Goal: Information Seeking & Learning: Learn about a topic

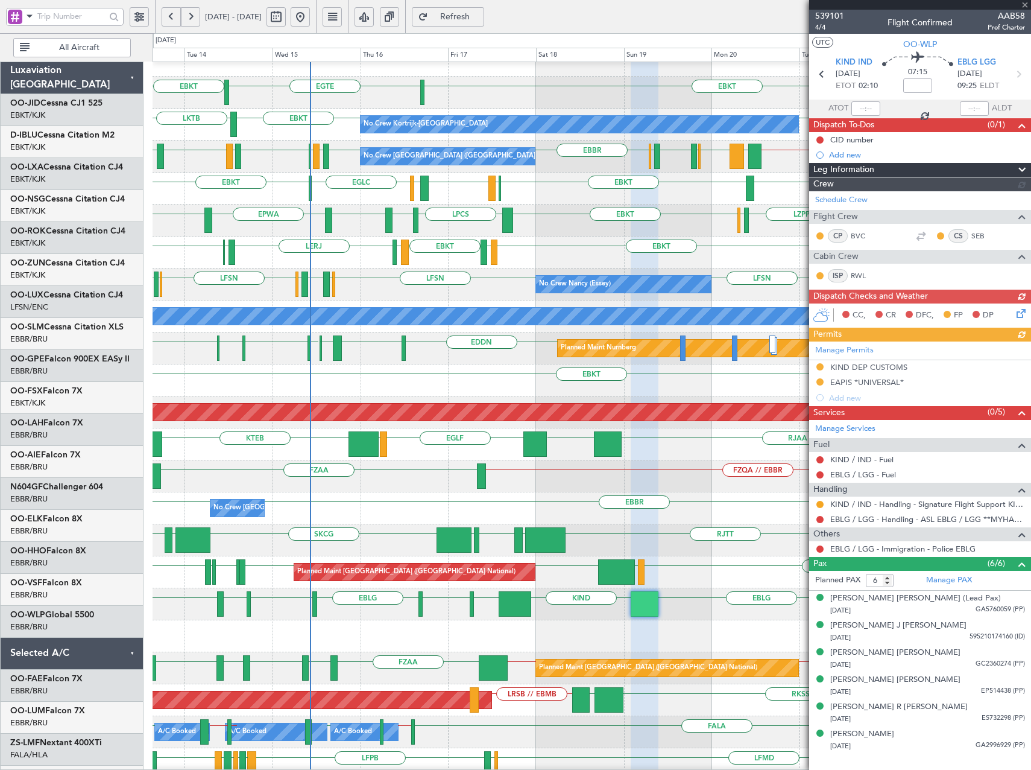
scroll to position [17, 0]
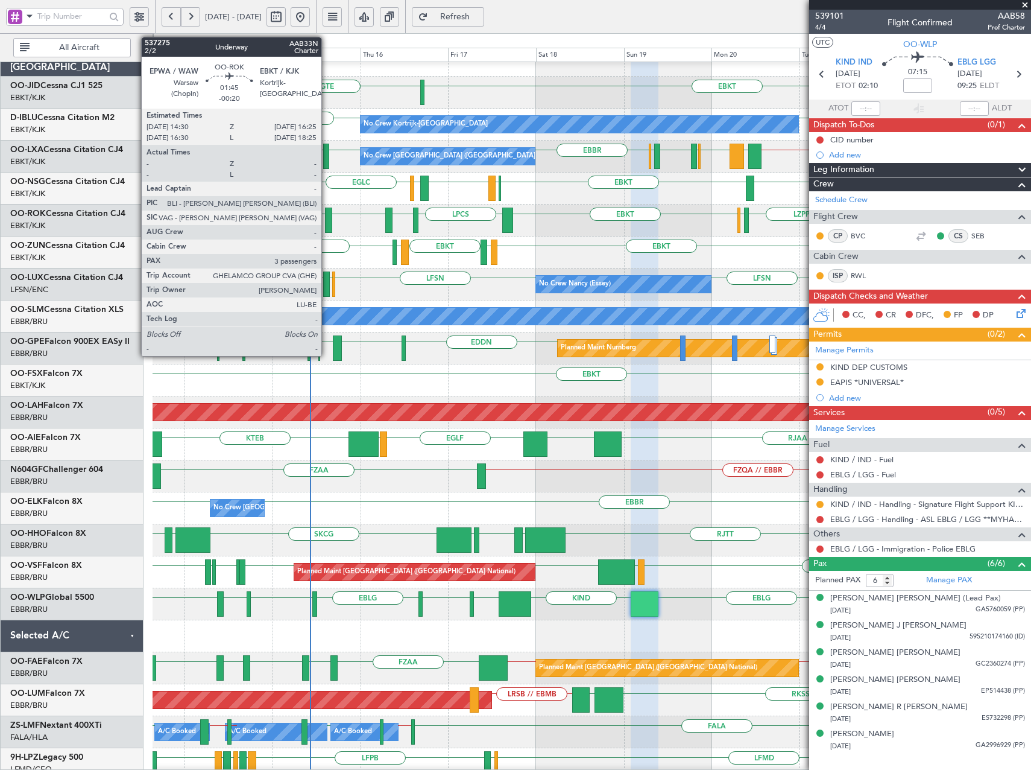
click at [327, 218] on div at bounding box center [328, 219] width 7 height 25
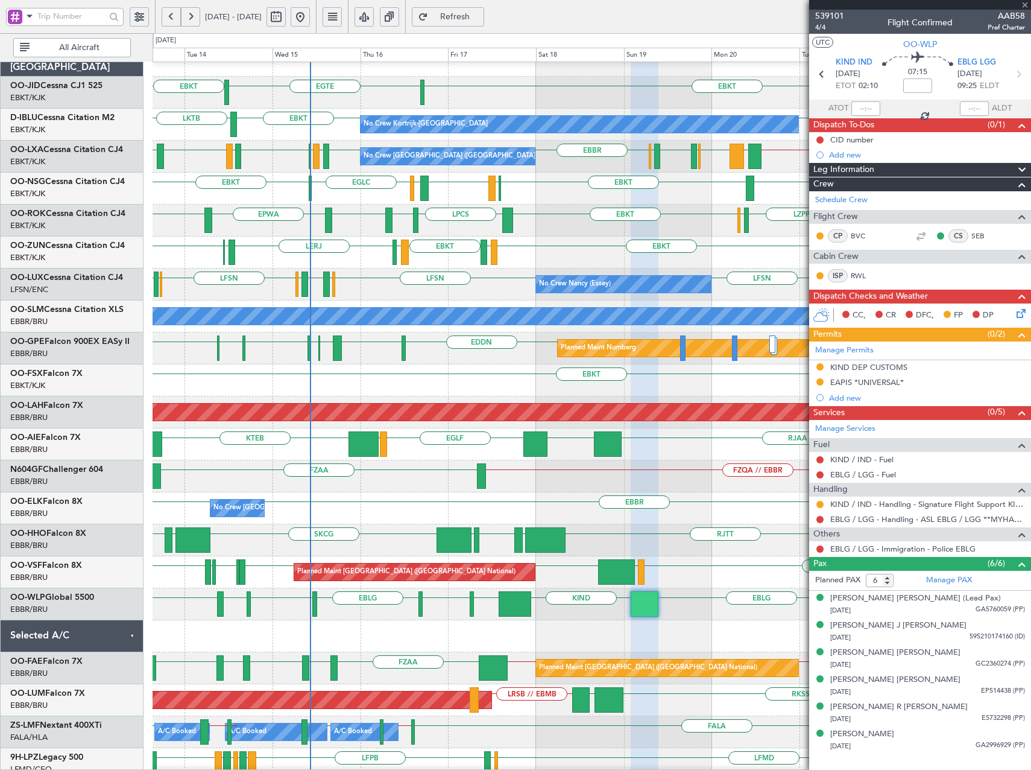
type input "-00:20"
type input "3"
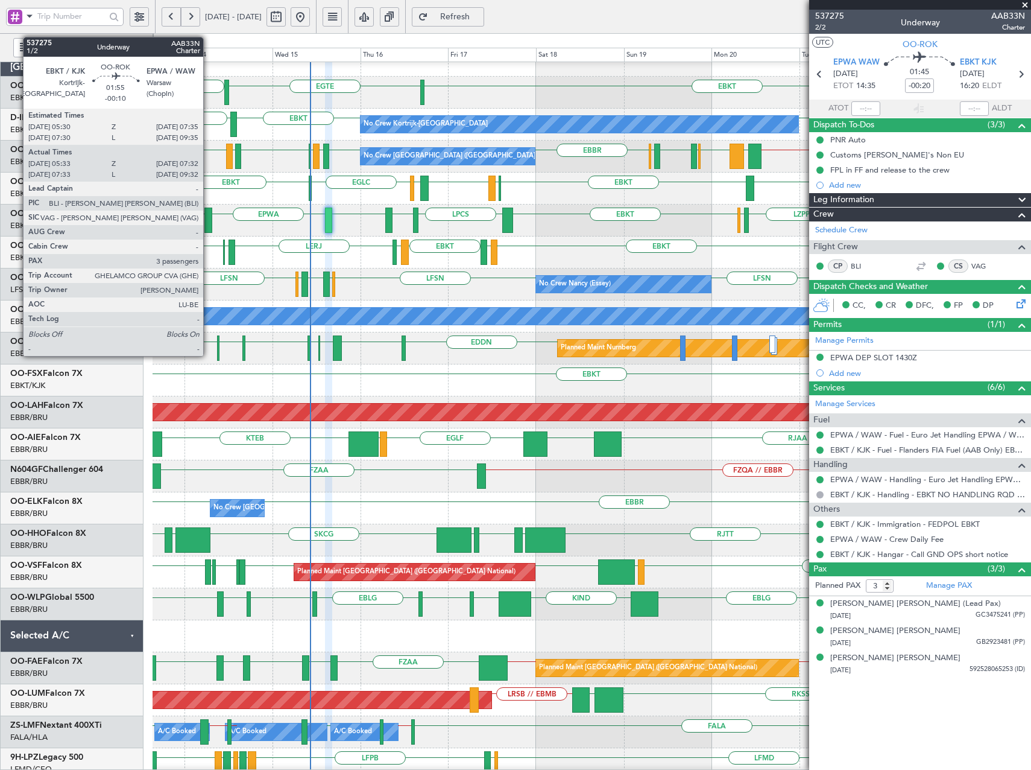
click at [209, 218] on div at bounding box center [208, 219] width 8 height 25
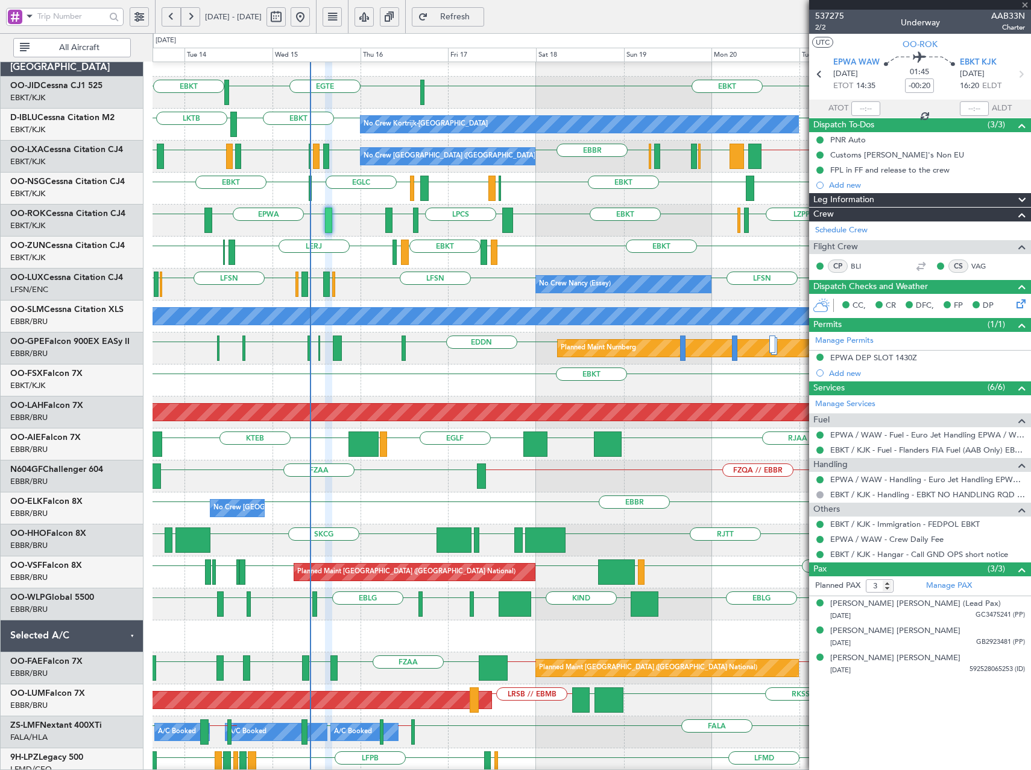
type input "-00:10"
type input "05:38"
type input "07:27"
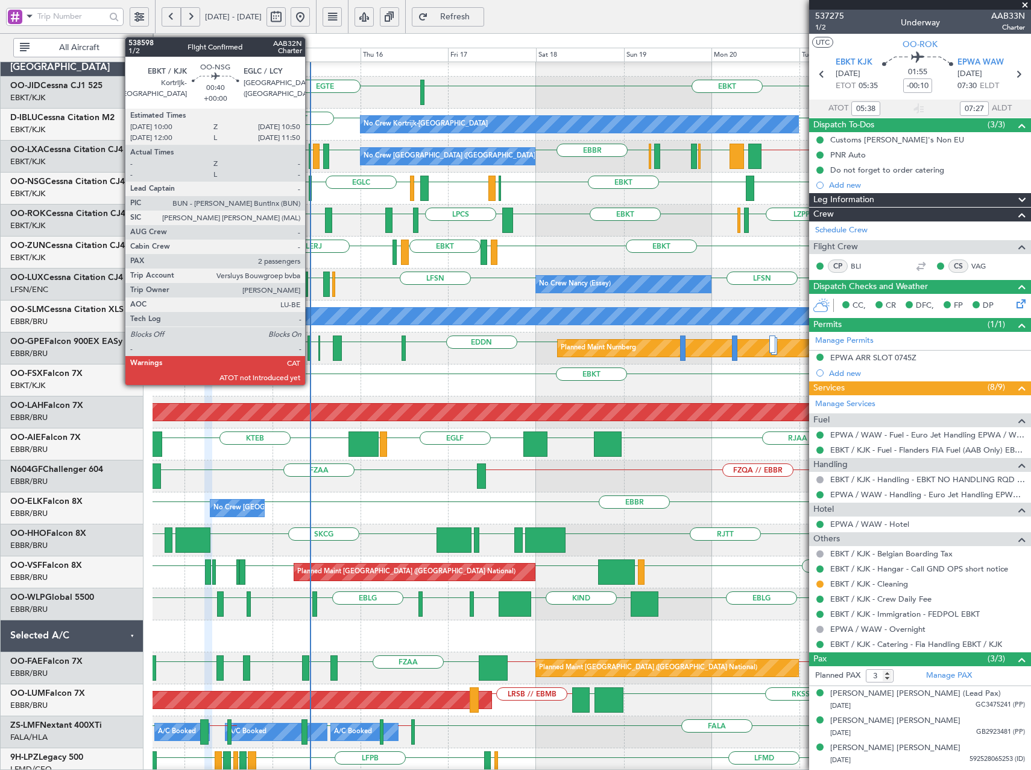
click at [311, 189] on div at bounding box center [311, 188] width 4 height 25
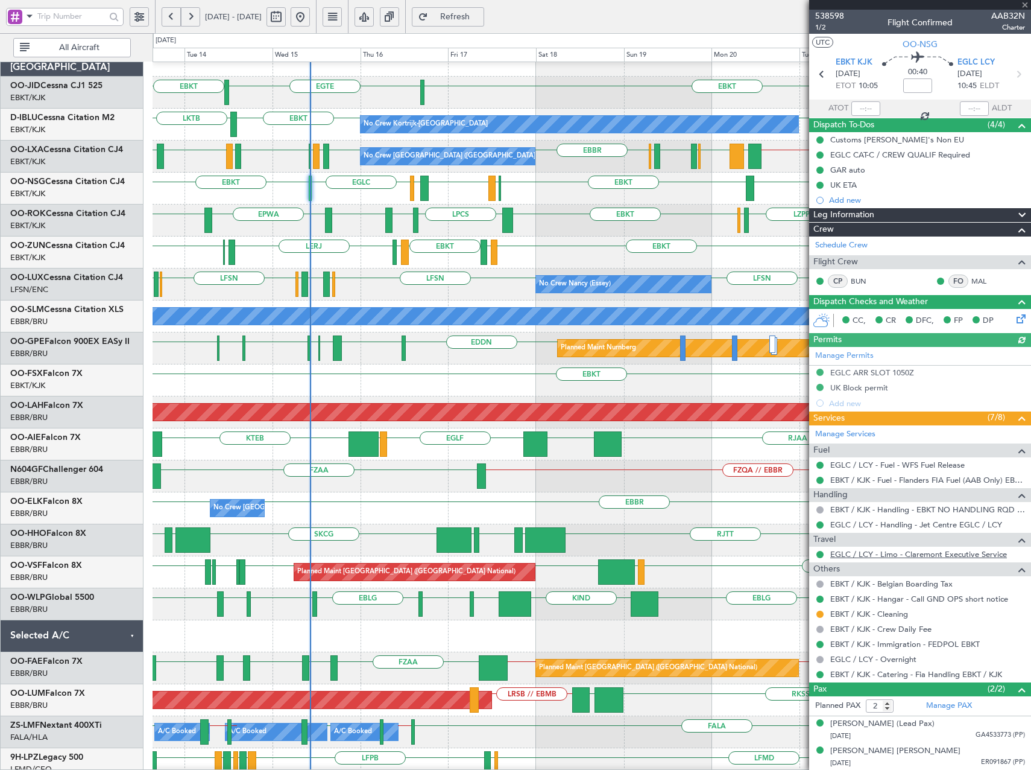
click at [882, 554] on link "EGLC / LCY - Limo - Claremont Executive Service" at bounding box center [919, 554] width 177 height 10
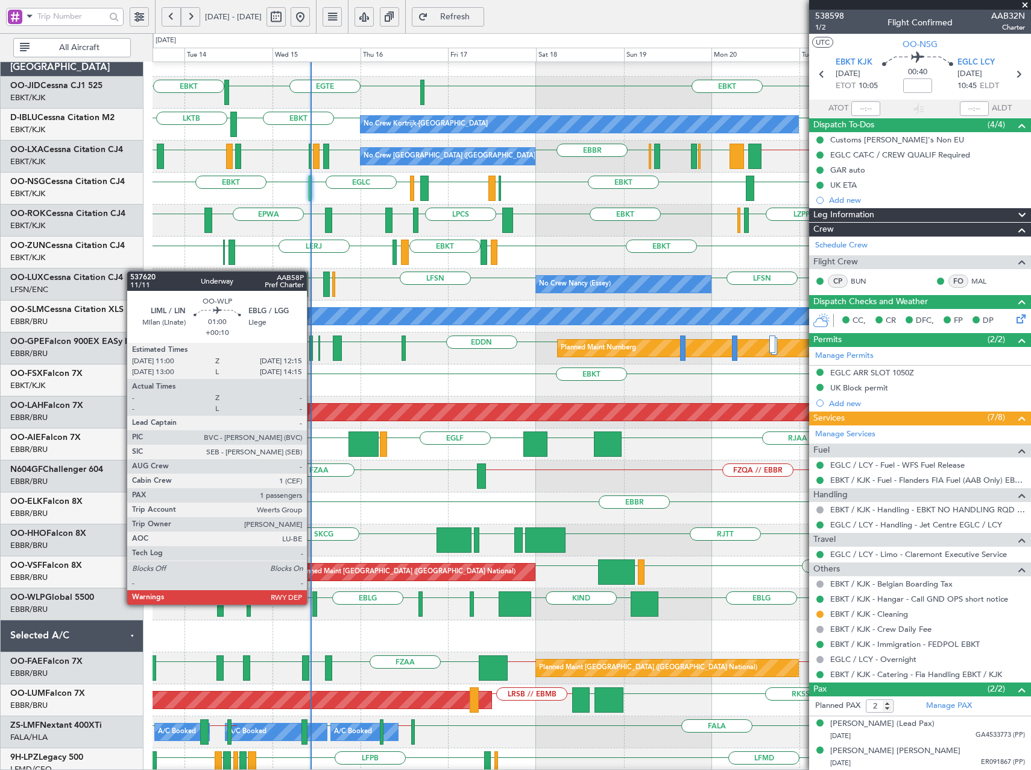
click at [312, 603] on div at bounding box center [314, 603] width 5 height 25
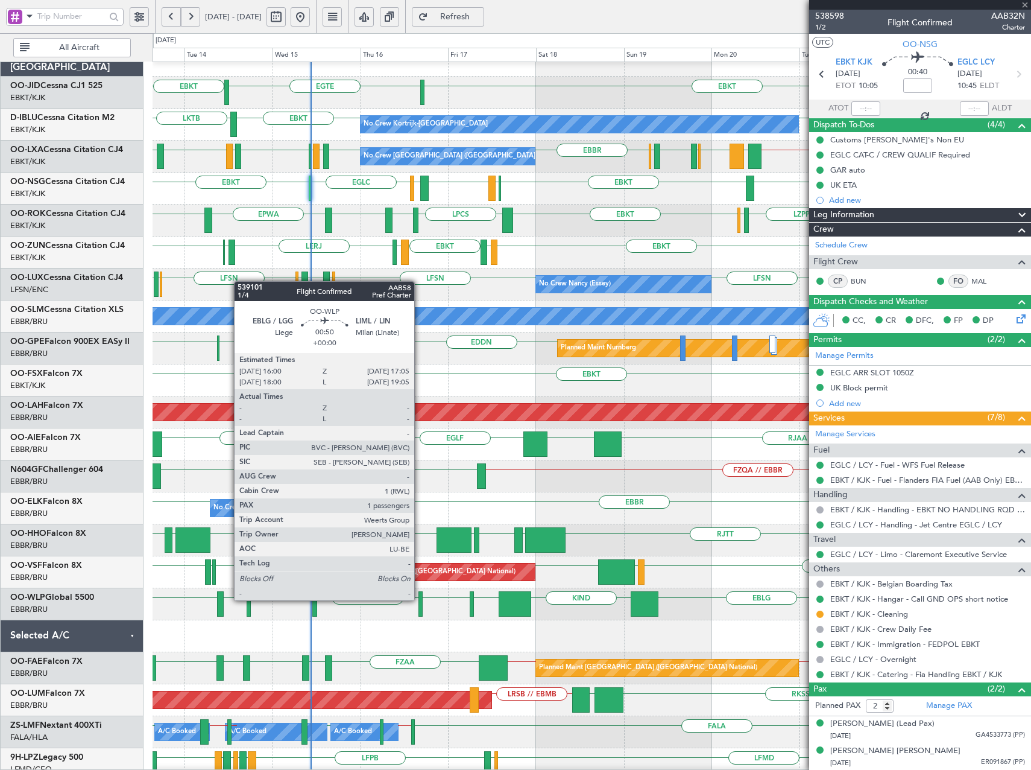
click at [420, 599] on div at bounding box center [421, 603] width 4 height 25
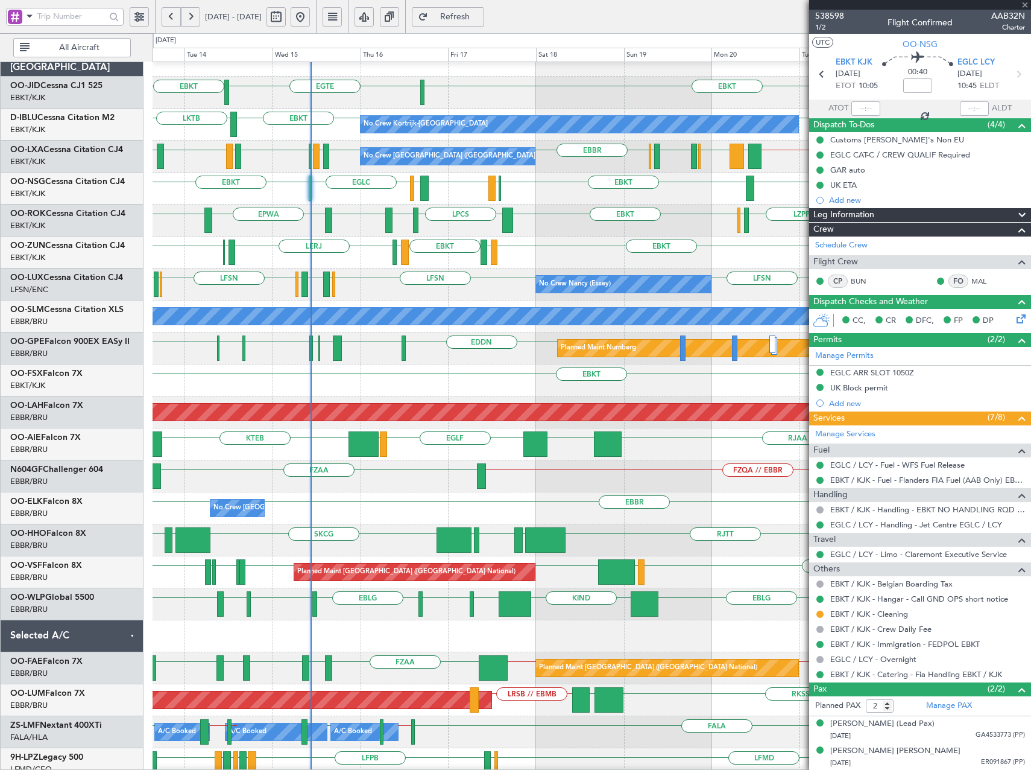
type input "1"
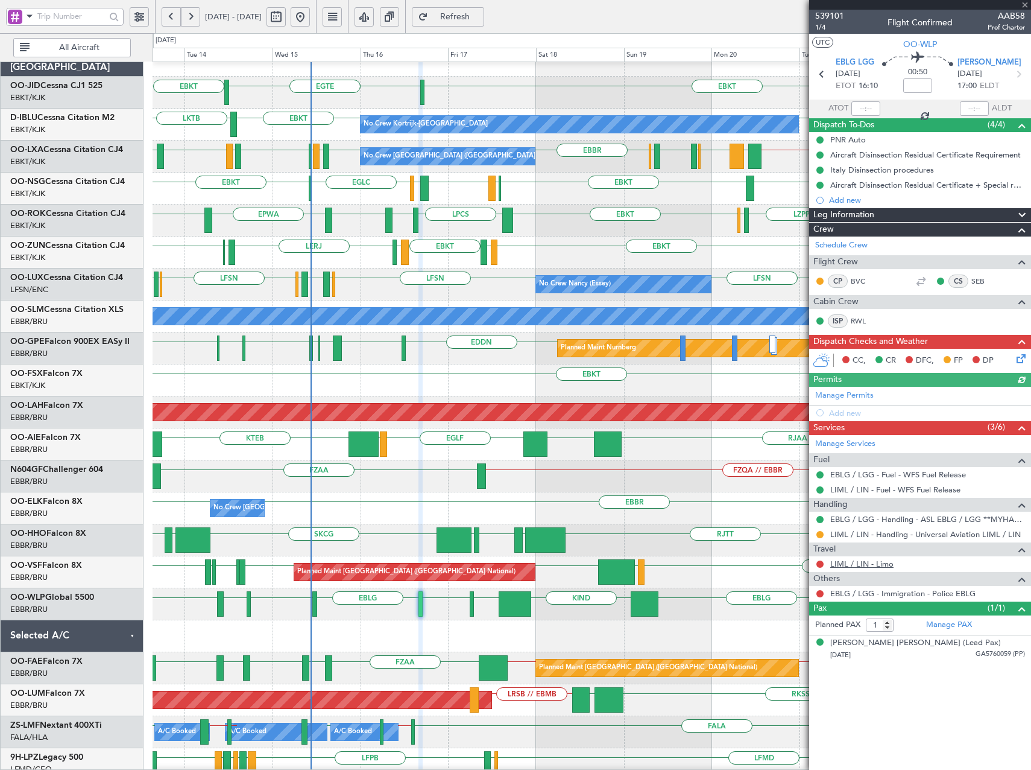
click at [879, 564] on link "LIML / LIN - Limo" at bounding box center [862, 564] width 63 height 10
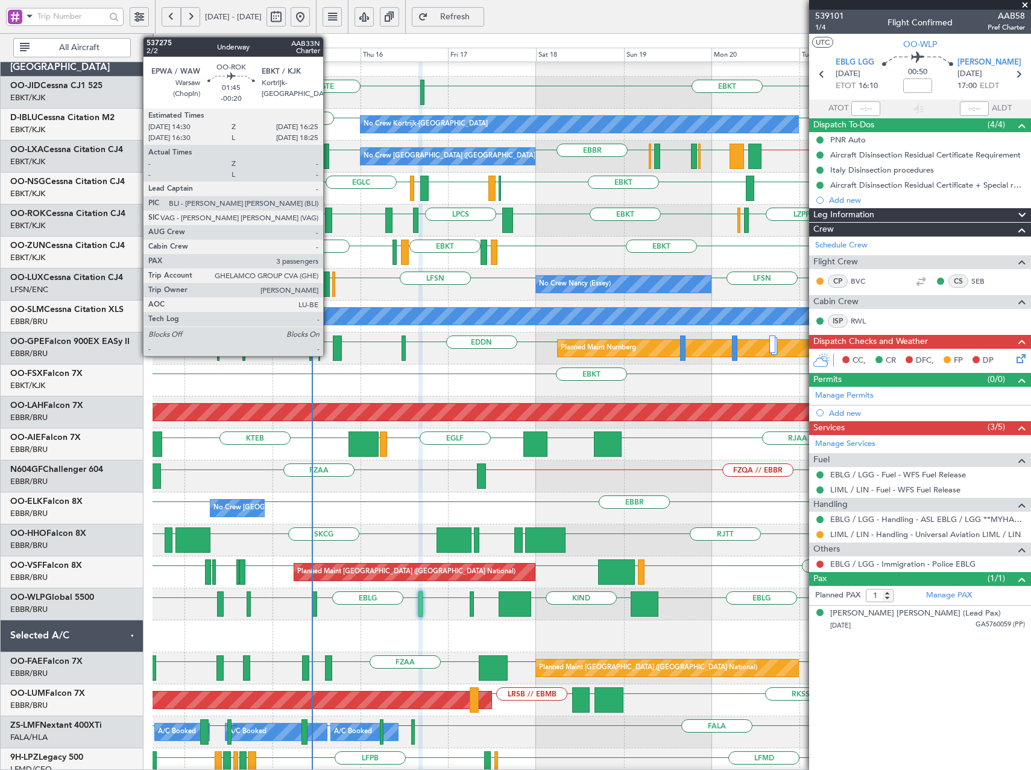
click at [329, 218] on div at bounding box center [328, 219] width 7 height 25
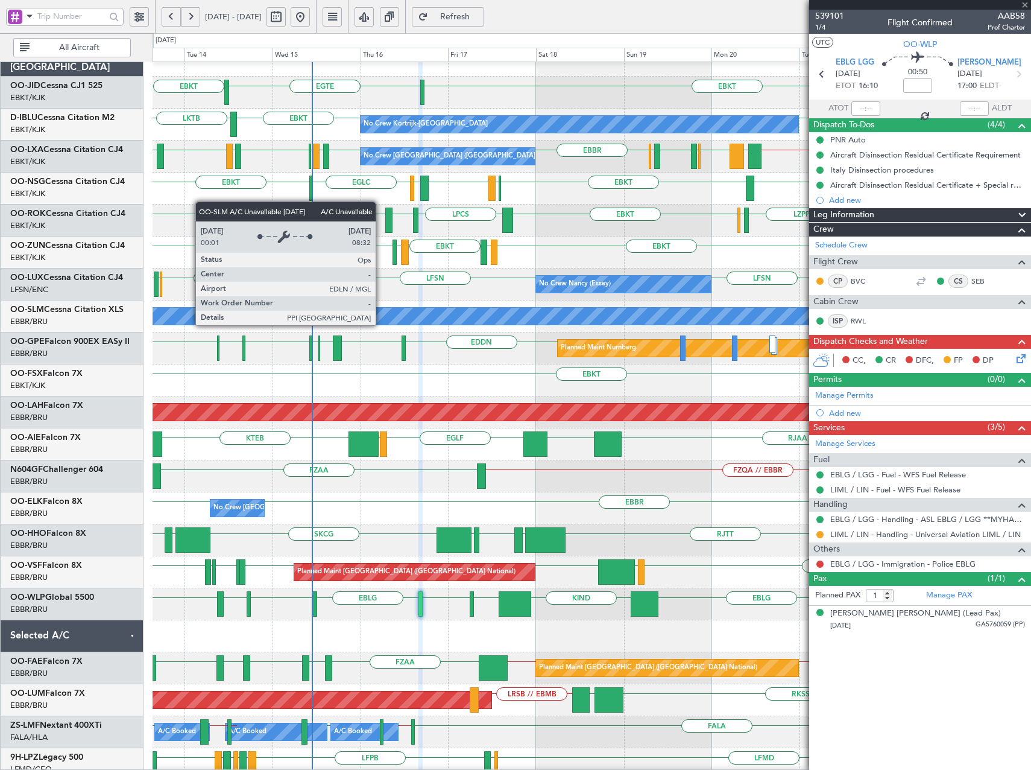
type input "-00:20"
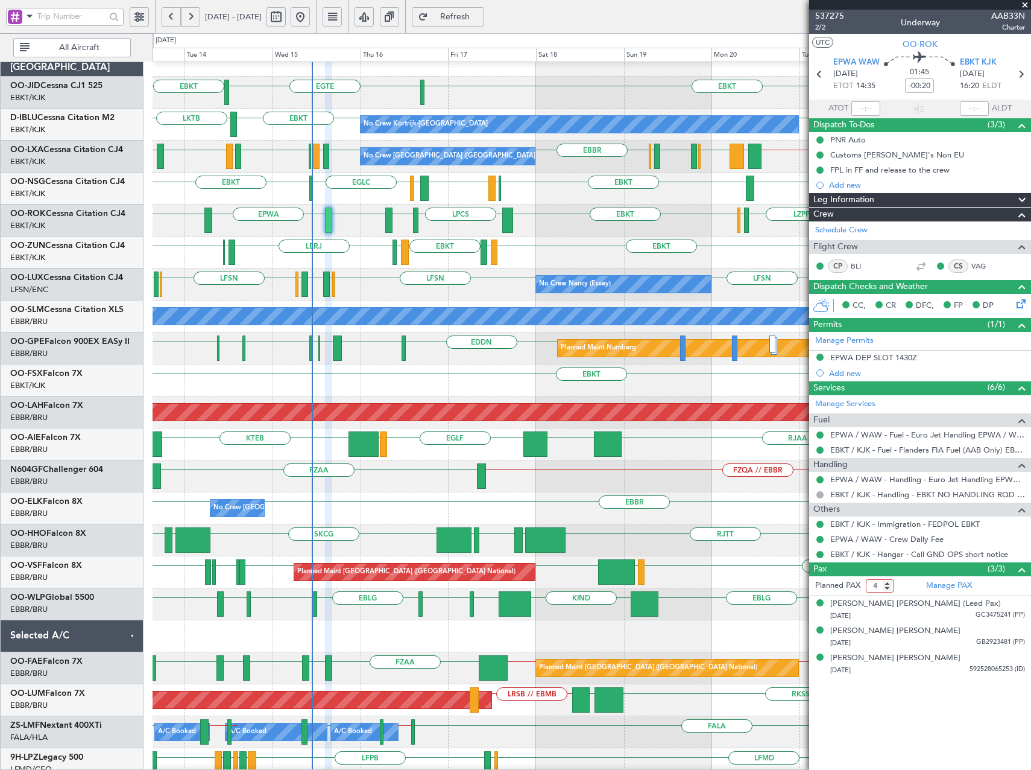
type input "4"
click at [889, 581] on input "4" at bounding box center [880, 585] width 28 height 13
click at [204, 224] on div "LPCS LERJ EBKT EPWA EBKT EDDL EBKT ELLX LZPP ELLX EBKT EBKT LFST EDDM Planned M…" at bounding box center [592, 220] width 878 height 32
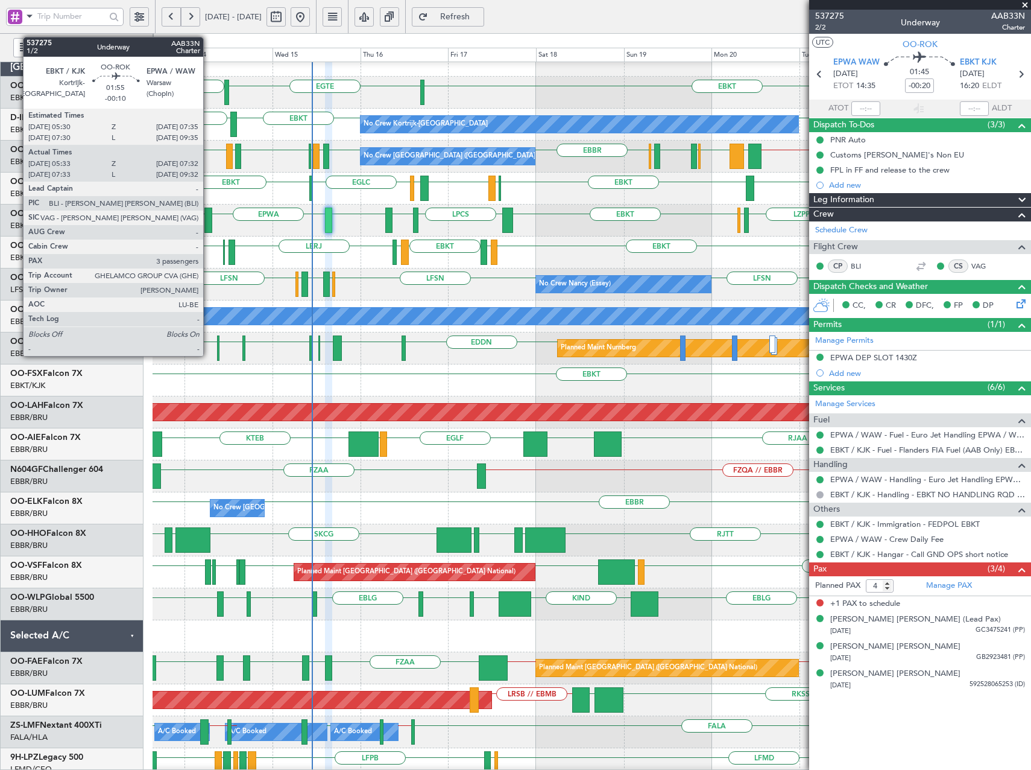
click at [209, 221] on div at bounding box center [208, 219] width 8 height 25
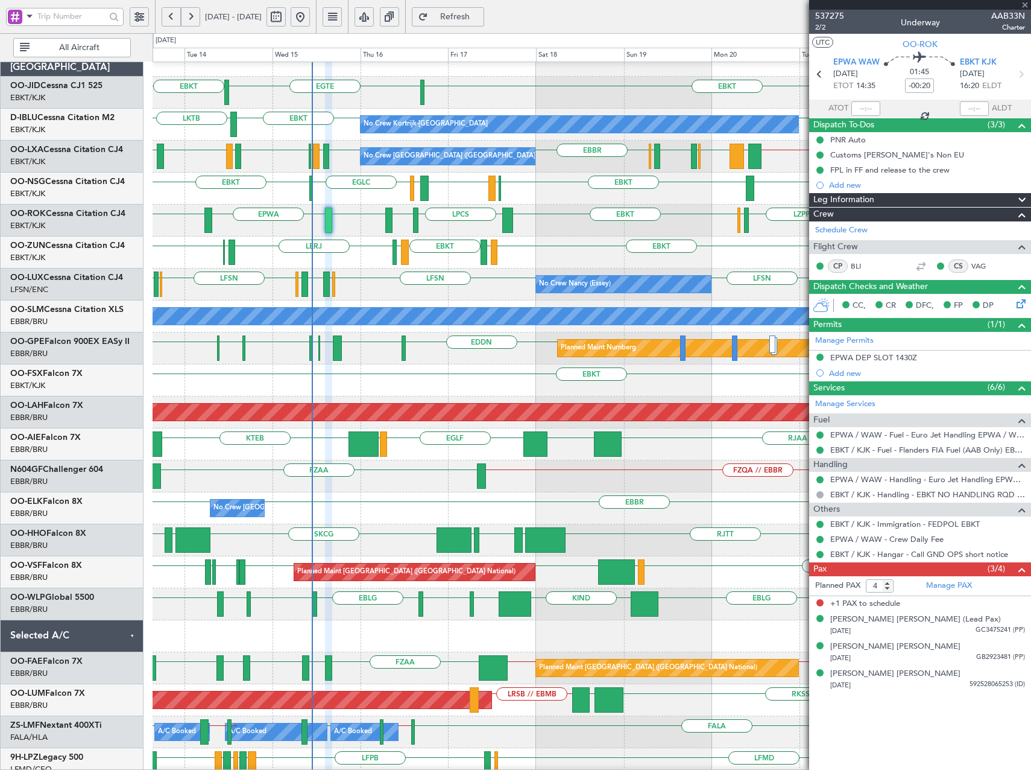
type input "-00:10"
type input "05:38"
type input "07:27"
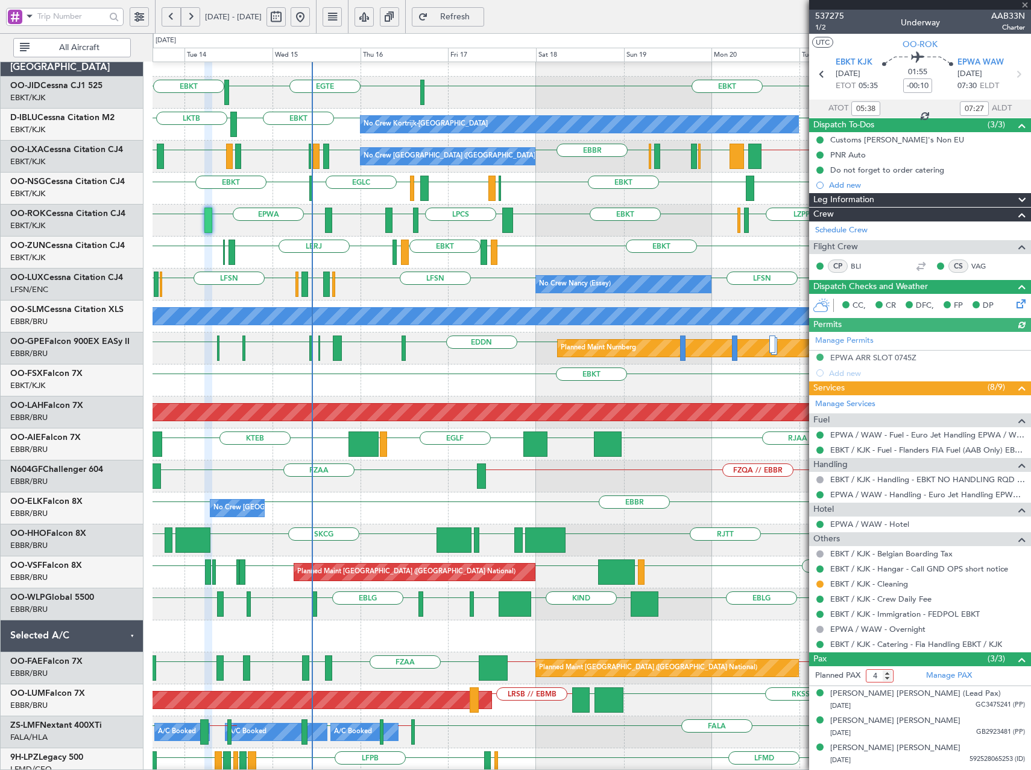
type input "4"
click at [888, 674] on input "4" at bounding box center [880, 675] width 28 height 13
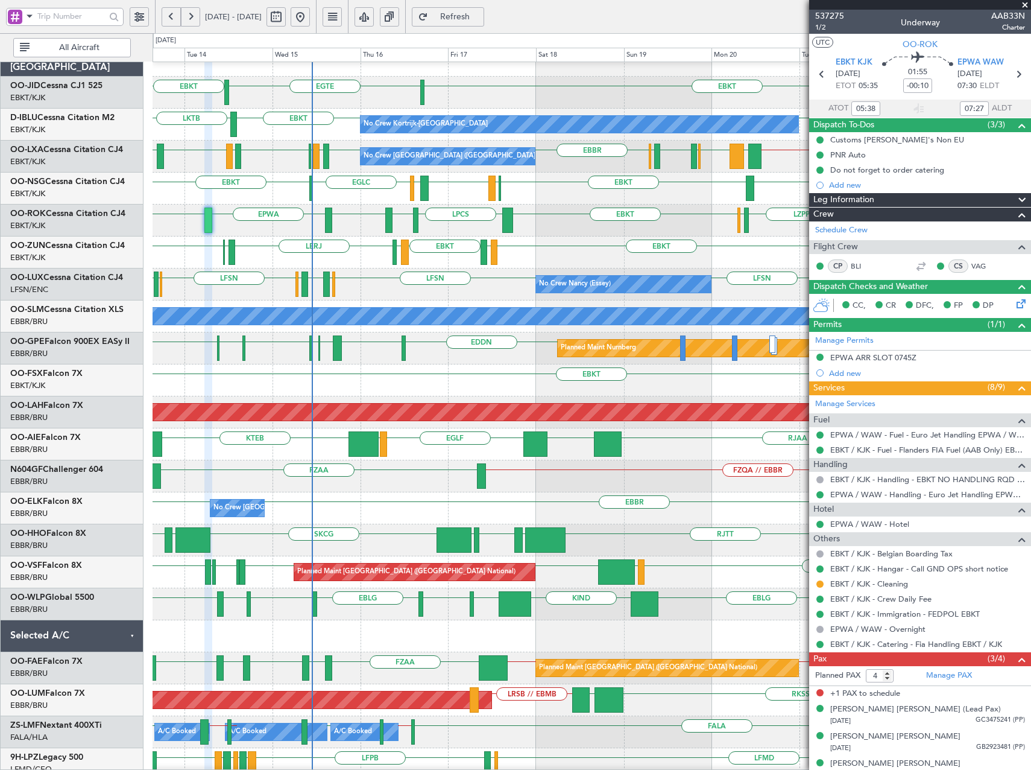
scroll to position [0, 0]
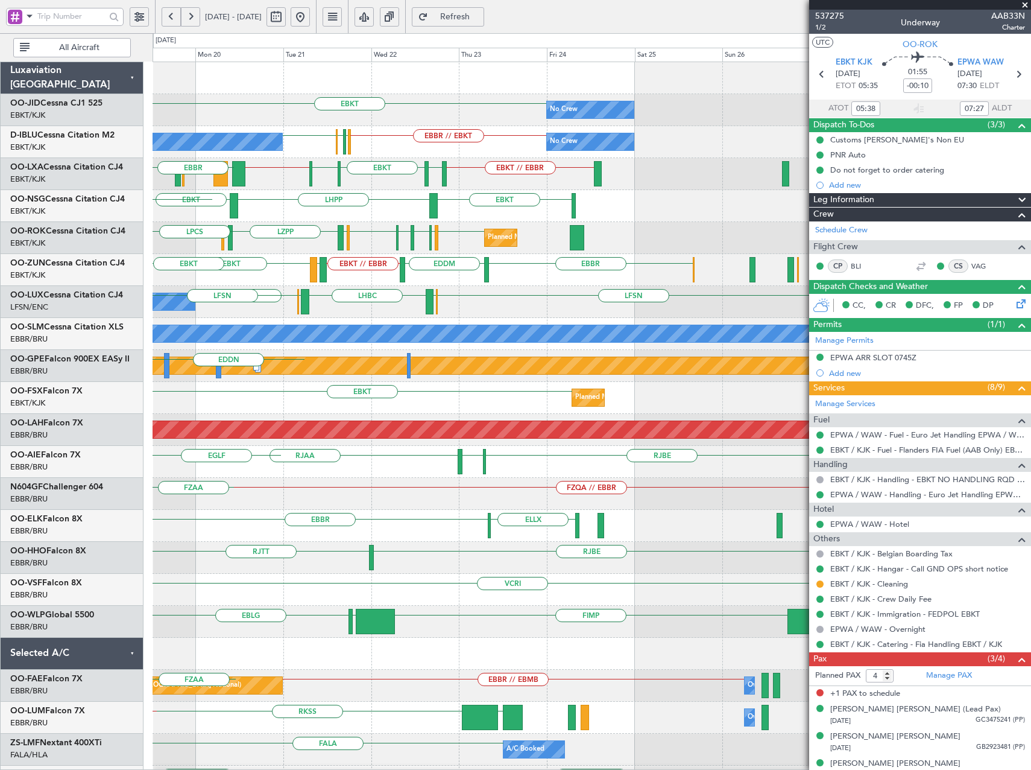
click at [201, 285] on div "EBKT // EBBR LEGE EBKT EBBR EDDM Planned Maint Kortrijk-Wevelgem LFMD EBKT" at bounding box center [592, 270] width 878 height 32
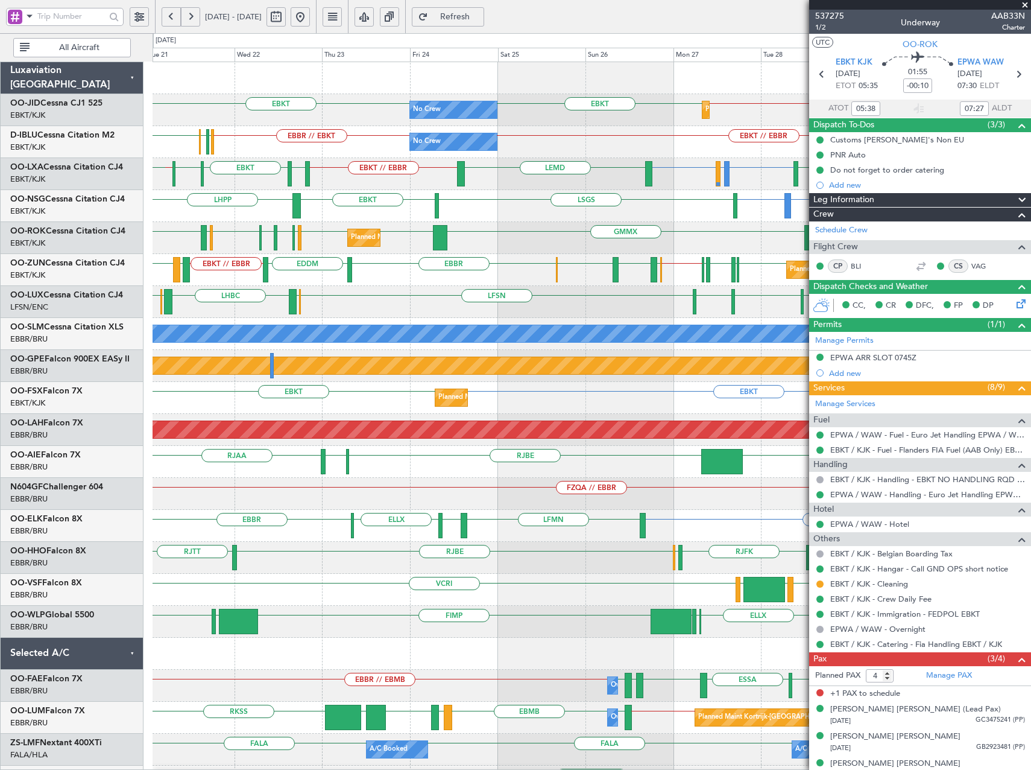
click at [513, 265] on div "Planned Maint Kortrijk-Wevelgem EBKT // EBBR LEGE EBKT EBBR // EBKT EHAM LIRQ E…" at bounding box center [592, 270] width 878 height 32
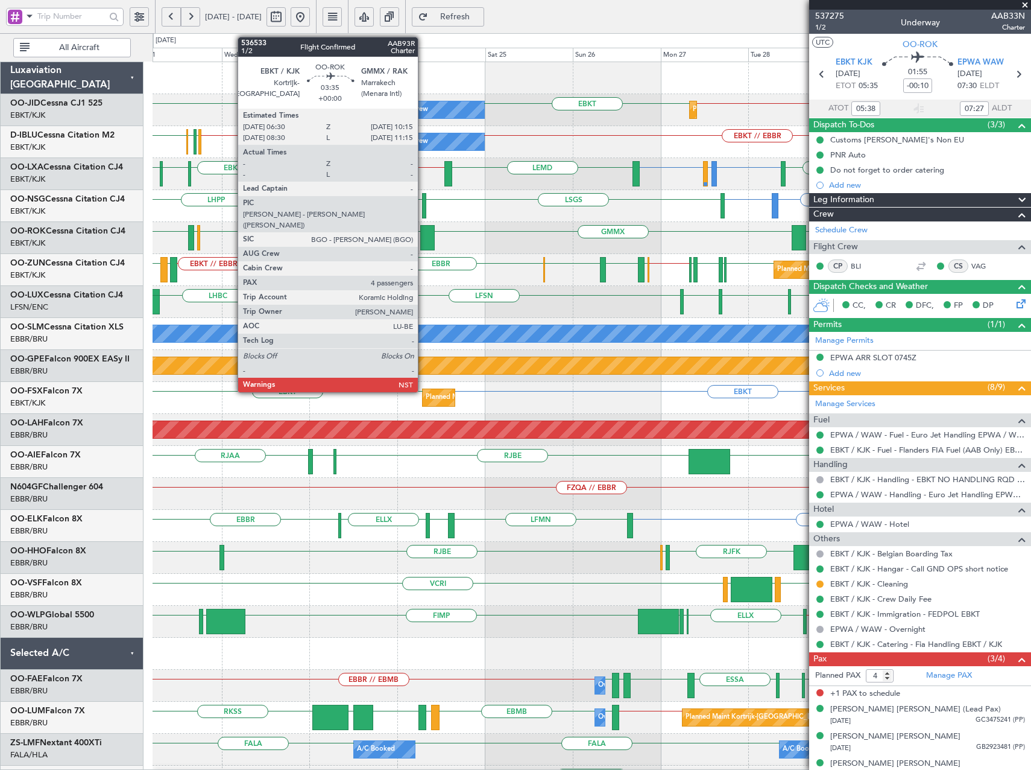
click at [423, 234] on div at bounding box center [427, 237] width 14 height 25
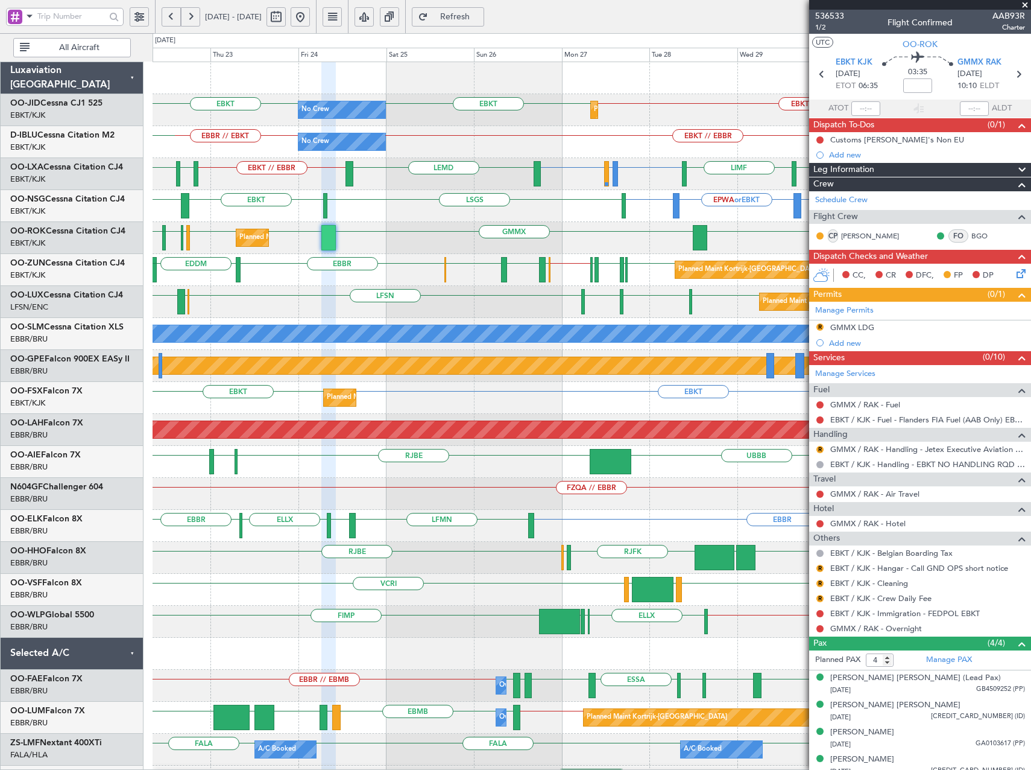
click at [631, 237] on div "EDDL GMMX EBKT EBKT LFST EDDM EBKT Planned Maint Kortrijk-Wevelgem LZPP ELLX EB…" at bounding box center [592, 238] width 878 height 32
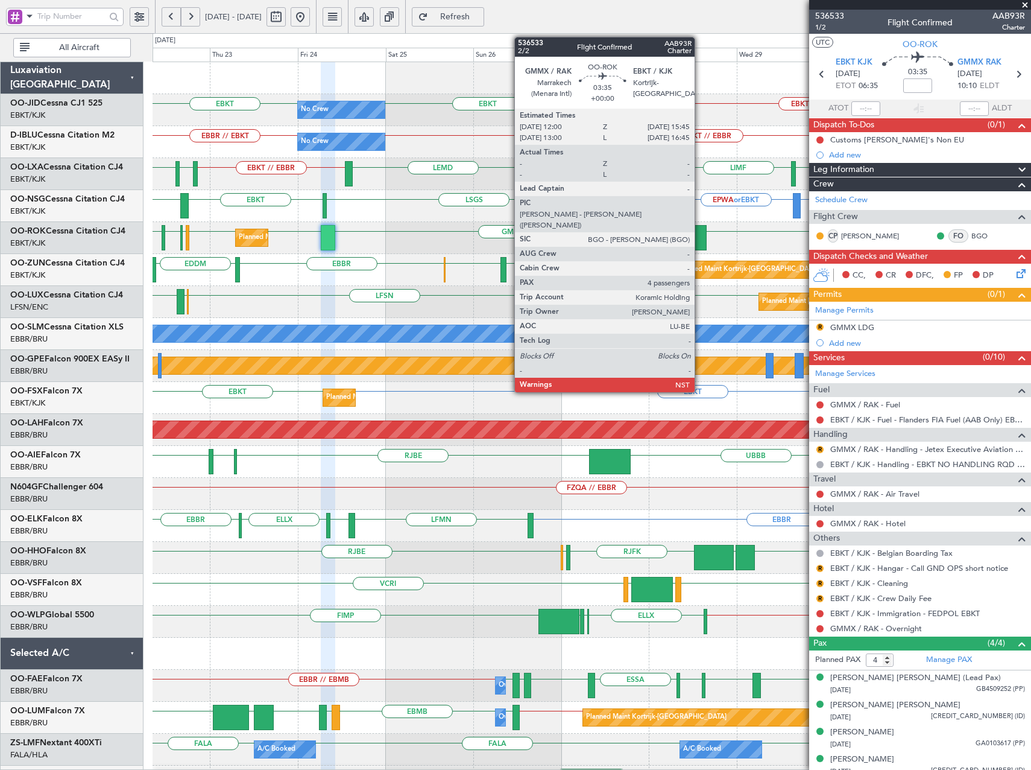
click at [700, 235] on div at bounding box center [699, 237] width 14 height 25
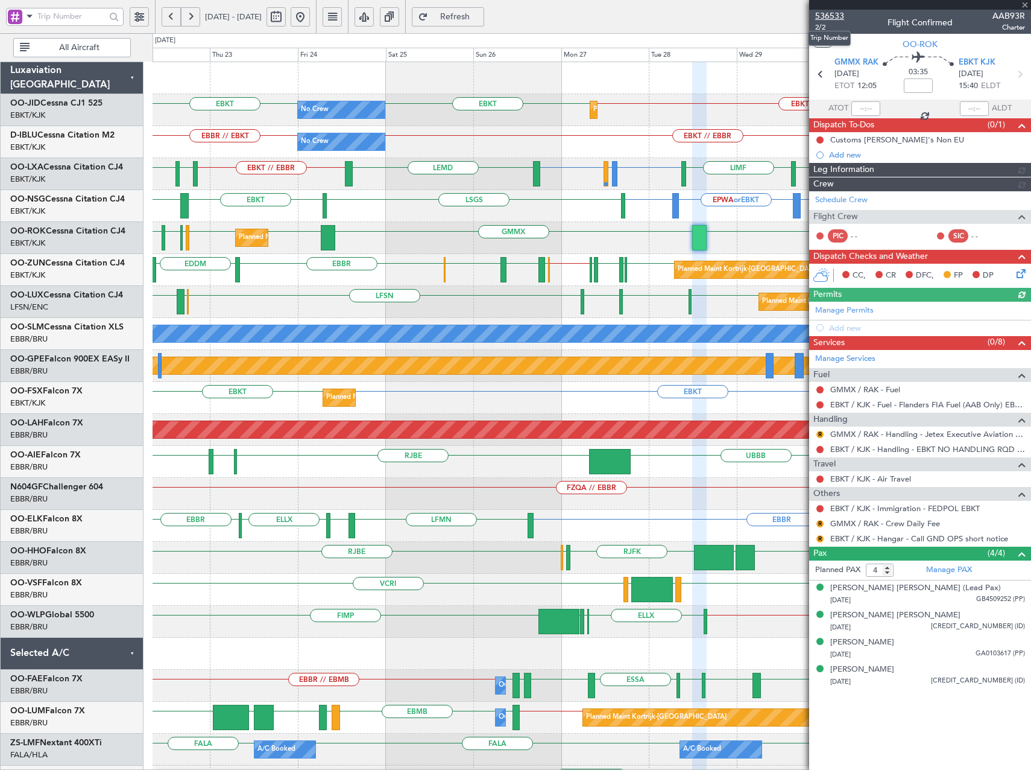
click at [837, 13] on span "536533" at bounding box center [829, 16] width 29 height 13
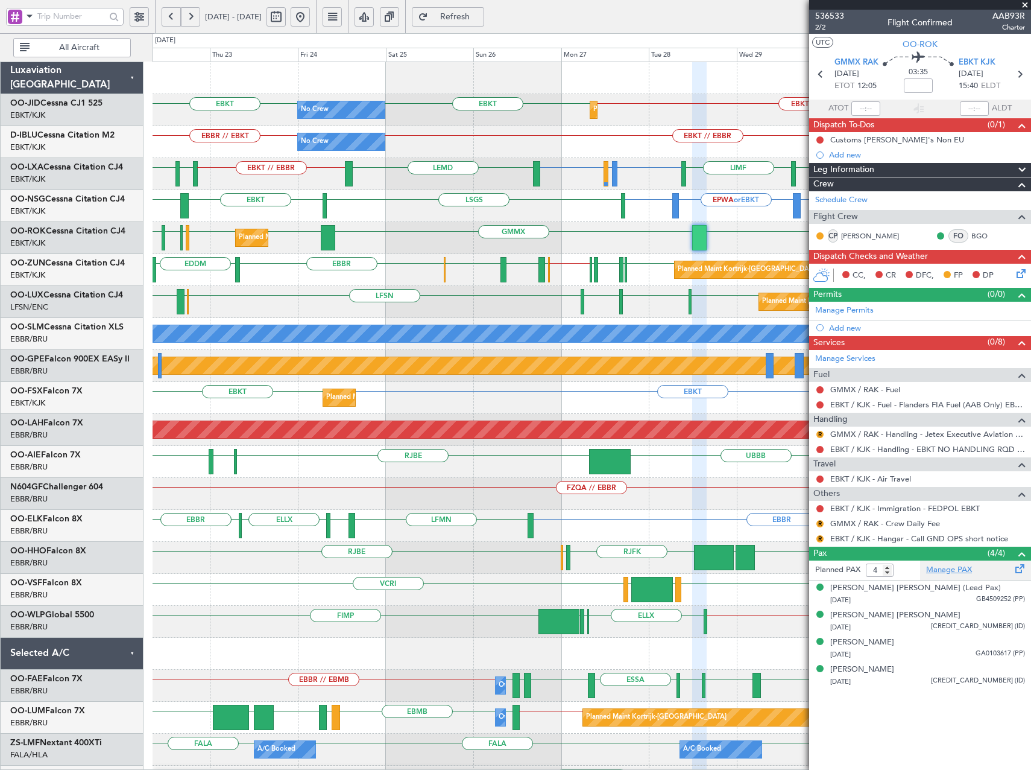
click at [963, 574] on link "Manage PAX" at bounding box center [949, 570] width 46 height 12
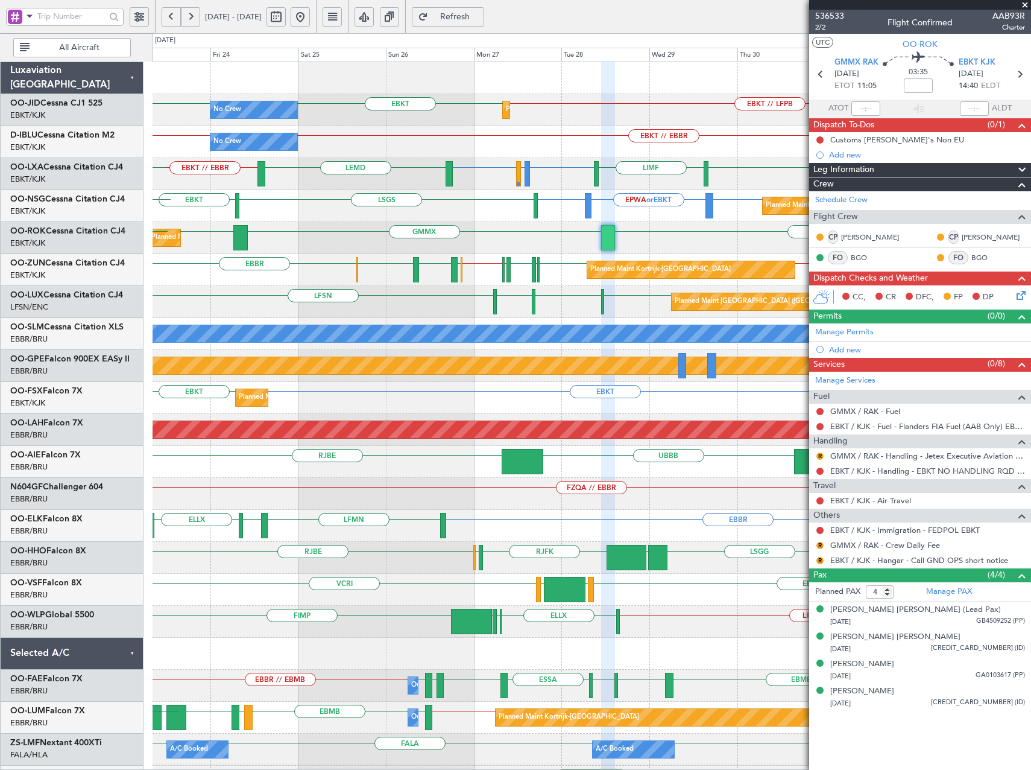
click at [516, 291] on div "EBKT EBKT // LFPB EBKT Planned Maint Kortrijk-Wevelgem No Crew EBKT // EBBR EBB…" at bounding box center [592, 461] width 878 height 799
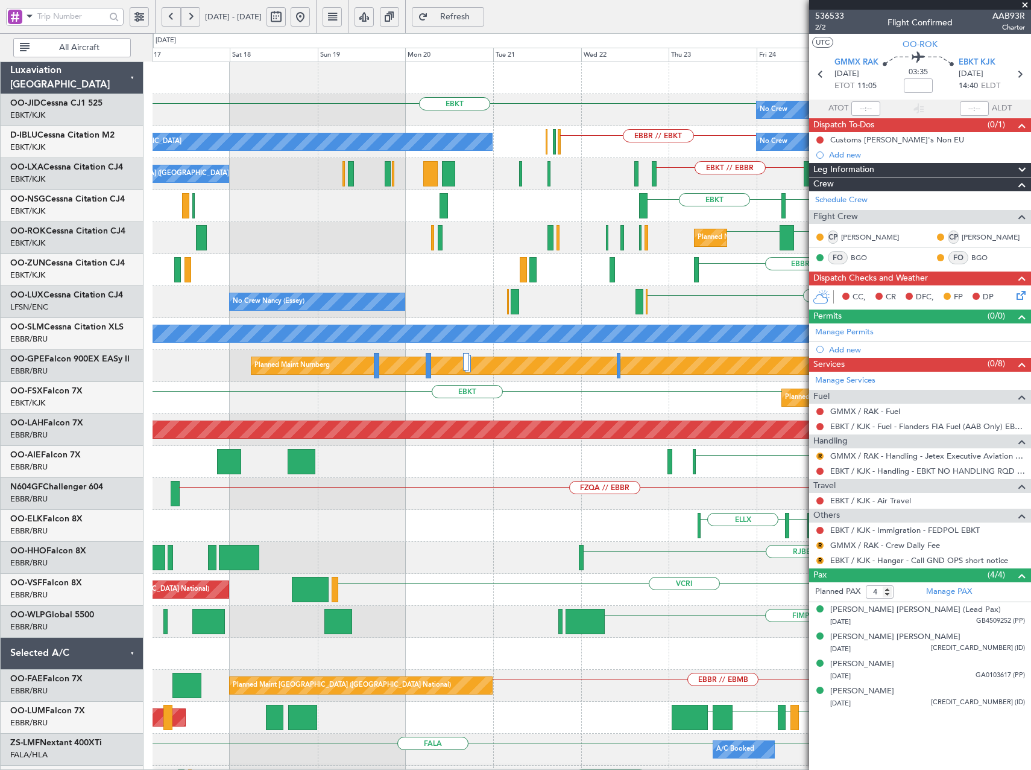
click at [894, 376] on body "23 Oct 2025 - 02 Nov 2025 Refresh Quick Links All Aircraft No Crew EBKT EBKT Pl…" at bounding box center [515, 385] width 1031 height 770
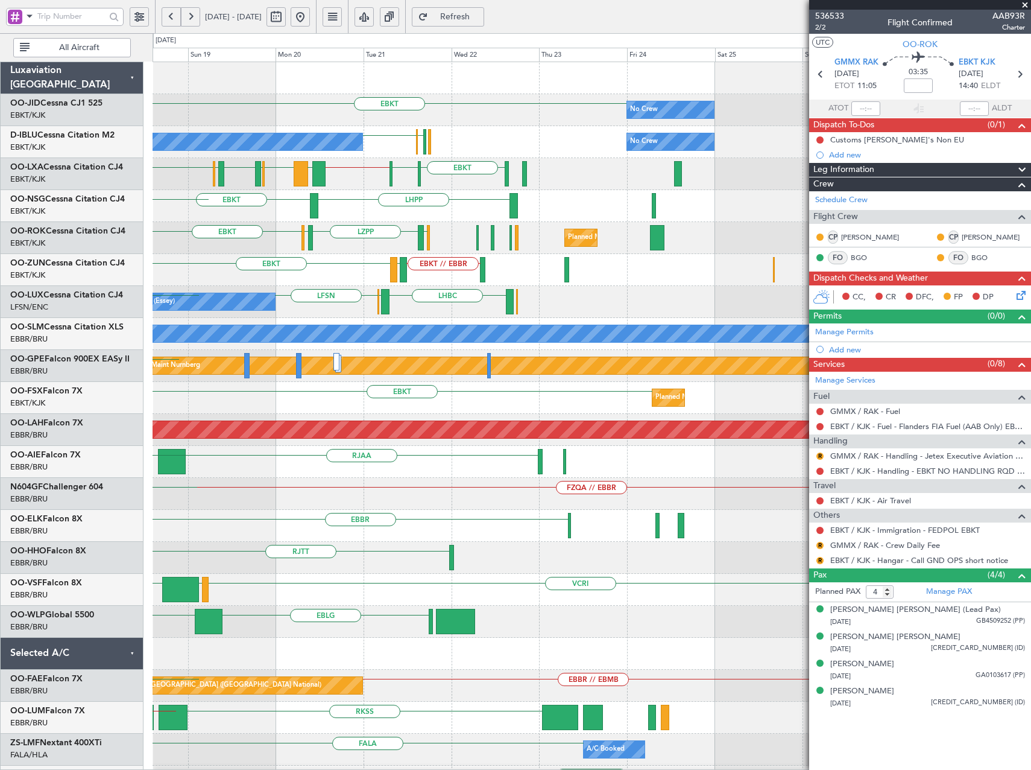
click at [134, 317] on div "EBKT No Crew Planned Maint Kortrijk-Wevelgem EGTE EBBR EBKT No Crew Kortrijk-We…" at bounding box center [515, 401] width 1031 height 736
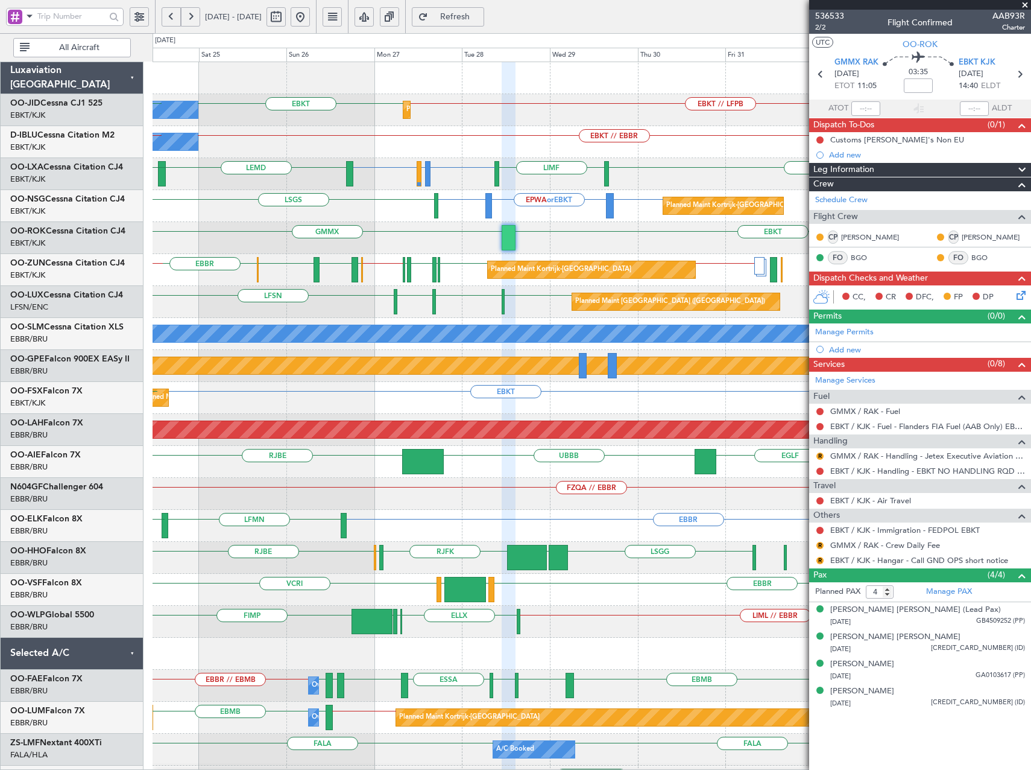
click at [350, 315] on div "Planned Maint Paris (Le Bourget) LFPB LFSN LFOH LFSN No Crew Paris (Le Bourget)…" at bounding box center [592, 302] width 878 height 32
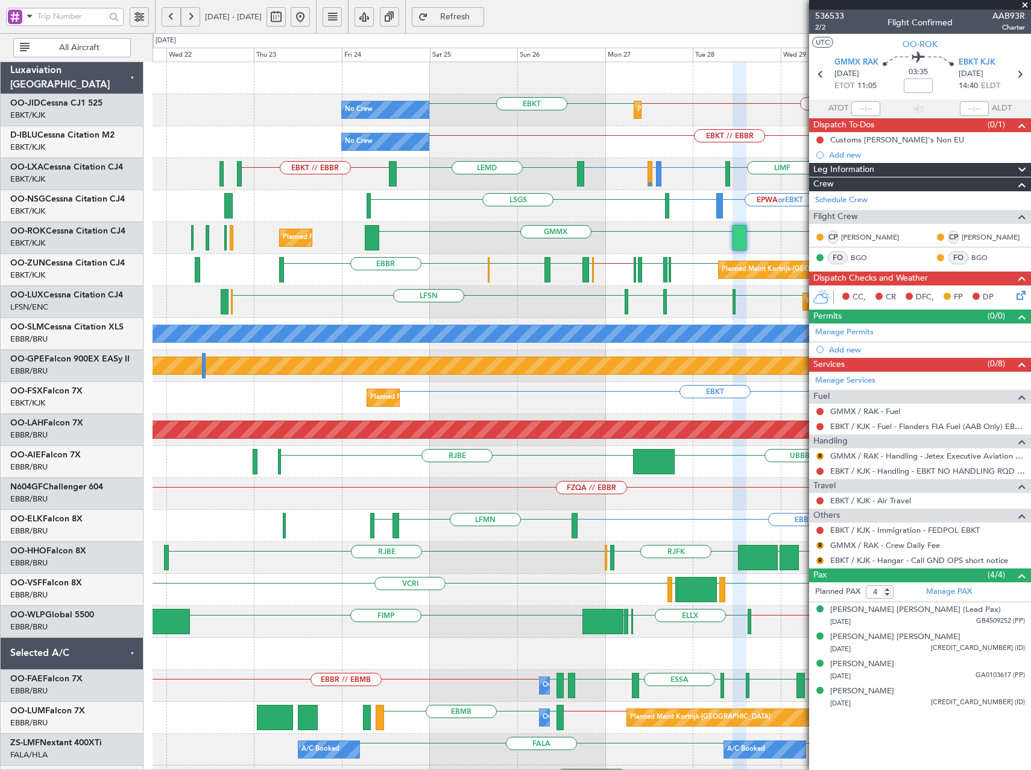
click at [534, 210] on div "No Crew Planned Maint Kortrijk-Wevelgem EBKT // LFPB EBKT No Crew EBKT // EBBR …" at bounding box center [592, 493] width 878 height 863
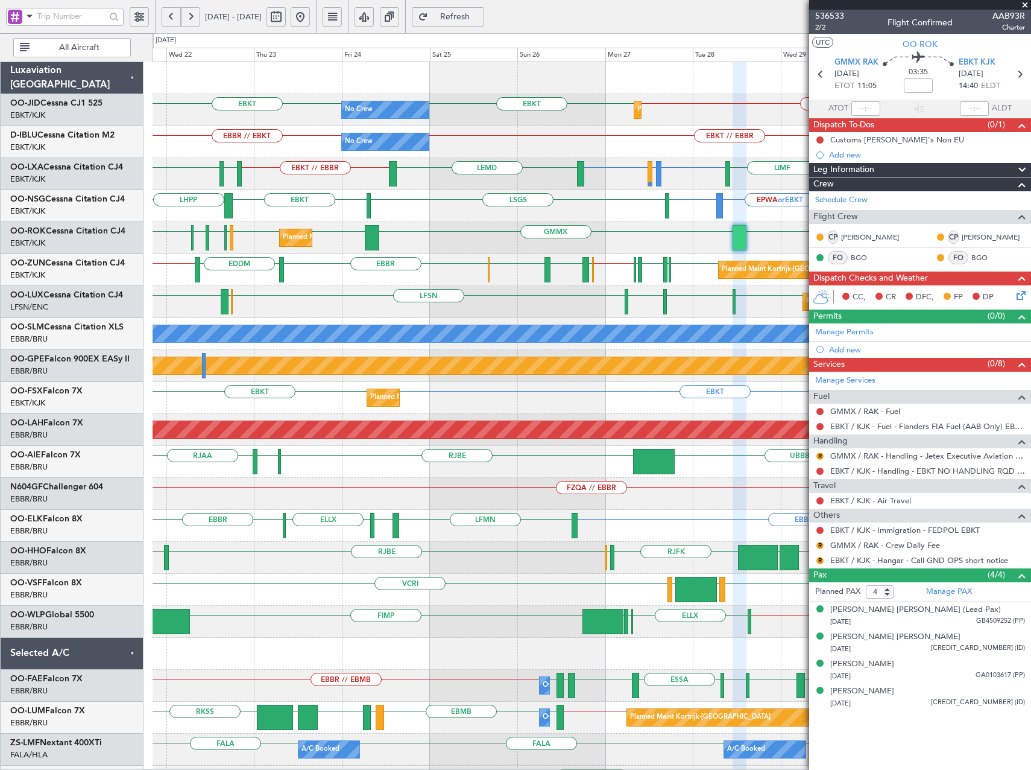
click at [1028, 2] on span at bounding box center [1025, 5] width 12 height 11
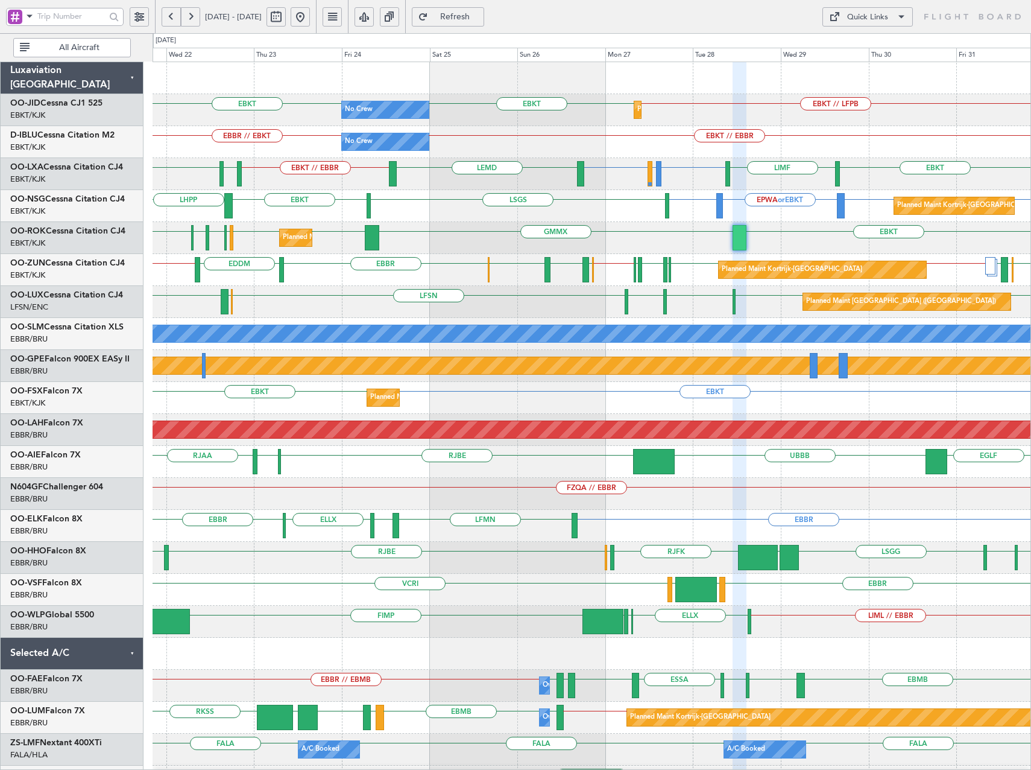
type input "0"
click at [899, 19] on span at bounding box center [901, 17] width 14 height 14
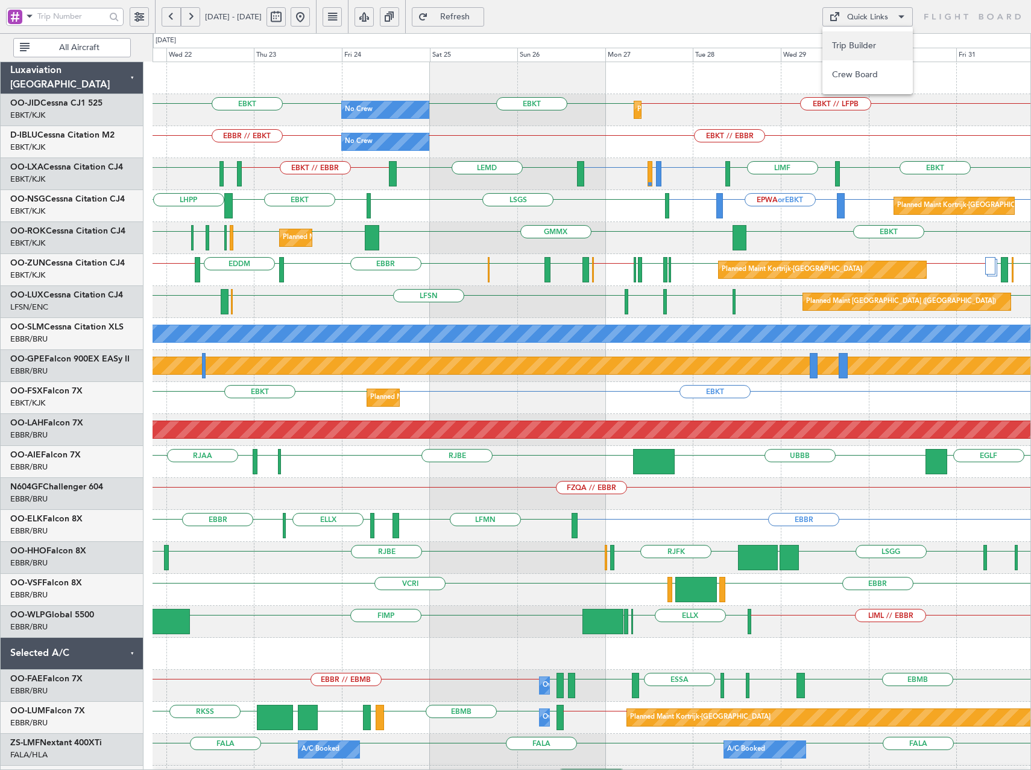
click at [857, 48] on button "Trip Builder" at bounding box center [868, 45] width 90 height 29
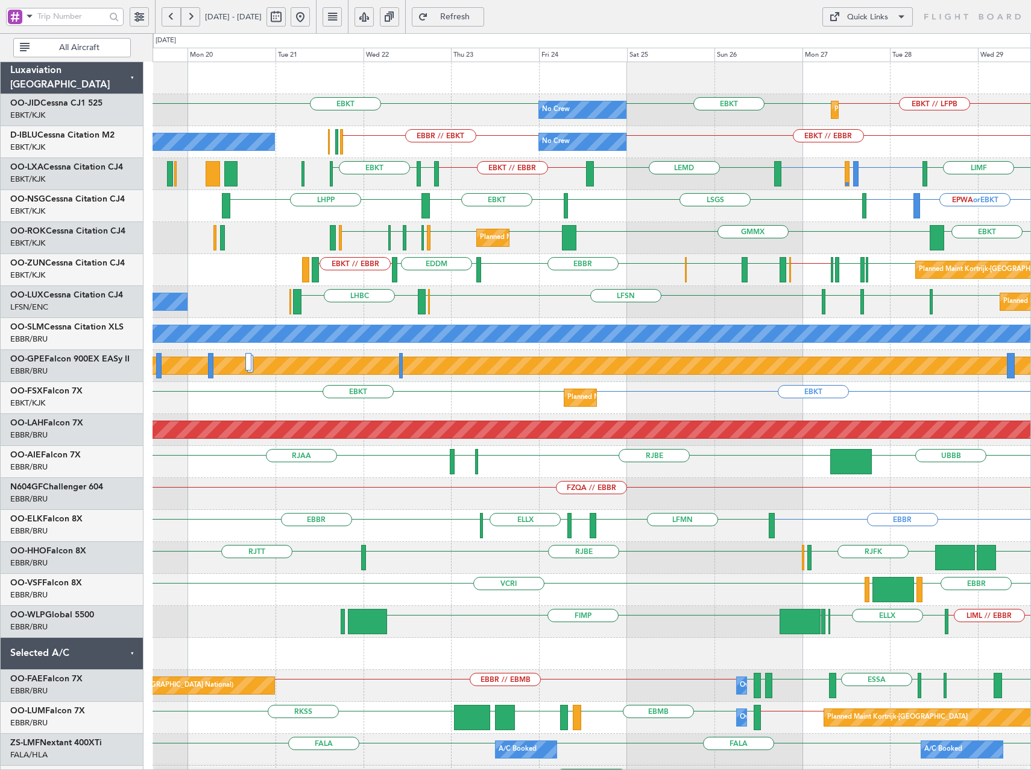
click at [459, 264] on div "EBKT EBKT // LFPB EBKT Planned Maint Kortrijk-Wevelgem No Crew EBKT // EBBR EBB…" at bounding box center [592, 461] width 878 height 799
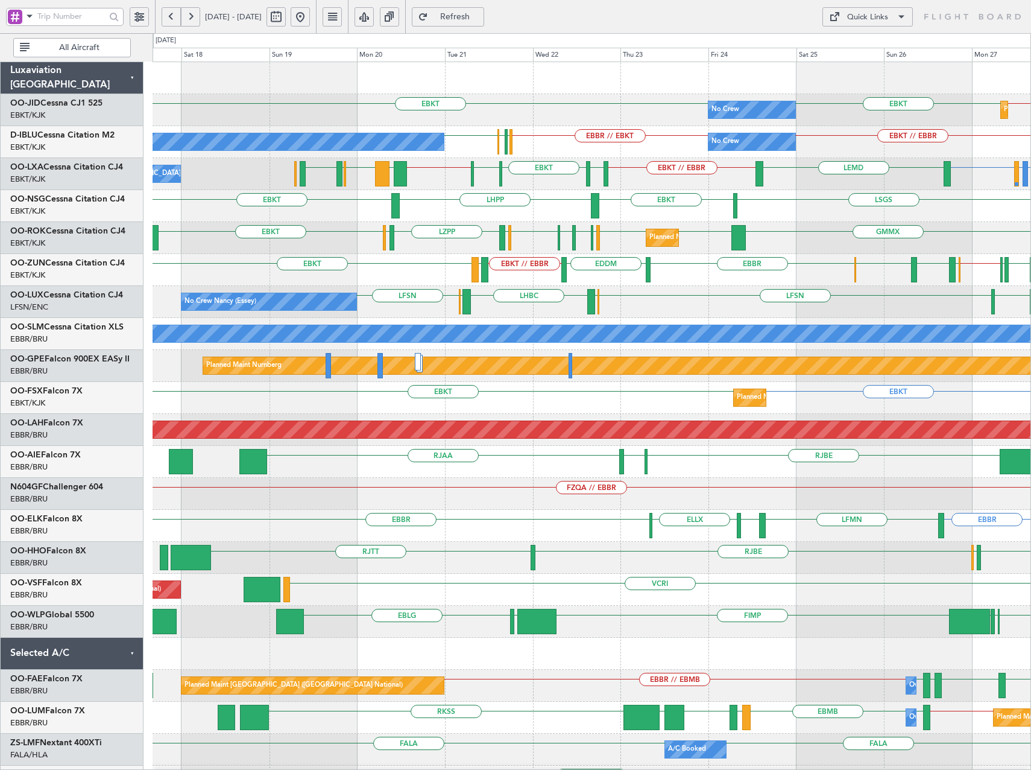
click at [416, 281] on div "EBKT // EBBR LEGE EBKT EGPN EGGW EBBR // EBKT EHAM LIRQ EHAM EBBR EDDM EGGW EBK…" at bounding box center [592, 270] width 878 height 32
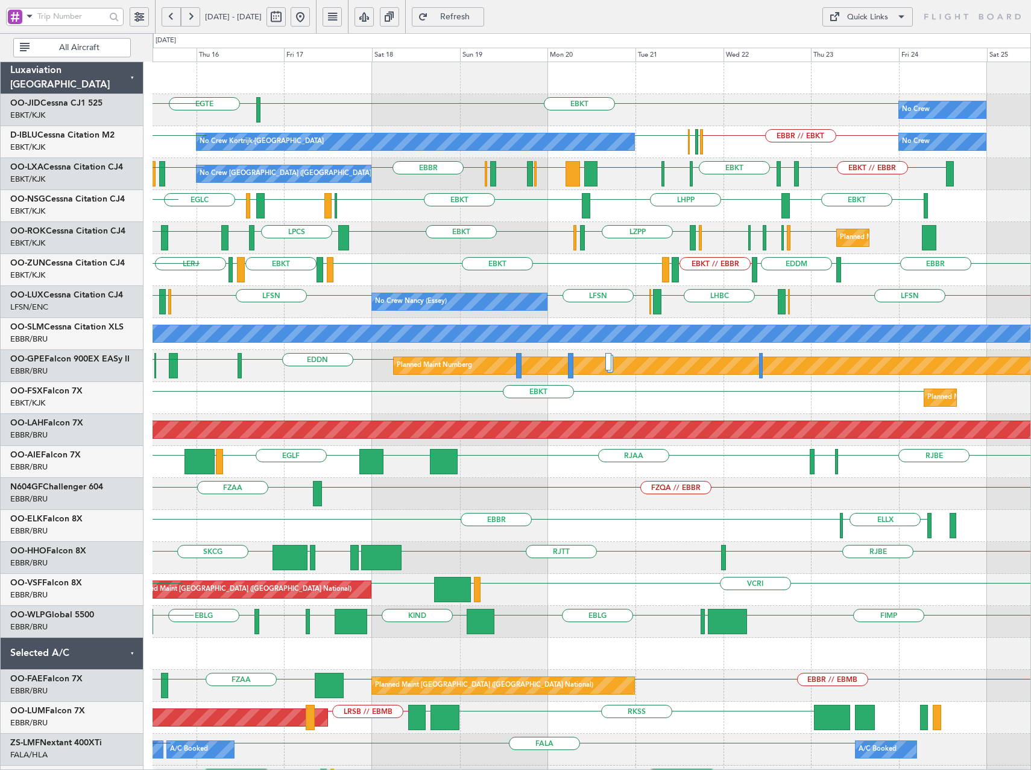
click at [543, 253] on div "Planned Maint Kortrijk-Wevelgem EDDL EBKT ELLX LZPP ELLX EBKT LPCS LERJ EBKT EP…" at bounding box center [592, 238] width 878 height 32
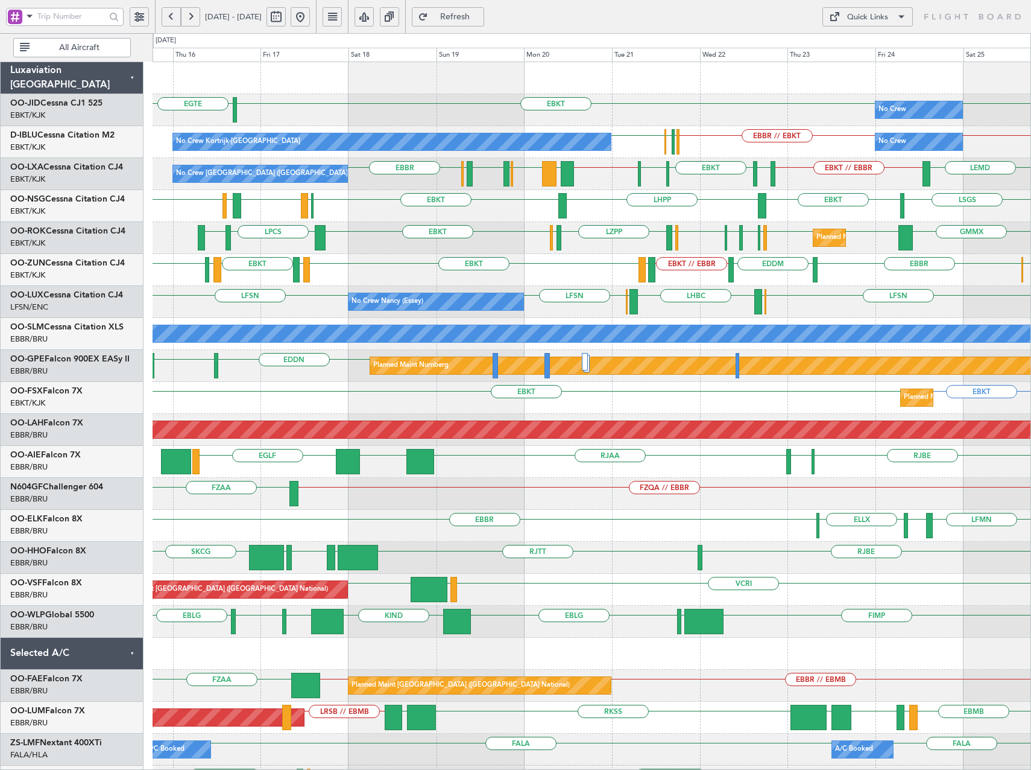
click at [527, 274] on div "EBKT // EBBR LEGE EBKT LFMD EBKT LEIB LERJ EHAM EBBR EDDM" at bounding box center [592, 270] width 878 height 32
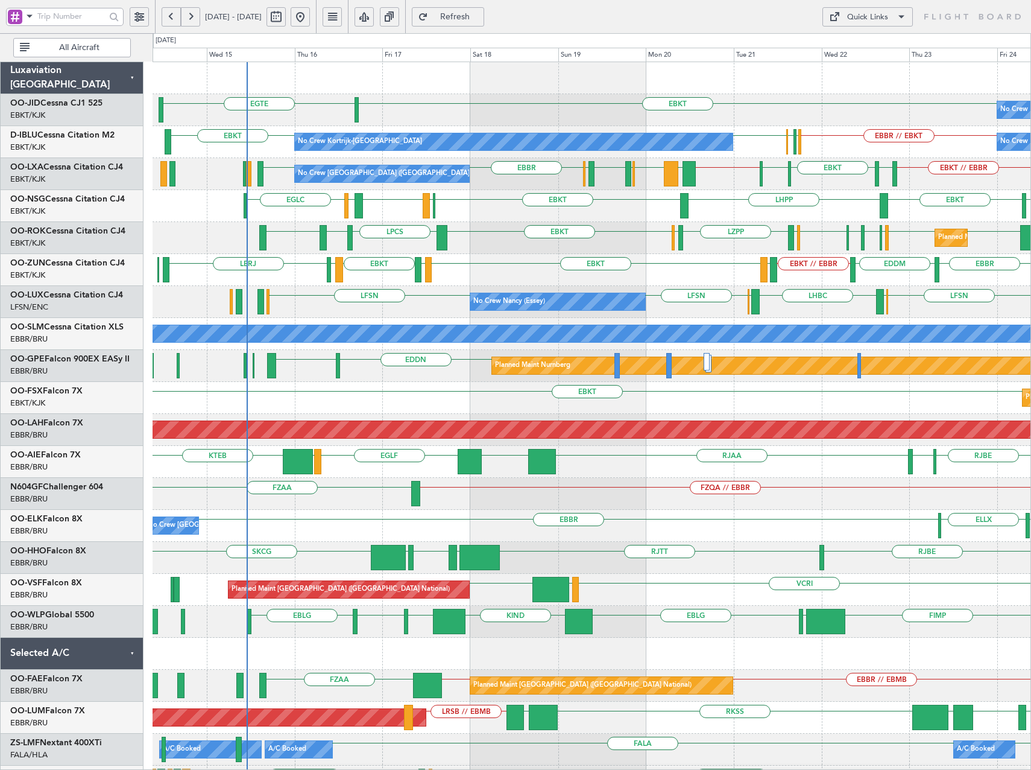
click at [375, 252] on div "EDDL EBKT ELLX LZPP ELLX EBKT LPCS LERJ EBKT EBKT EBKT LFST EDDM Planned Maint …" at bounding box center [592, 238] width 878 height 32
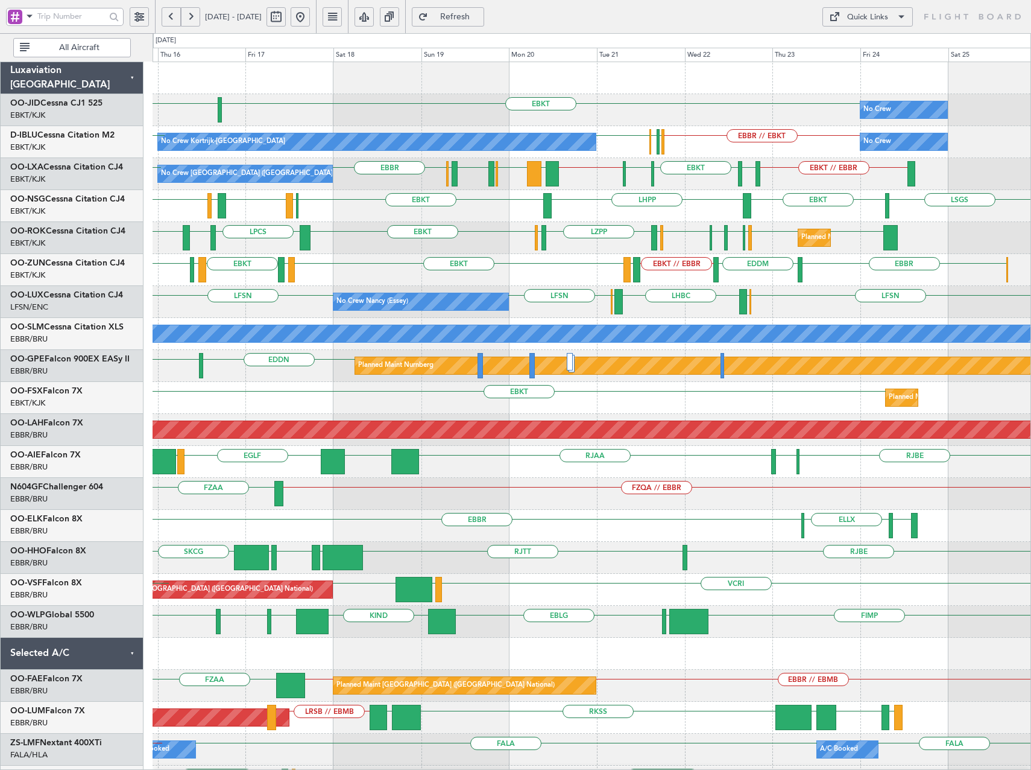
click at [378, 280] on div "EBKT // EBBR LEGE EBKT LFMD EBKT LEIB LERJ EBBR EDDM EBOS Planned Maint Kortrij…" at bounding box center [592, 270] width 878 height 32
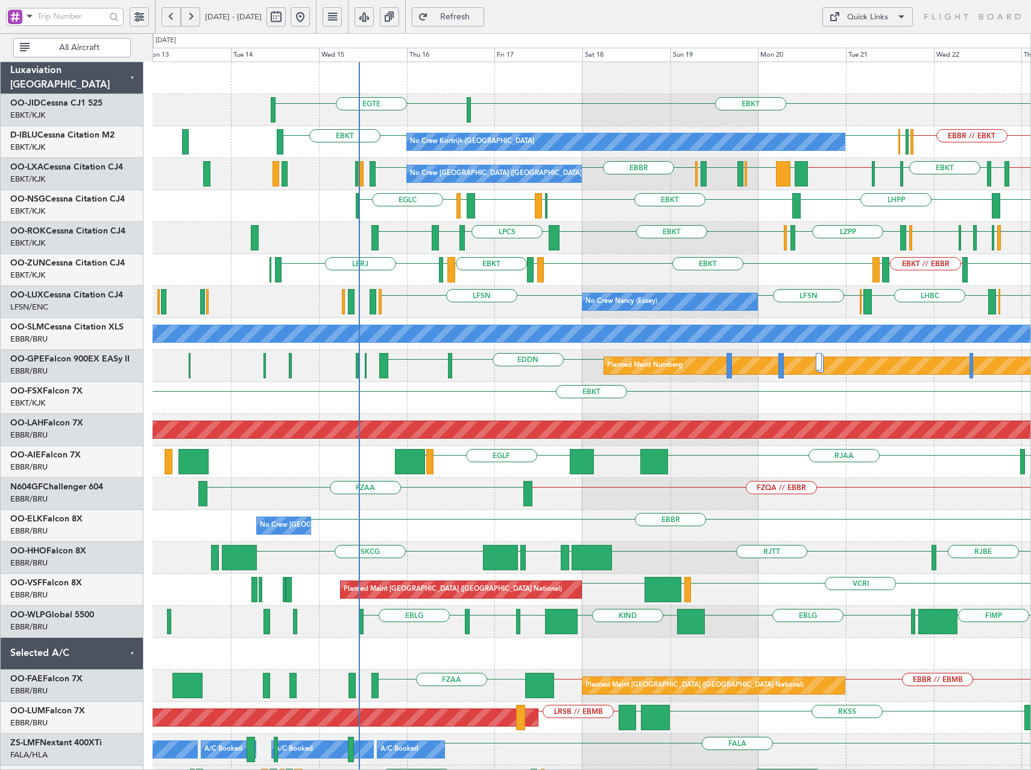
click at [714, 232] on div "EBKT EGTE No Crew EBKT No Crew Kortrijk-Wevelgem EBBR // EBKT LFPB EBBR EBKT EB…" at bounding box center [592, 525] width 878 height 927
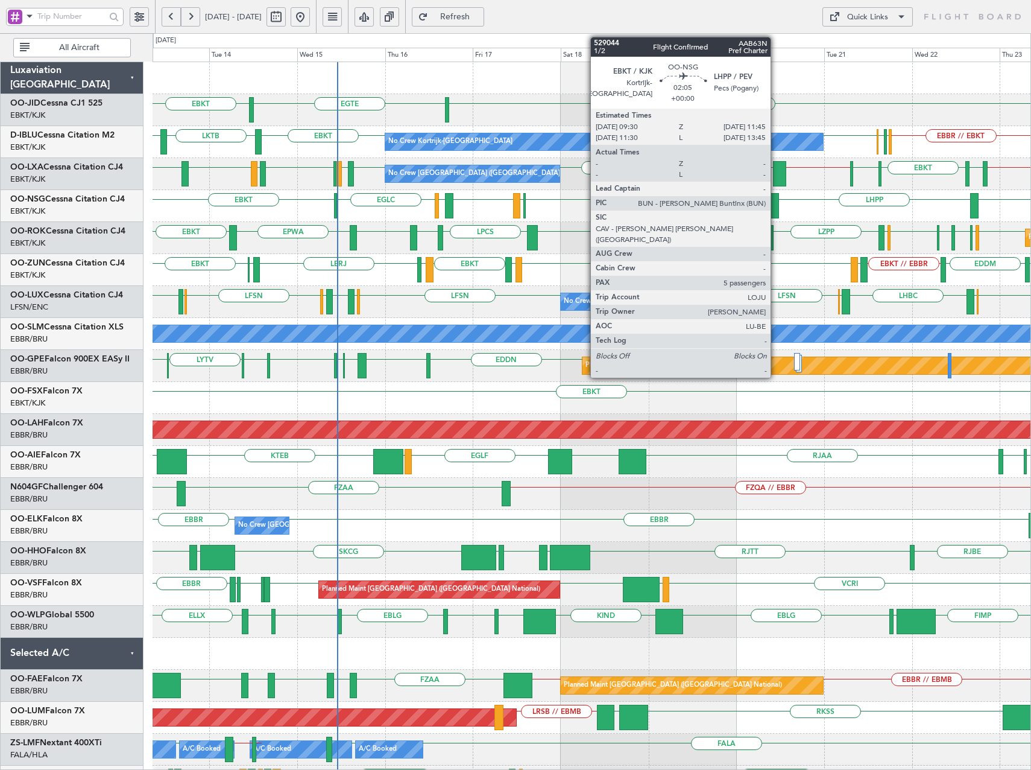
click at [776, 208] on div at bounding box center [775, 205] width 8 height 25
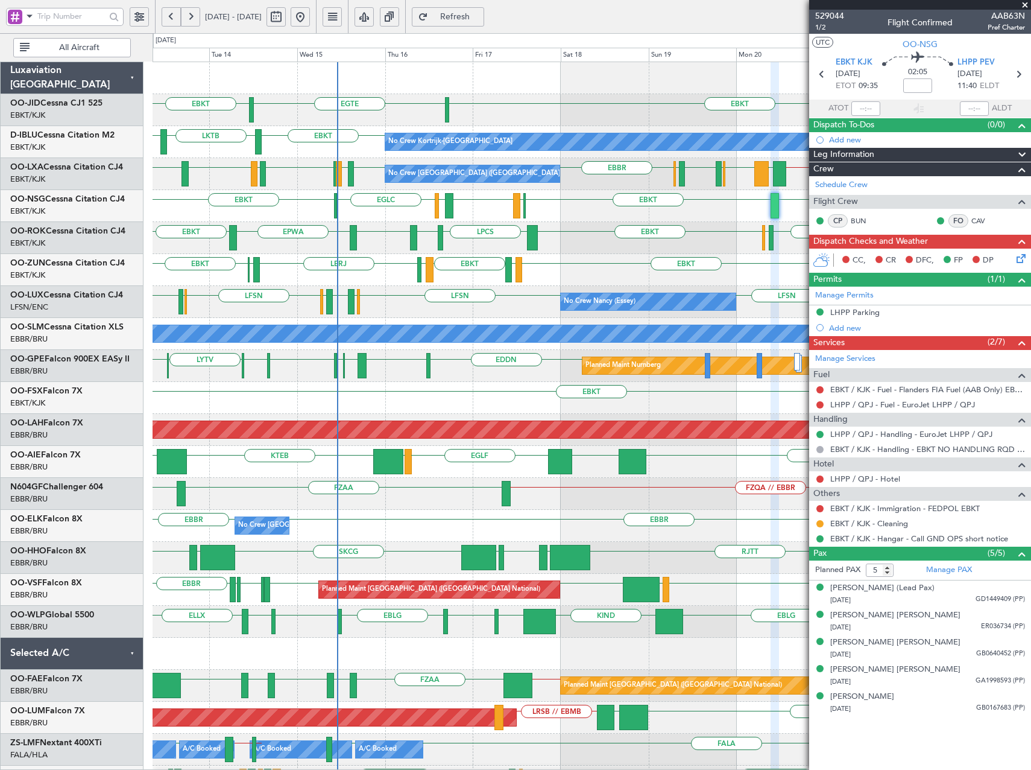
click at [1028, 2] on span at bounding box center [1025, 5] width 12 height 11
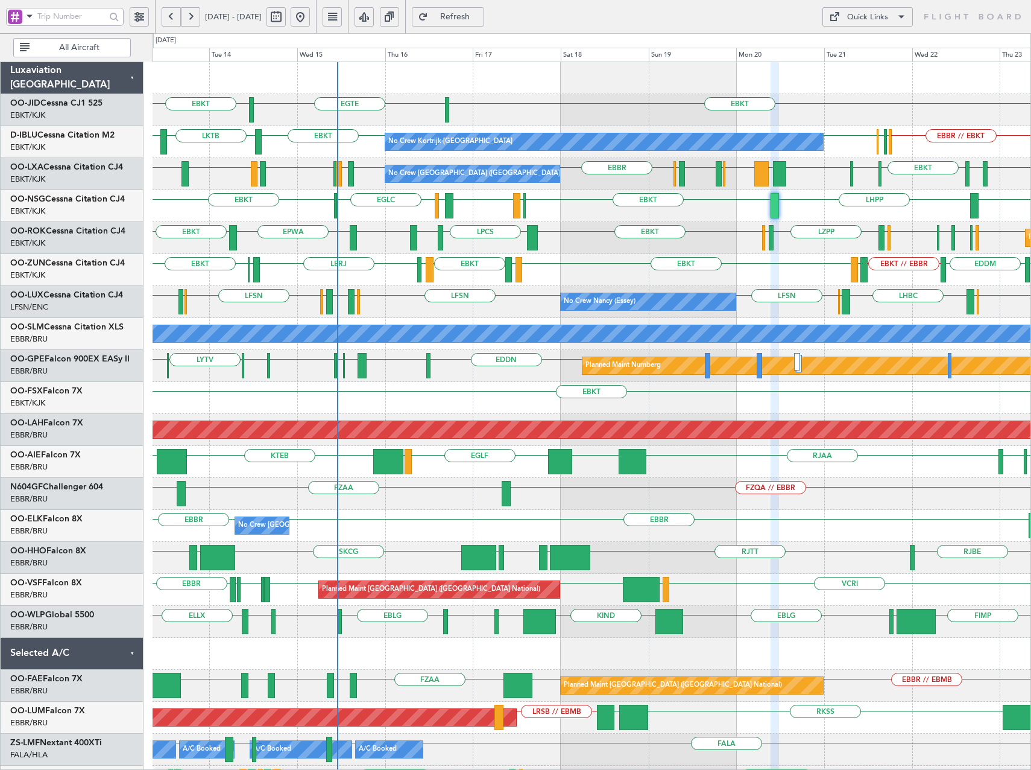
type input "0"
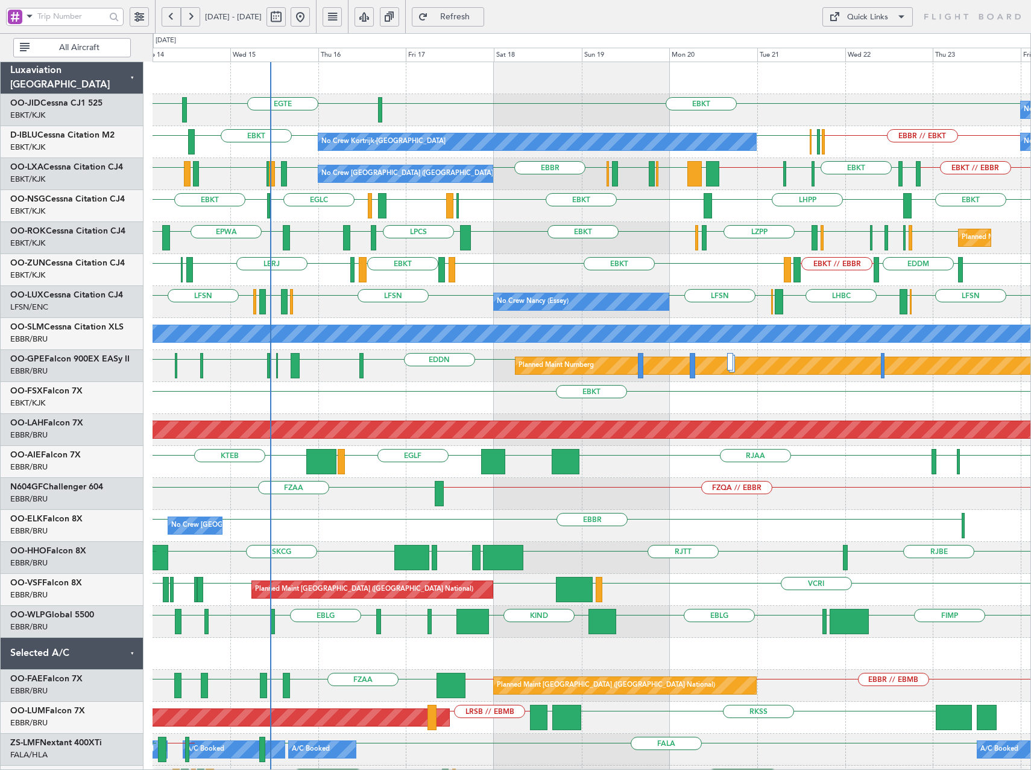
click at [714, 283] on div "EBKT // EBBR LEGE EBKT LFMD EBKT LEIB LERJ EBOS EBKT EBBR EDDM" at bounding box center [592, 270] width 878 height 32
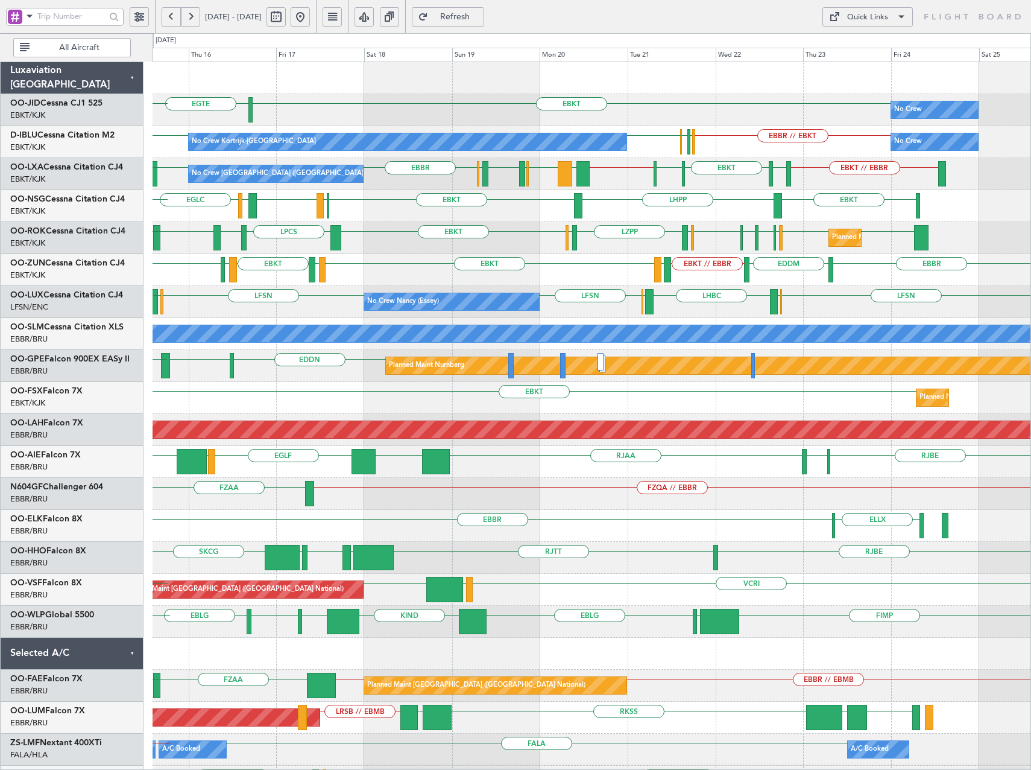
click at [542, 283] on div "EBKT // EBBR LEGE EBKT LFMD EBKT LEIB LERJ EBBR EDDM EBOS EBKT" at bounding box center [592, 270] width 878 height 32
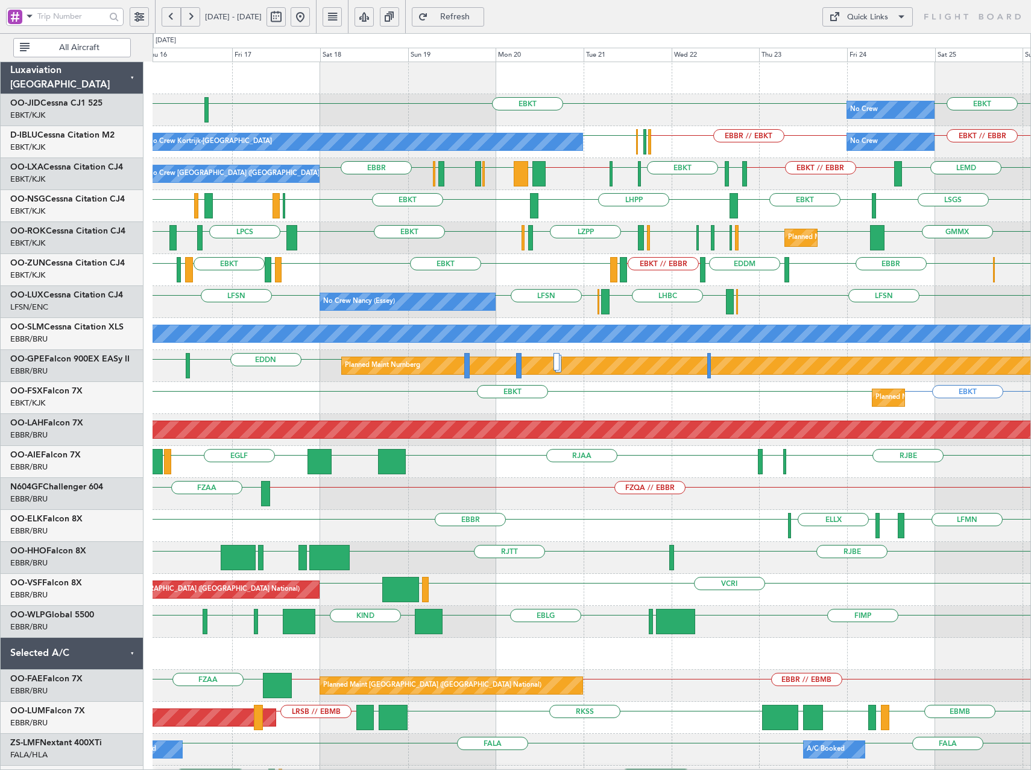
click at [868, 15] on div "Quick Links" at bounding box center [867, 17] width 41 height 12
click at [867, 44] on button "Trip Builder" at bounding box center [868, 45] width 90 height 29
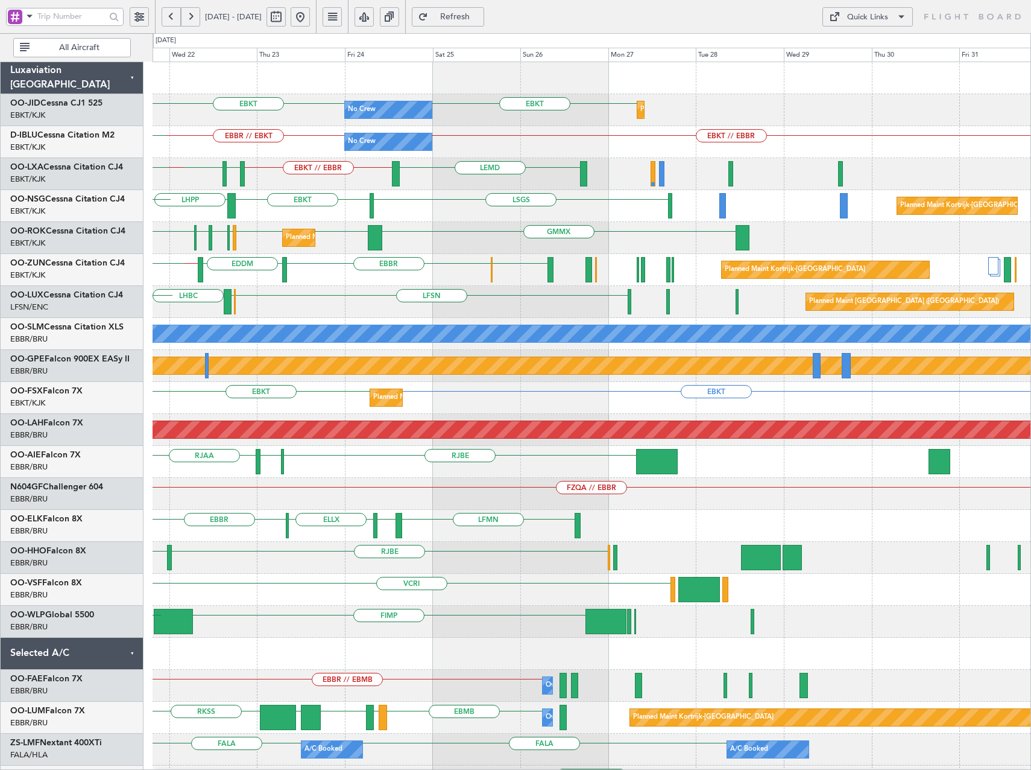
click at [360, 282] on div "No Crew EBKT EBKT Planned Maint Kortrijk-Wevelgem No Crew EBKT // EBBR EBBR // …" at bounding box center [592, 525] width 878 height 927
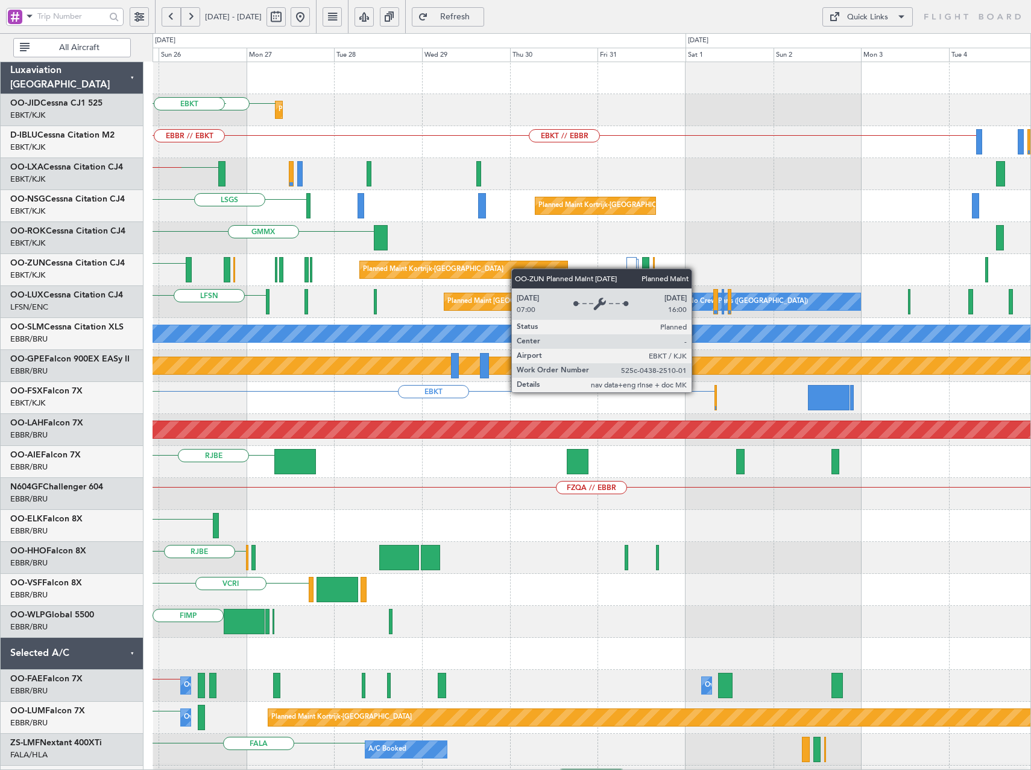
click at [414, 276] on div "EBKT Planned Maint Kortrijk-Wevelgem No Crew EBKT EBKT // EBBR No Crew Planned …" at bounding box center [592, 525] width 878 height 927
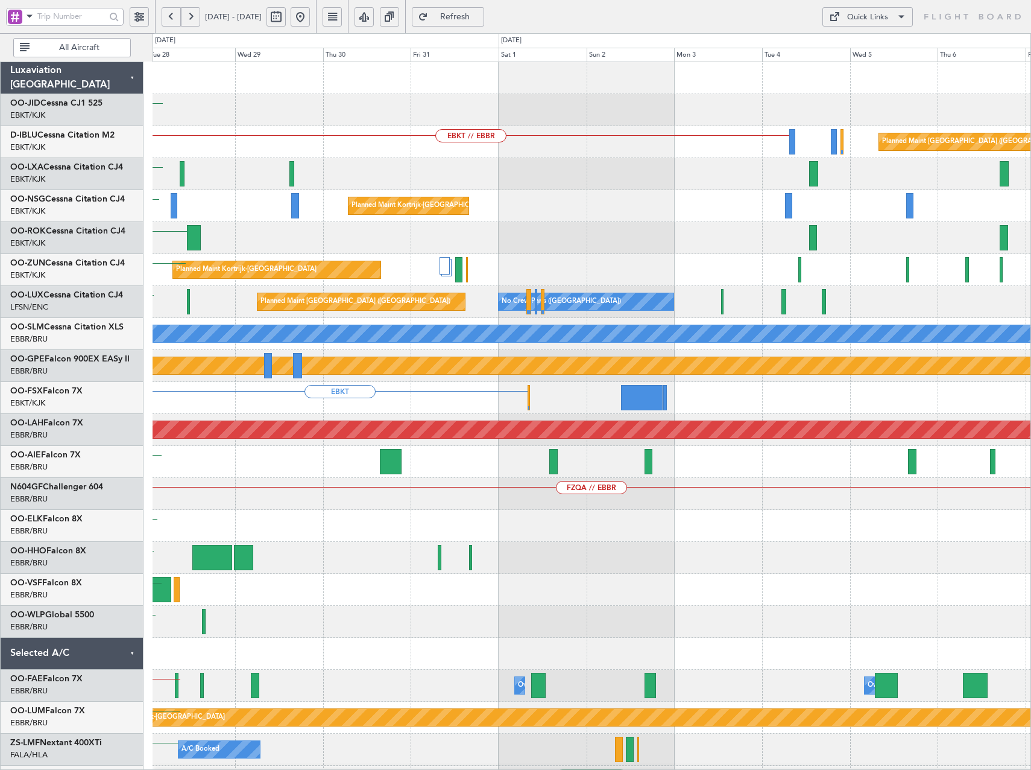
click at [755, 247] on div "Planned Maint Kortrijk-Wevelgem EBKT EBKT // EBBR Planned Maint Paris (Le Bourg…" at bounding box center [592, 525] width 878 height 927
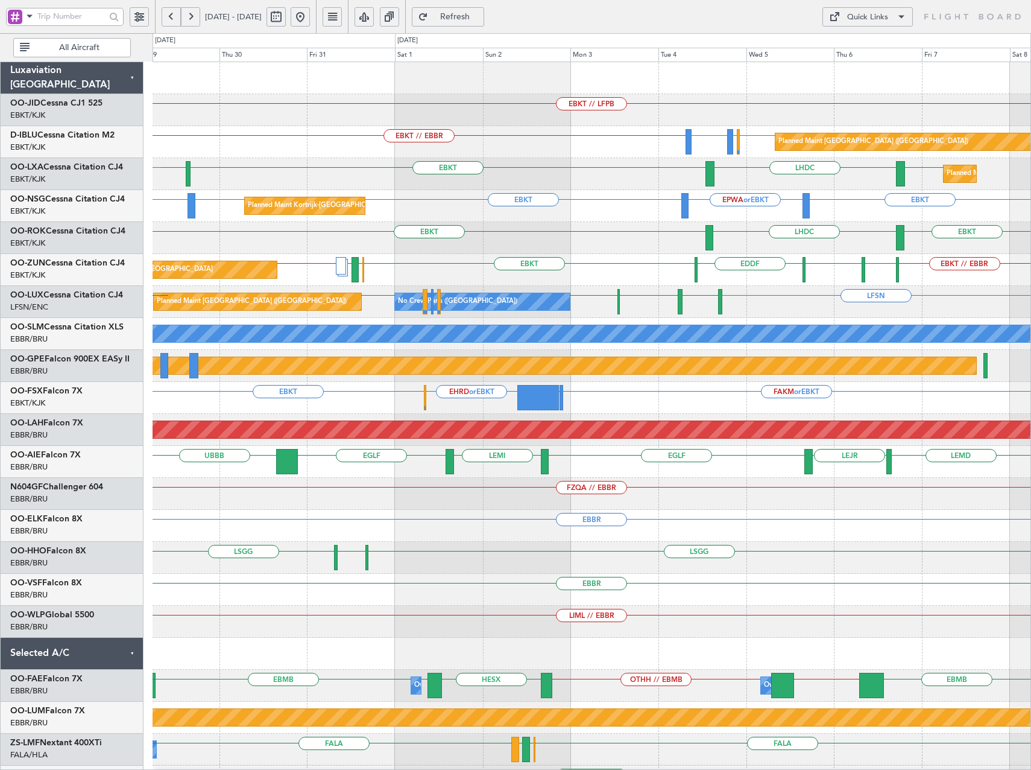
click at [612, 268] on div "Planned Maint Kortrijk-Wevelgem EBKT // EBBR EBKT // EBBR EBKT EDDF EBKT LFST E…" at bounding box center [592, 270] width 878 height 32
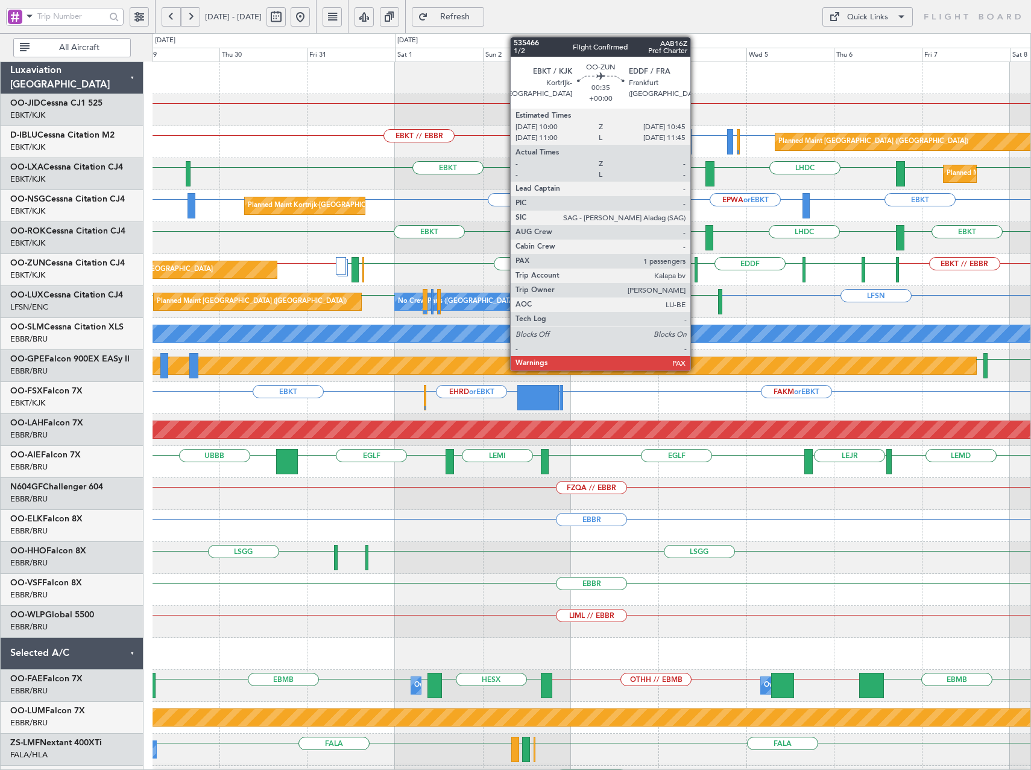
click at [696, 274] on div at bounding box center [696, 269] width 3 height 25
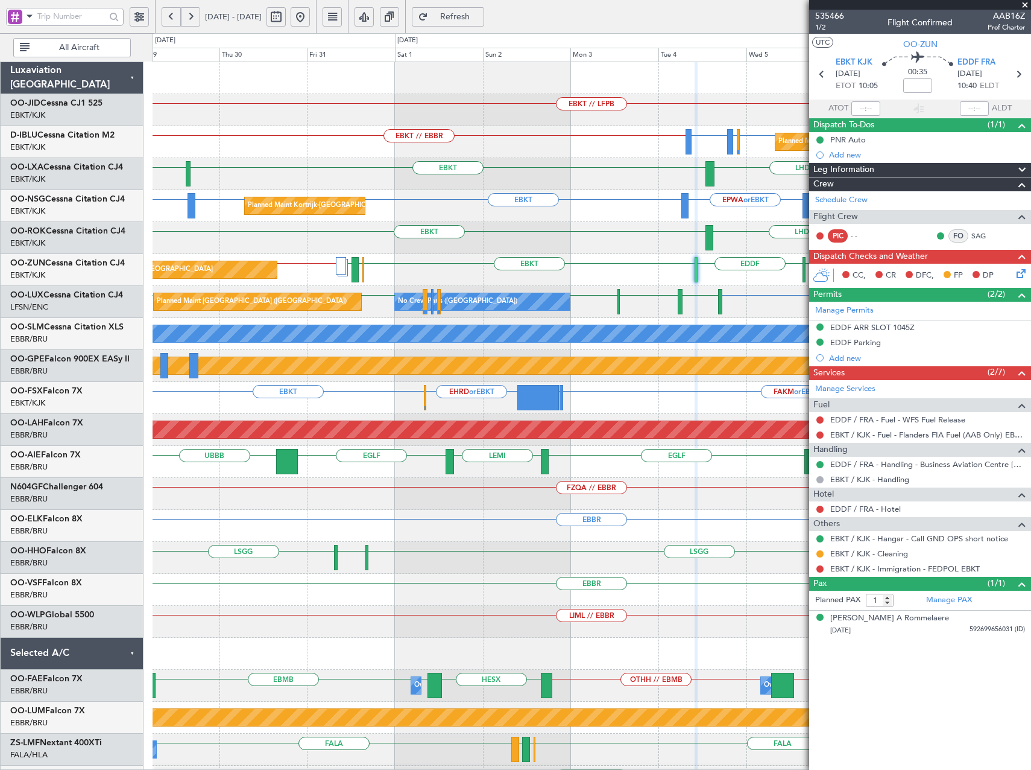
click at [1025, 1] on span at bounding box center [1025, 5] width 12 height 11
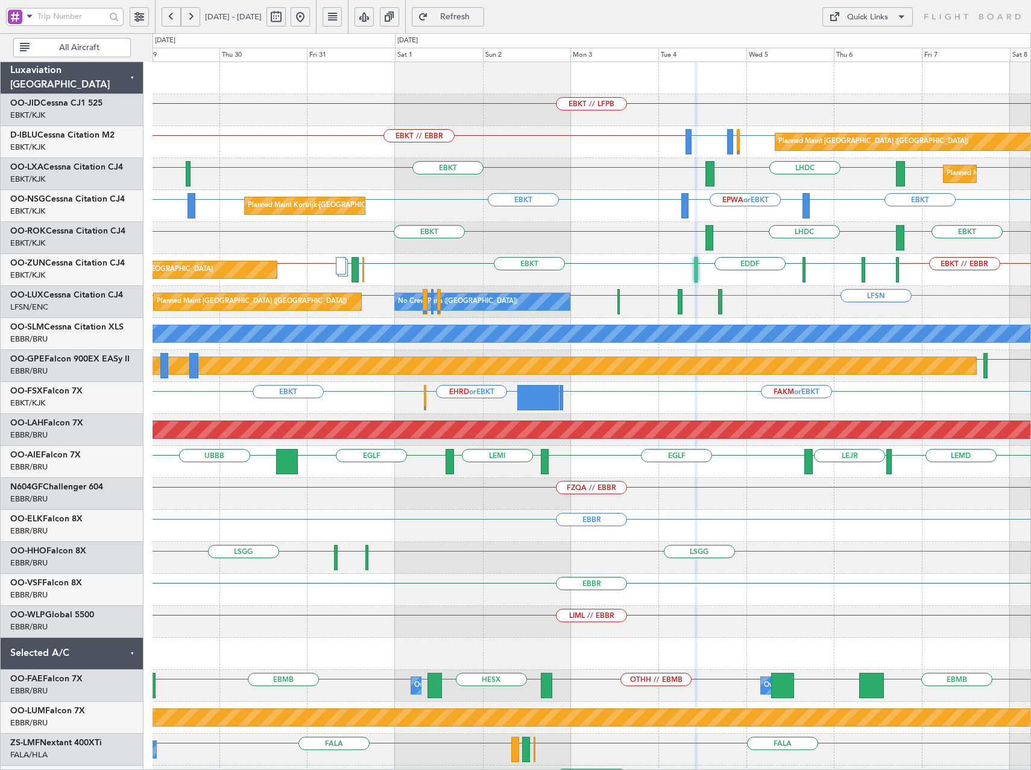
type input "0"
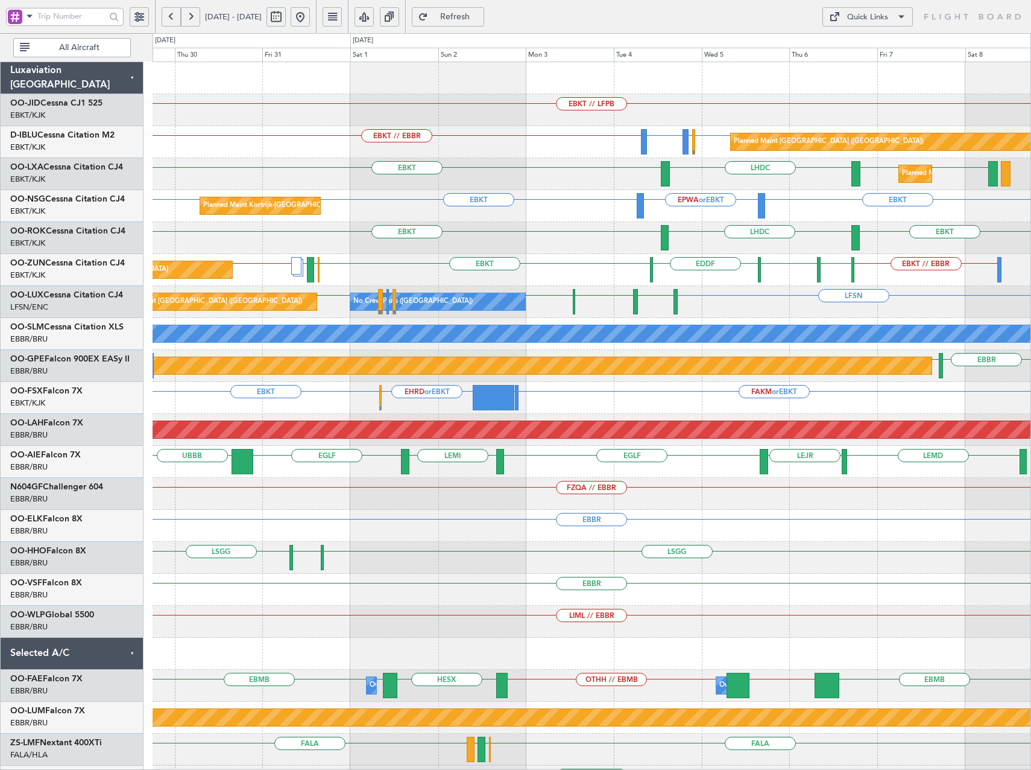
click at [734, 302] on div "LFSN LFPB LFBD LFSN LFPB Planned Maint Paris (Le Bourget) No Crew Paris (Le Bou…" at bounding box center [592, 302] width 878 height 32
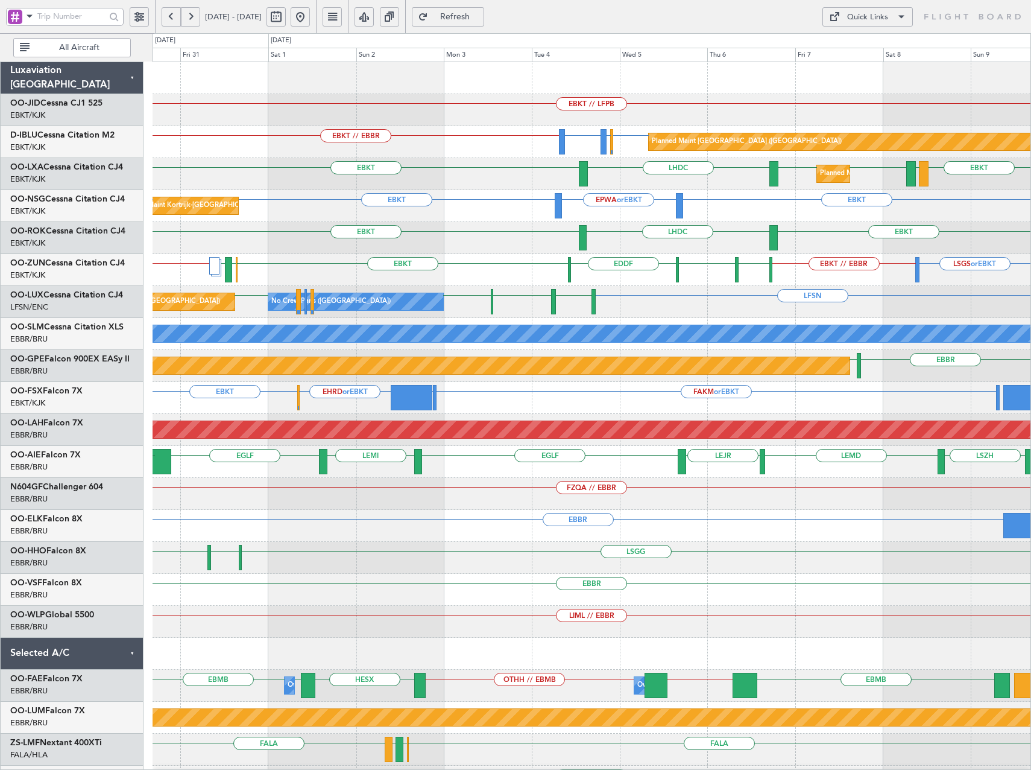
click at [761, 124] on div "EBKT // LFPB" at bounding box center [592, 110] width 878 height 32
click at [480, 14] on span "Refresh" at bounding box center [455, 17] width 49 height 8
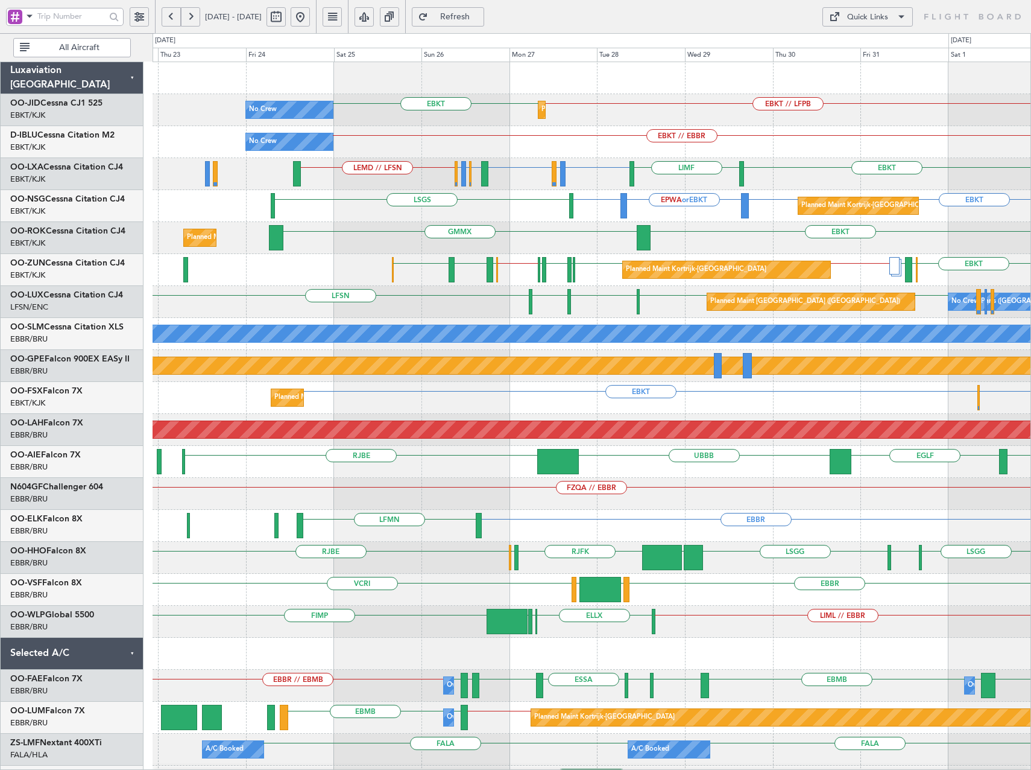
click at [556, 150] on div "EBKT // EBBR No Crew LFMD or EBKT No Crew Kortrijk-Wevelgem" at bounding box center [592, 142] width 878 height 32
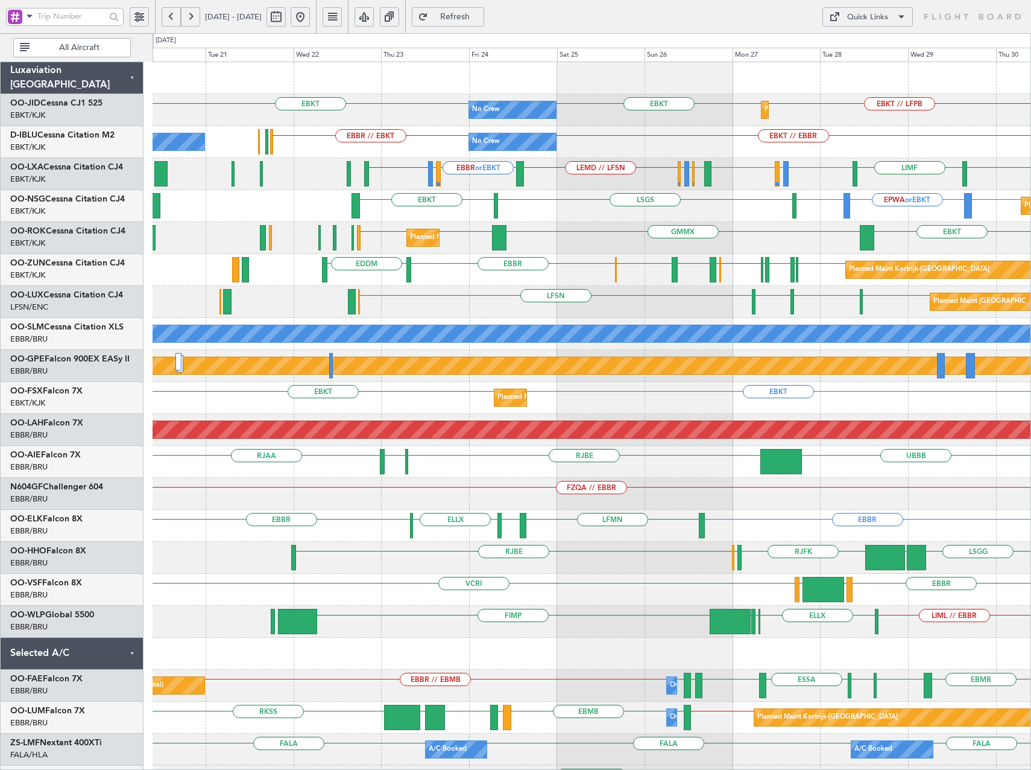
click at [564, 235] on div "Planned Maint Kortrijk-Wevelgem No Crew EBKT EBKT // LFPB EBKT No Crew EBKT // …" at bounding box center [592, 461] width 878 height 799
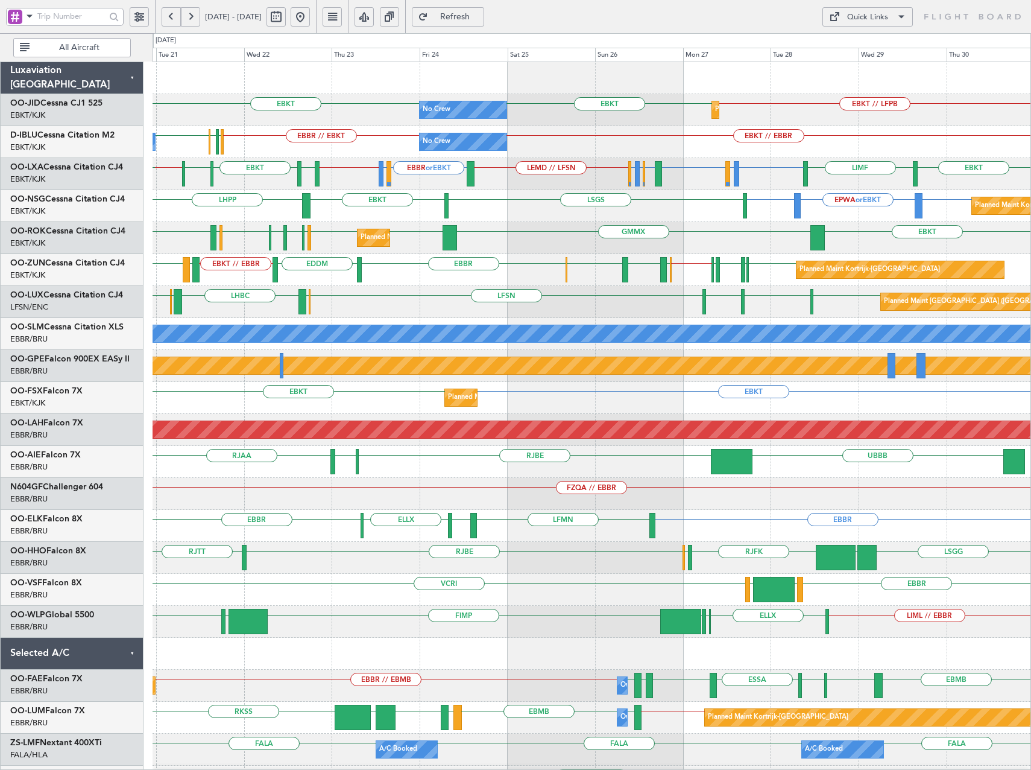
click at [717, 247] on div "Planned Maint Kortrijk-Wevelgem EDDL EBKT ELLX LZPP EBKT GMMX EBKT EBKT LFST ED…" at bounding box center [592, 238] width 878 height 32
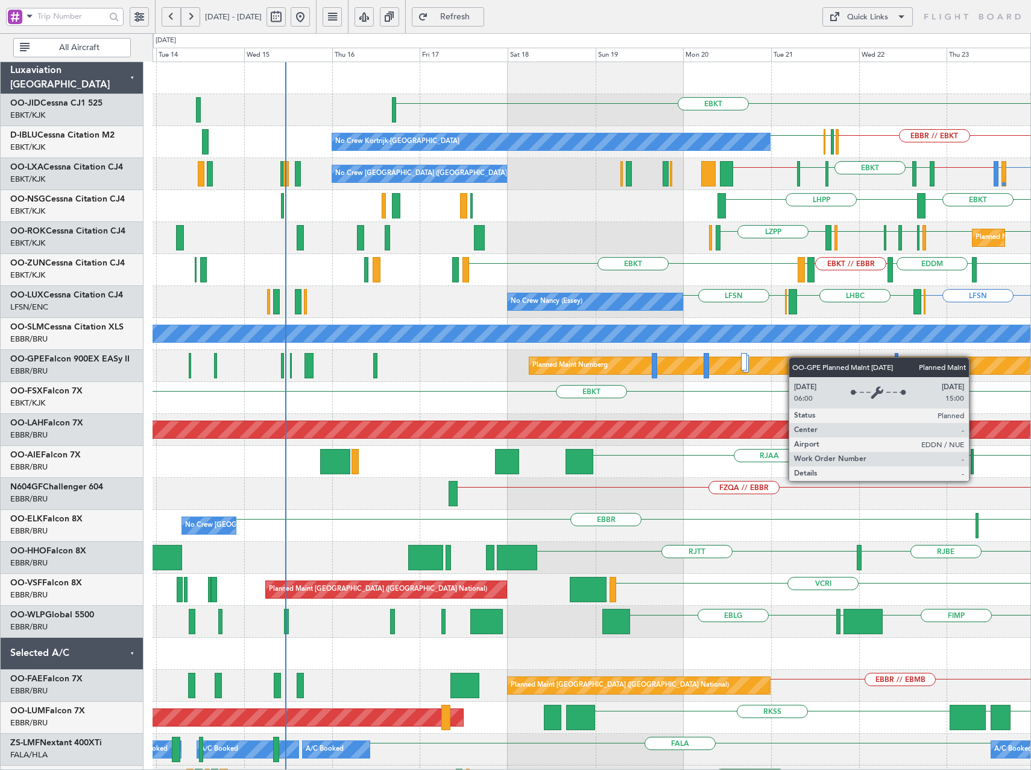
click at [869, 364] on div "EBKT No Crew EBKT EBBR // EBKT LFPB EBBR EBKT No Crew Kortrijk-Wevelgem No Crew…" at bounding box center [592, 461] width 878 height 799
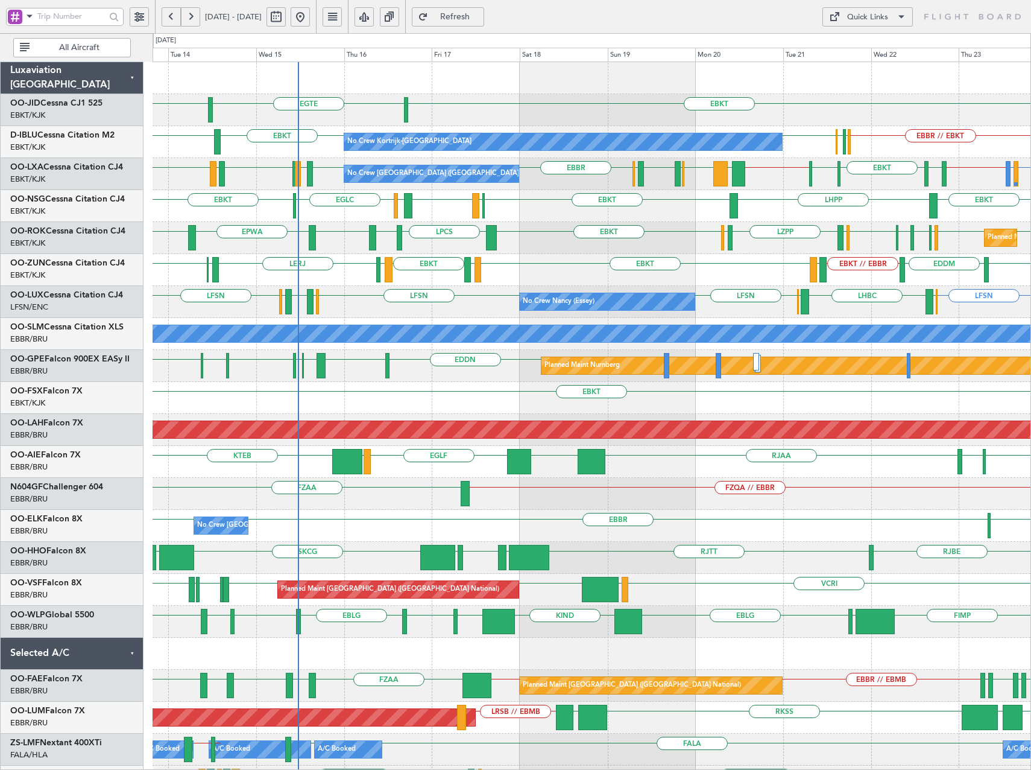
click at [480, 16] on span "Refresh" at bounding box center [455, 17] width 49 height 8
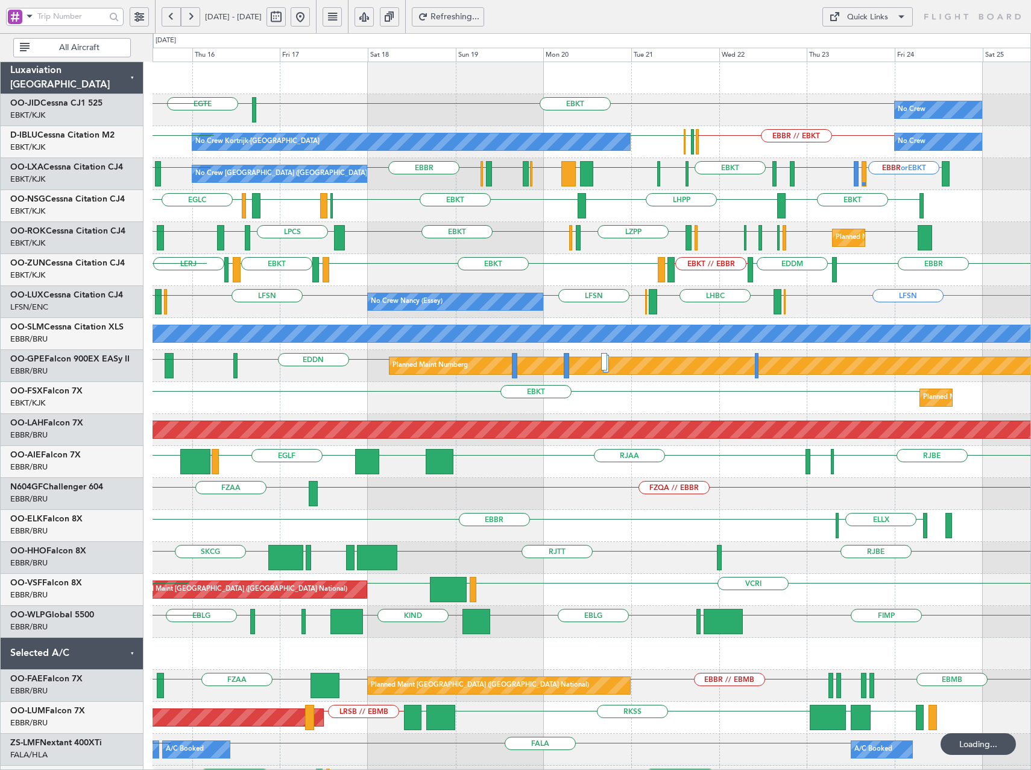
click at [740, 134] on div "EBKT EGTE No Crew Planned Maint Kortrijk-Wevelgem EBKT No Crew Kortrijk-Wevelge…" at bounding box center [592, 541] width 878 height 959
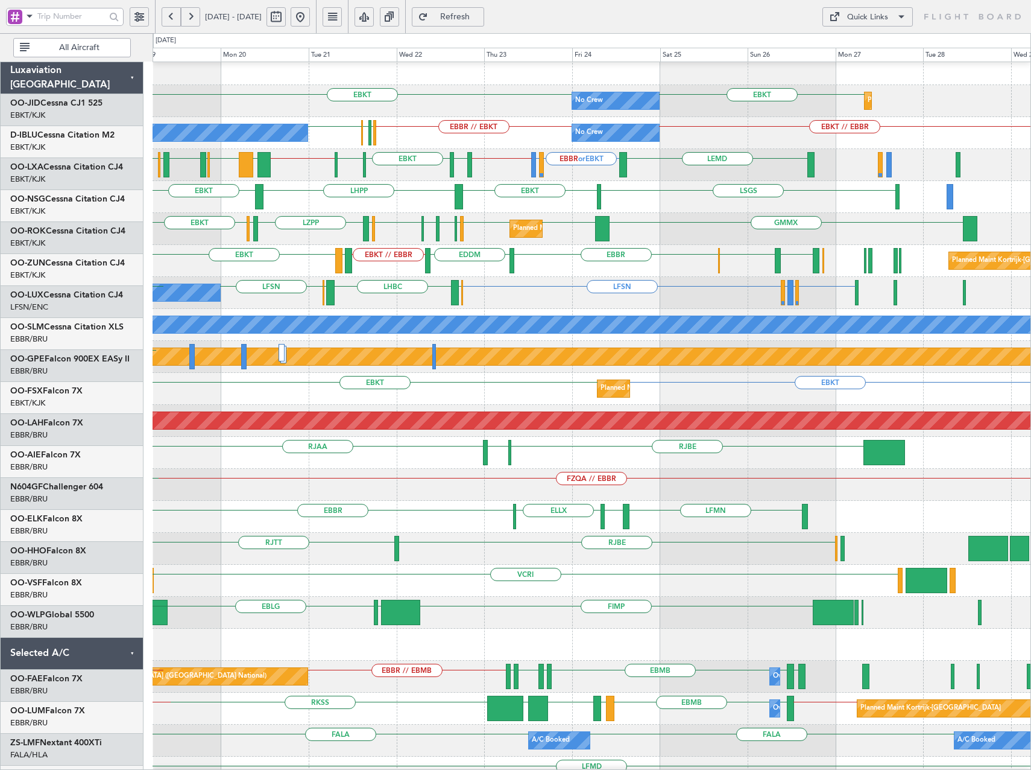
scroll to position [8, 0]
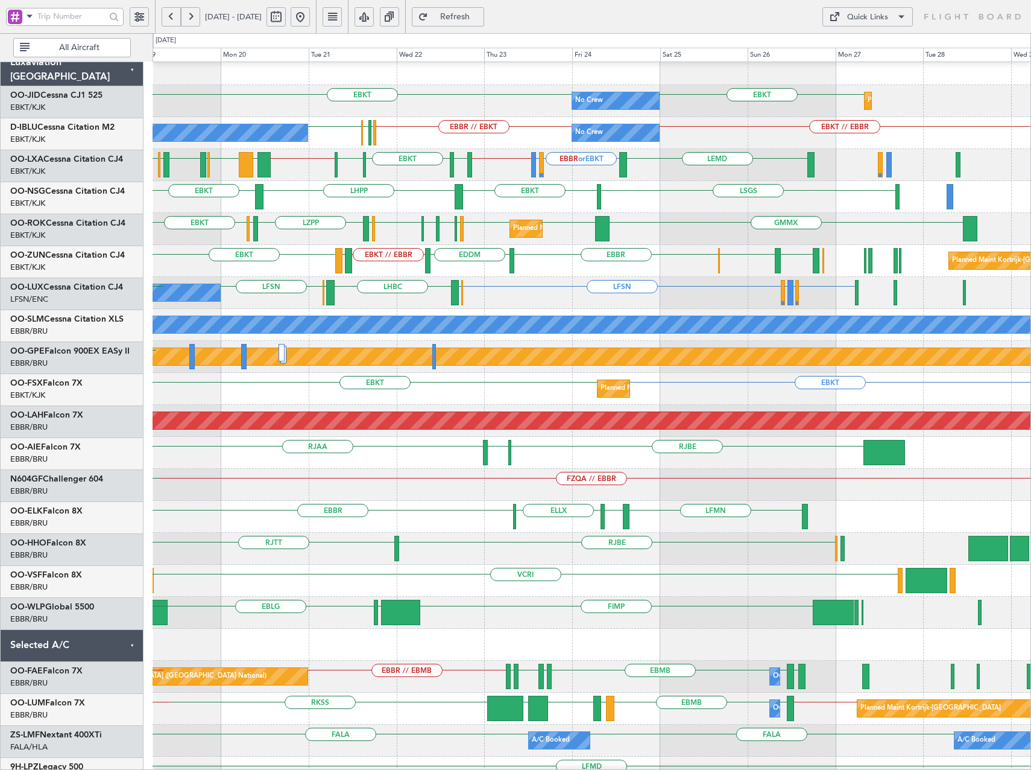
click at [568, 227] on div "Planned Maint Kortrijk-Wevelgem EDDL EBKT ELLX LZPP ELLX EBKT GMMX EBKT EBKT LF…" at bounding box center [592, 229] width 878 height 32
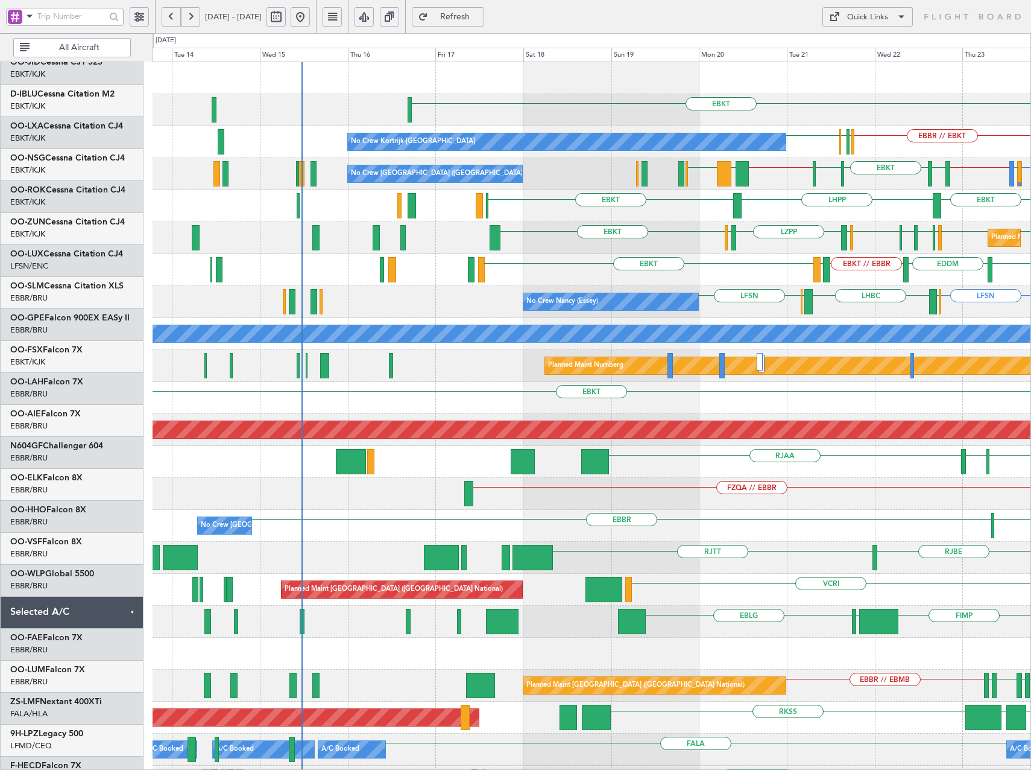
scroll to position [0, 0]
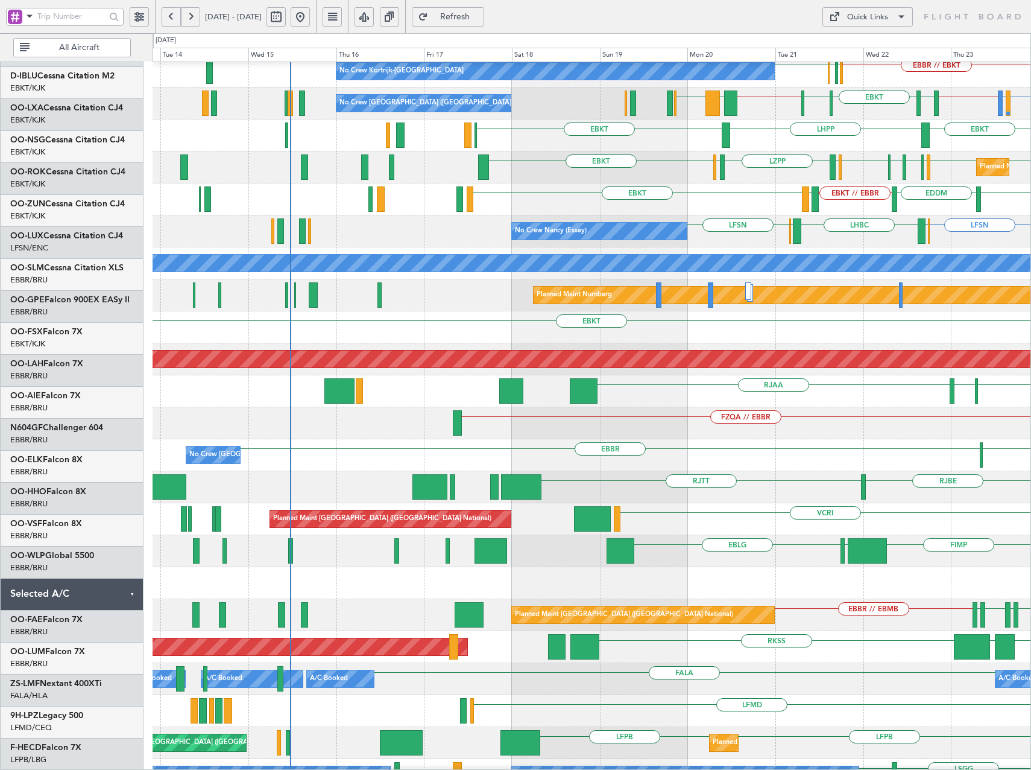
click at [878, 439] on div "EBBR ELLX No Crew Brussels (Brussels National) EDDH LFMN" at bounding box center [592, 455] width 878 height 32
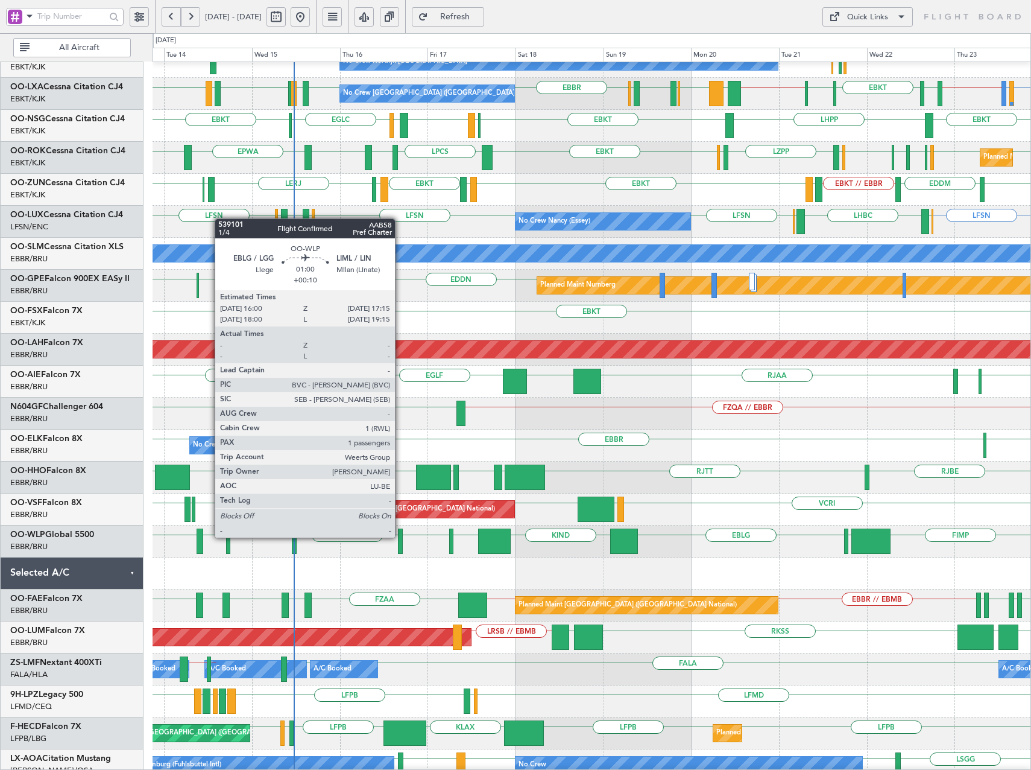
click at [400, 536] on div at bounding box center [400, 540] width 5 height 25
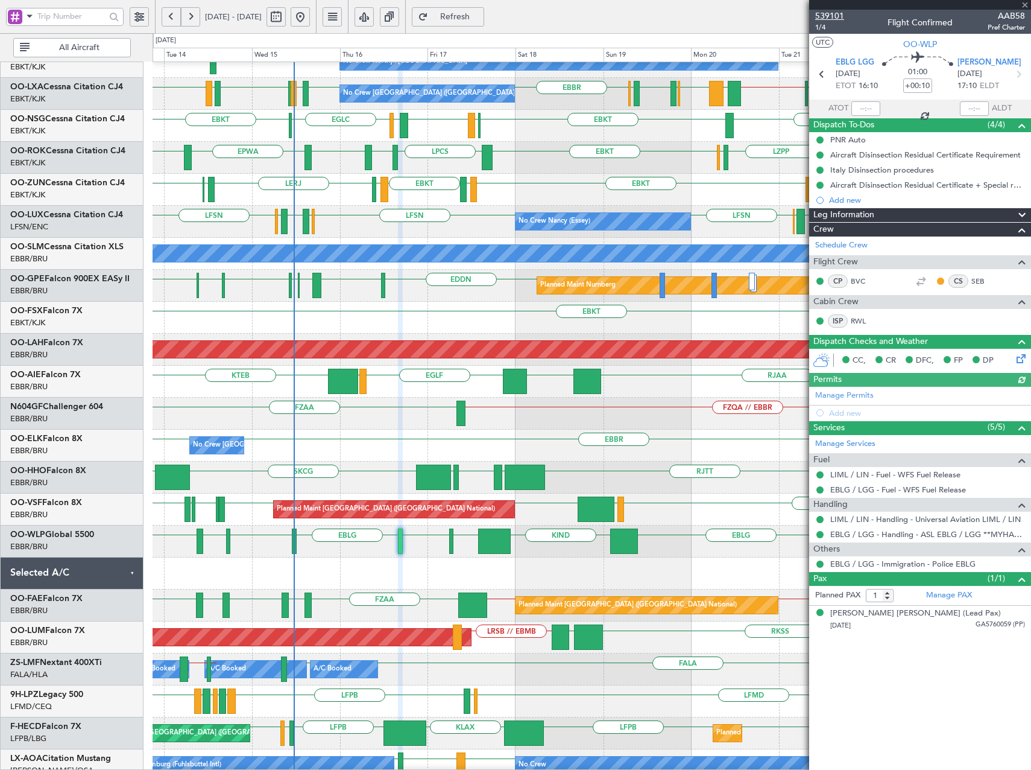
click at [837, 13] on span "539101" at bounding box center [829, 16] width 29 height 13
click at [480, 16] on span "Refresh" at bounding box center [455, 17] width 49 height 8
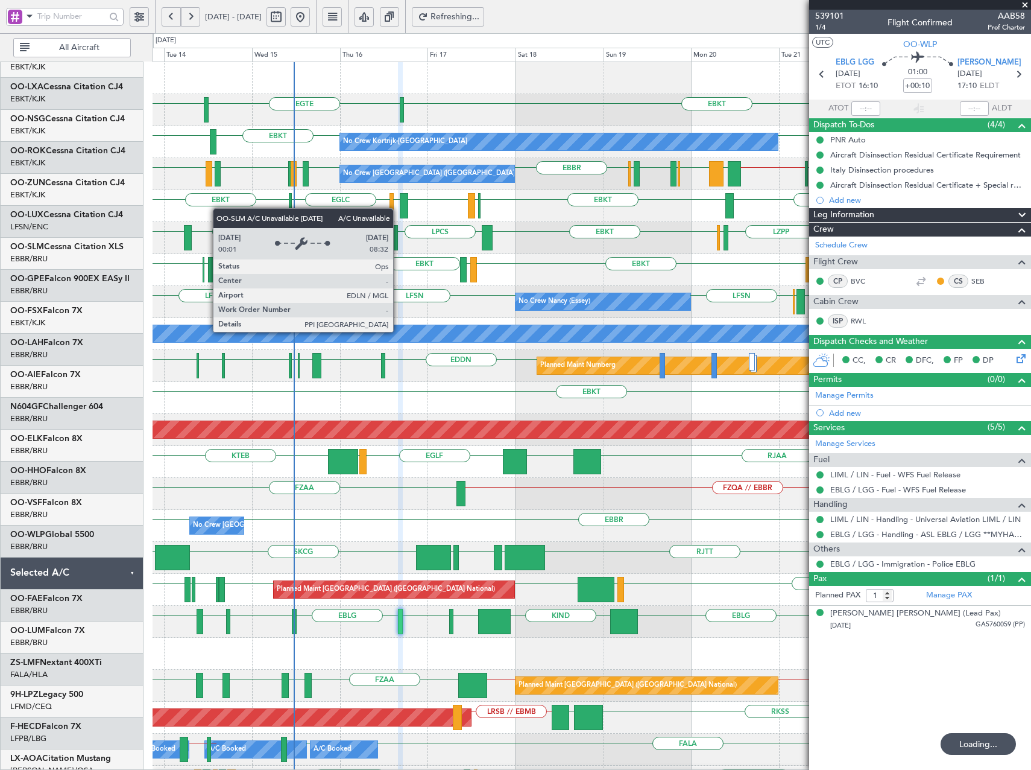
scroll to position [0, 0]
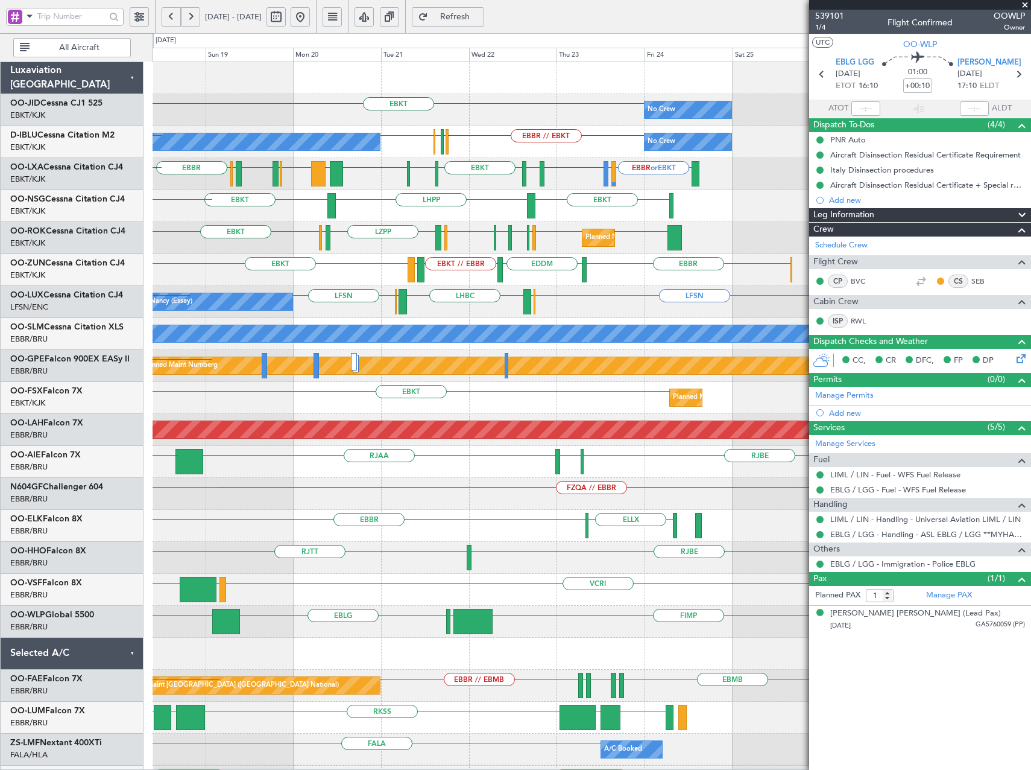
click at [291, 274] on div "EBKT // EBBR LEGE EBKT EBBR EDDM Planned Maint Kortrijk-Wevelgem LFMD EBKT LEIB…" at bounding box center [592, 270] width 878 height 32
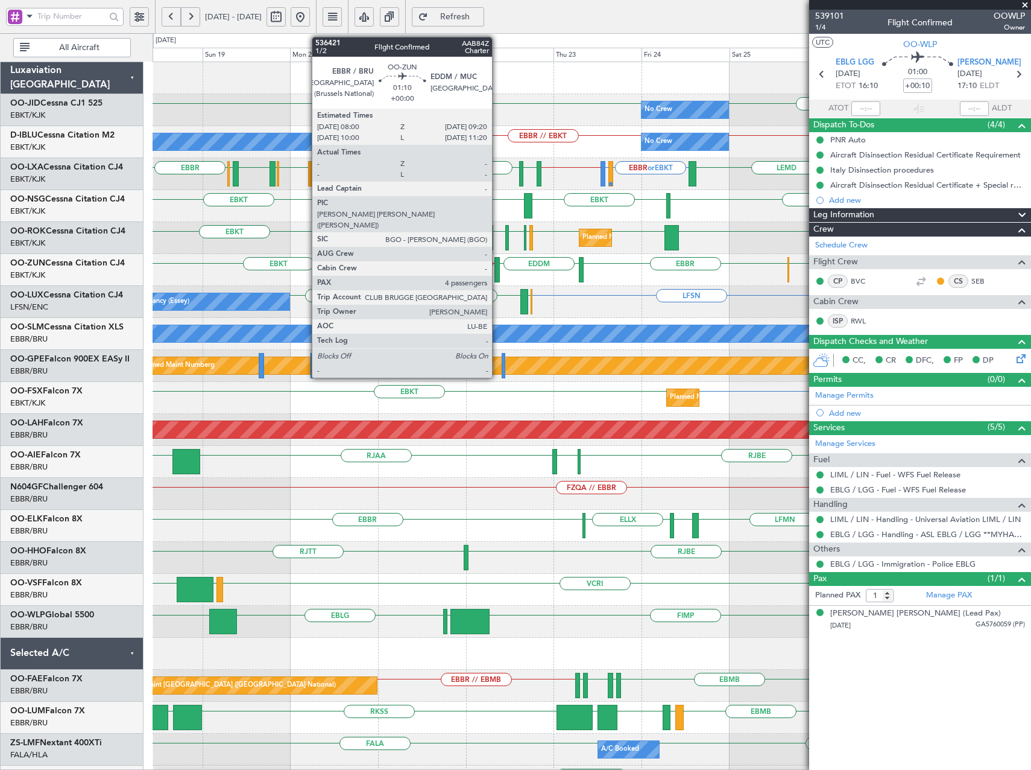
click at [498, 269] on div at bounding box center [497, 269] width 5 height 25
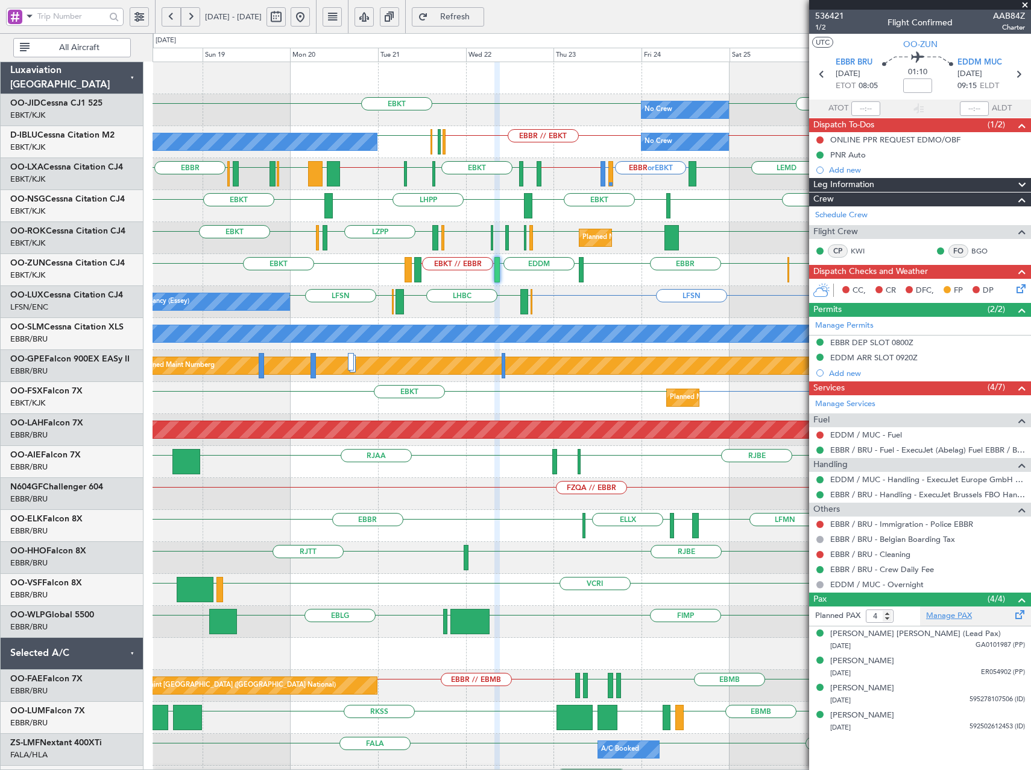
click at [953, 620] on link "Manage PAX" at bounding box center [949, 616] width 46 height 12
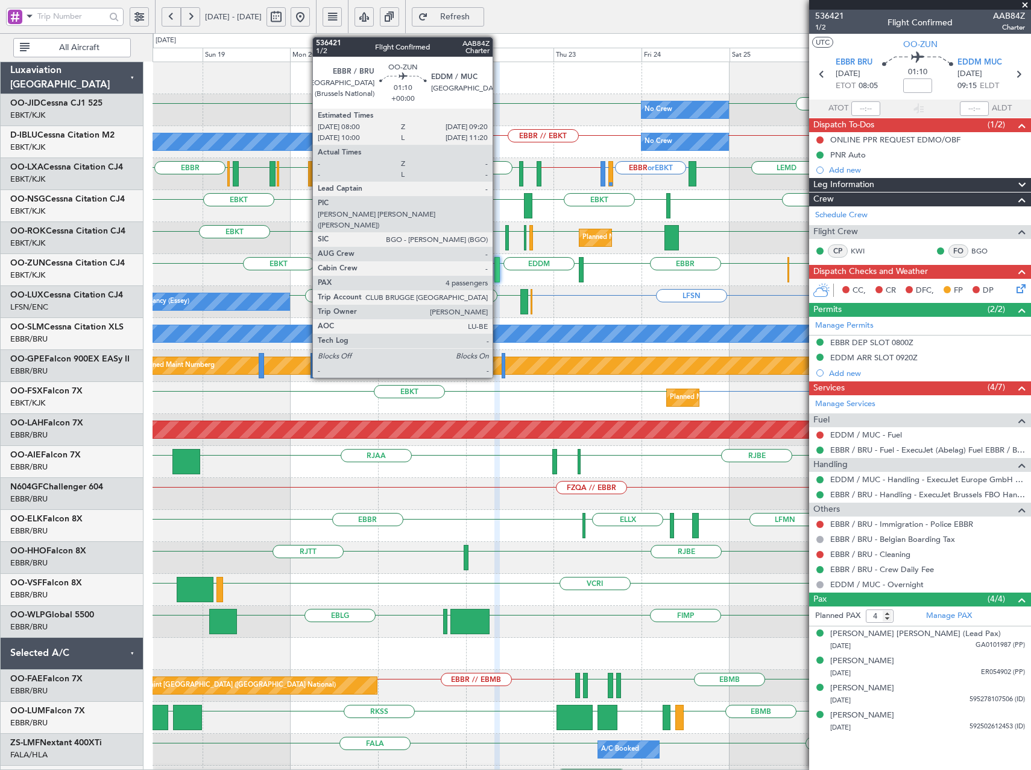
click at [498, 266] on div at bounding box center [497, 269] width 5 height 25
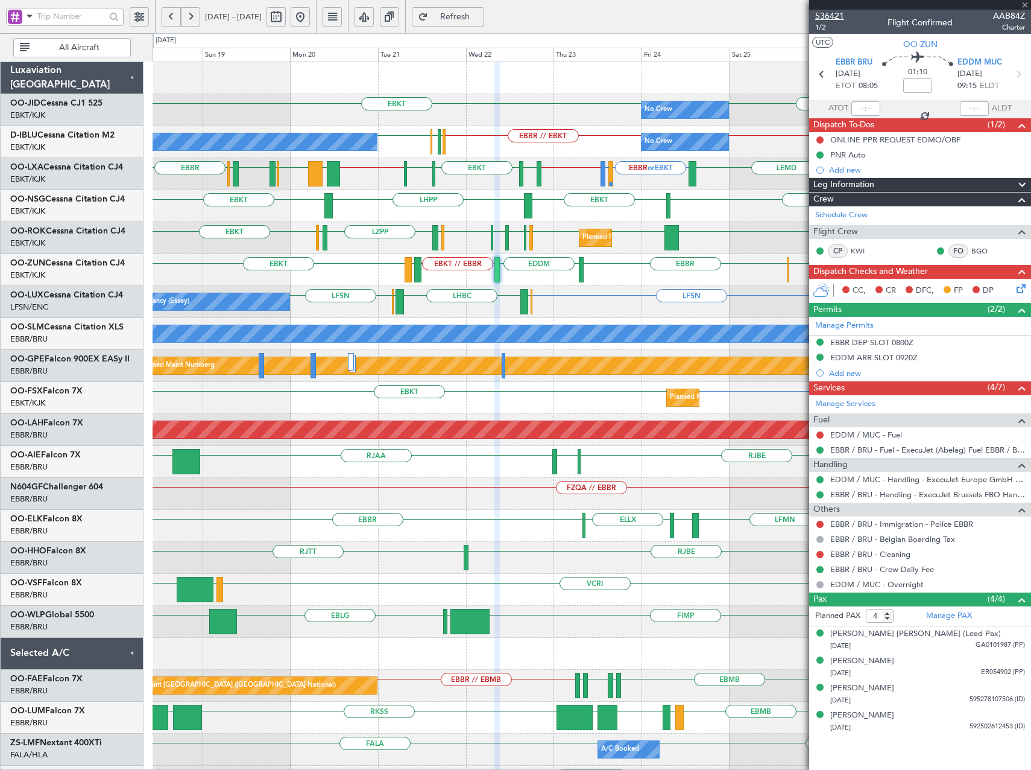
click at [840, 14] on span "536421" at bounding box center [829, 16] width 29 height 13
type input "5"
click at [0, 346] on html "18 Oct 2025 - 28 Oct 2025 Refresh Quick Links All Aircraft Planned Maint Kortri…" at bounding box center [515, 385] width 1031 height 770
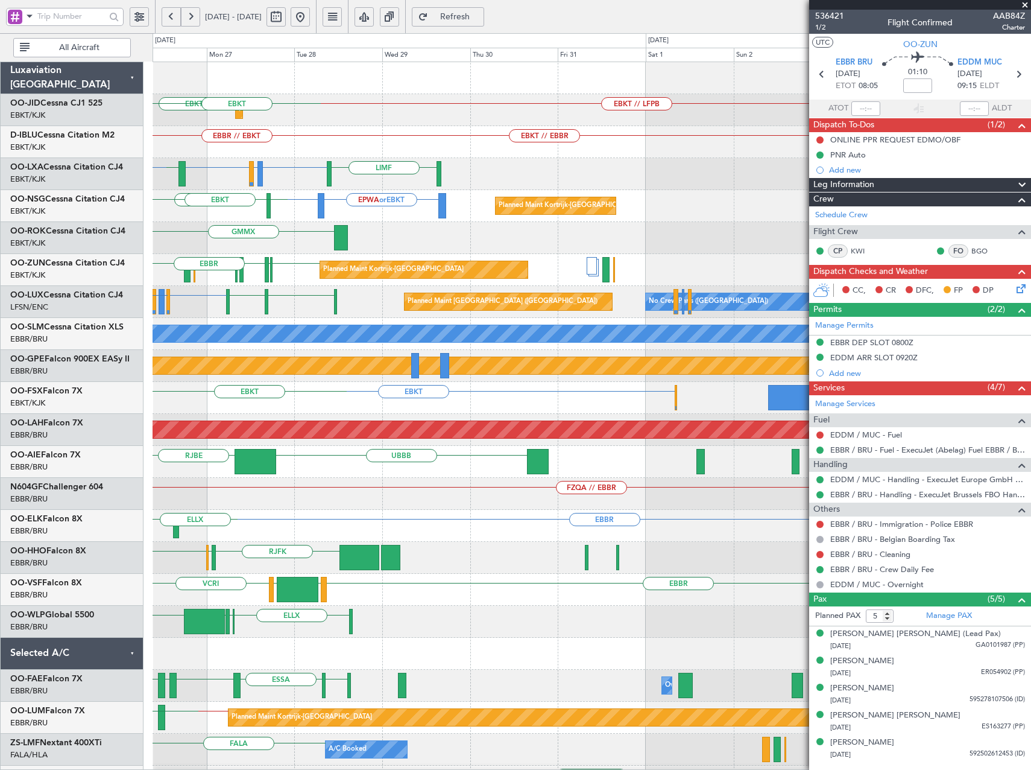
click at [154, 338] on div "A/C Unavailable [GEOGRAPHIC_DATA]" at bounding box center [592, 334] width 878 height 32
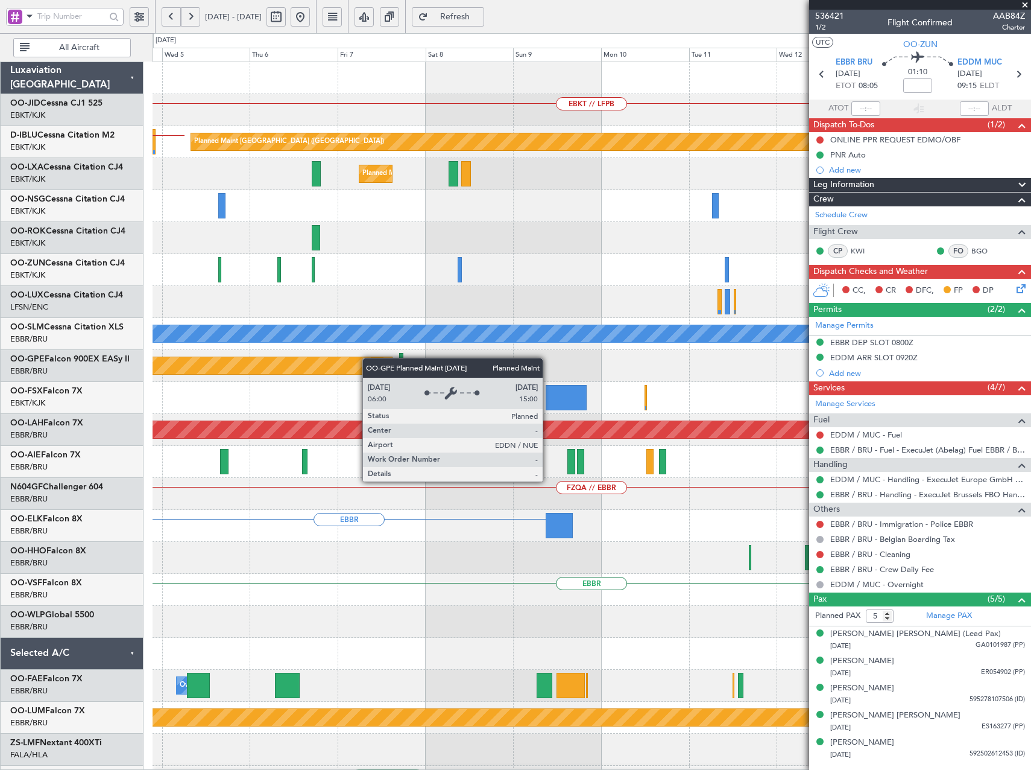
click at [293, 358] on div "EBKT // LFPB Planned Maint Paris (Le Bourget) EBKT // EBBR Planned Maint Kortri…" at bounding box center [592, 493] width 878 height 863
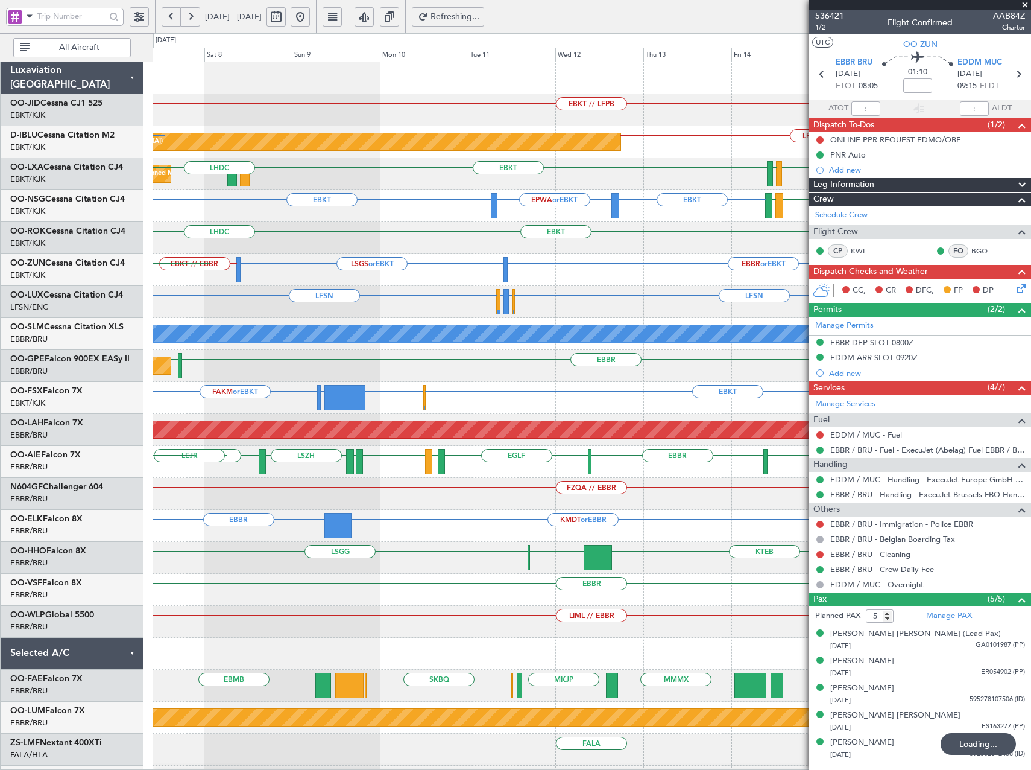
click at [350, 238] on div "EBKT LHDC" at bounding box center [592, 238] width 878 height 32
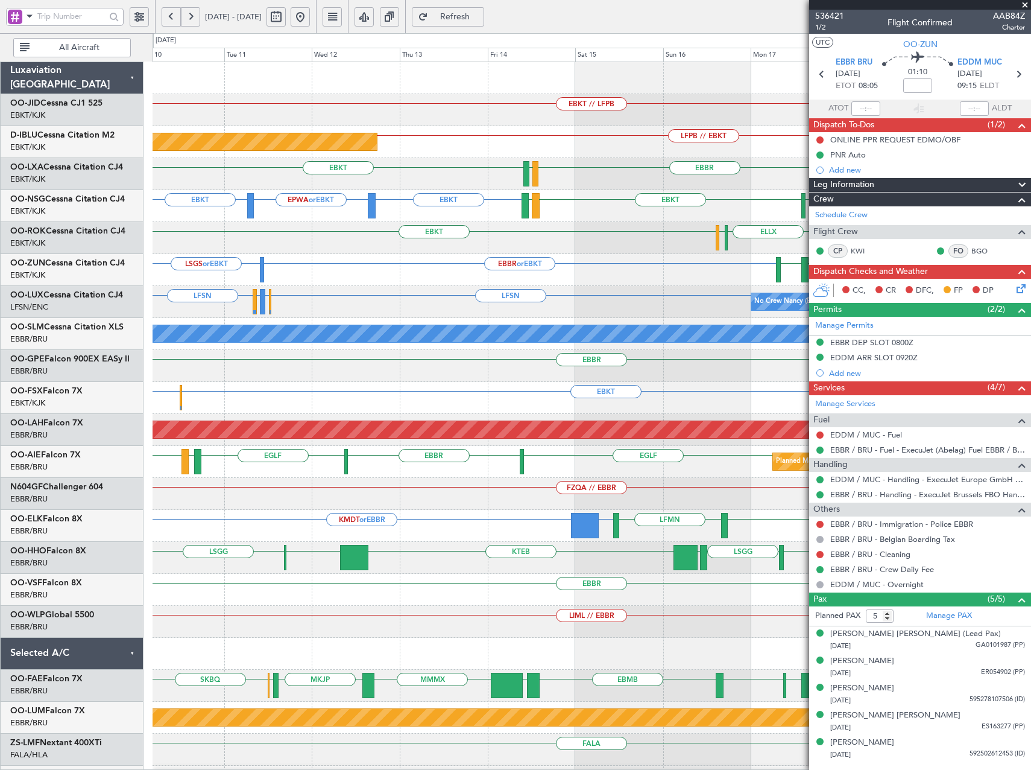
click at [310, 19] on button at bounding box center [300, 16] width 19 height 19
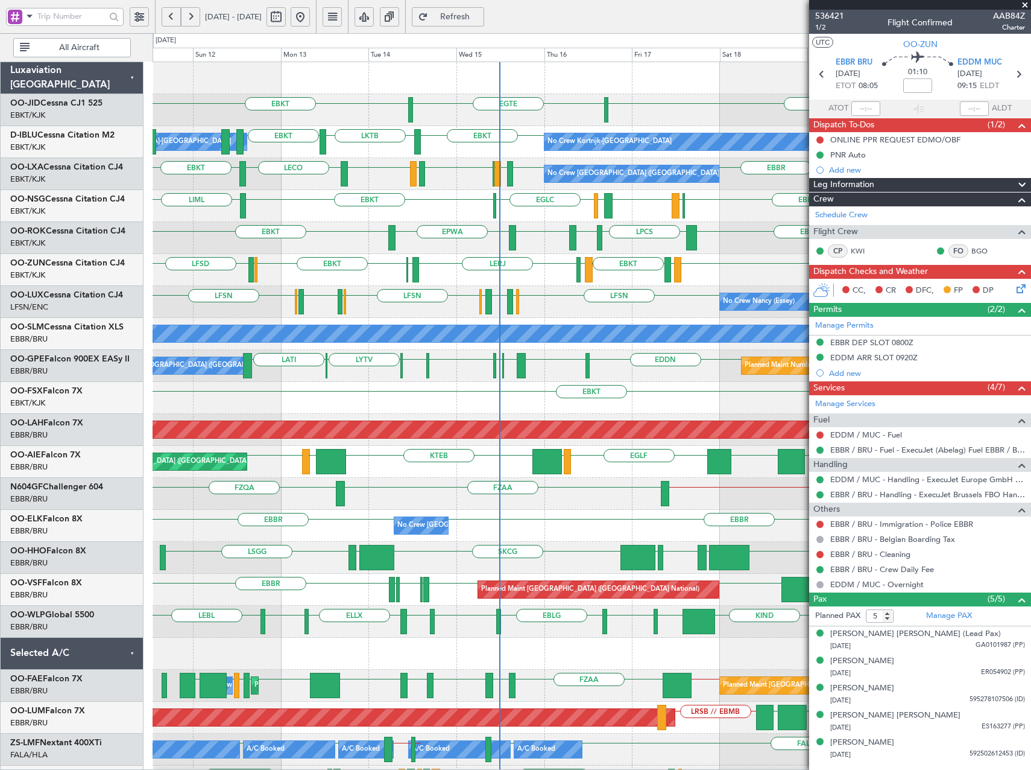
click at [505, 188] on div "EBBR LFTH EBKT EBKT LFMD EBKT LECO EBKT GMMX EBBR LFSN LFBO LFSN EBBR No Crew B…" at bounding box center [592, 174] width 878 height 32
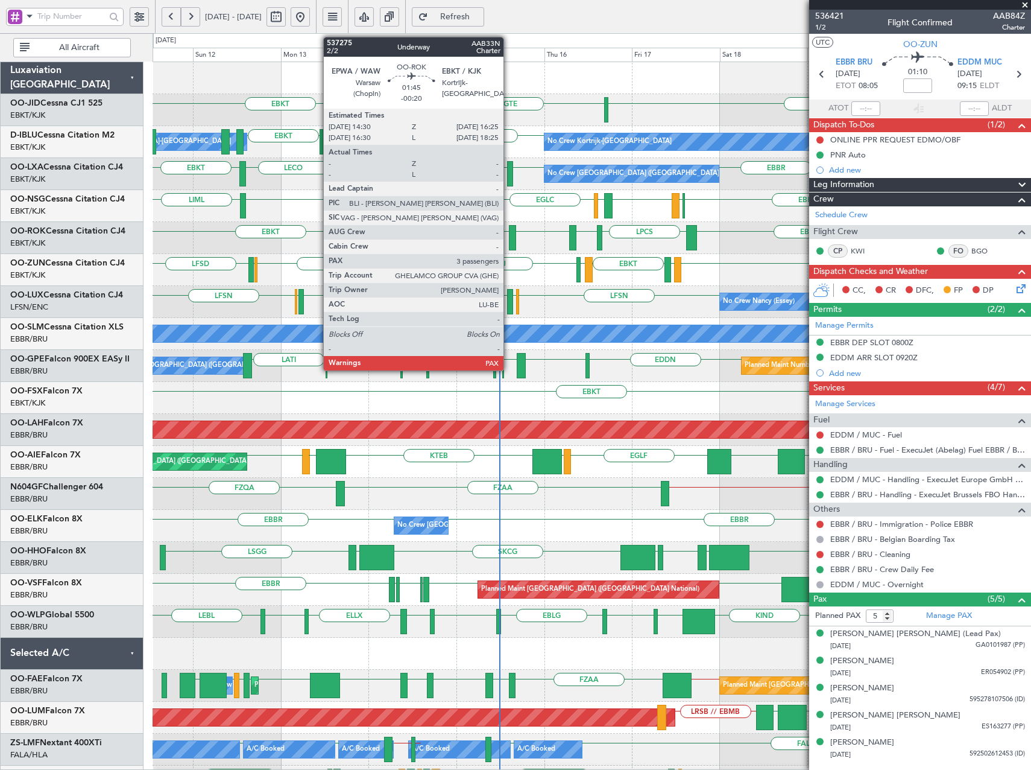
click at [509, 239] on div at bounding box center [512, 237] width 7 height 25
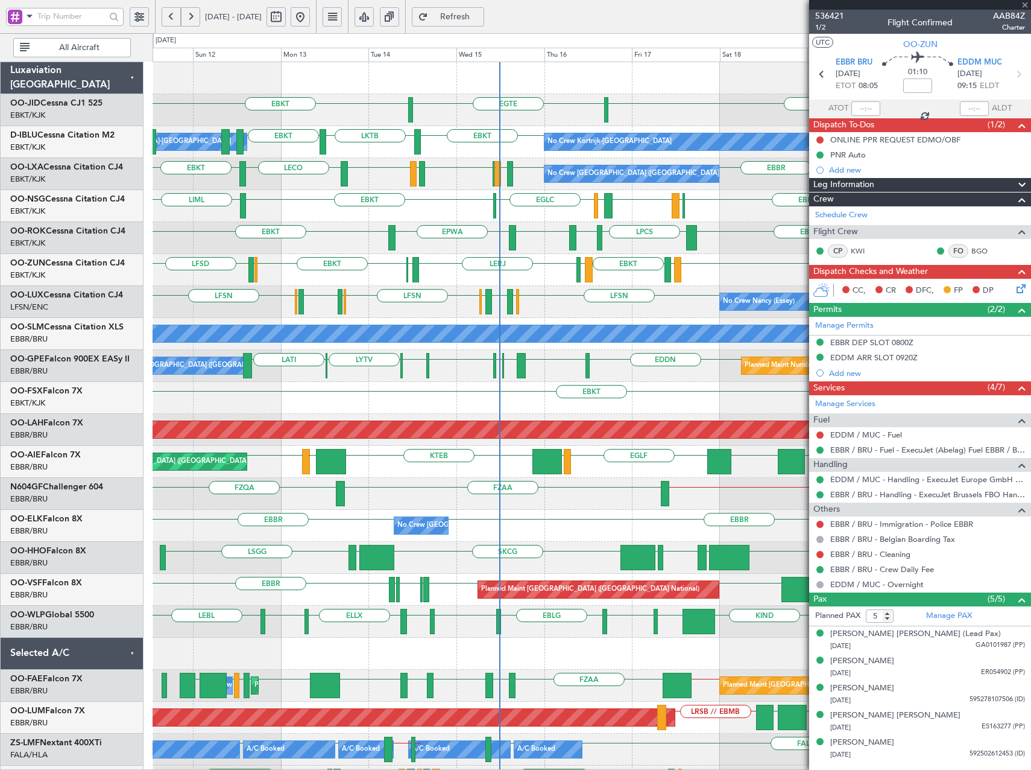
type input "-00:20"
type input "4"
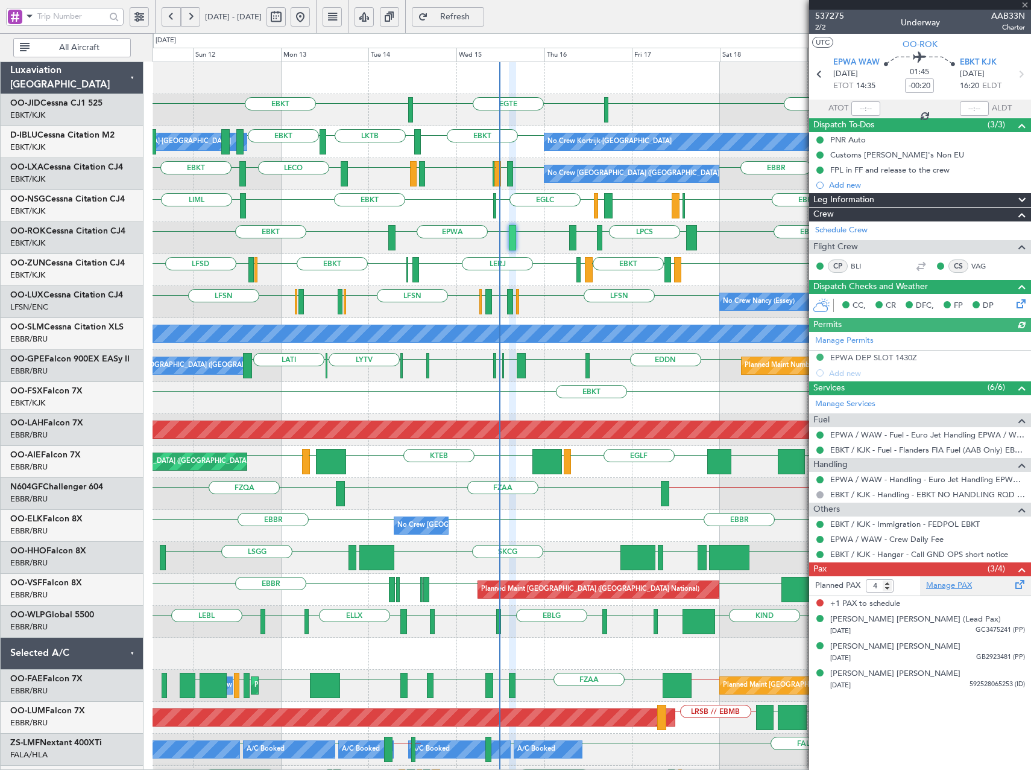
click at [935, 581] on link "Manage PAX" at bounding box center [949, 586] width 46 height 12
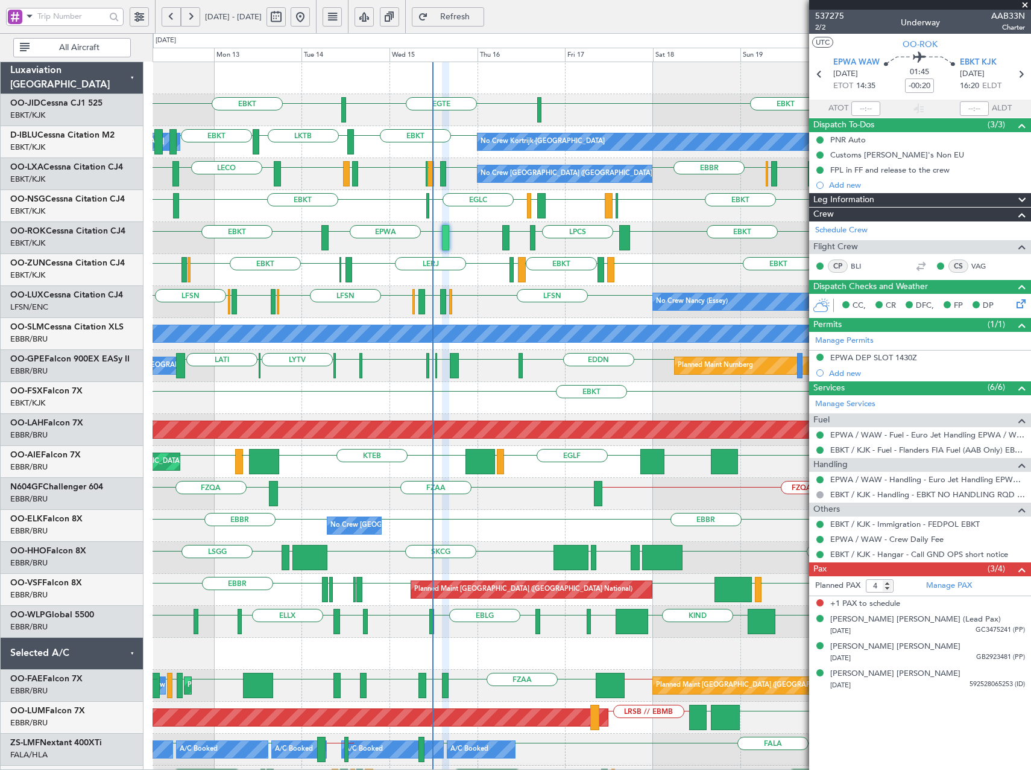
click at [590, 443] on div "EBKT EGTE EBKT No Crew EBKT LKTB EBKT EBKT No Crew Kortrijk-Wevelgem Owner Kort…" at bounding box center [592, 541] width 878 height 959
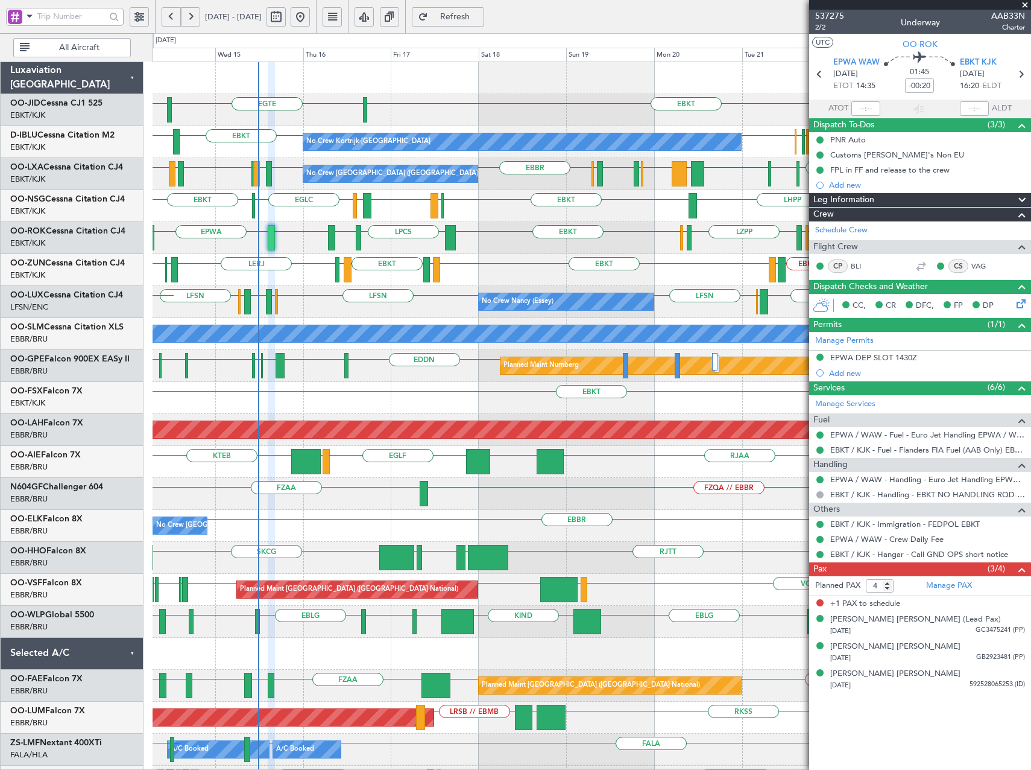
click at [526, 523] on div "EBKT EGTE EBKT No Crew No Crew Kortrijk-Wevelgem EBKT LKTB EBBR // EBKT LFPB EB…" at bounding box center [592, 541] width 878 height 959
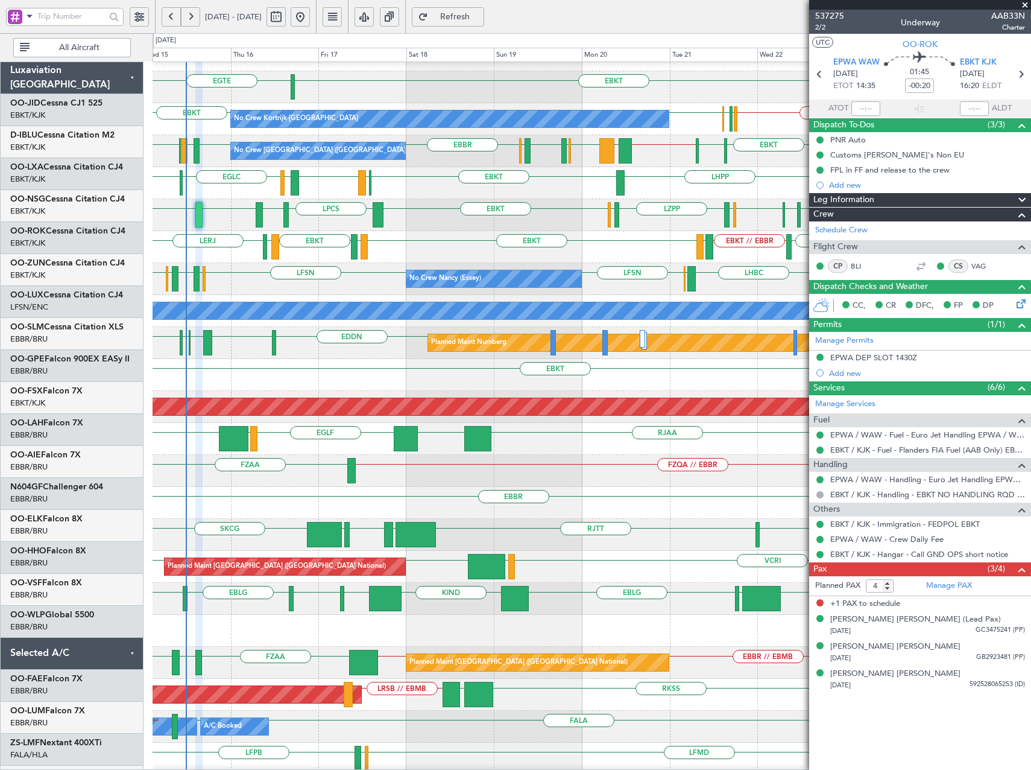
scroll to position [29, 0]
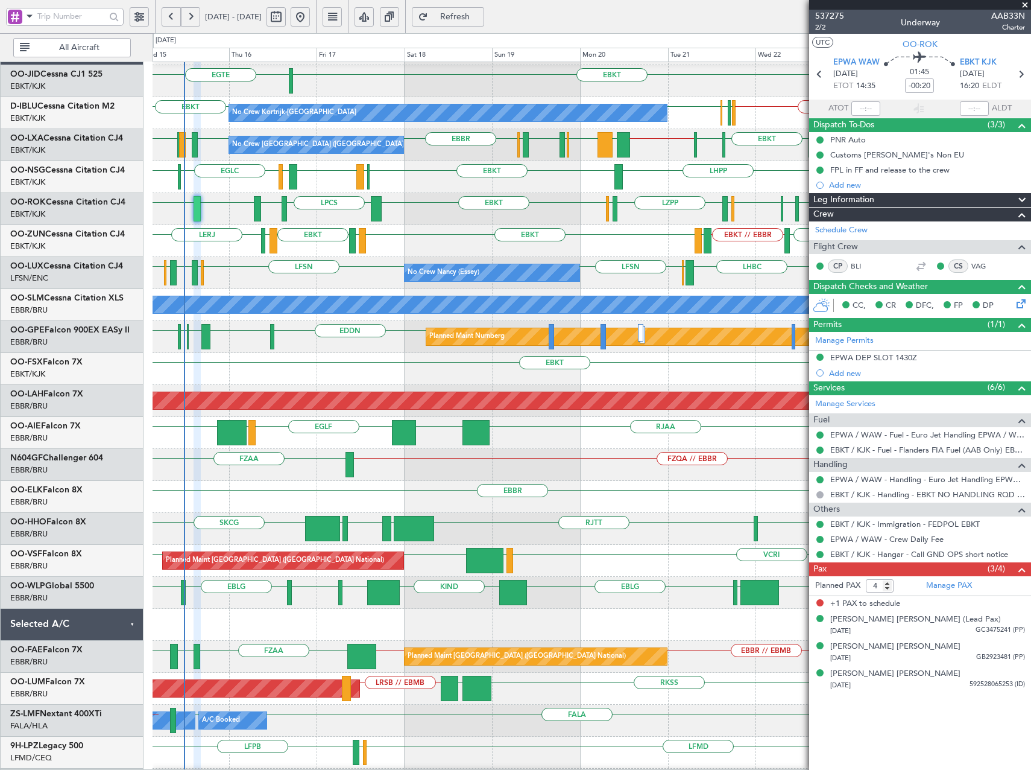
click at [486, 601] on div "EBLG LIML EBLG LIML FIMP LIML EBLG KIND LIRN ELLX" at bounding box center [592, 593] width 878 height 32
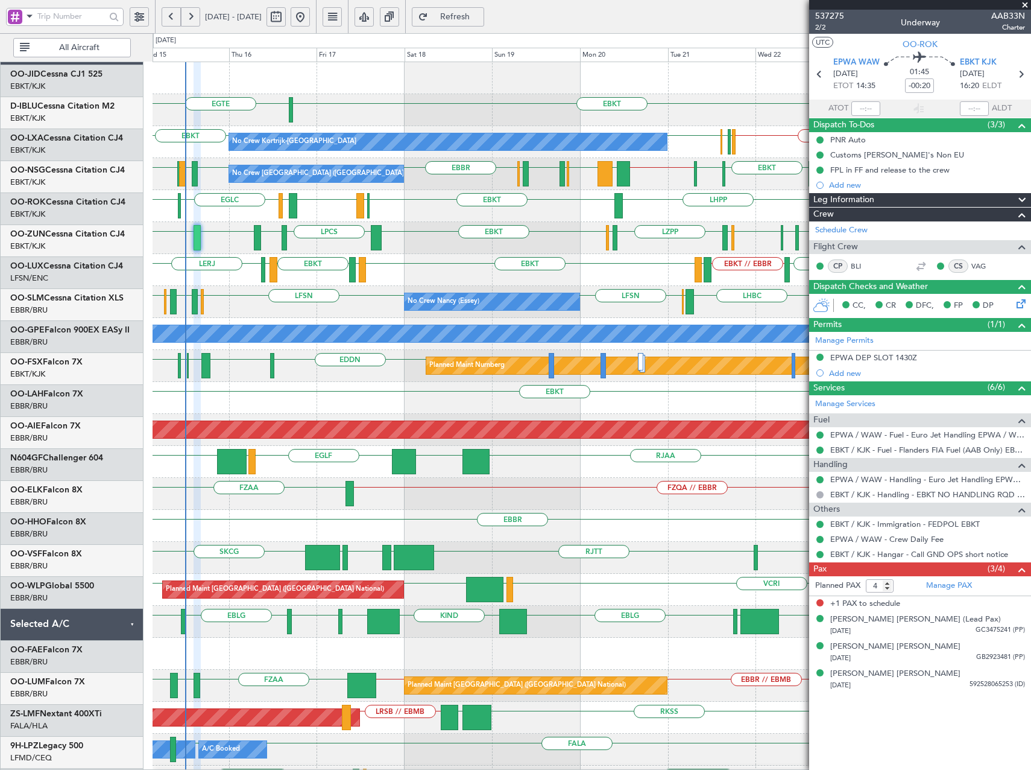
scroll to position [0, 0]
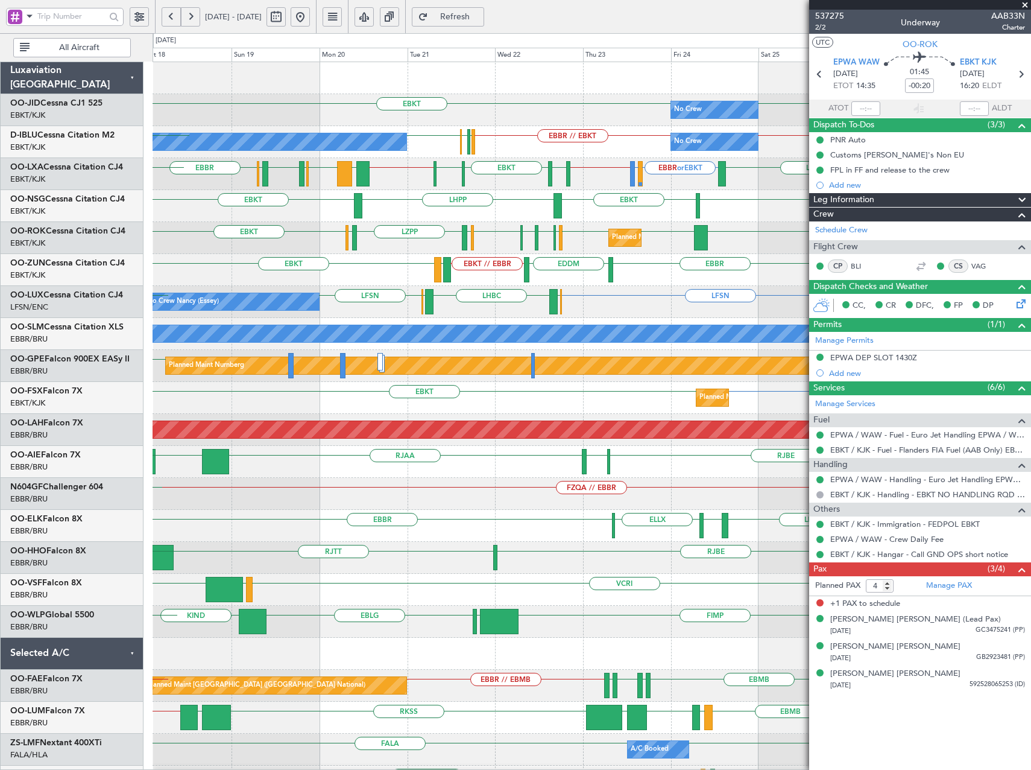
click at [468, 210] on div "EBKT EBKT No Crew Planned Maint Kortrijk-Wevelgem EGTE EBKT // EBBR EBBR // EBK…" at bounding box center [592, 525] width 878 height 927
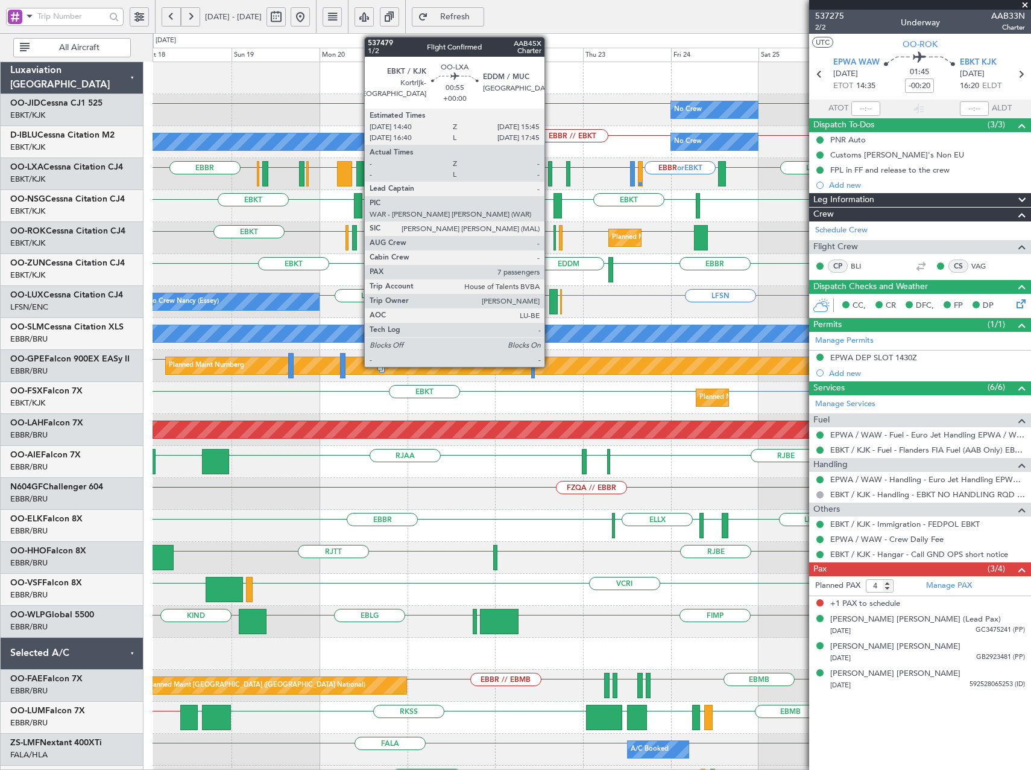
click at [550, 168] on div at bounding box center [550, 173] width 4 height 25
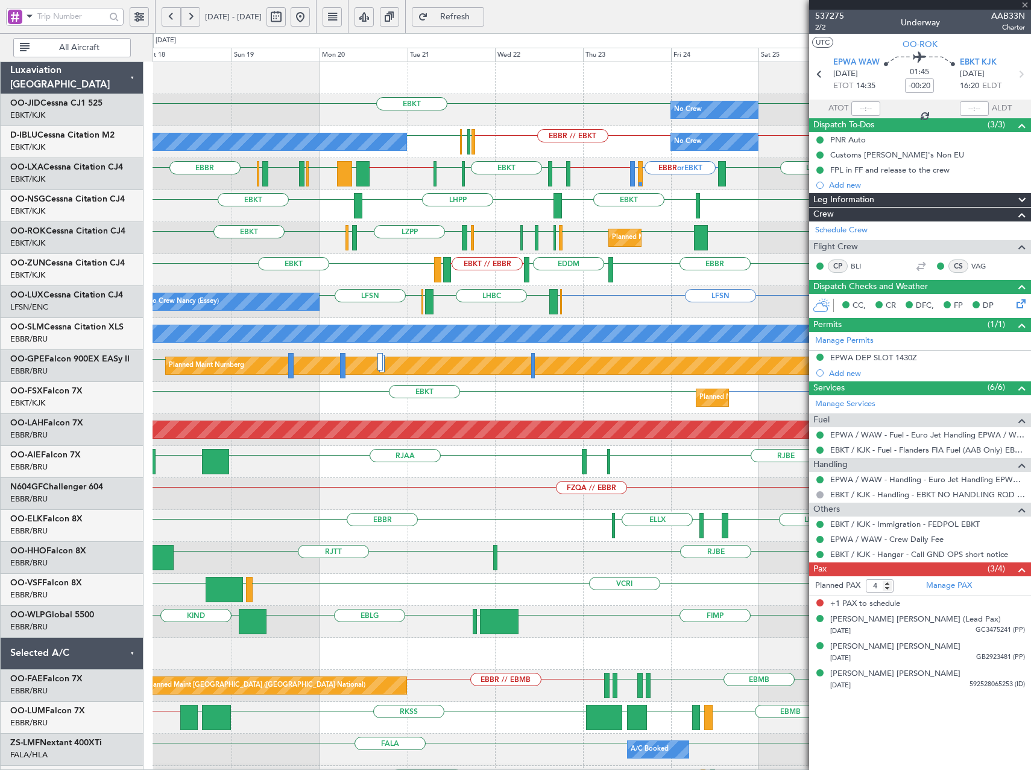
type input "7"
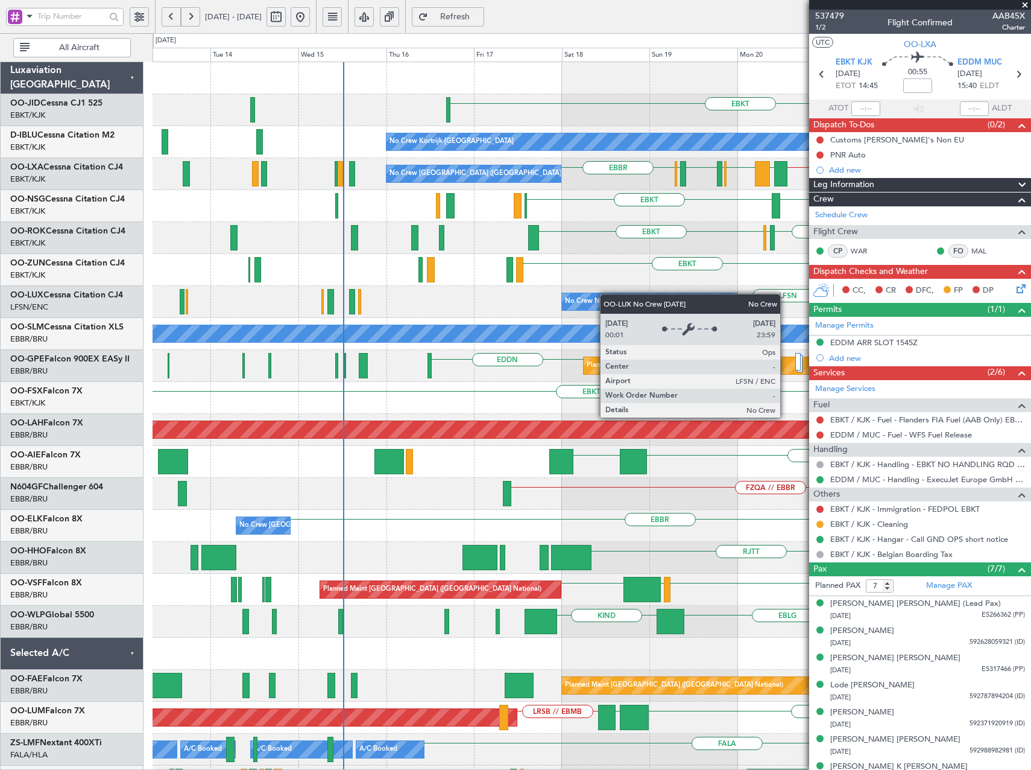
click at [641, 299] on div "EBKT No Crew EBKT EBBR // EBKT LFPB EBBR EBKT No Crew Kortrijk-Wevelgem No Crew…" at bounding box center [592, 493] width 878 height 863
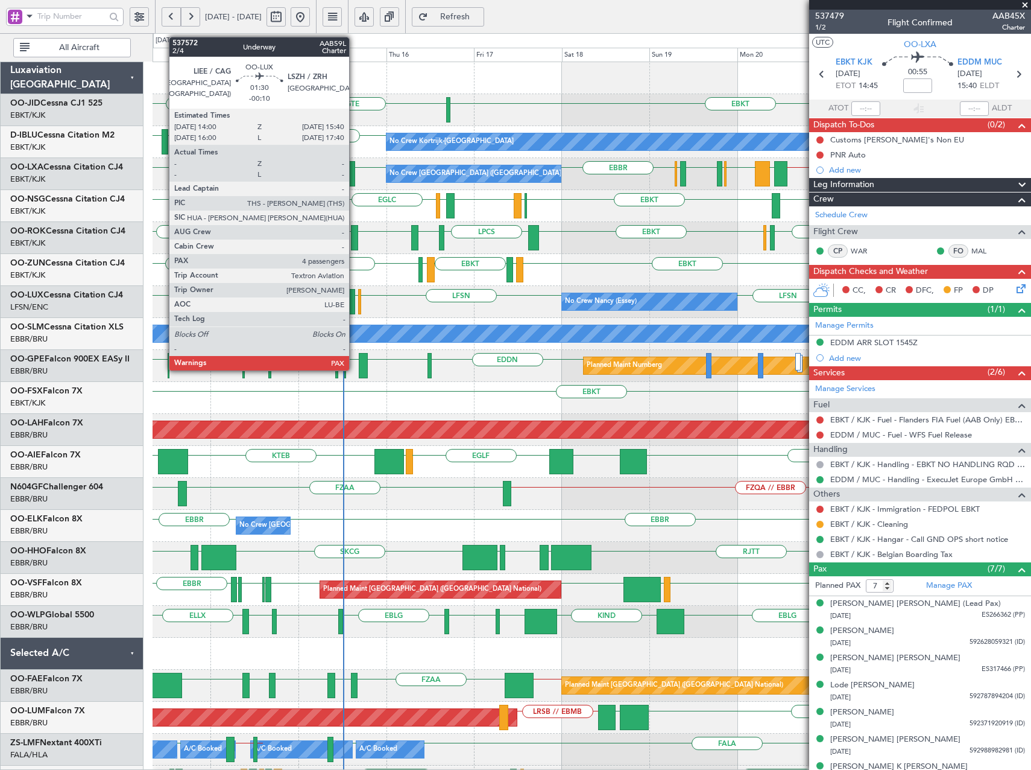
click at [355, 298] on div at bounding box center [352, 301] width 7 height 25
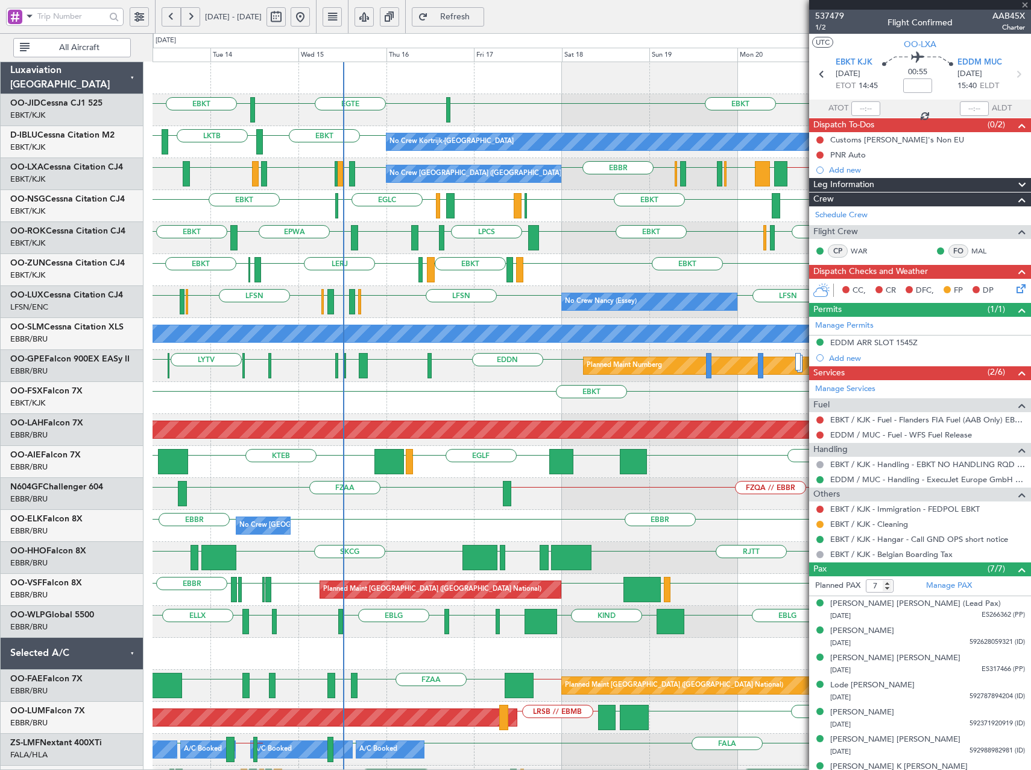
type input "-00:10"
type input "4"
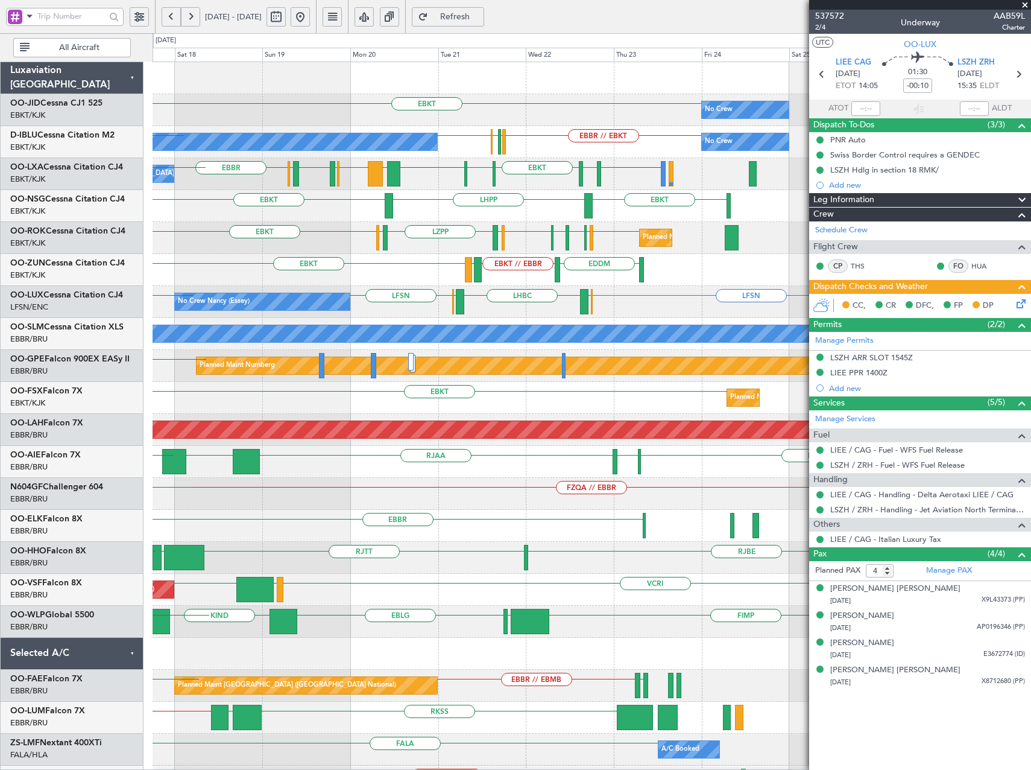
click at [191, 244] on div "EBKT No Crew Planned Maint Kortrijk-Wevelgem EGTE EBBR // EBKT LFPB EBBR EBKT N…" at bounding box center [592, 541] width 878 height 959
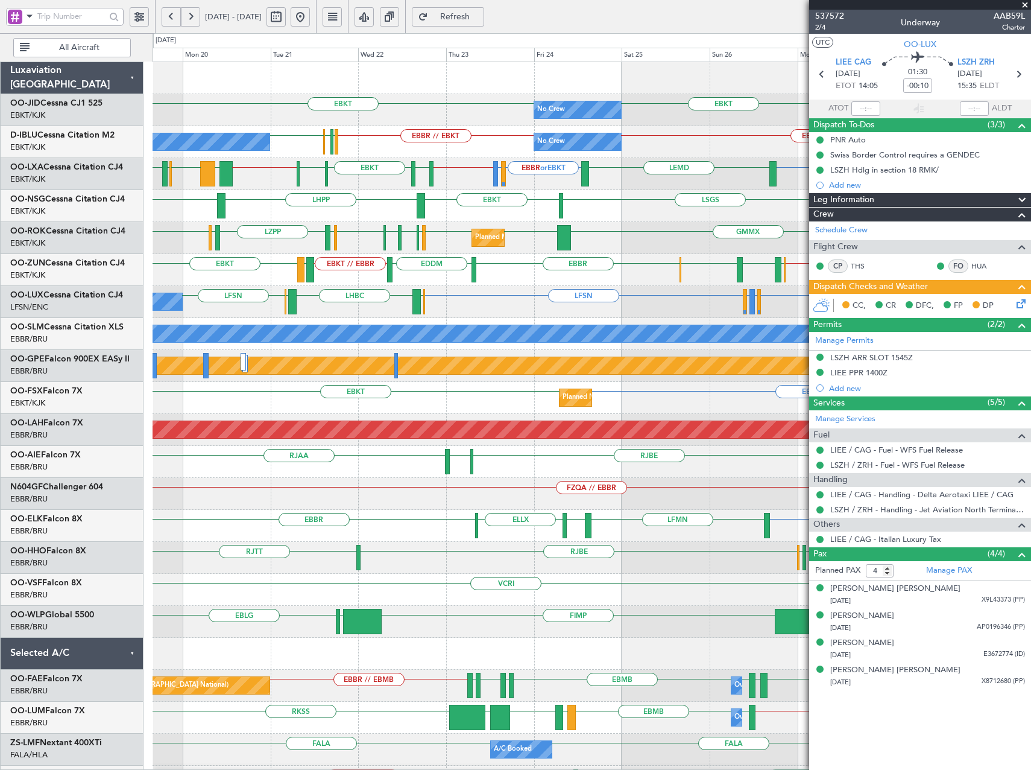
click at [651, 218] on div "EPWA or EBKT EBKT LSGS EBKT LHPP EBKT Planned Maint Kortrijk-Wevelgem" at bounding box center [592, 206] width 878 height 32
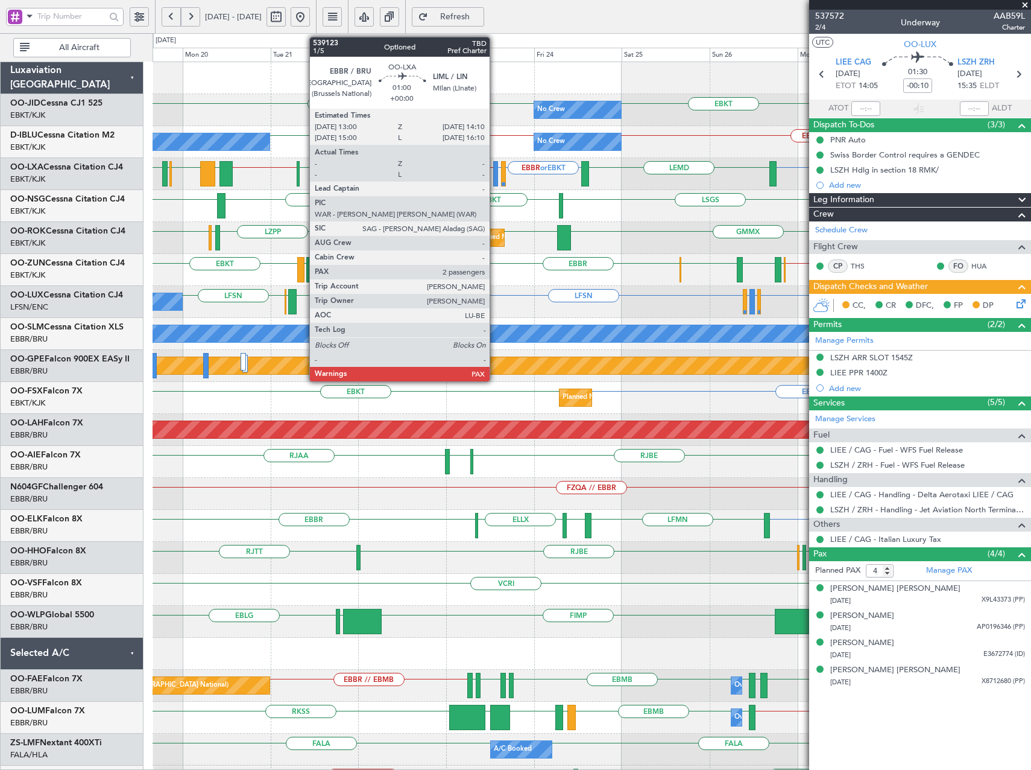
click at [495, 169] on div at bounding box center [495, 173] width 5 height 25
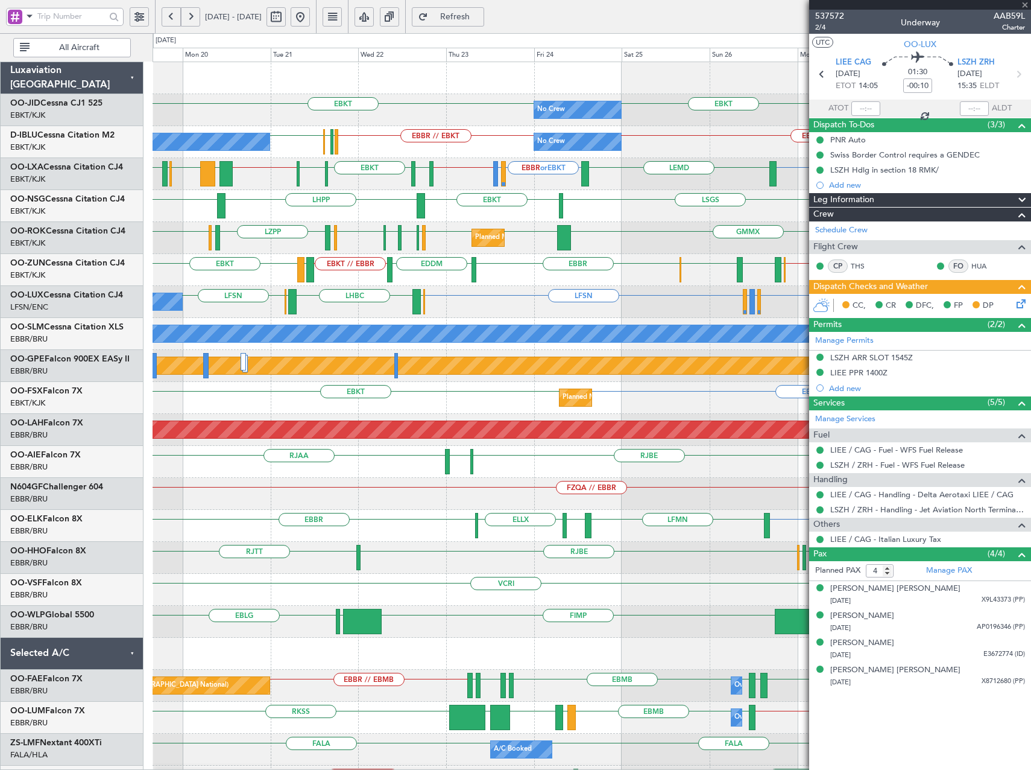
type input "2"
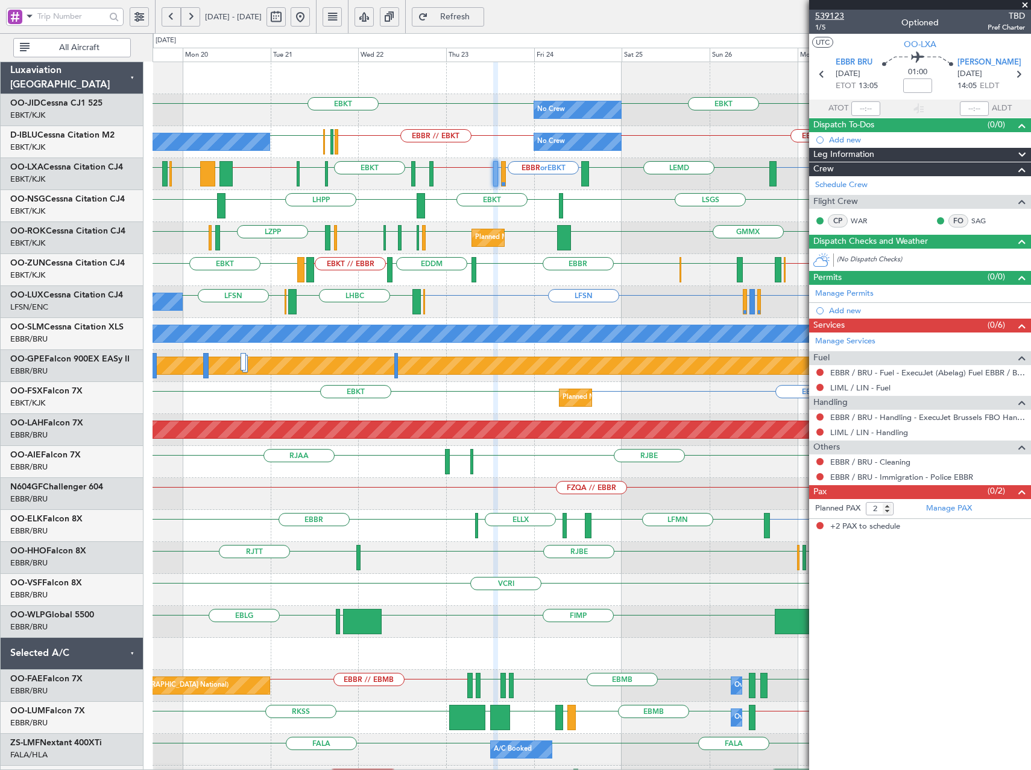
click at [832, 16] on span "539123" at bounding box center [829, 16] width 29 height 13
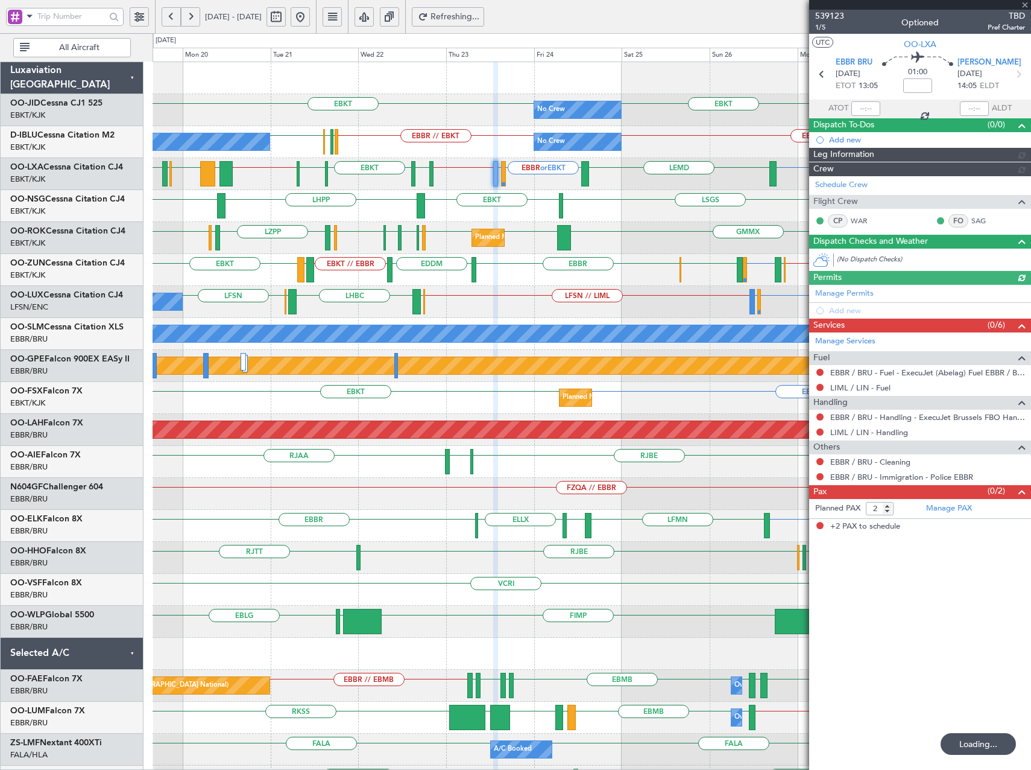
click at [310, 15] on button at bounding box center [300, 16] width 19 height 19
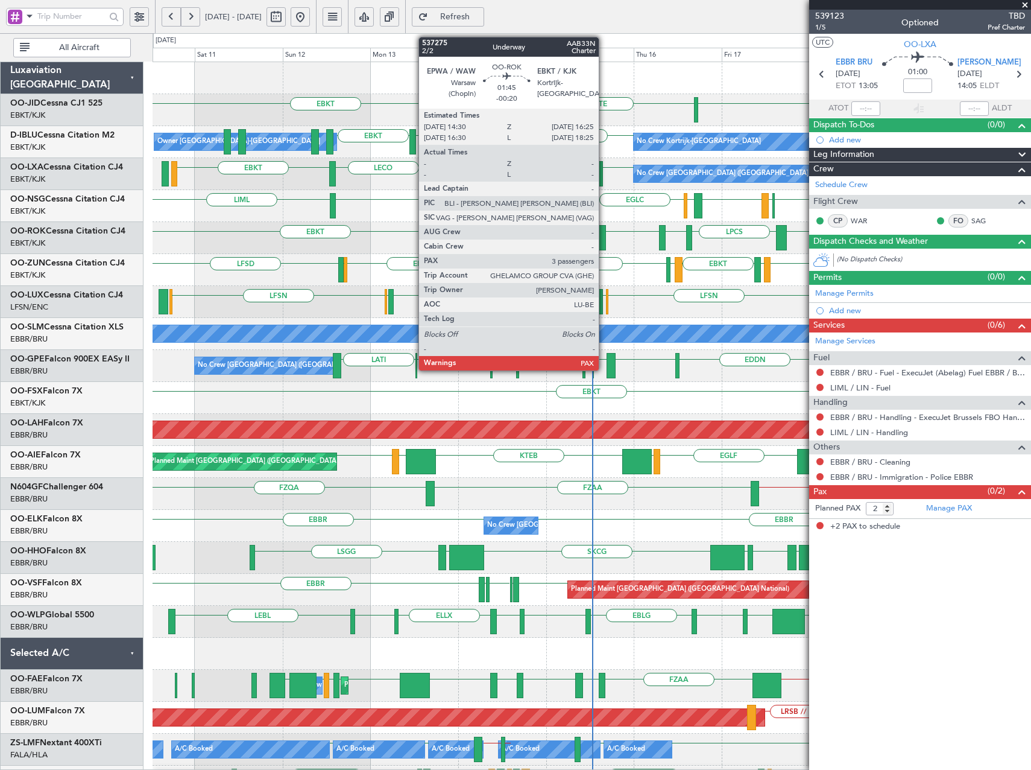
click at [604, 231] on div at bounding box center [602, 237] width 7 height 25
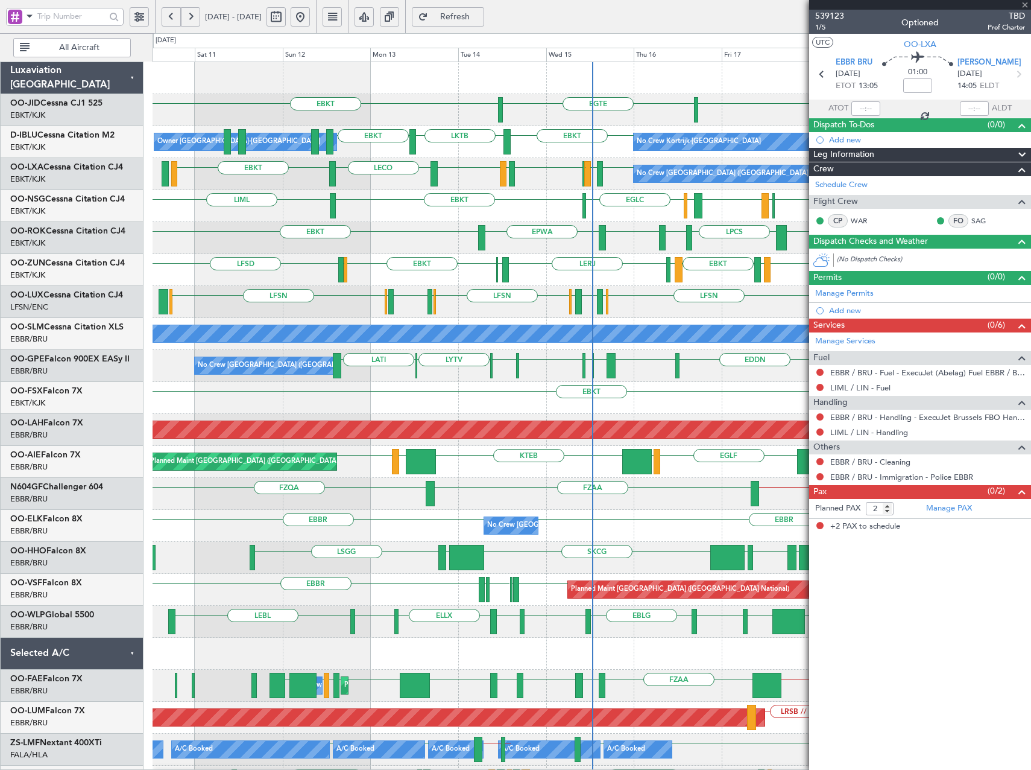
type input "-00:20"
type input "4"
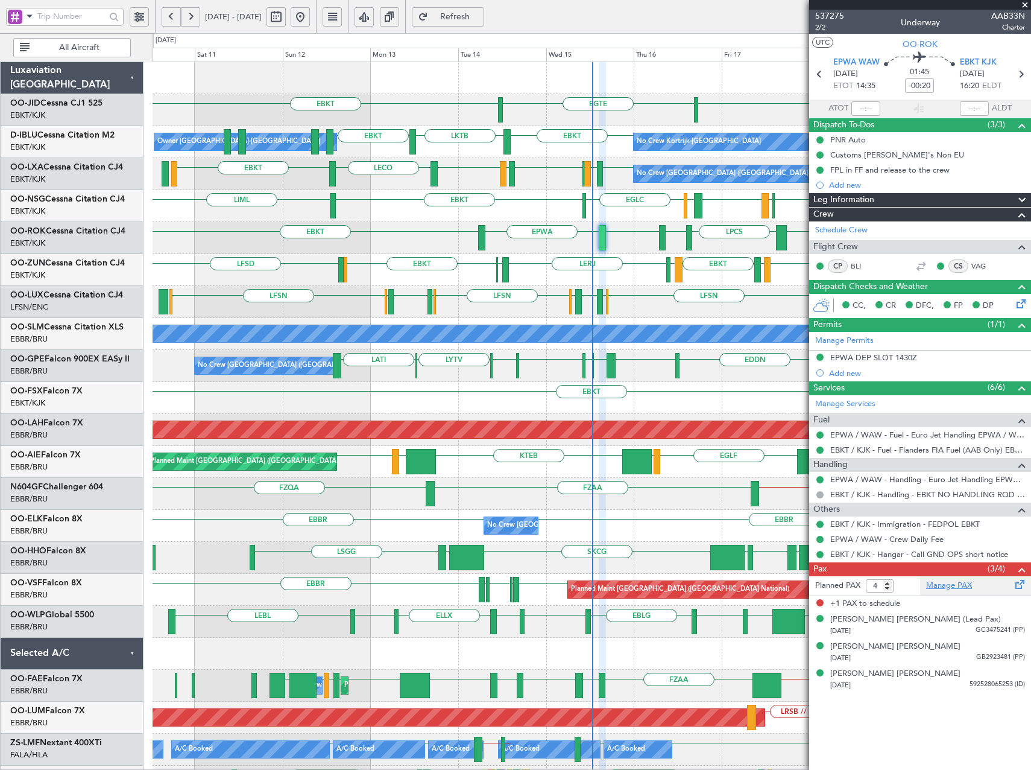
click at [951, 580] on link "Manage PAX" at bounding box center [949, 586] width 46 height 12
drag, startPoint x: 503, startPoint y: 21, endPoint x: 505, endPoint y: 45, distance: 23.6
click at [480, 19] on span "Refresh" at bounding box center [455, 17] width 49 height 8
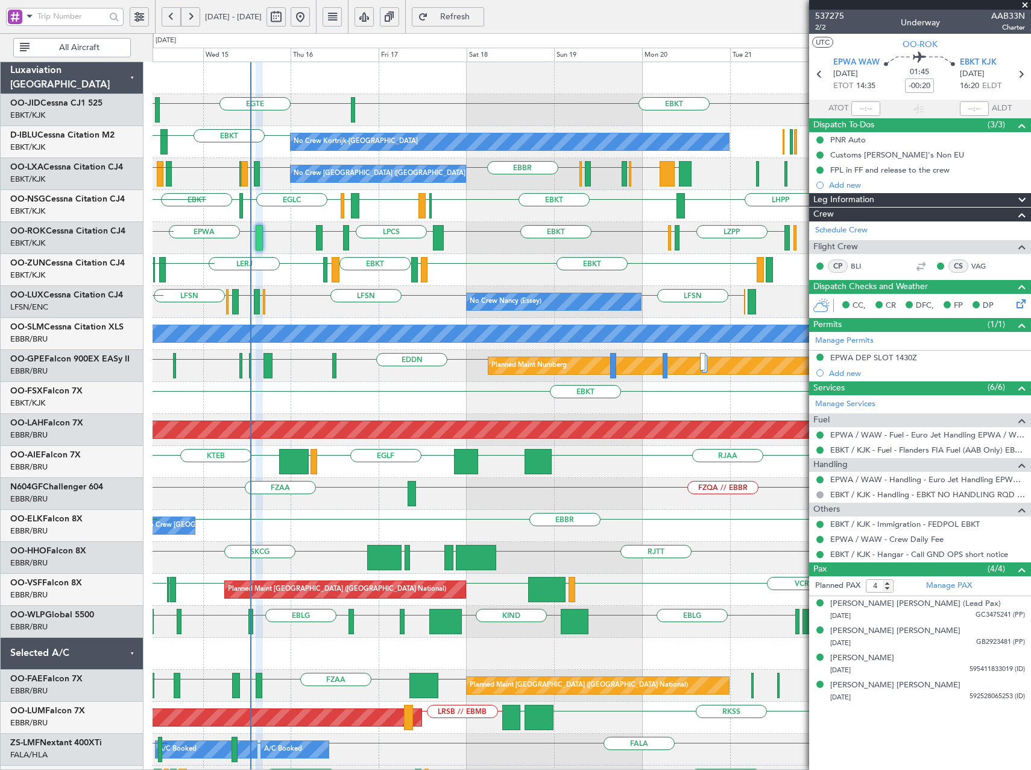
click at [384, 318] on div "EBKT EGTE EBKT No Crew EBKT LKTB No Crew Kortrijk-Wevelgem No Crew EBKT Owner K…" at bounding box center [592, 541] width 878 height 959
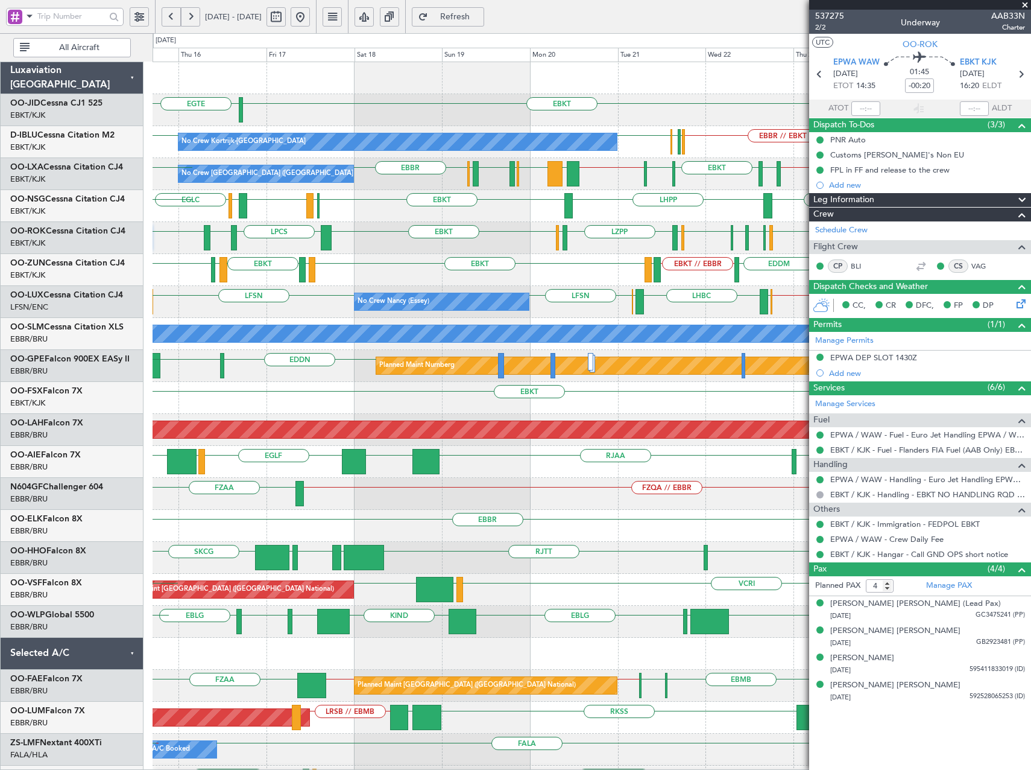
click at [521, 545] on div "No Crew EBKT EGTE Planned Maint Kortrijk-Wevelgem No Crew Kortrijk-Wevelgem No …" at bounding box center [592, 525] width 878 height 927
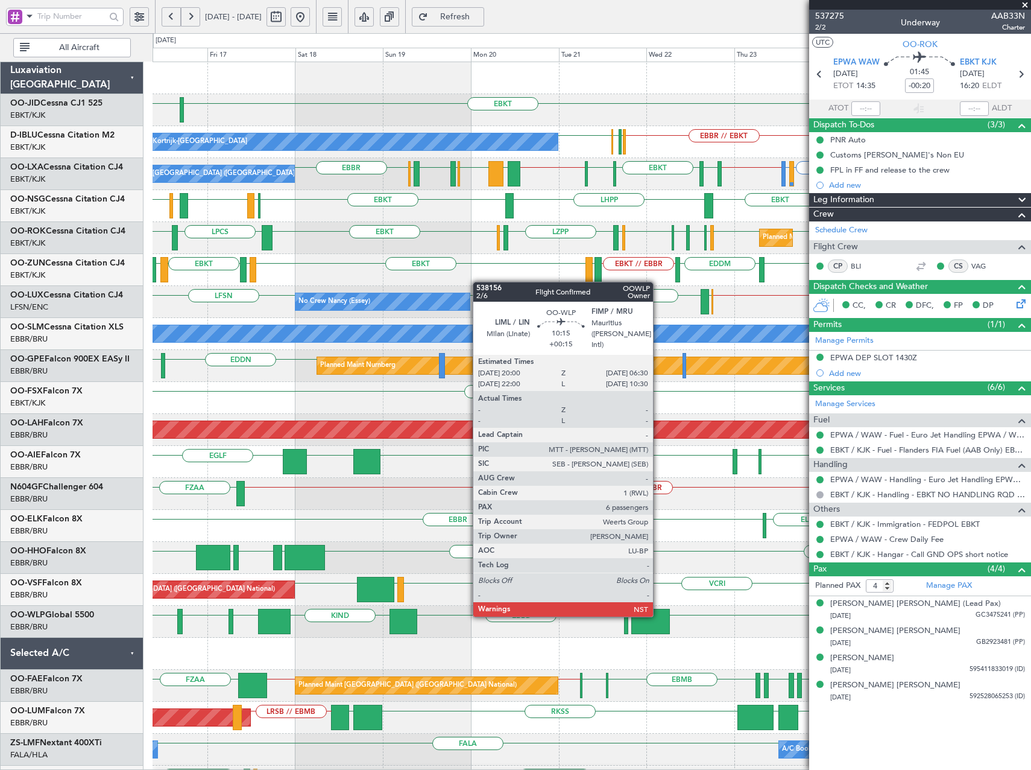
click at [659, 626] on div at bounding box center [650, 621] width 39 height 25
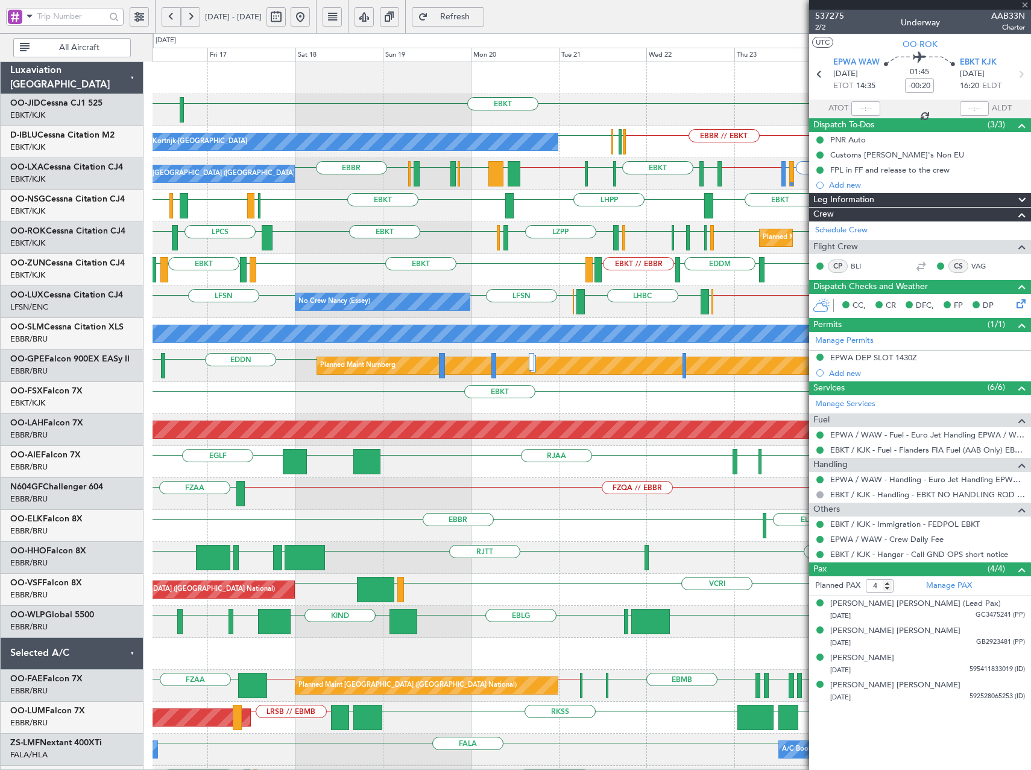
type input "+00:15"
type input "6"
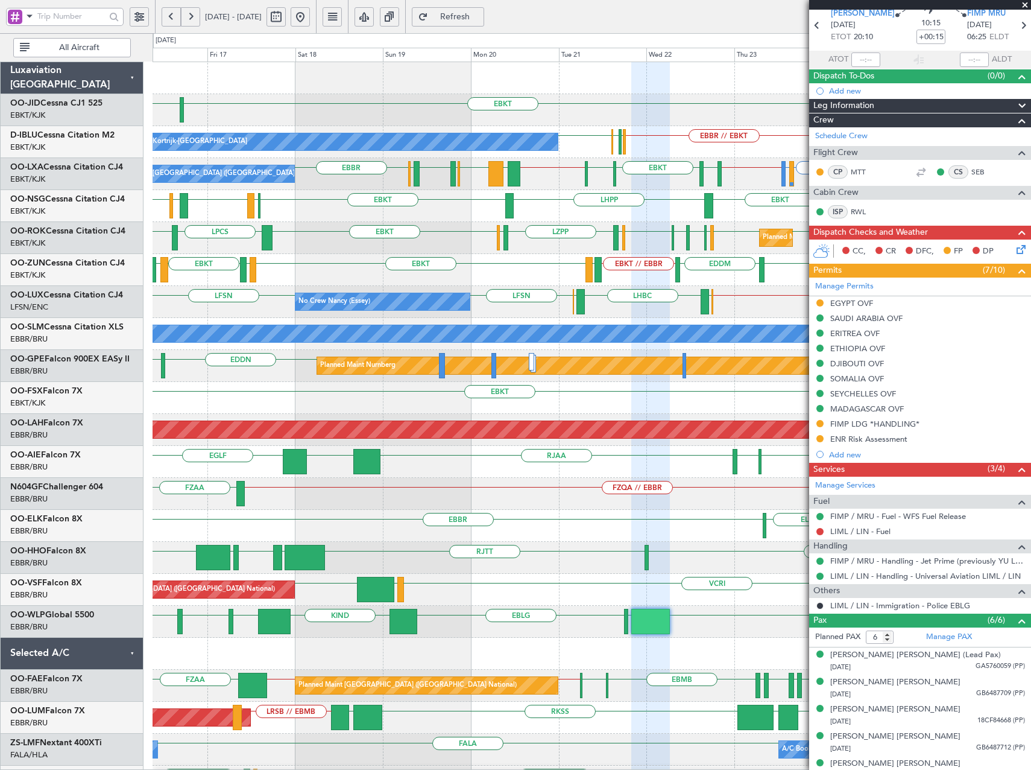
scroll to position [89, 0]
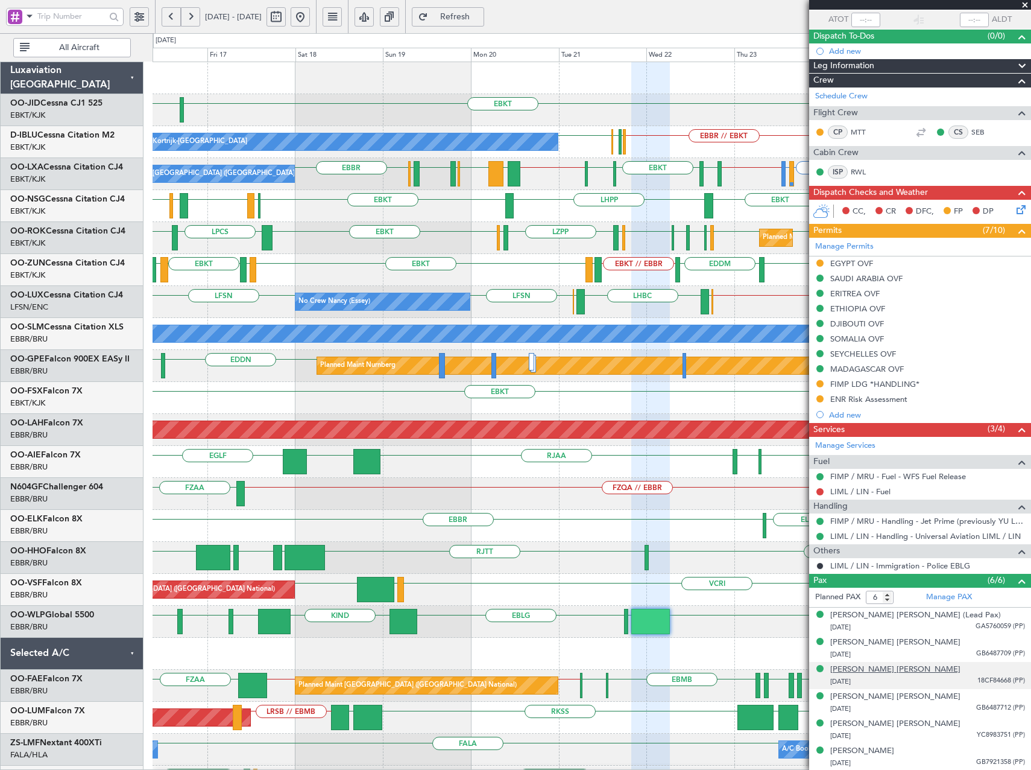
click at [875, 669] on div "Anne Gaelle Catherine Dumouchel" at bounding box center [896, 669] width 130 height 12
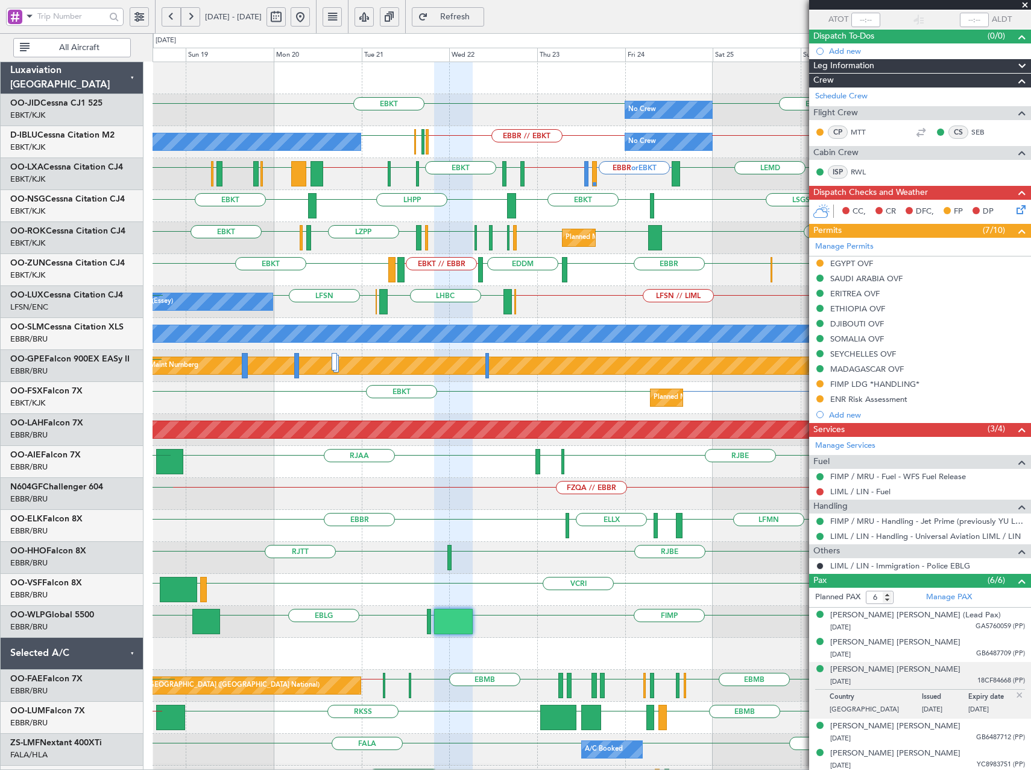
click at [546, 288] on div "LFSN // LIML ELLX LHBC ELLX LFSN No Crew Nancy (Essey) Planned Maint Paris (Le …" at bounding box center [592, 302] width 878 height 32
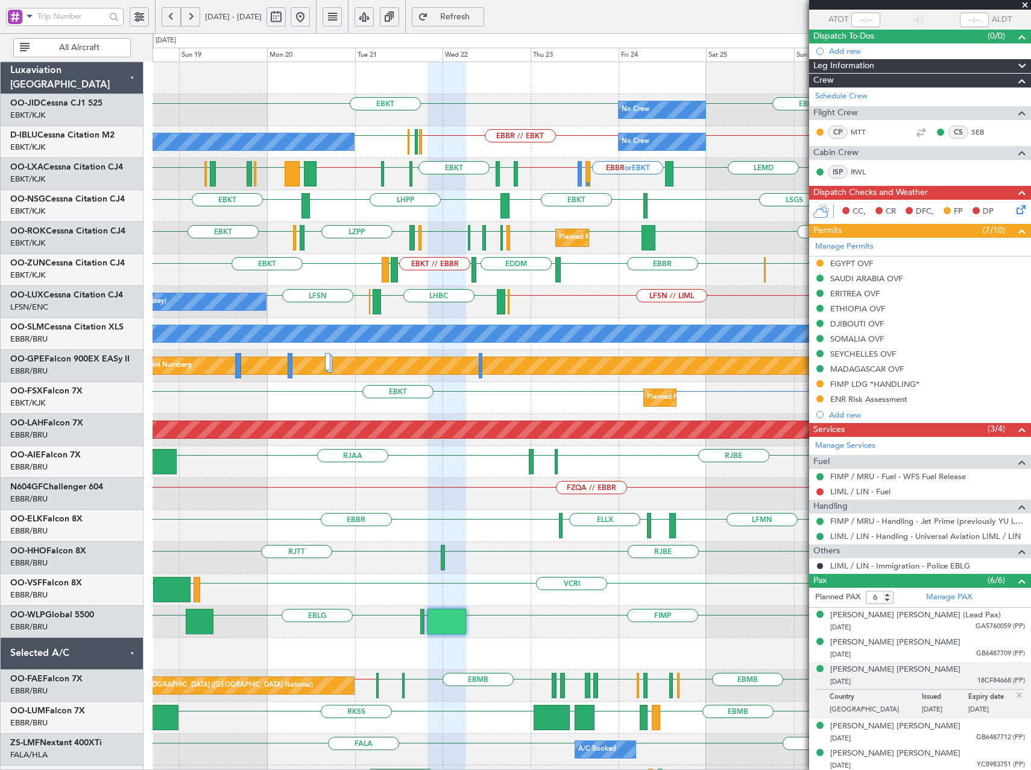
click at [480, 16] on span "Refresh" at bounding box center [455, 17] width 49 height 8
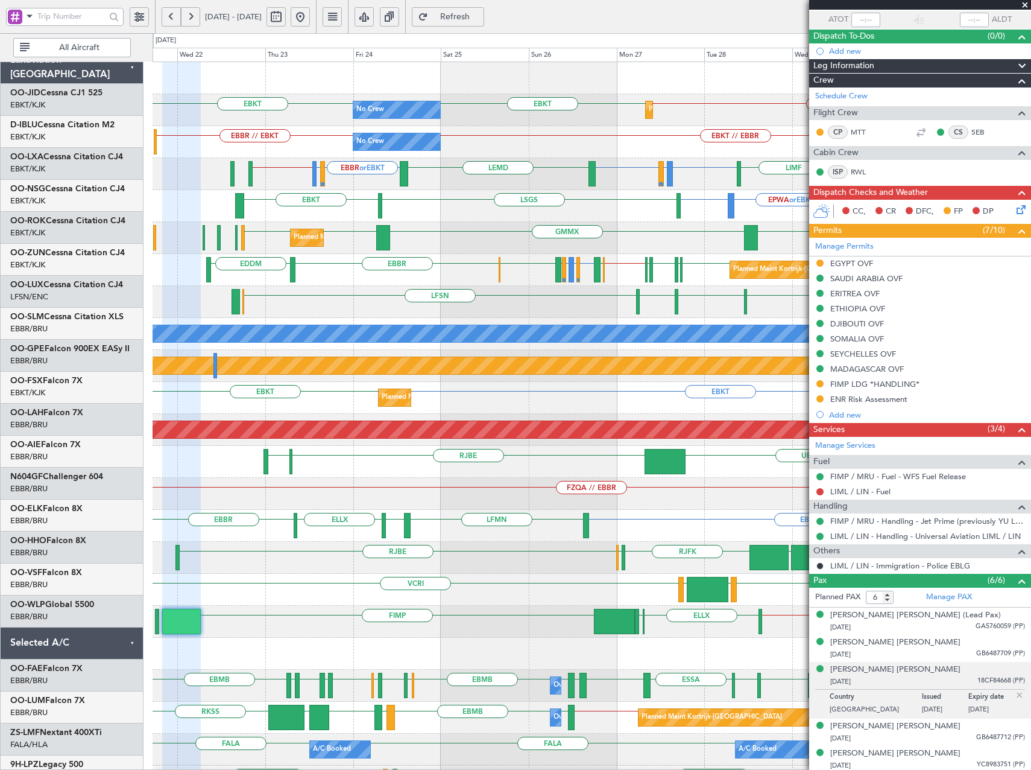
scroll to position [0, 0]
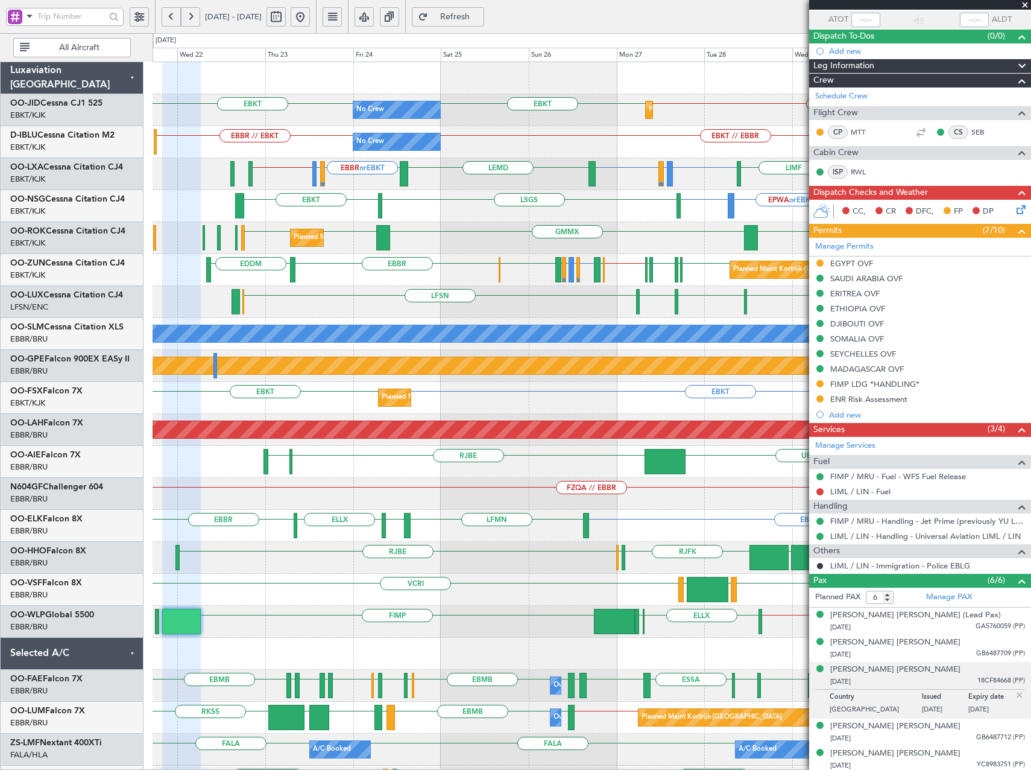
click at [507, 207] on div "EBKT EBKT EPWA or EBKT EBKT LSGS EBKT Planned Maint Kortrijk-Wevelgem" at bounding box center [592, 206] width 878 height 32
click at [480, 17] on span "Refresh" at bounding box center [455, 17] width 49 height 8
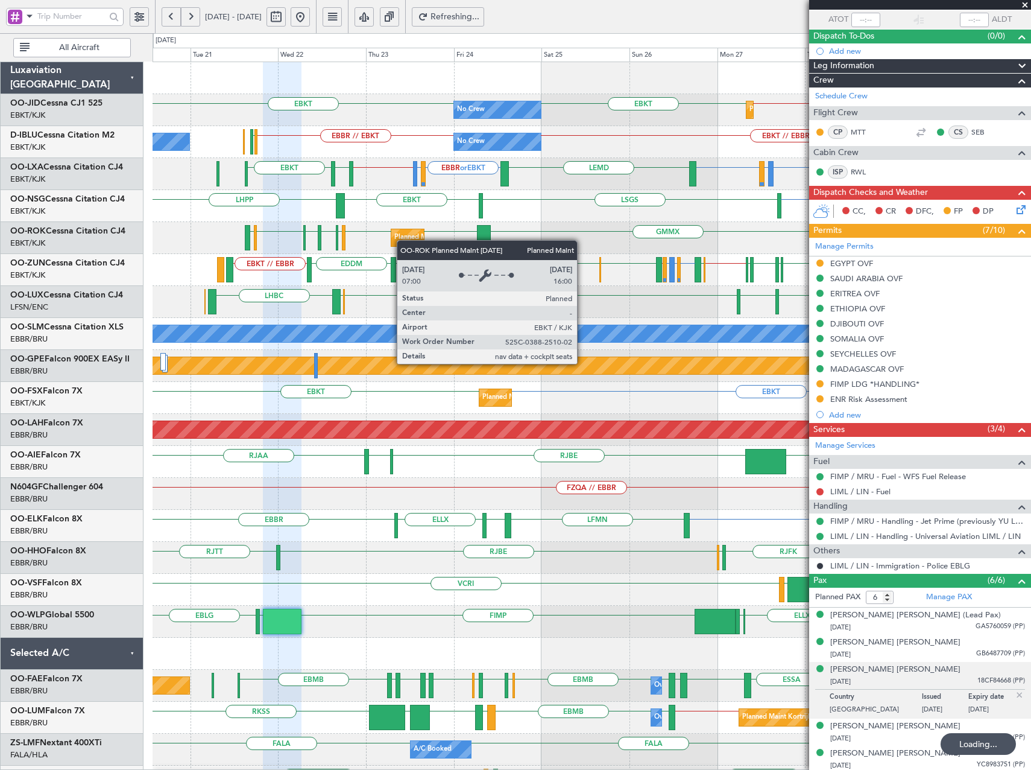
click at [420, 244] on div "Planned Maint Kortrijk-[GEOGRAPHIC_DATA]" at bounding box center [464, 238] width 141 height 18
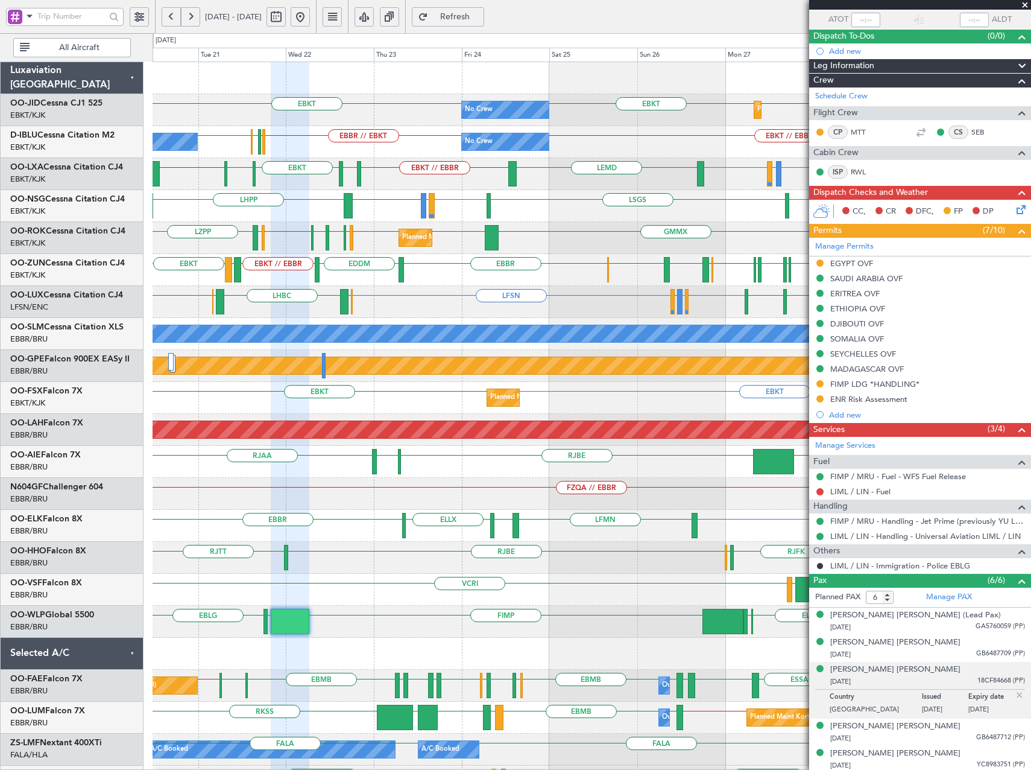
click at [480, 16] on span "Refresh" at bounding box center [455, 17] width 49 height 8
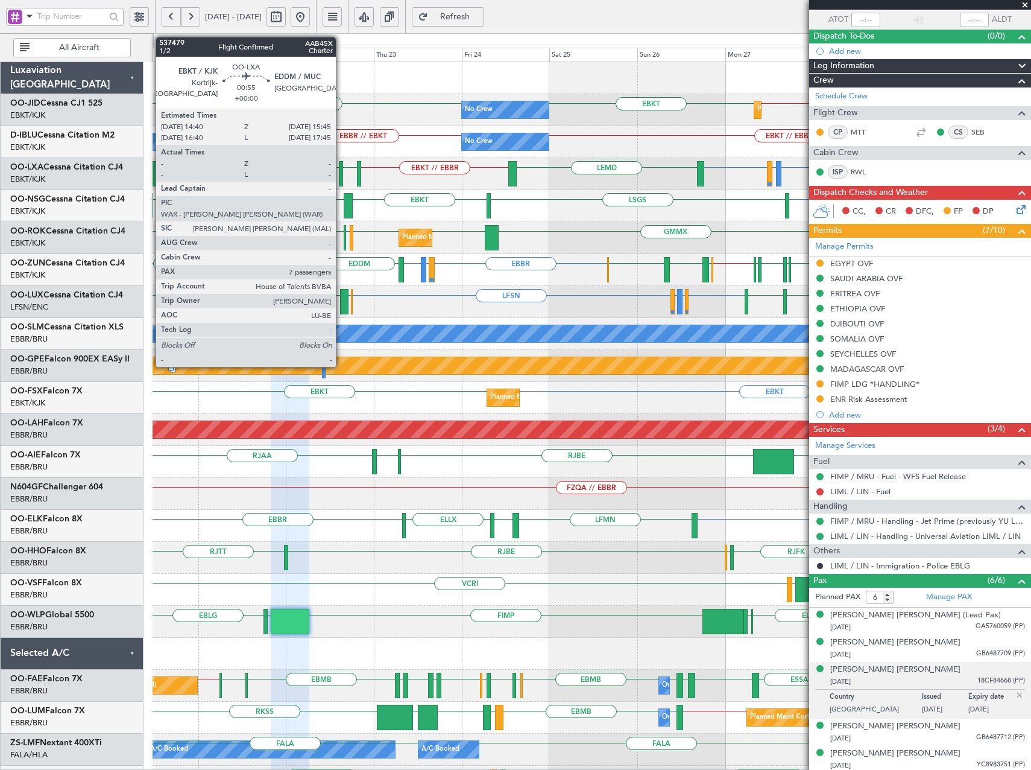
click at [341, 176] on div at bounding box center [341, 173] width 4 height 25
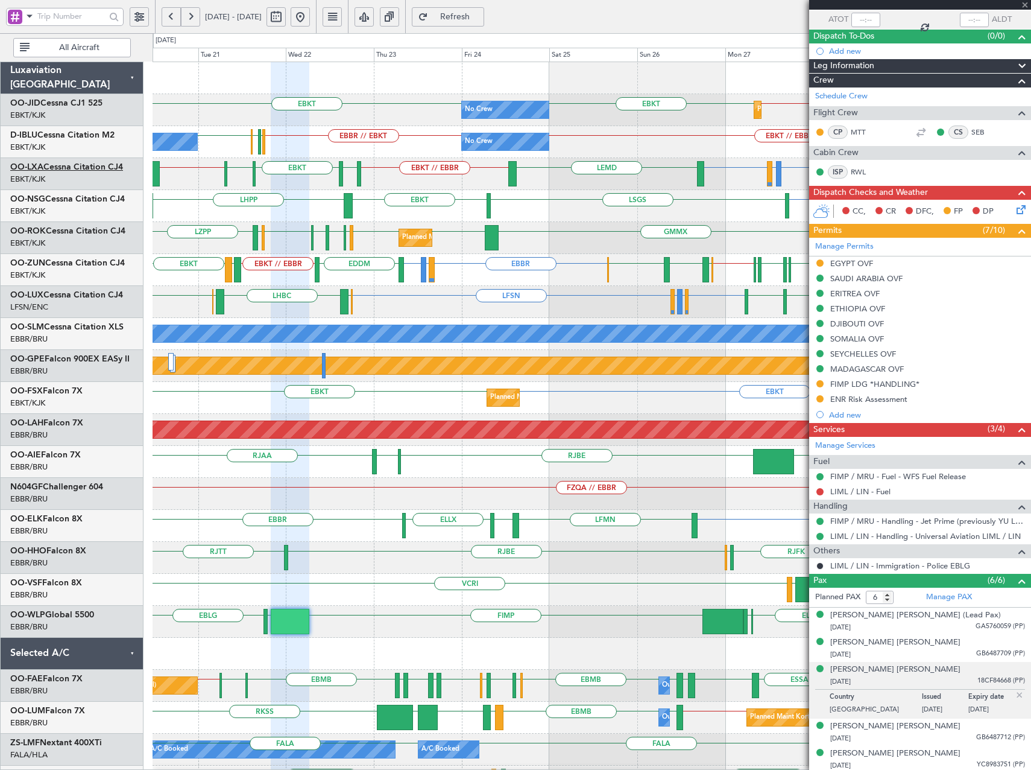
type input "7"
click at [75, 163] on link "OO-LXA Cessna Citation CJ4" at bounding box center [66, 167] width 113 height 8
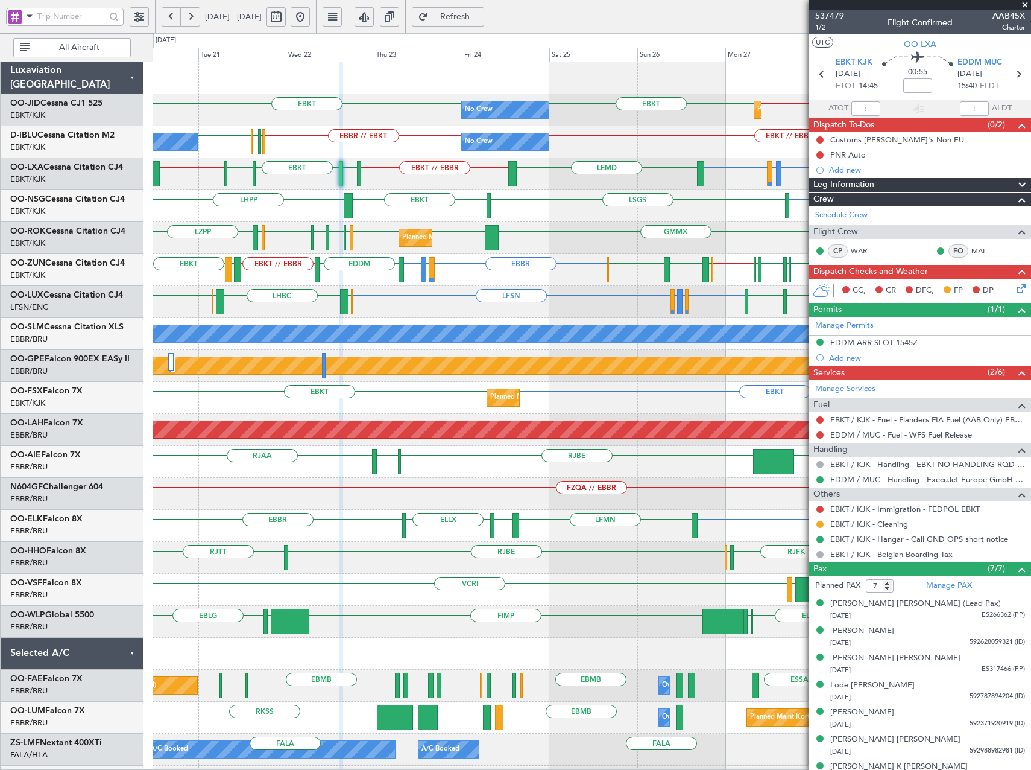
click at [480, 15] on span "Refresh" at bounding box center [455, 17] width 49 height 8
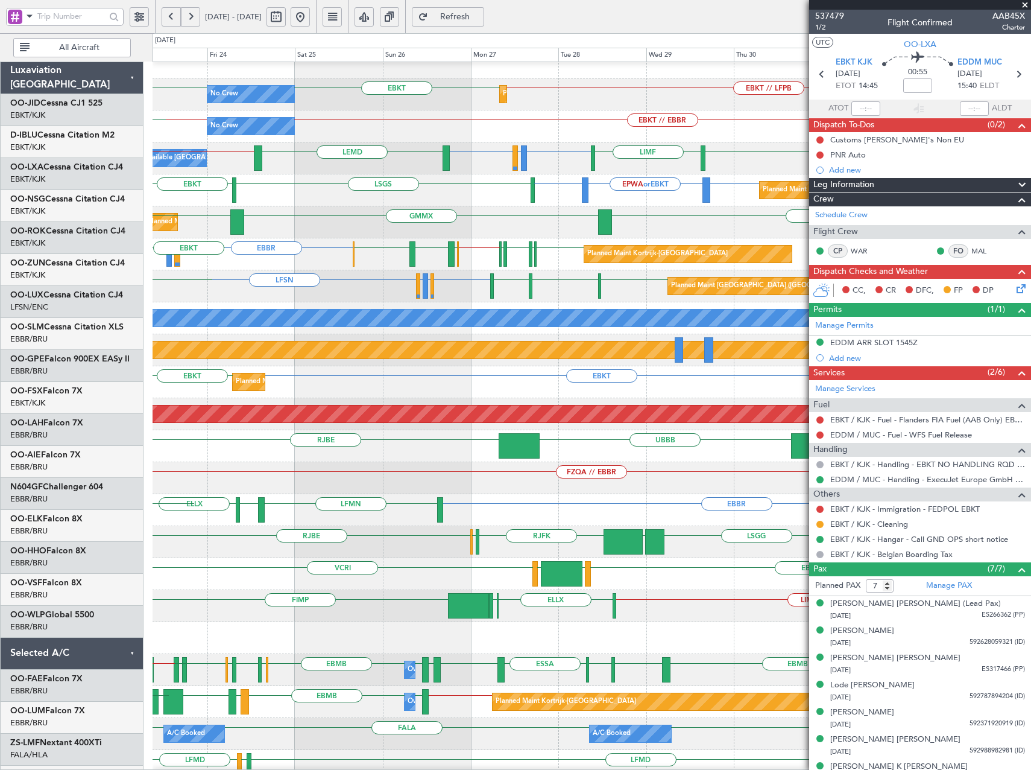
scroll to position [22, 0]
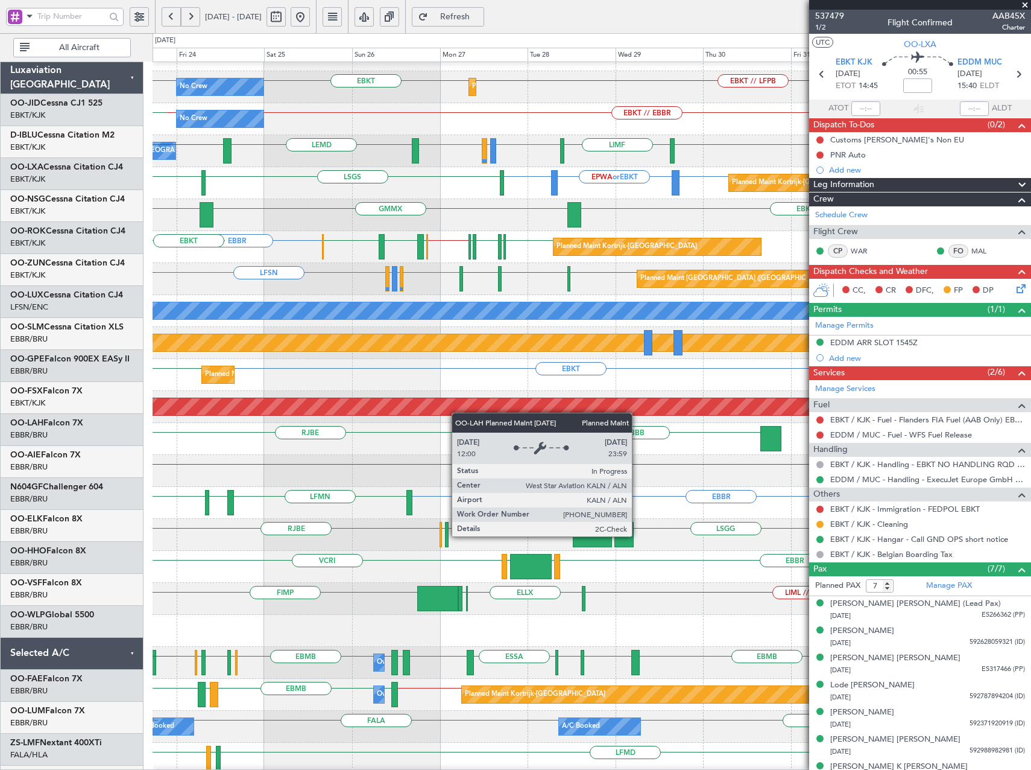
scroll to position [91, 0]
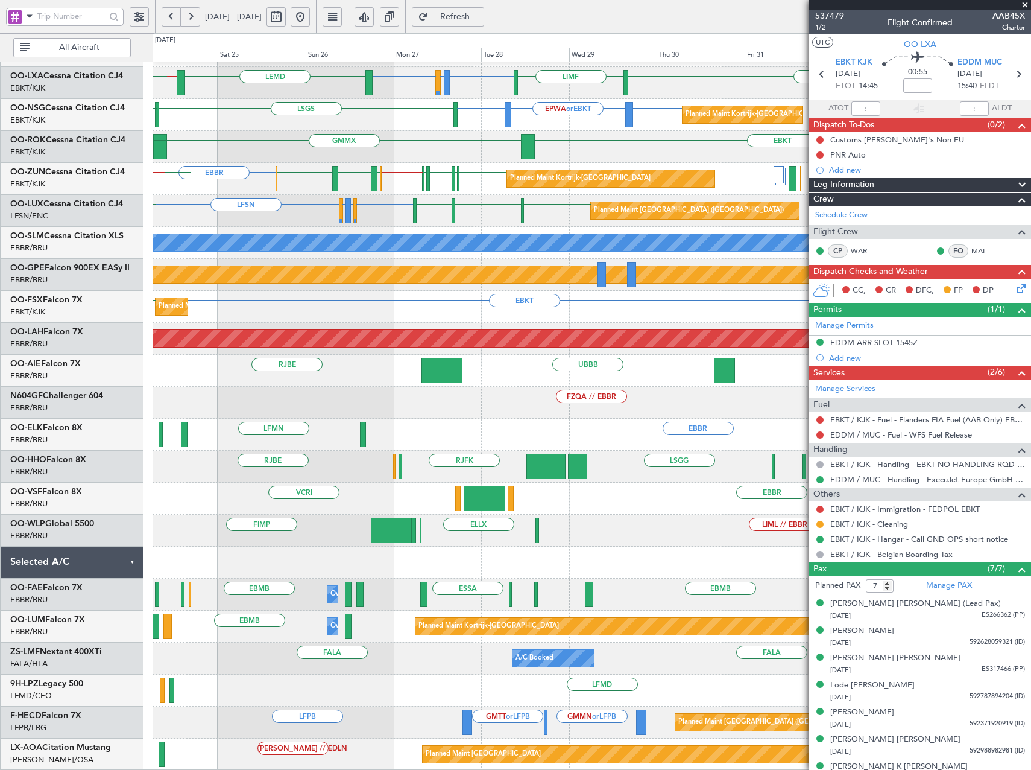
click at [377, 293] on div "EBKT // EBBR No Crew EBBR // EBKT Planned Maint [GEOGRAPHIC_DATA] ([GEOGRAPHIC_…" at bounding box center [592, 370] width 878 height 799
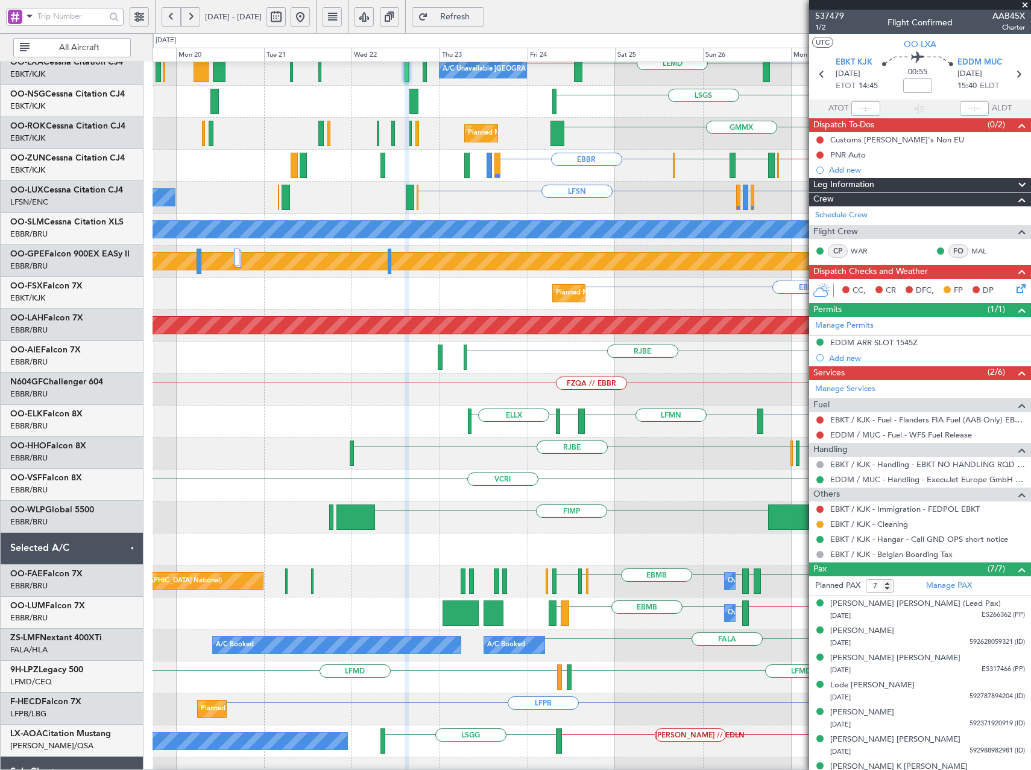
click at [702, 513] on div "FIMP LIML // EBBR ELLX EBLG LIML" at bounding box center [592, 517] width 878 height 32
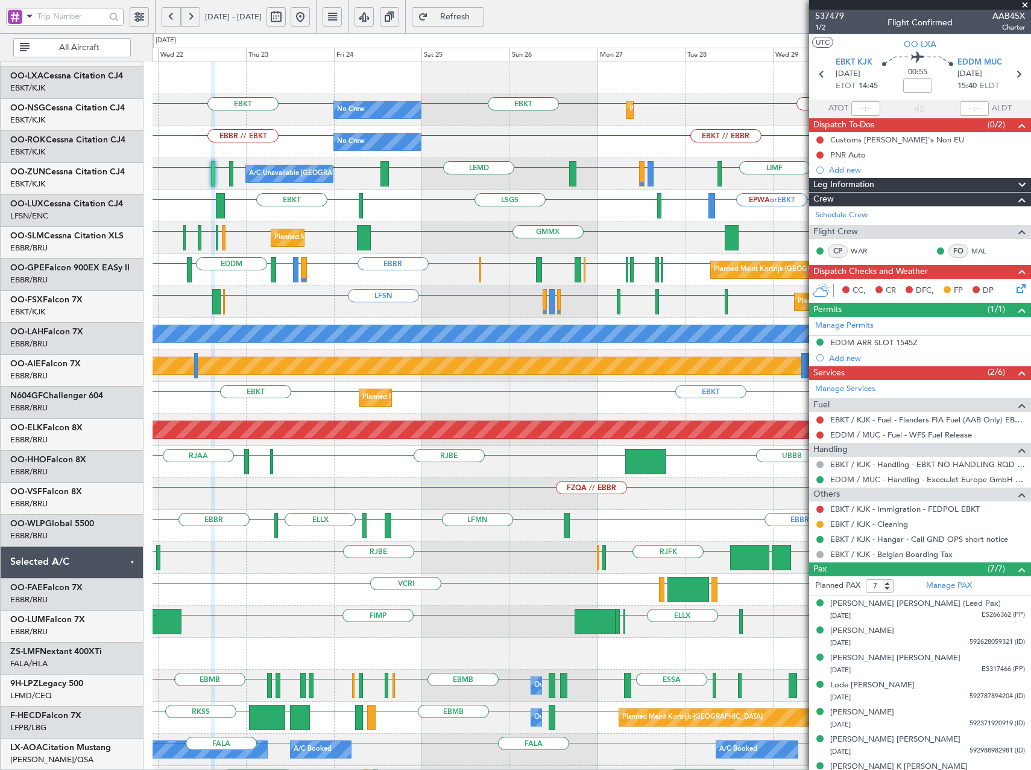
scroll to position [0, 0]
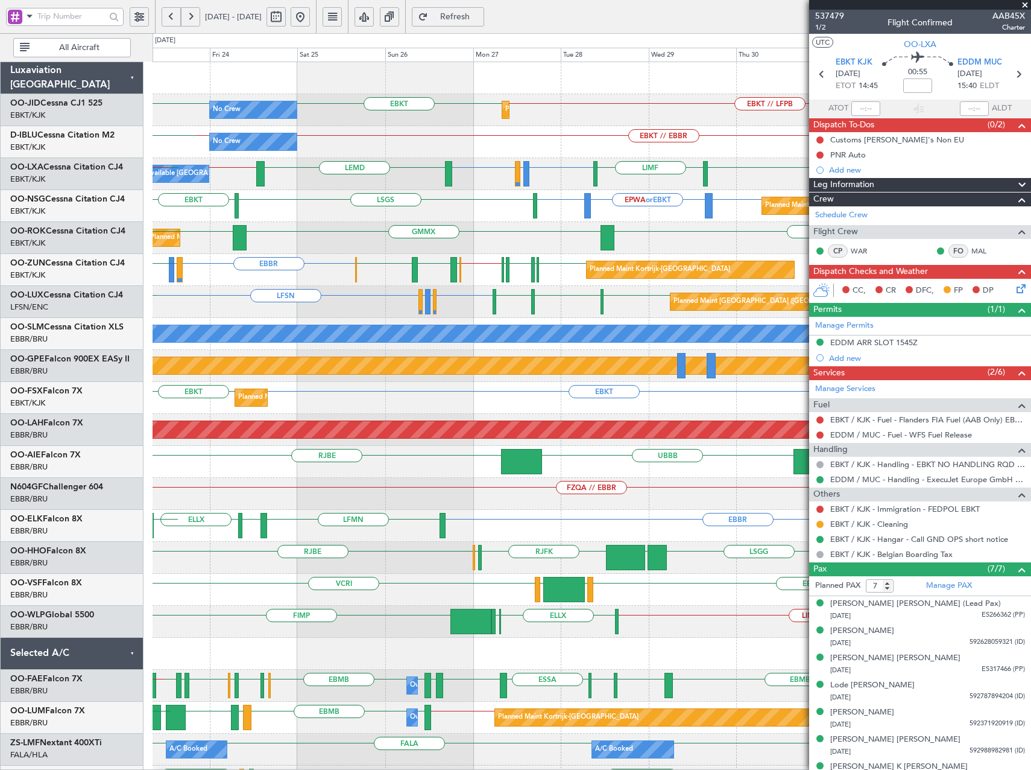
click at [131, 467] on div "Planned Maint Kortrijk-[GEOGRAPHIC_DATA] No Crew EBKT EBKT // LFPB EBKT No Crew…" at bounding box center [515, 401] width 1031 height 736
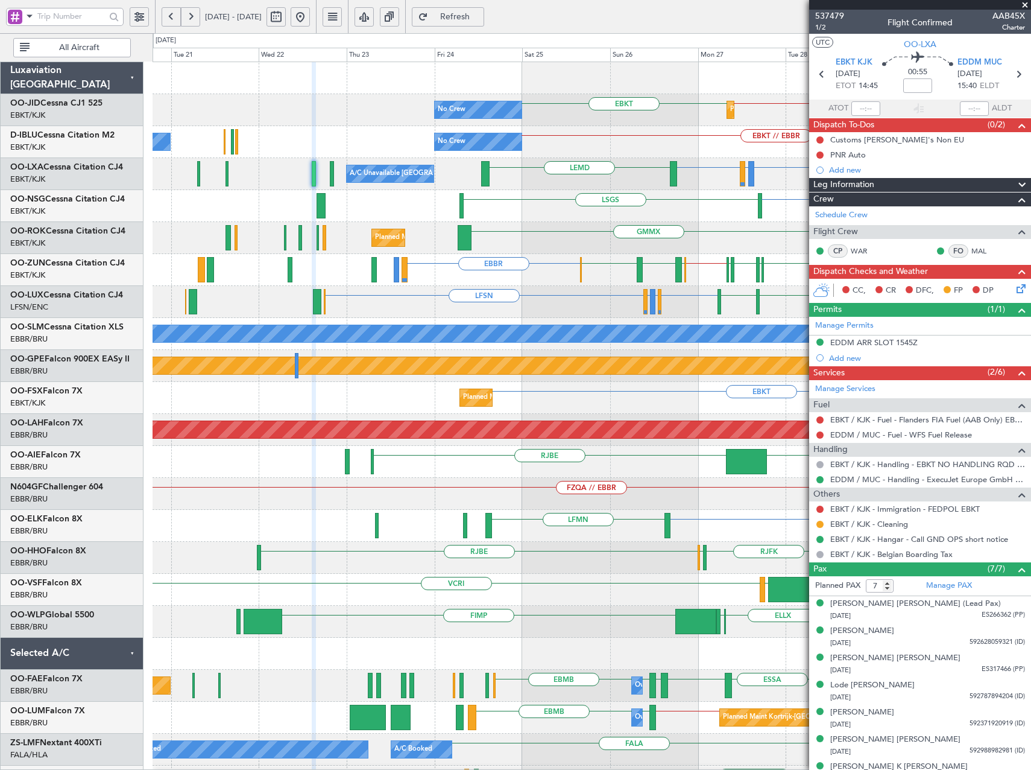
click at [1031, 273] on html "[DATE] - [DATE] Refresh Quick Links All Aircraft Planned Maint [GEOGRAPHIC_DATA…" at bounding box center [515, 385] width 1031 height 770
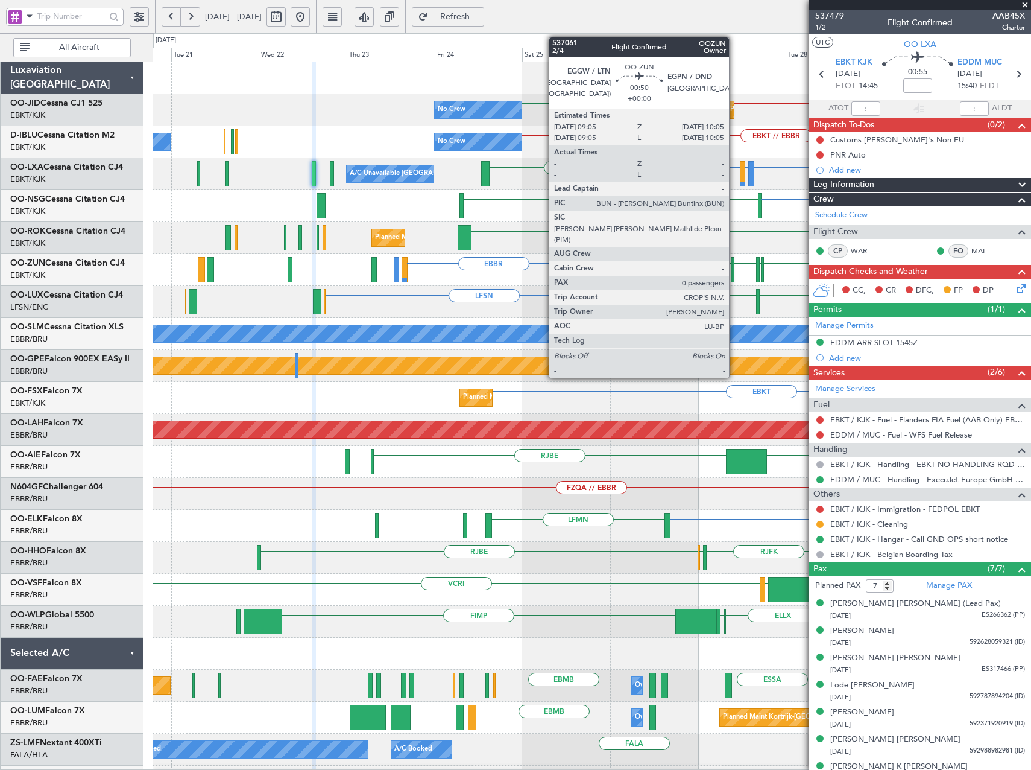
click at [54, 314] on div "Planned Maint Kortrijk-[GEOGRAPHIC_DATA] EBKT // LFPB EBKT No Crew EBKT // EBBR…" at bounding box center [515, 401] width 1031 height 736
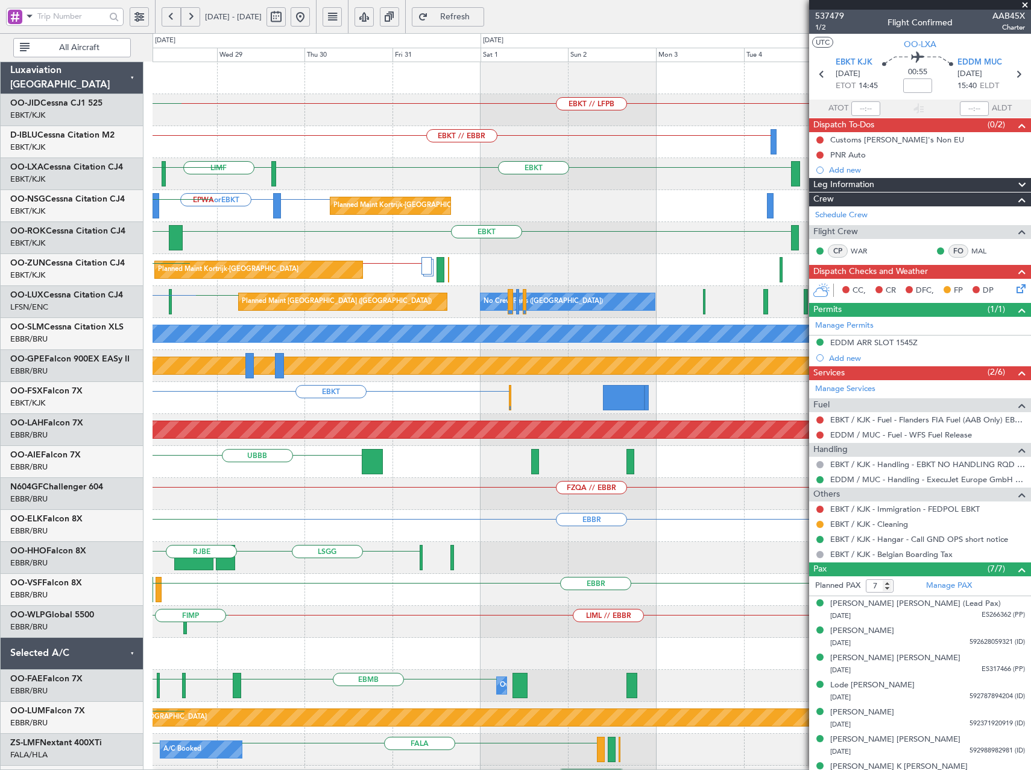
click at [148, 296] on div "EBKT // LFPB Planned Maint [GEOGRAPHIC_DATA]-[GEOGRAPHIC_DATA] EBKT EBKT // EBB…" at bounding box center [515, 401] width 1031 height 736
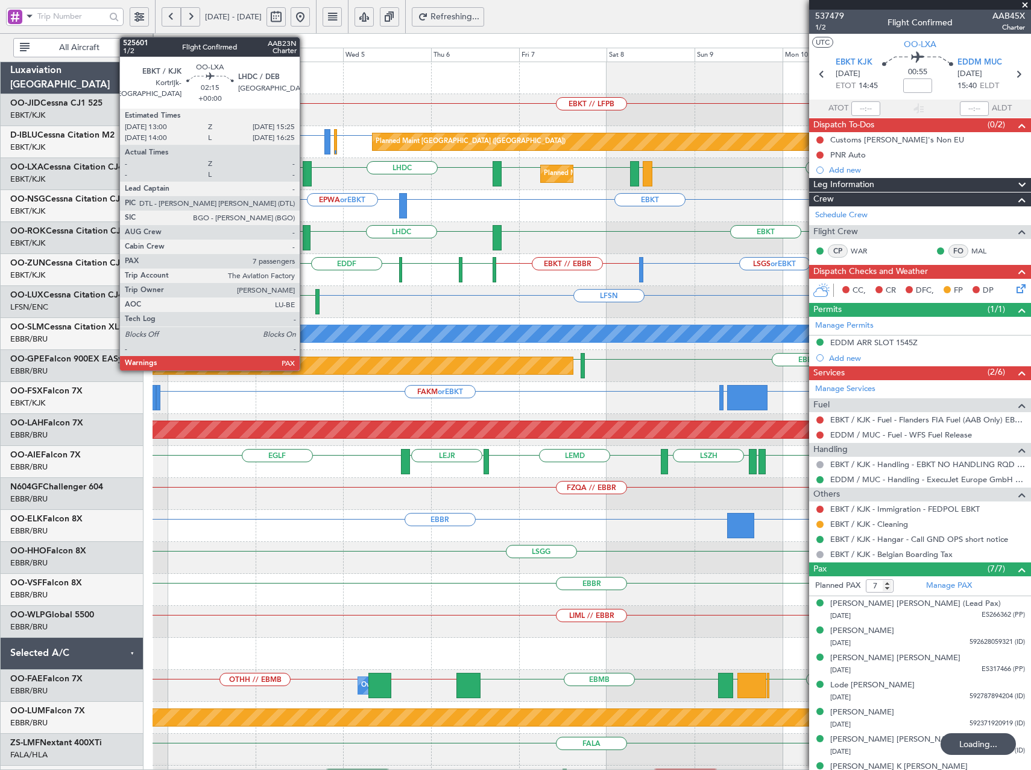
click at [305, 173] on div at bounding box center [307, 173] width 9 height 25
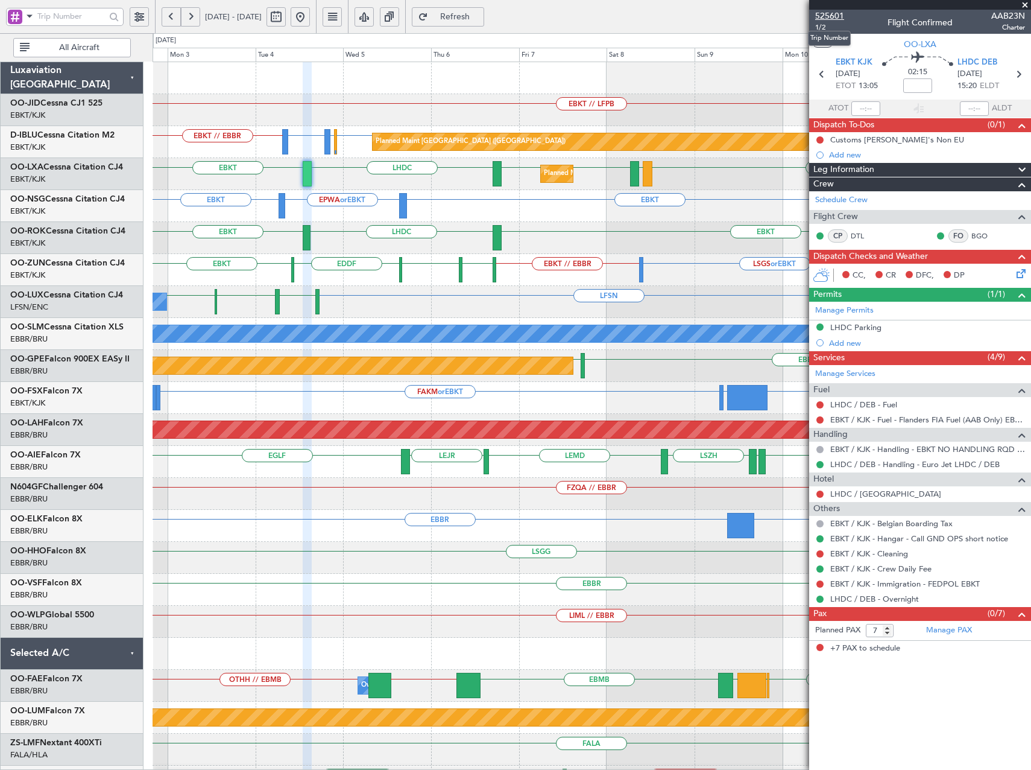
click at [839, 11] on span "525601" at bounding box center [829, 16] width 29 height 13
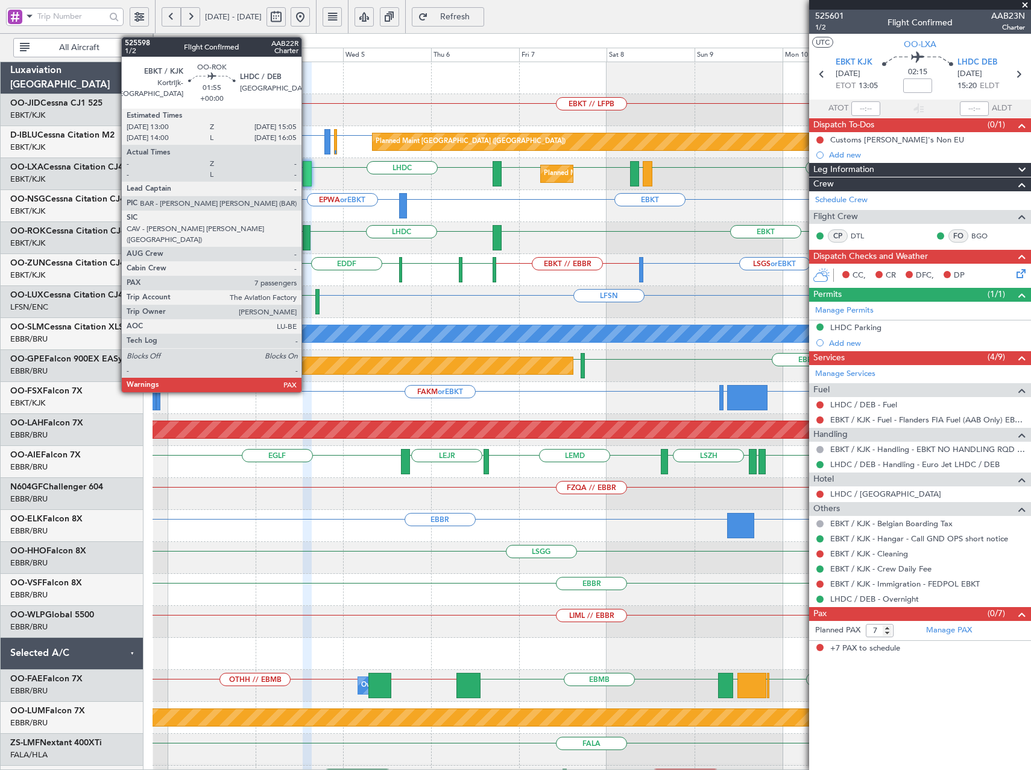
click at [307, 240] on div at bounding box center [307, 237] width 8 height 25
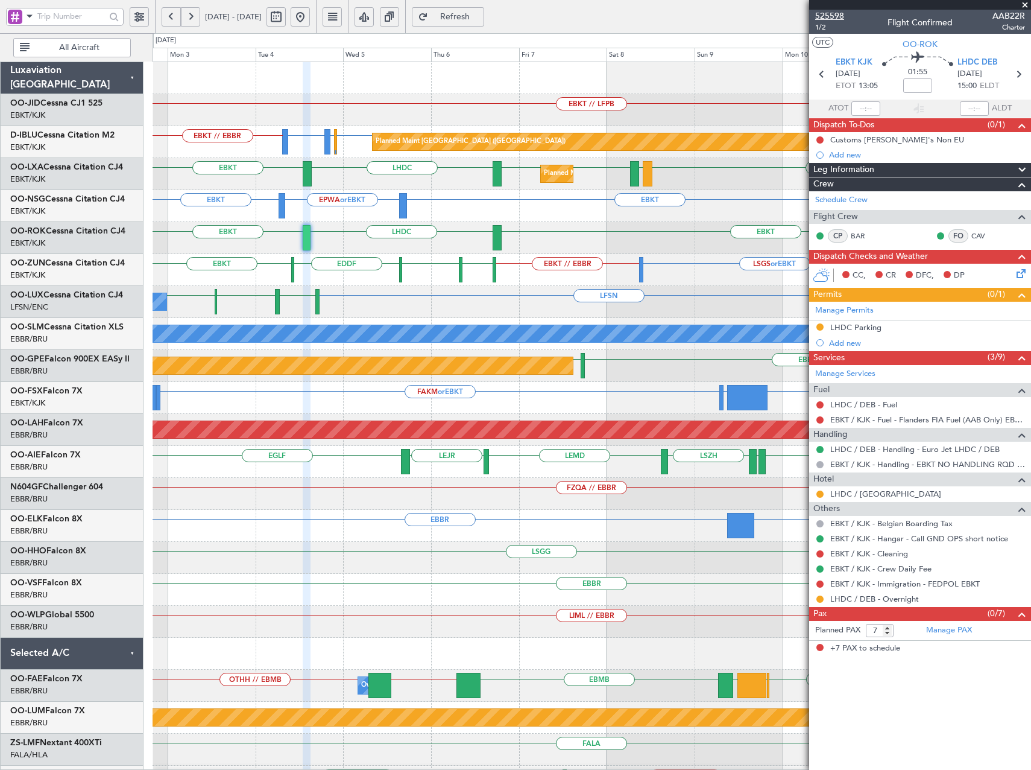
click at [839, 14] on span "525598" at bounding box center [829, 16] width 29 height 13
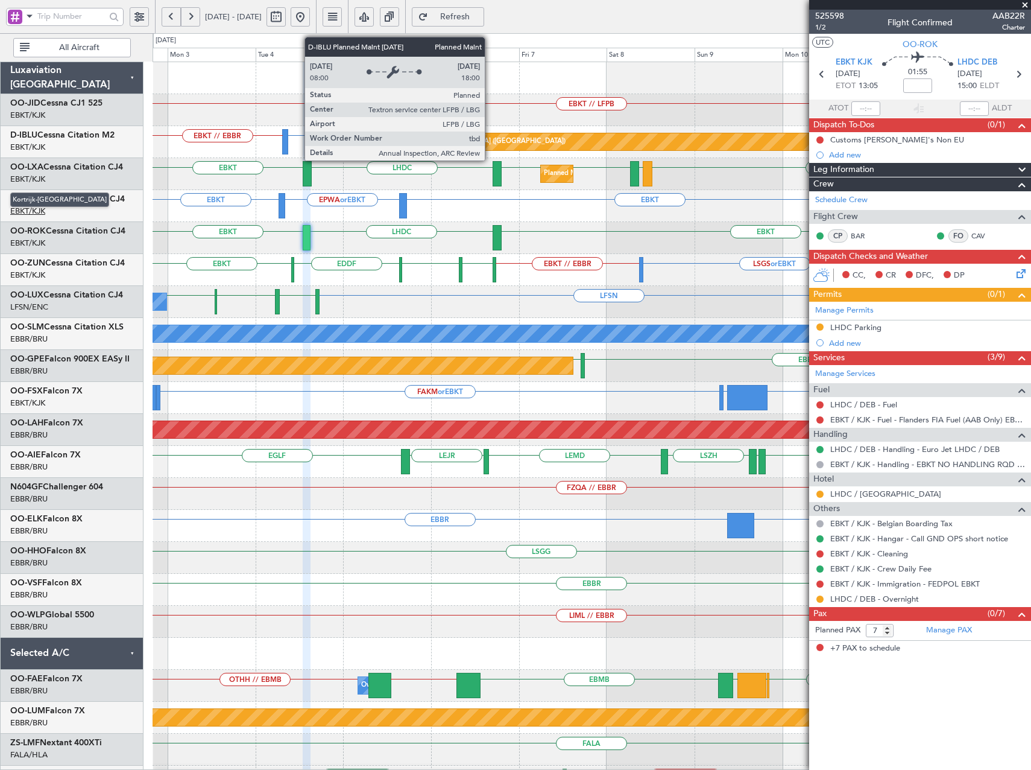
click at [19, 207] on div "EBKT // LFPB LFPB or EBKT EBBR or EBKT LFMD or EBKT EBKT // EBBR LFPB // EBKT P…" at bounding box center [515, 401] width 1031 height 736
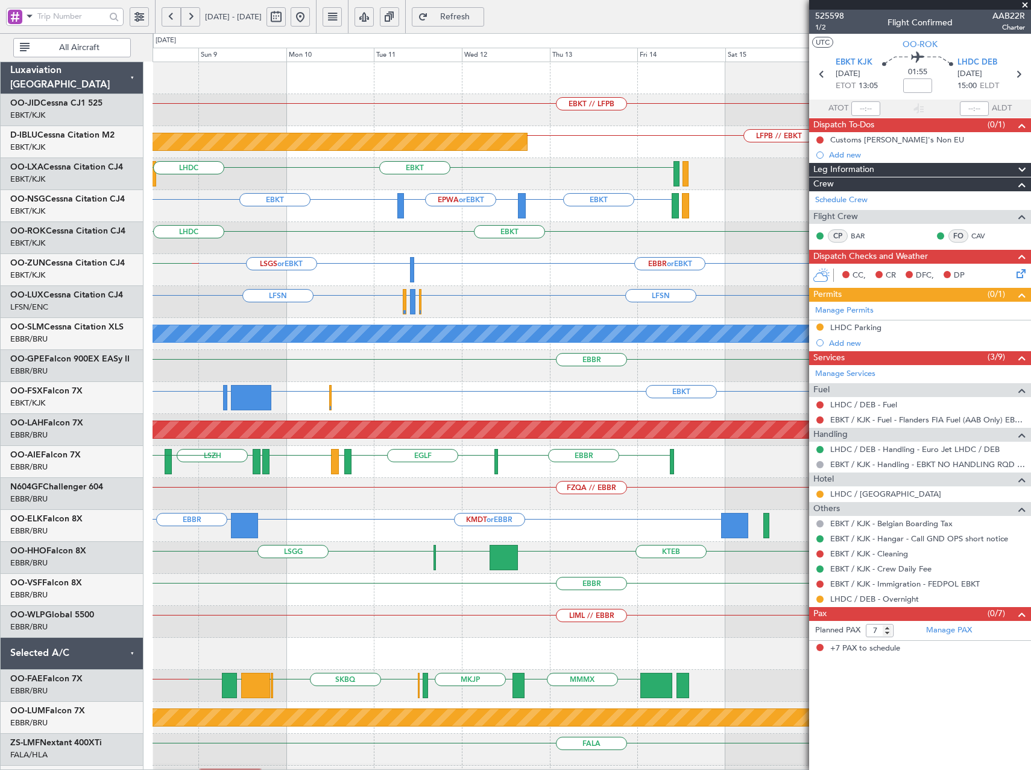
click at [10, 252] on div "EBKT // LFPB LFPB // EBKT Planned Maint [GEOGRAPHIC_DATA] ([GEOGRAPHIC_DATA]) E…" at bounding box center [515, 401] width 1031 height 736
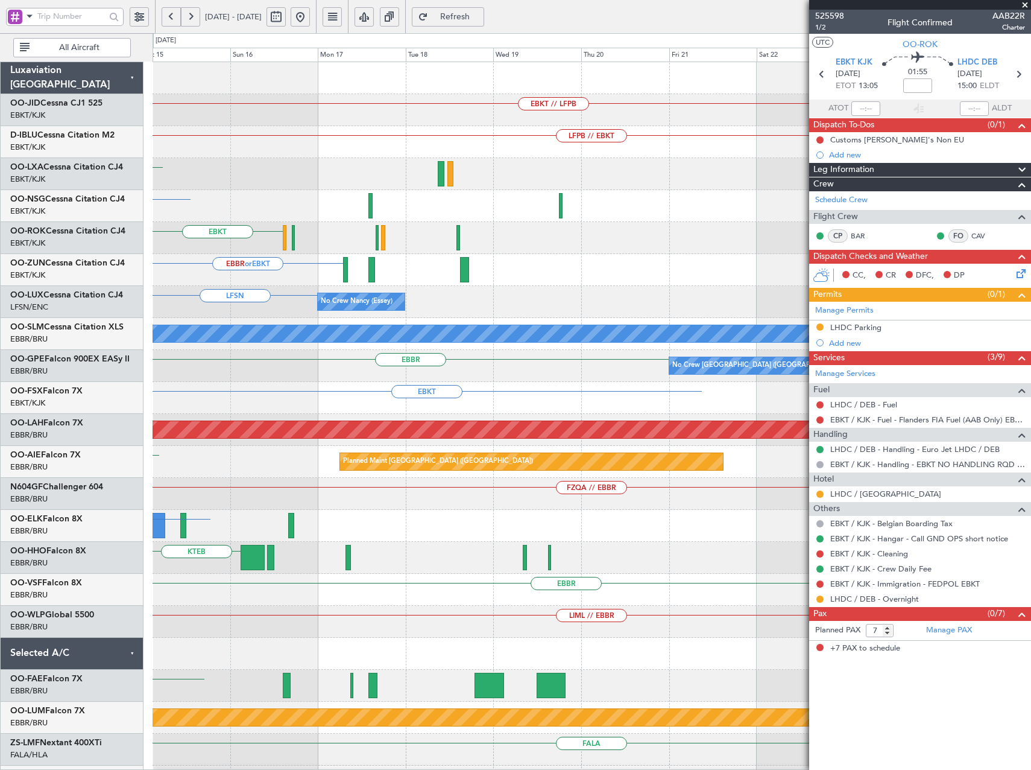
click at [0, 295] on html "[DATE] - [DATE] Refresh Quick Links All Aircraft EBKT // LFPB Planned Maint [GE…" at bounding box center [515, 385] width 1031 height 770
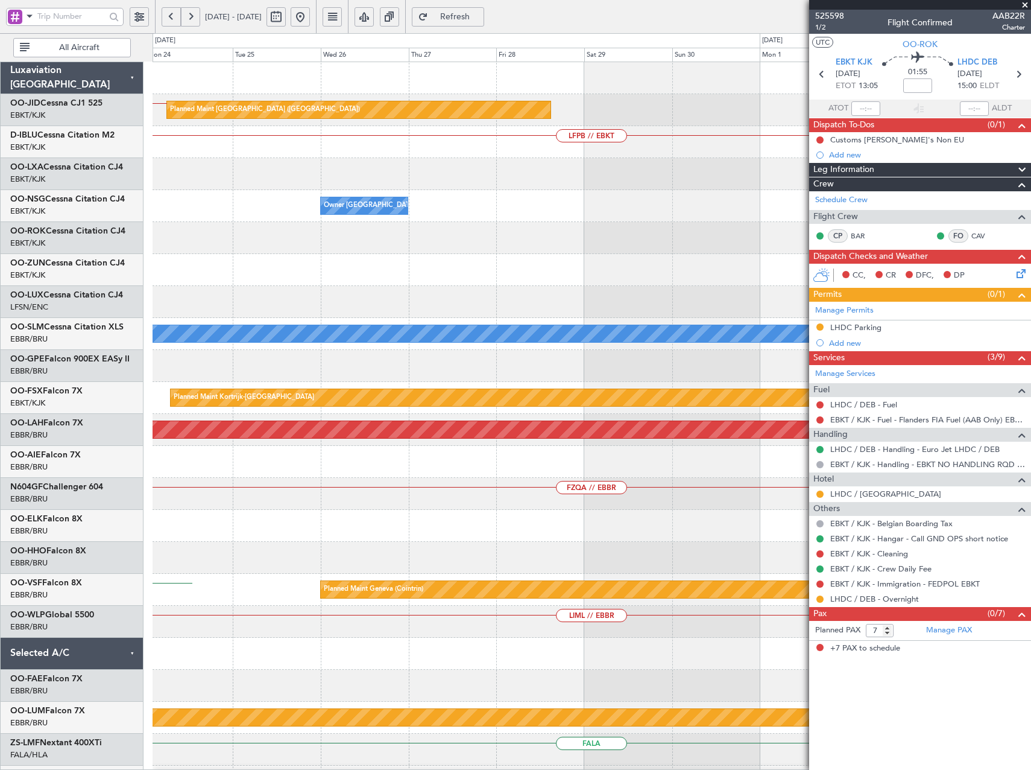
click at [0, 378] on html "[DATE] - [DATE] Refresh Quick Links All Aircraft EBKT // LFPB Planned Maint [GE…" at bounding box center [515, 385] width 1031 height 770
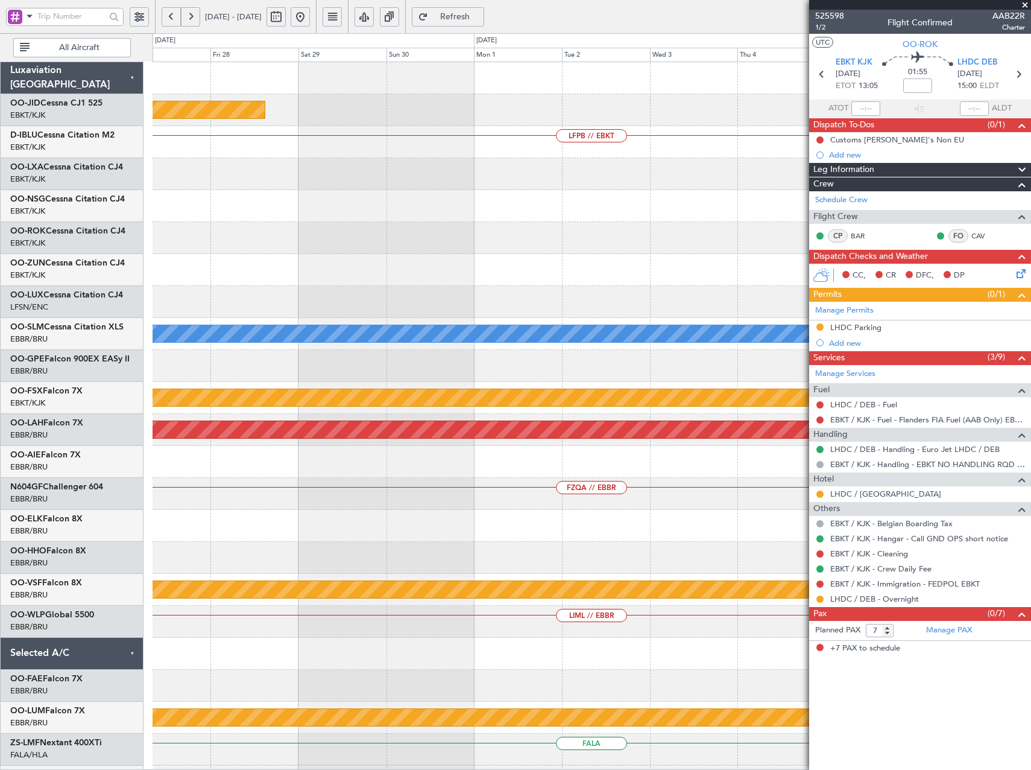
click at [0, 370] on html "[DATE] - [DATE] Refresh Quick Links All Aircraft Planned Maint [GEOGRAPHIC_DATA…" at bounding box center [515, 385] width 1031 height 770
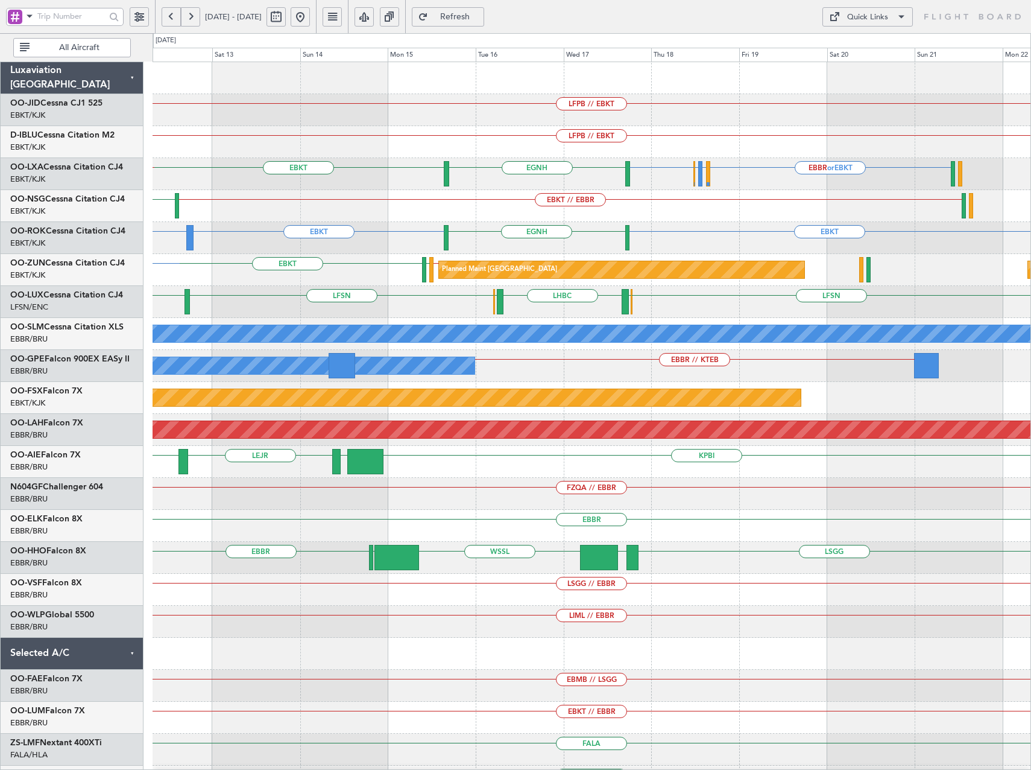
click at [342, 247] on div "EBKT EBKT LDOS or EBKT [GEOGRAPHIC_DATA] EBKT" at bounding box center [592, 238] width 878 height 32
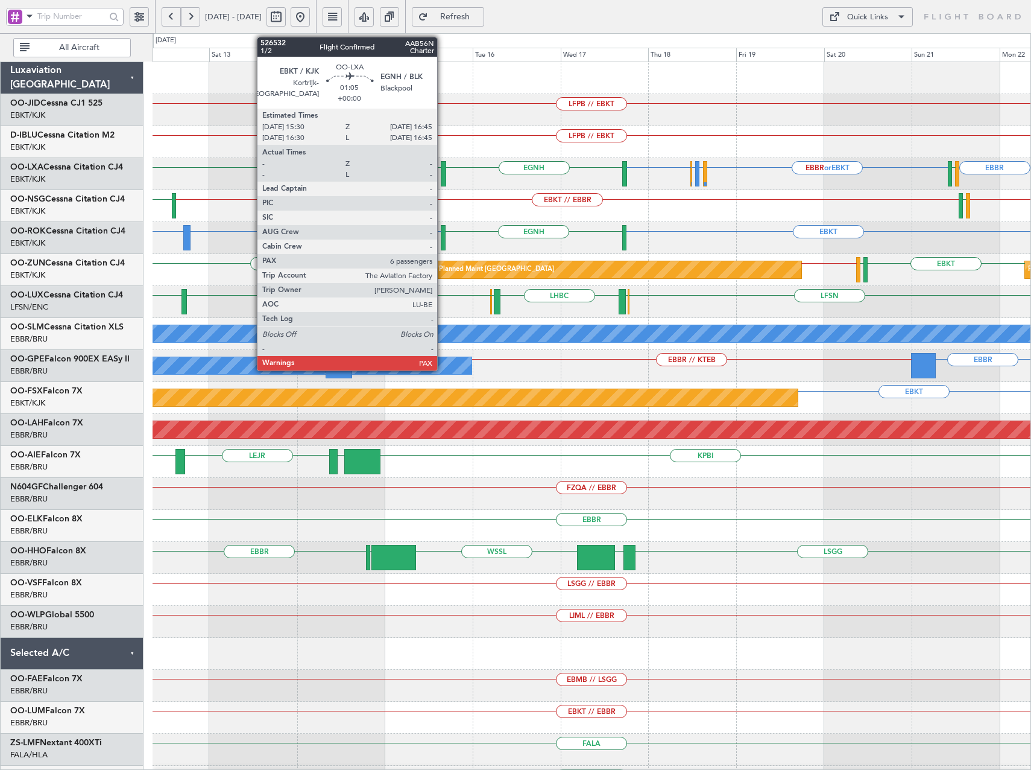
click at [443, 176] on div at bounding box center [443, 173] width 5 height 25
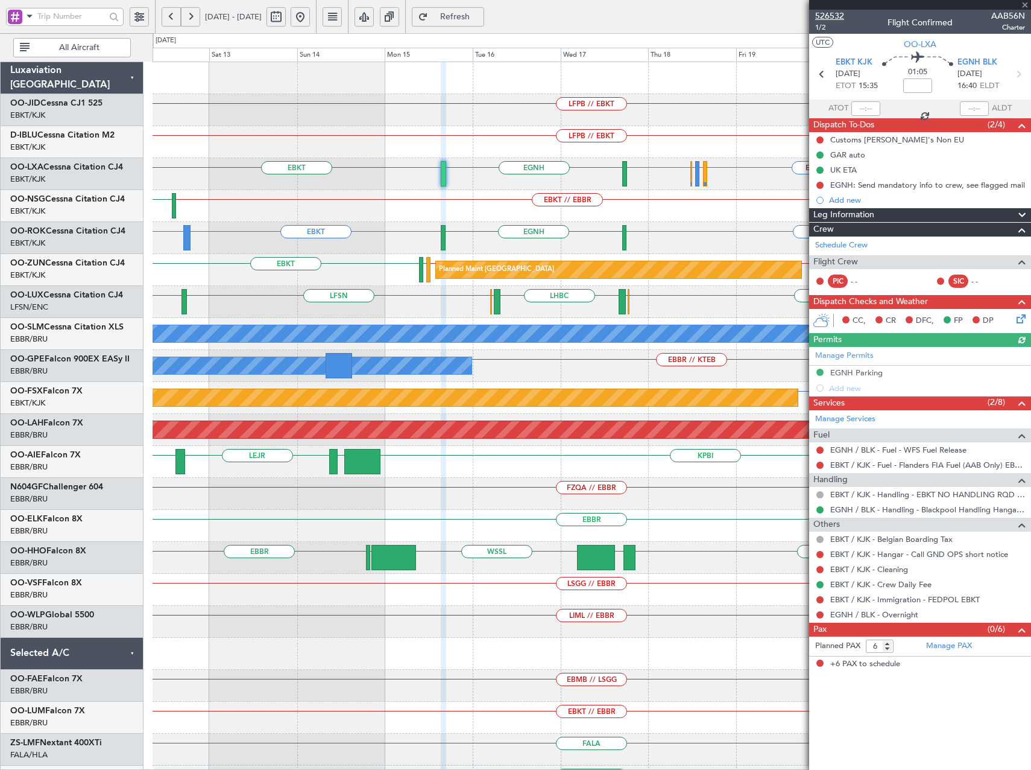
click at [840, 15] on span "526532" at bounding box center [829, 16] width 29 height 13
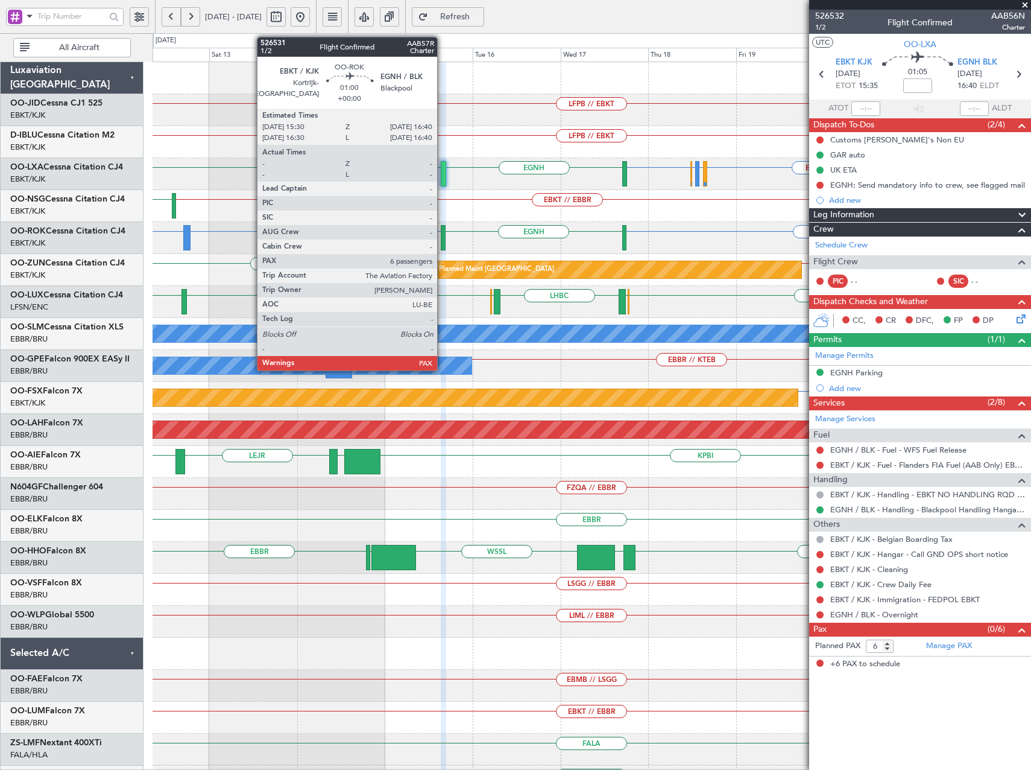
click at [443, 239] on div at bounding box center [443, 237] width 5 height 25
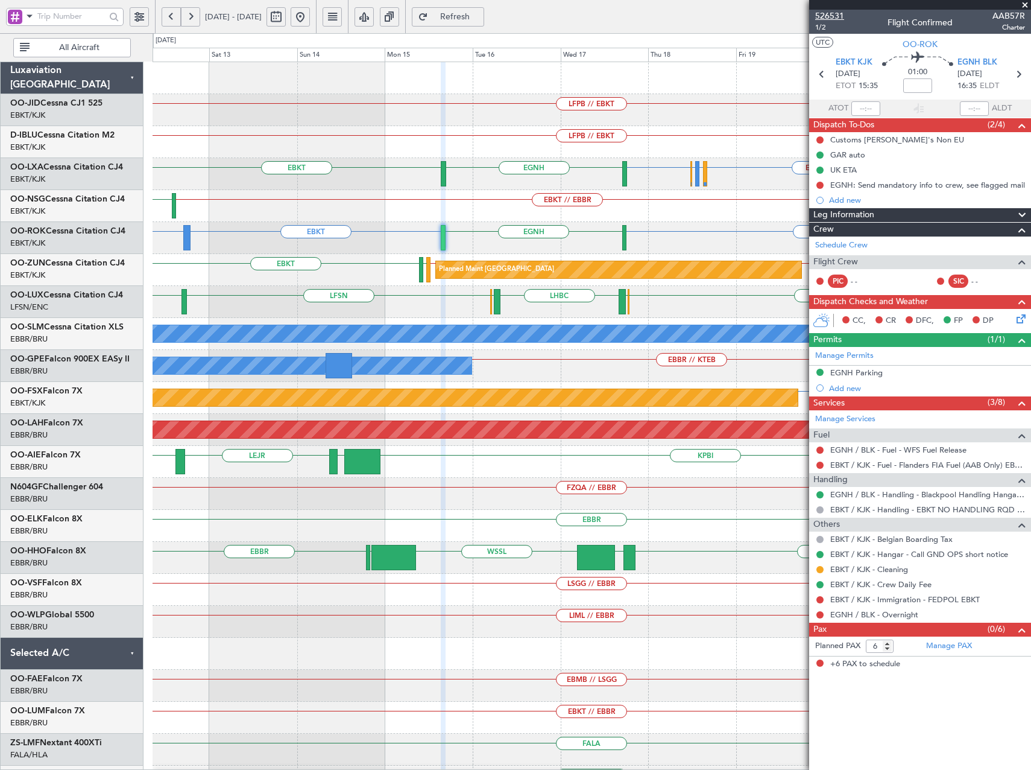
click at [838, 14] on span "526531" at bounding box center [829, 16] width 29 height 13
click at [310, 15] on button at bounding box center [300, 16] width 19 height 19
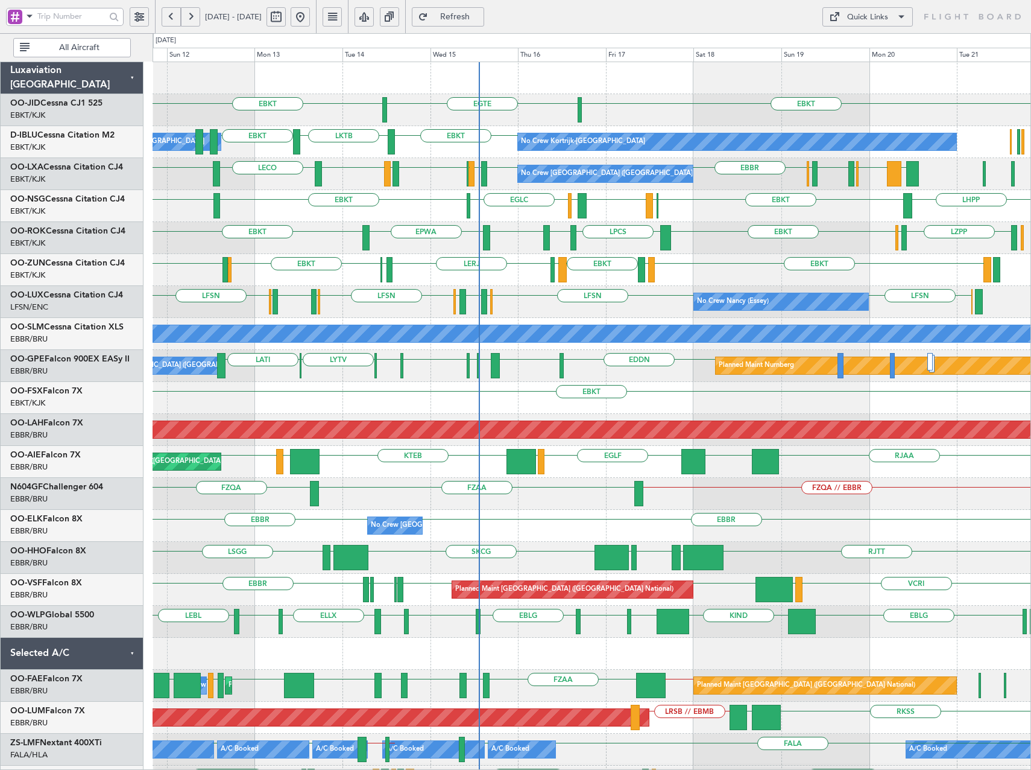
click at [554, 296] on div "EBKT EGTE EBKT No Crew EBKT LKTB EBKT No Crew Kortrijk-Wevelgem Owner Kortrijk-…" at bounding box center [592, 541] width 878 height 959
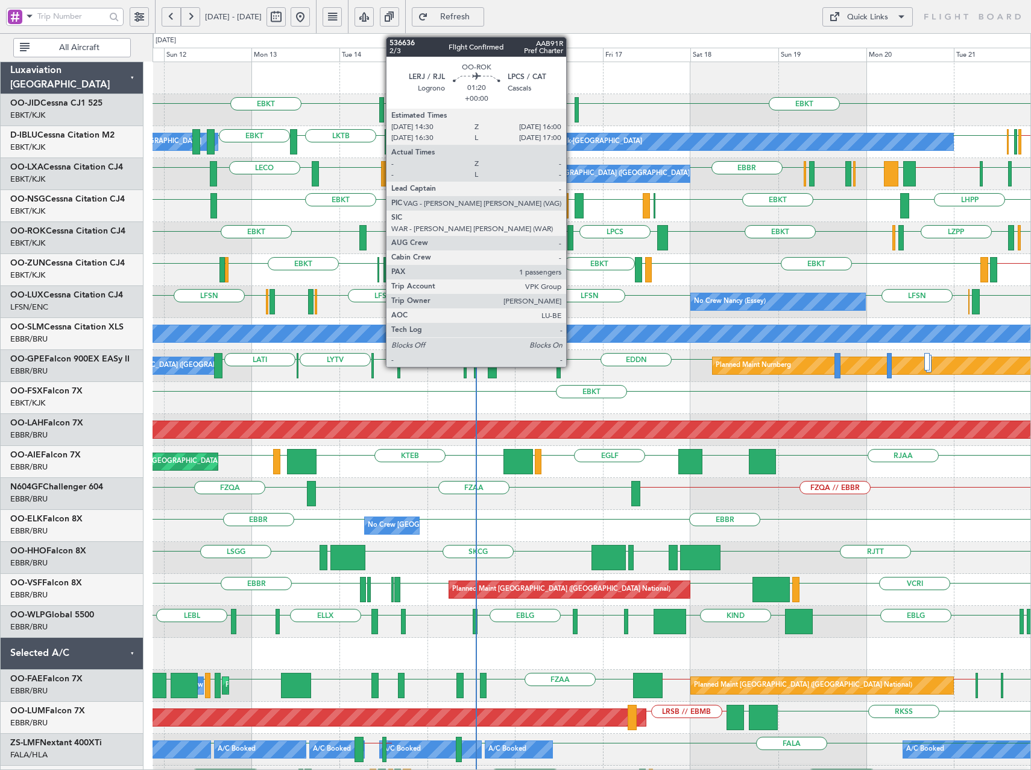
click at [572, 237] on div at bounding box center [571, 237] width 6 height 25
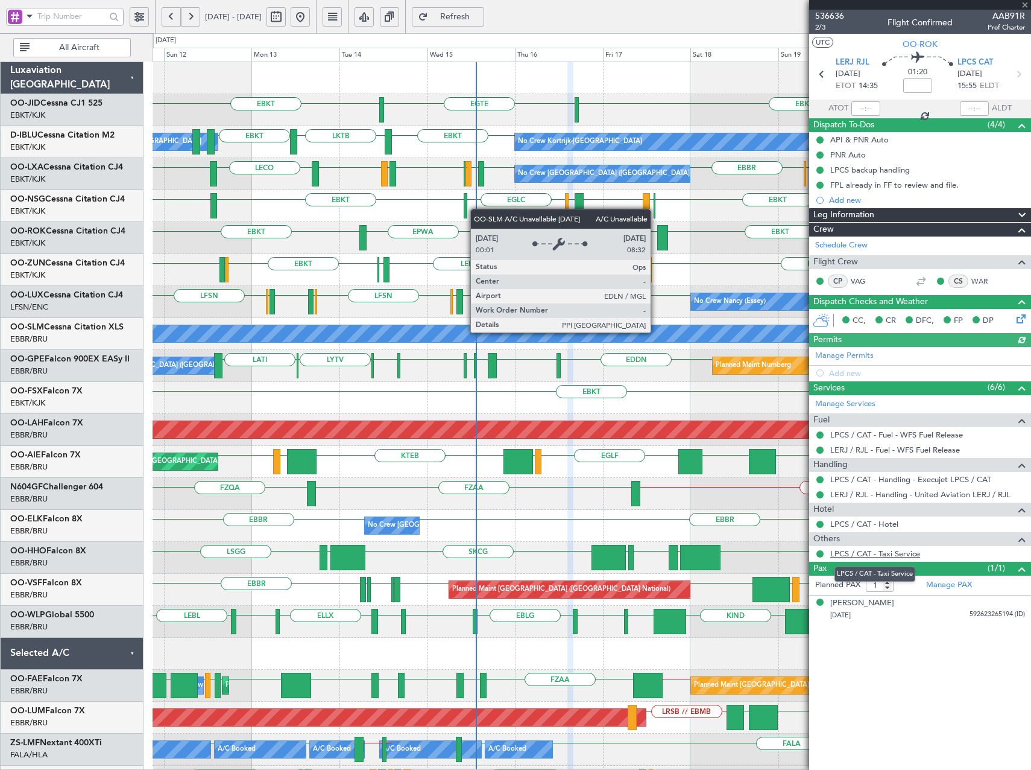
click at [869, 550] on link "LPCS / CAT - Taxi Service" at bounding box center [876, 553] width 90 height 10
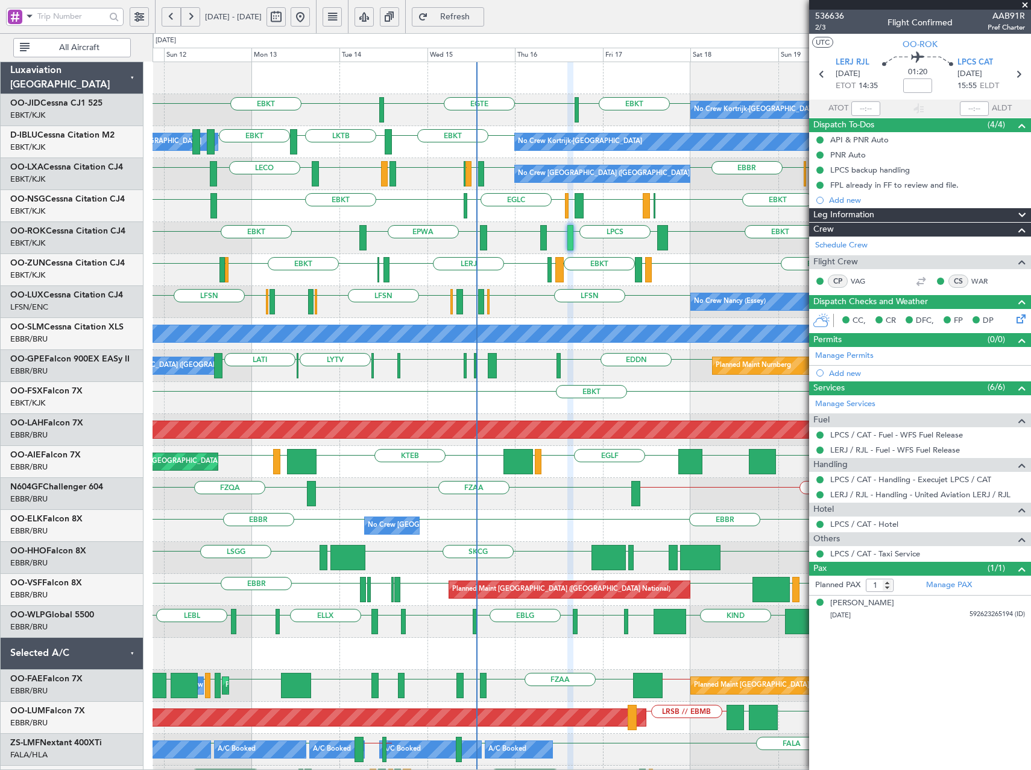
click at [192, 21] on button at bounding box center [190, 16] width 19 height 19
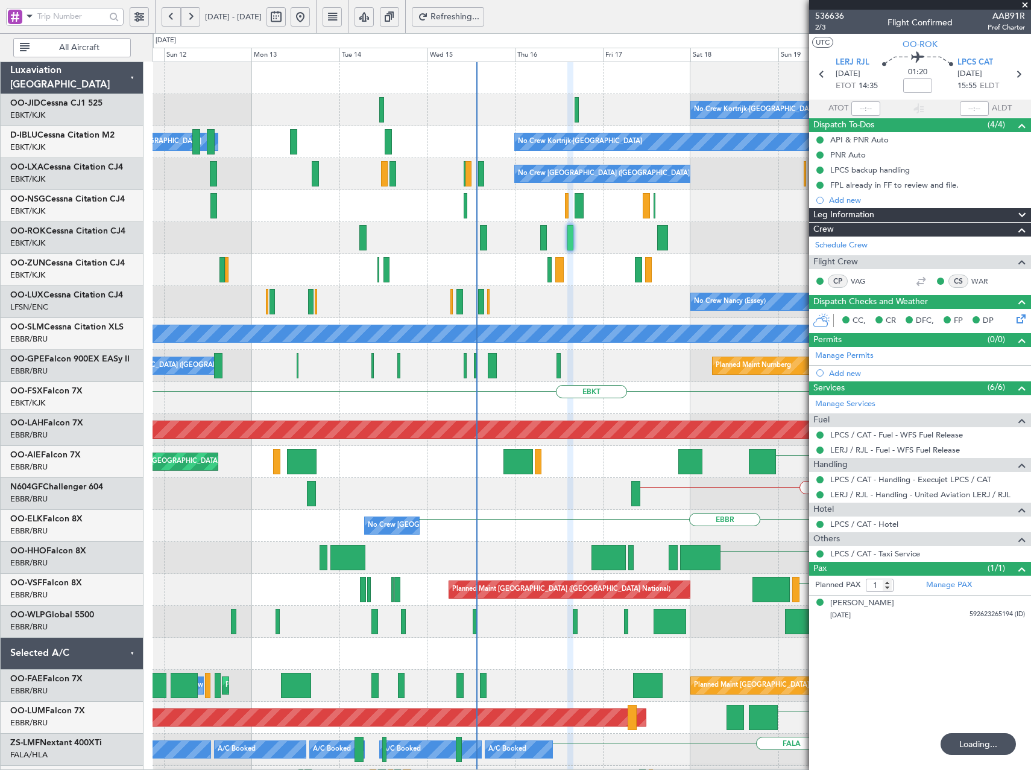
click at [192, 21] on button at bounding box center [190, 16] width 19 height 19
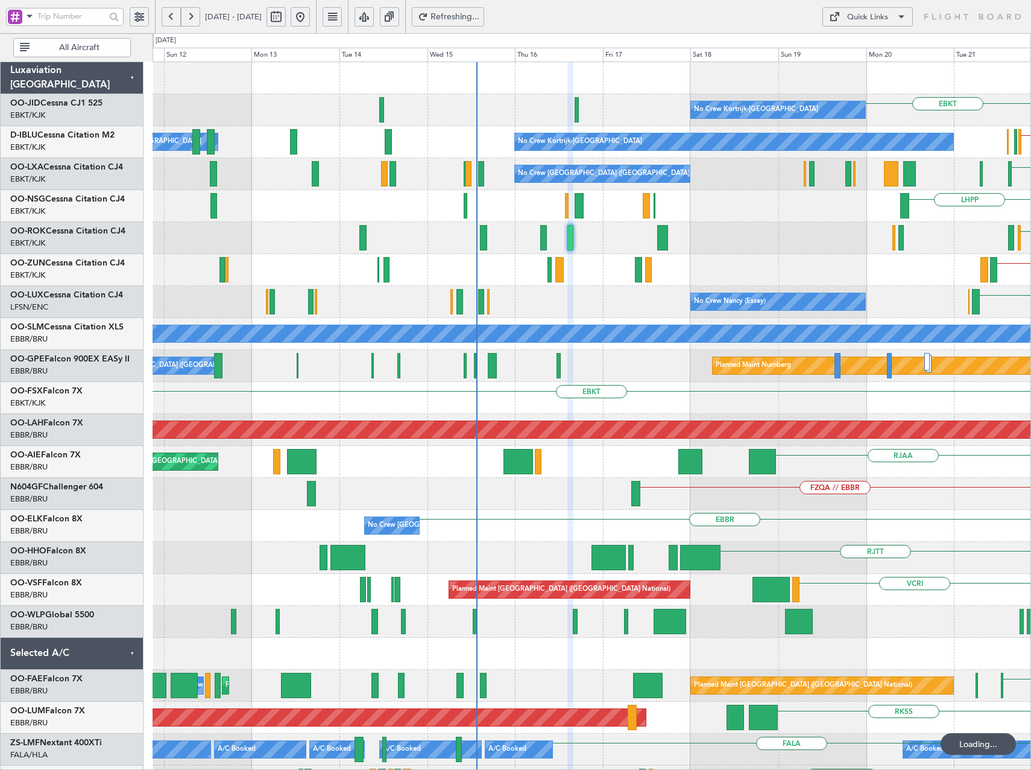
click at [192, 21] on button at bounding box center [190, 16] width 19 height 19
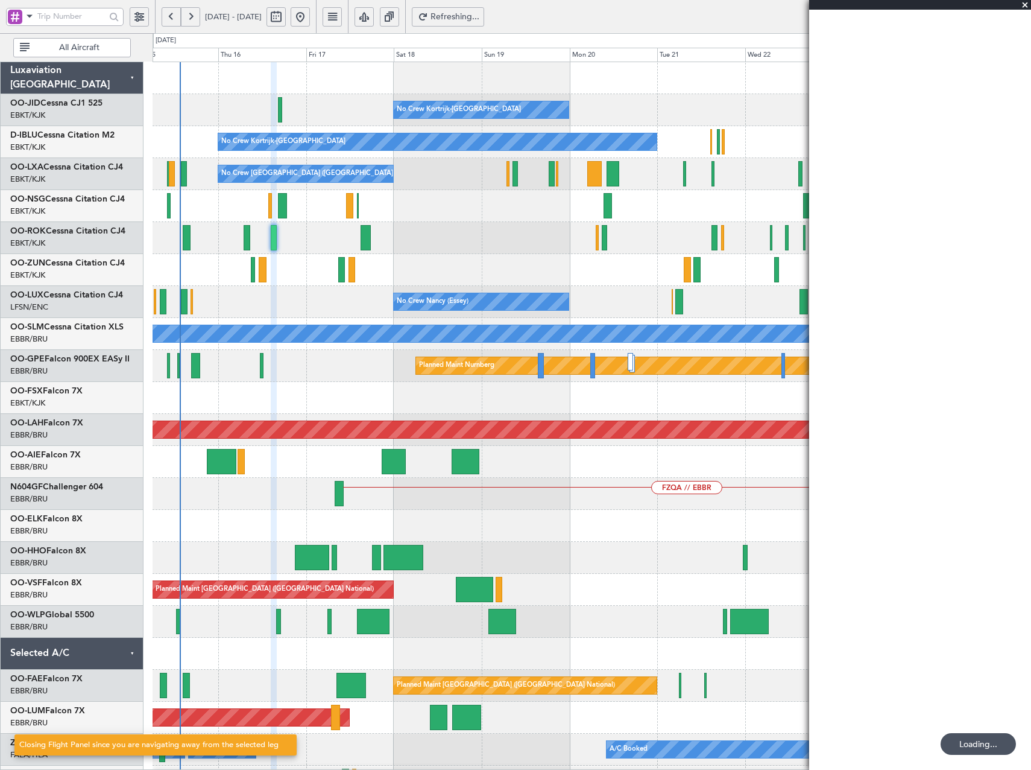
click at [192, 21] on button at bounding box center [190, 16] width 19 height 19
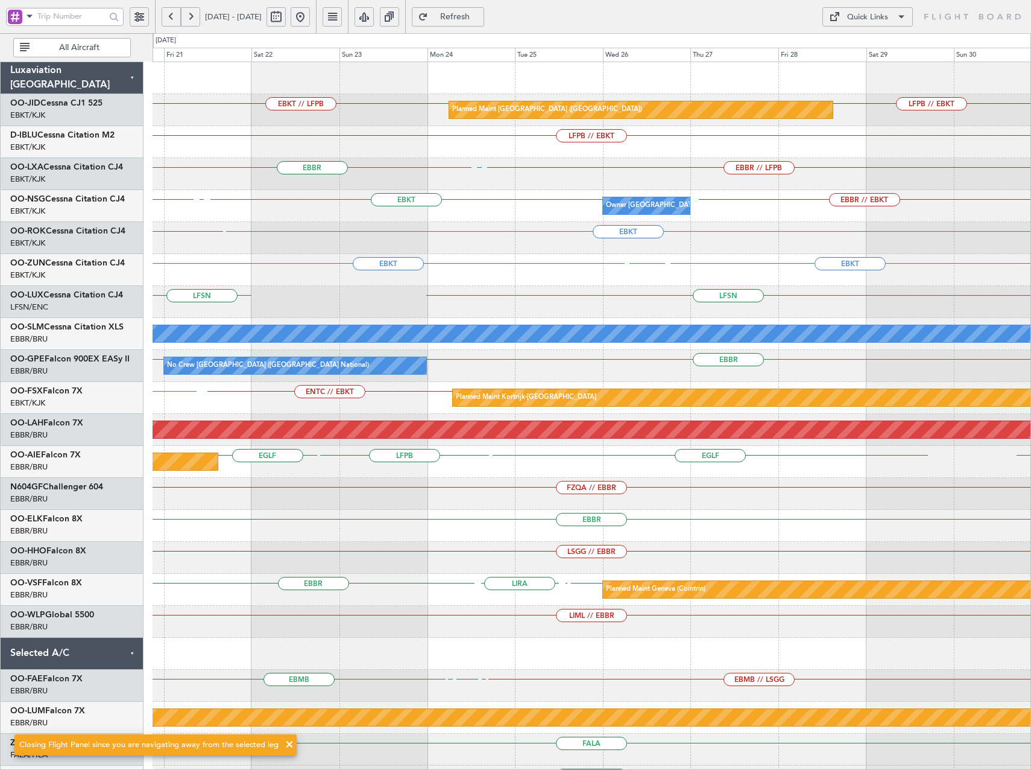
click at [192, 21] on button at bounding box center [190, 16] width 19 height 19
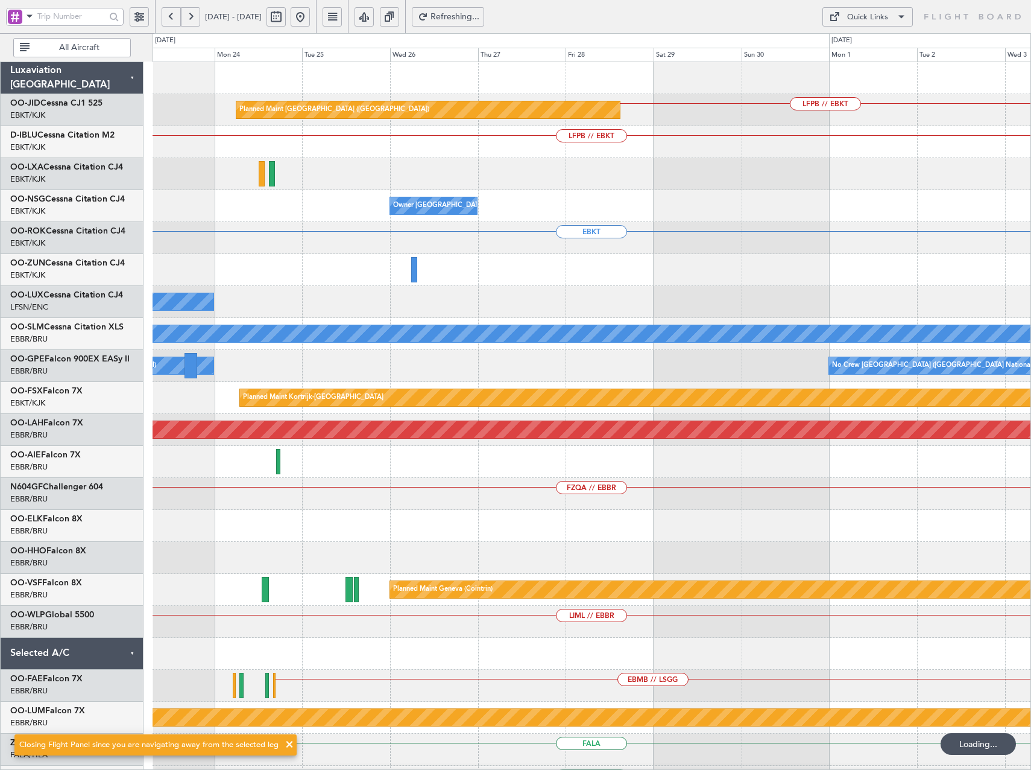
click at [192, 21] on button at bounding box center [190, 16] width 19 height 19
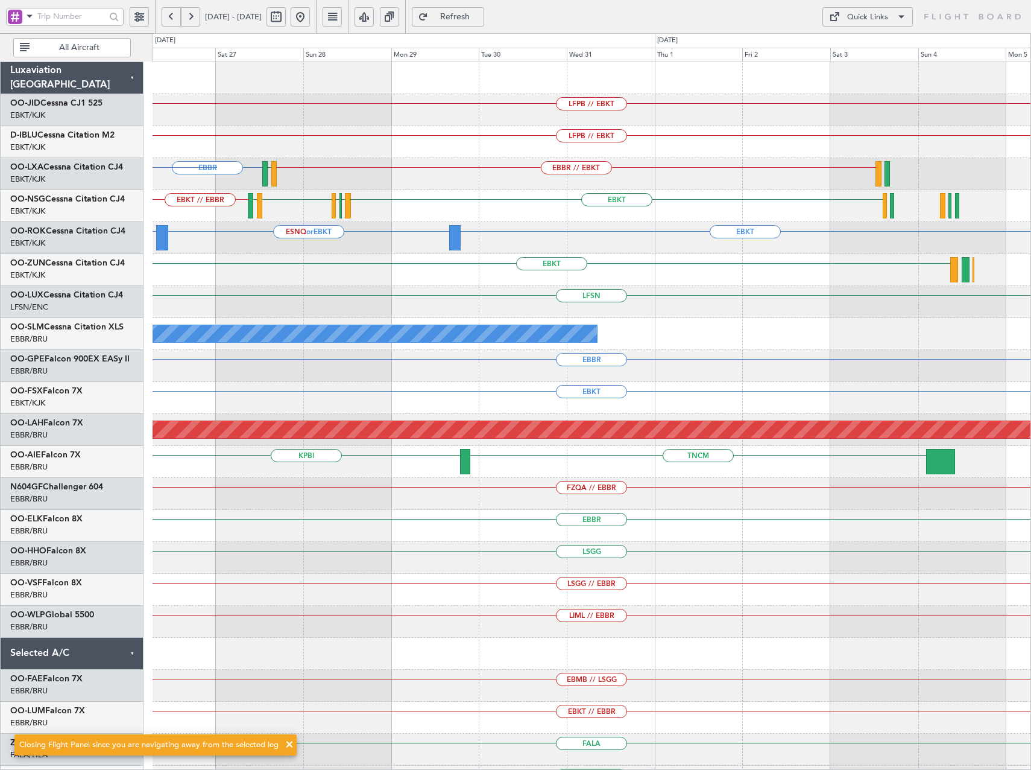
click at [209, 232] on div "EBKT EBKT ESNQ or EBKT Planned Maint Kortrijk-Wevelgem" at bounding box center [592, 238] width 878 height 32
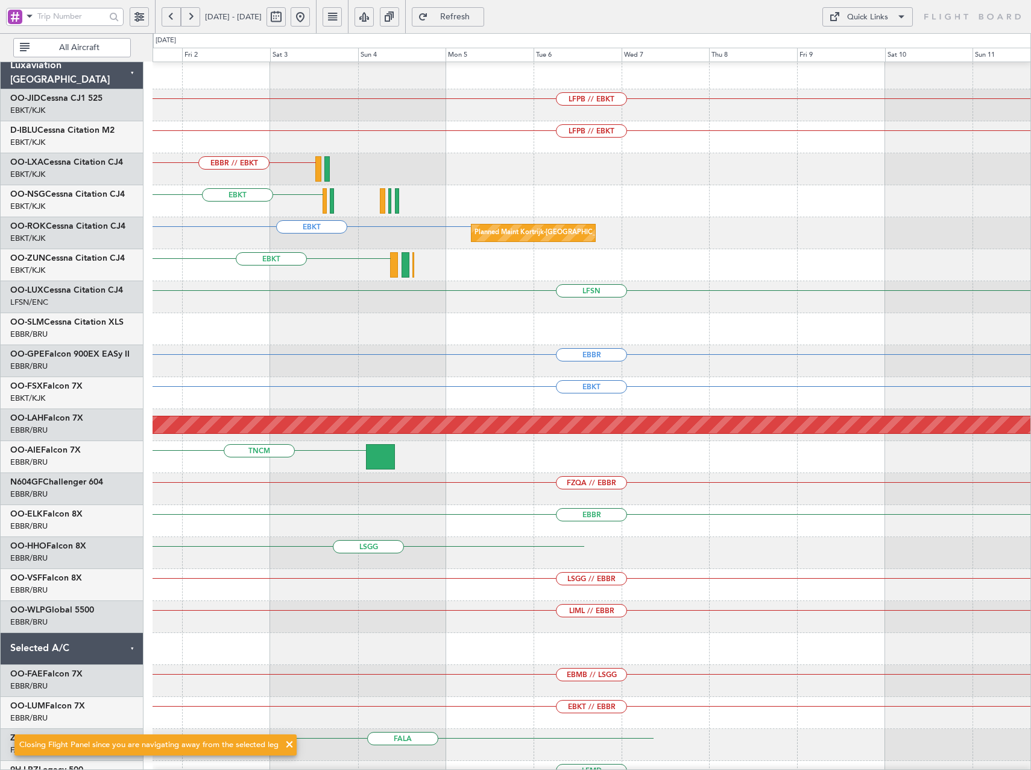
click at [200, 257] on div "EBKT" at bounding box center [592, 265] width 878 height 32
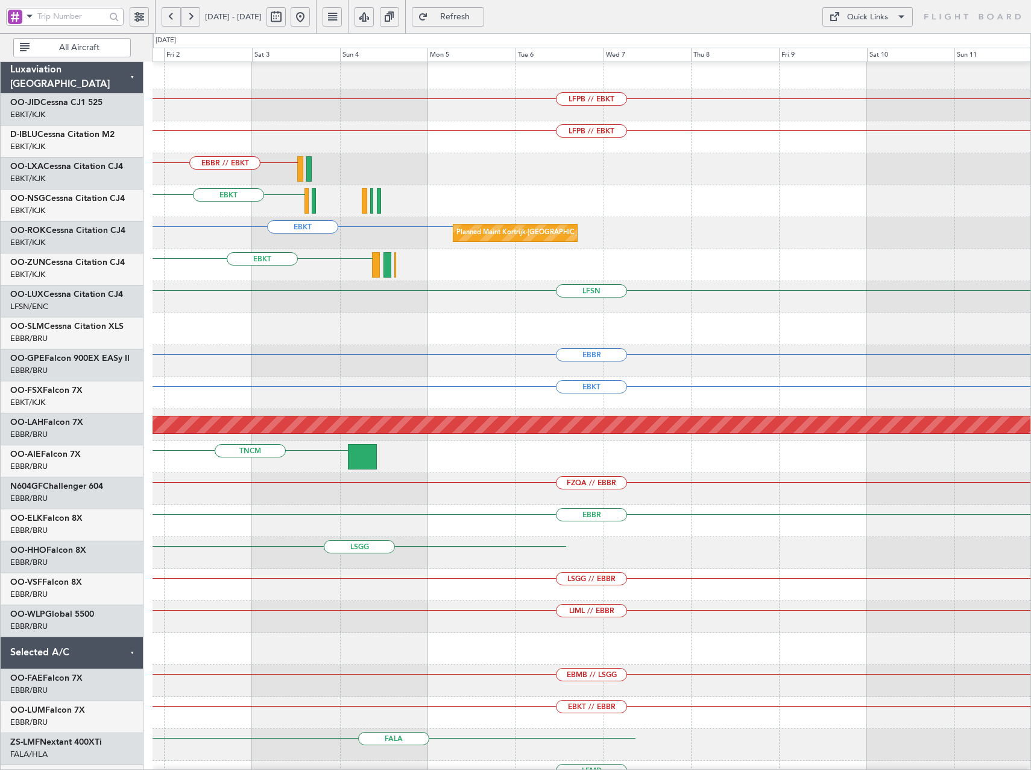
click at [19, 276] on div "LFPB // EBKT LFPB // EBKT EBBR // EBKT EBKT EBKT Planned Maint Kortrijk-Wevelge…" at bounding box center [515, 401] width 1031 height 736
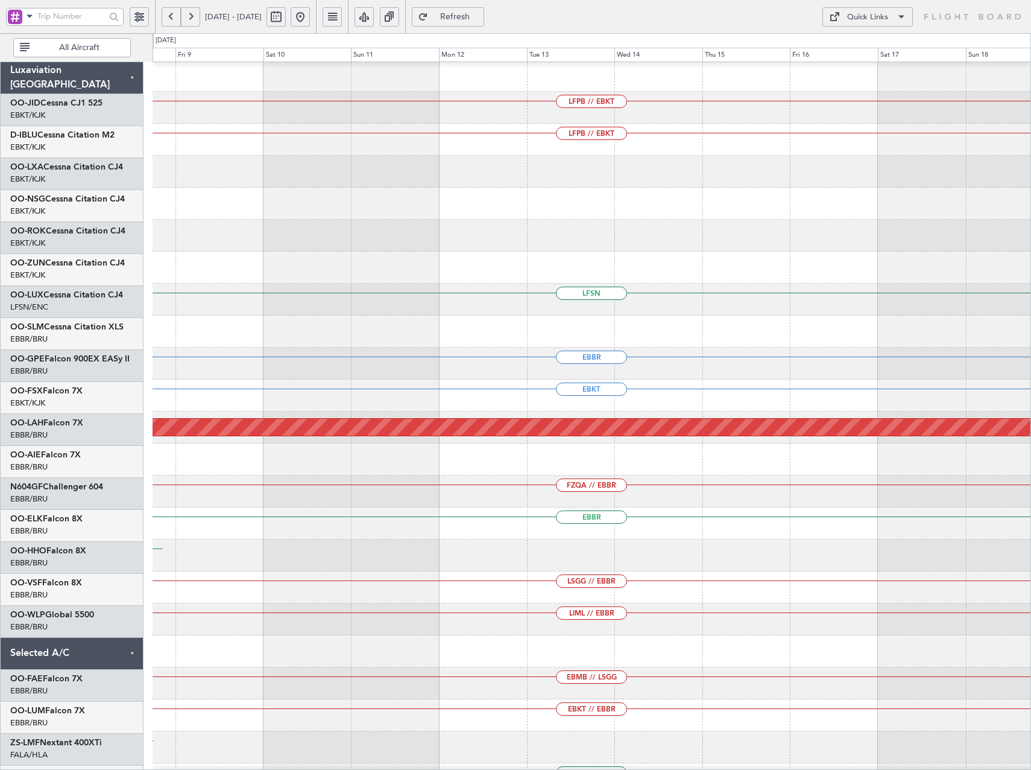
click at [0, 312] on html "20 Dec 2025 - 30 Dec 2025 Refresh Quick Links All Aircraft LFPB // EBKT LFPB //…" at bounding box center [515, 385] width 1031 height 770
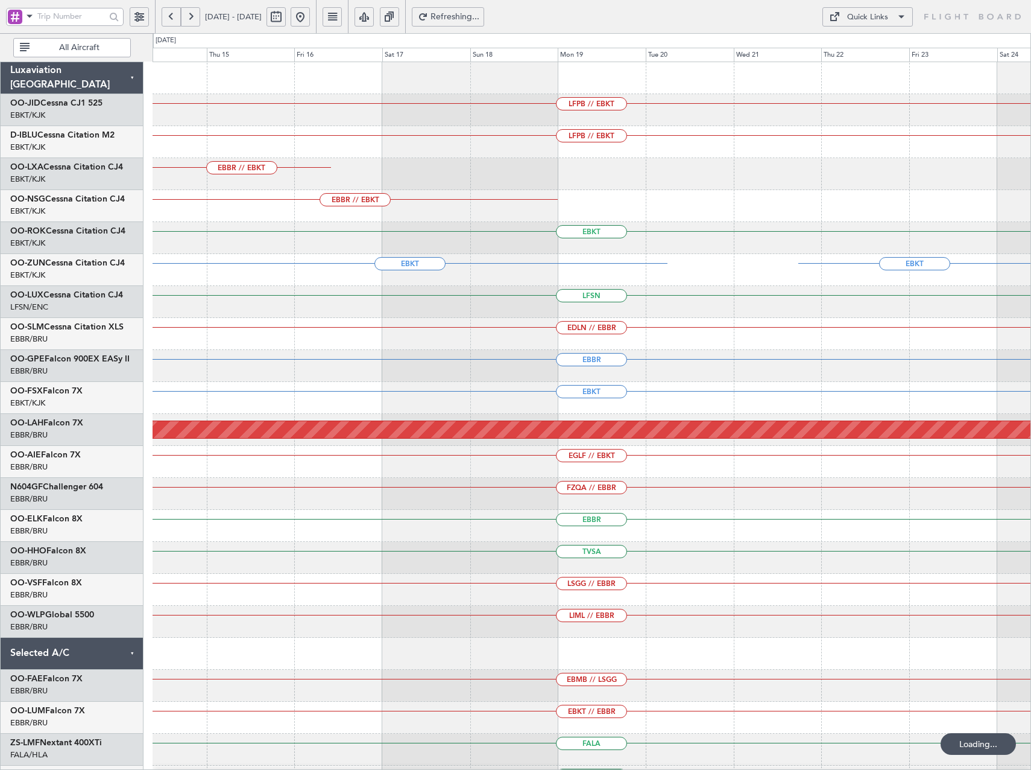
click at [546, 230] on div "LFPB // EBKT LFPB // EBKT EBBR // EBKT EBBR // EBKT EBKT EBKT EBKT LFSN EDLN //…" at bounding box center [592, 461] width 878 height 799
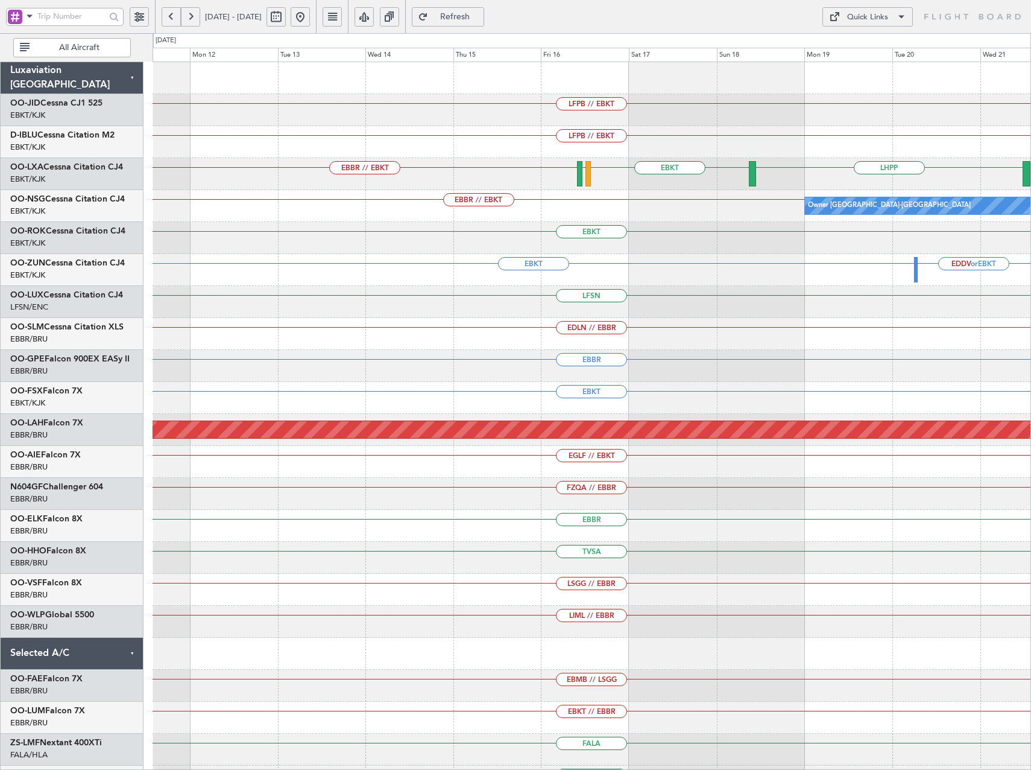
click at [435, 219] on div "EBBR // EBKT Owner Kortrijk-Wevelgem EBKT" at bounding box center [592, 206] width 878 height 32
click at [310, 14] on button at bounding box center [300, 16] width 19 height 19
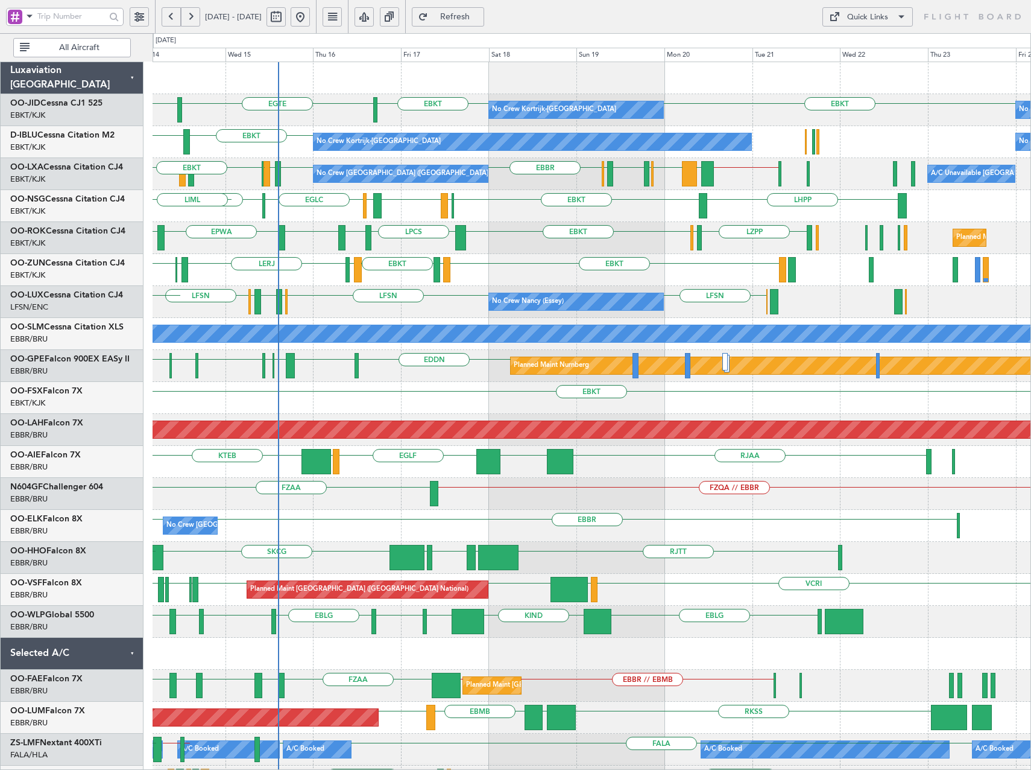
click at [554, 283] on div "EBKT LEIB LERJ EBOS EBKT EBKT LFMD EGGW LFSD" at bounding box center [592, 270] width 878 height 32
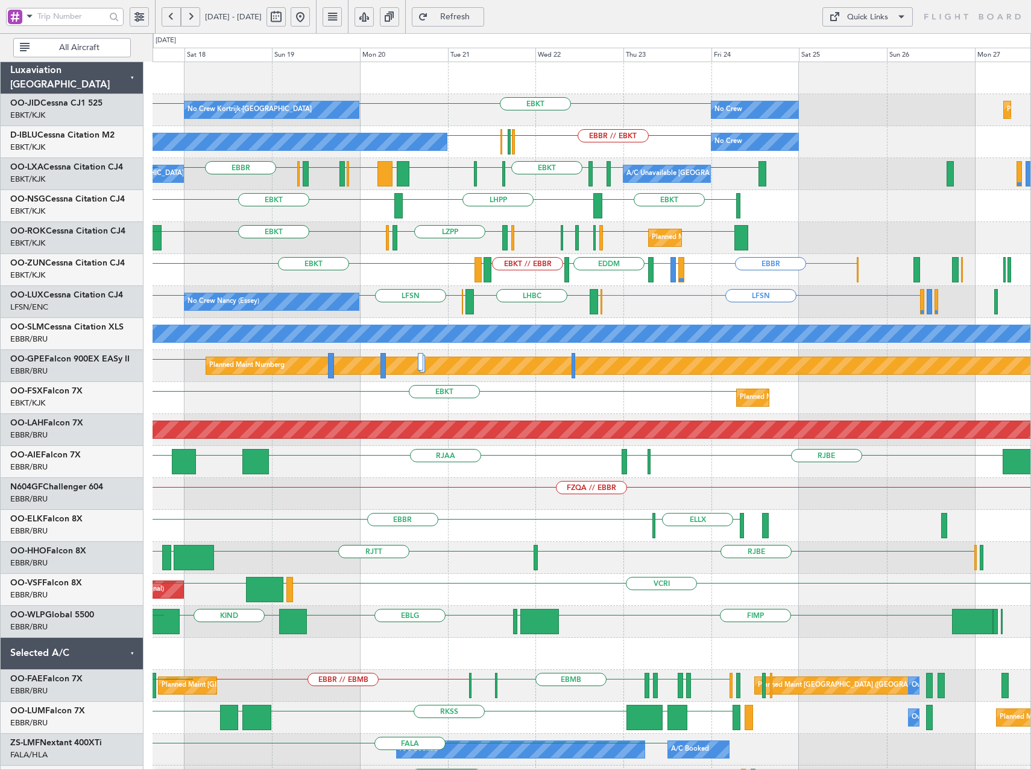
click at [372, 263] on div "EBBR LIML or EBBR EBBR EBKT // EBBR LEGE EBKT EDDM LFMD EBKT LEIB Planned Maint…" at bounding box center [592, 270] width 878 height 32
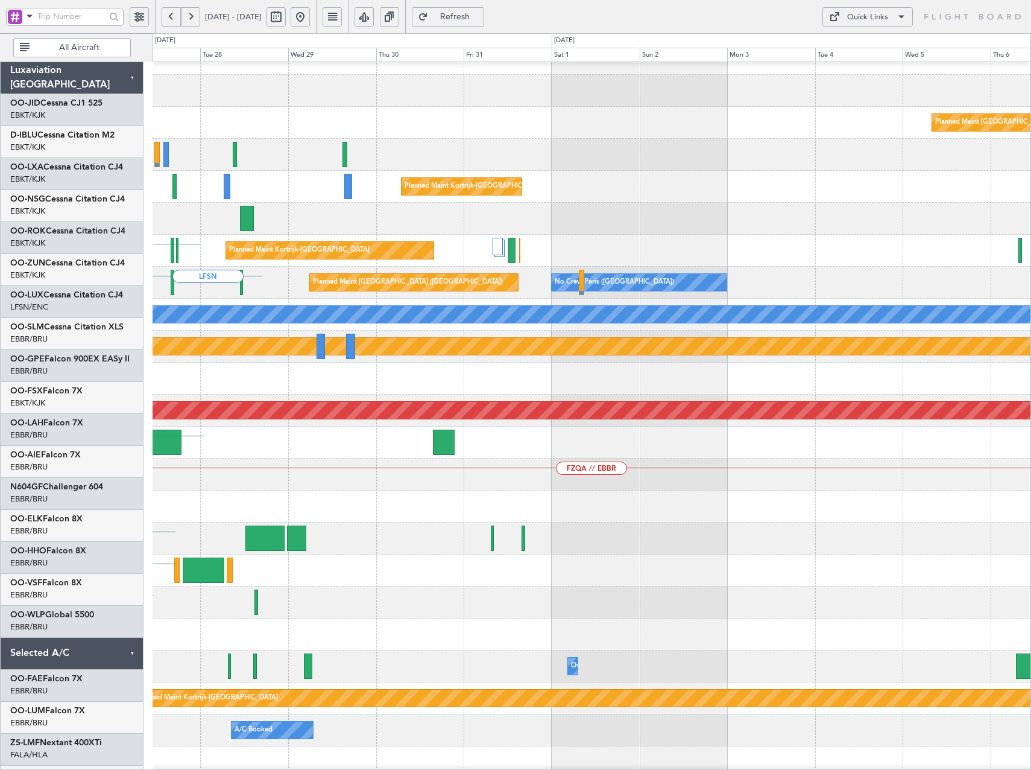
click at [104, 236] on div "Planned Maint Kortrijk-Wevelgem No Crew Planned Maint Paris (Le Bourget) No Cre…" at bounding box center [515, 401] width 1031 height 736
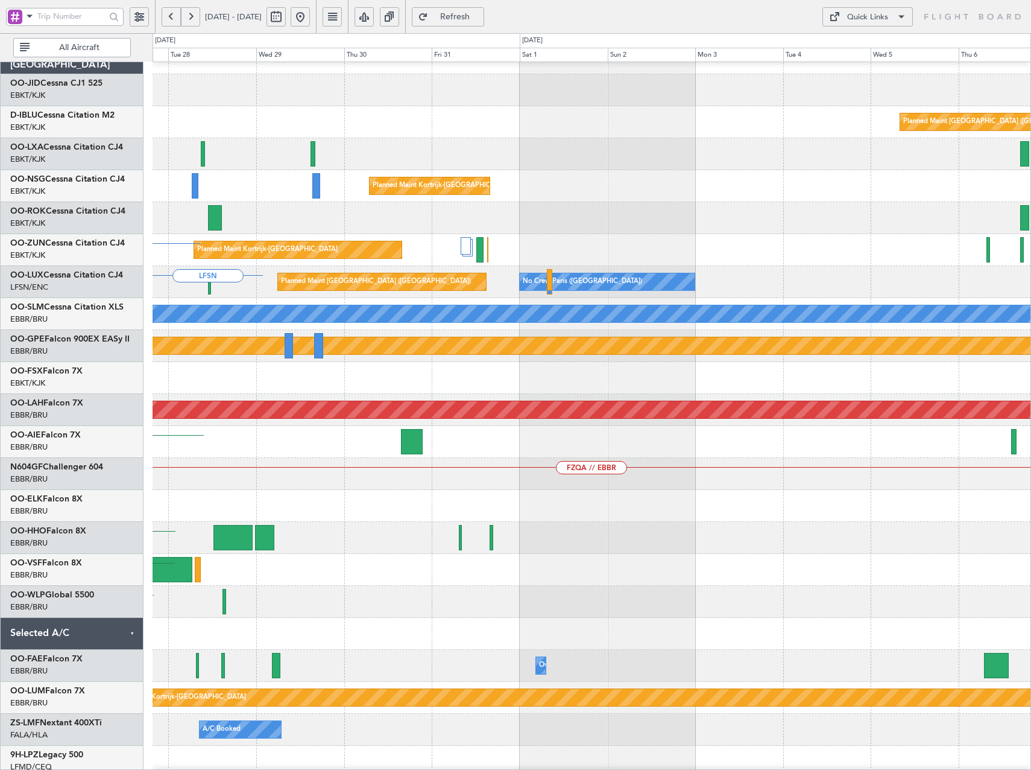
click at [89, 223] on div "Planned Maint Kortrijk-Wevelgem Planned Maint Paris (Le Bourget) Planned Maint …" at bounding box center [515, 401] width 1031 height 736
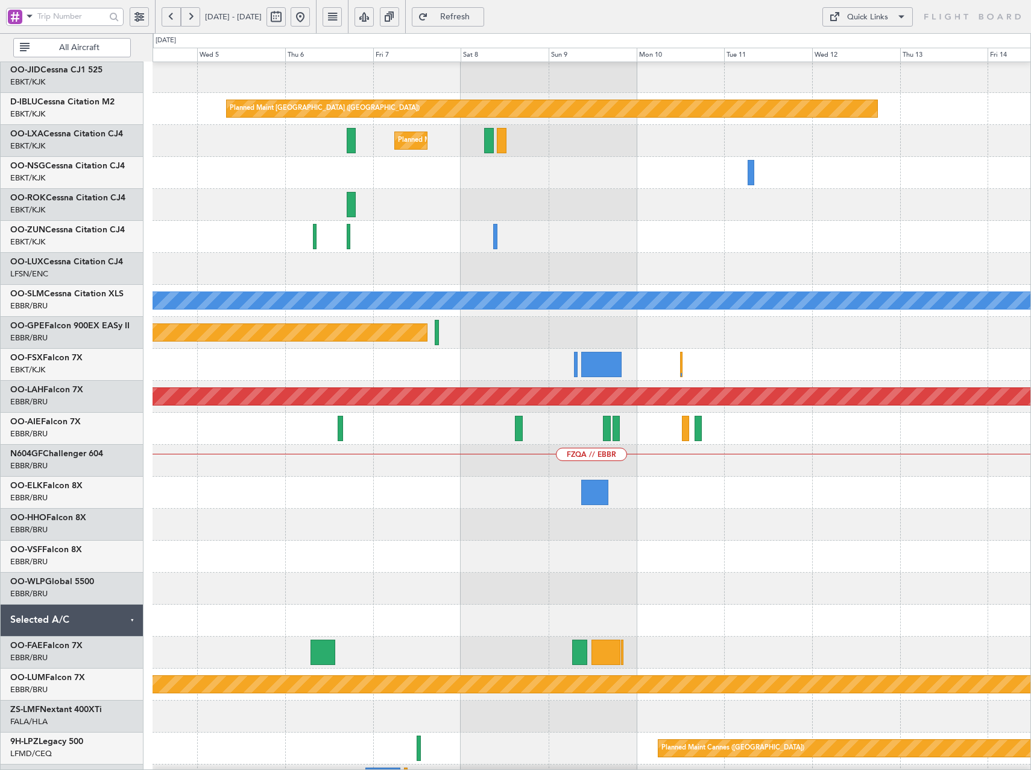
click at [130, 229] on div "Planned Maint Paris (Le Bourget) Planned Maint Kortrijk-Wevelgem No Crew Paris …" at bounding box center [515, 401] width 1031 height 736
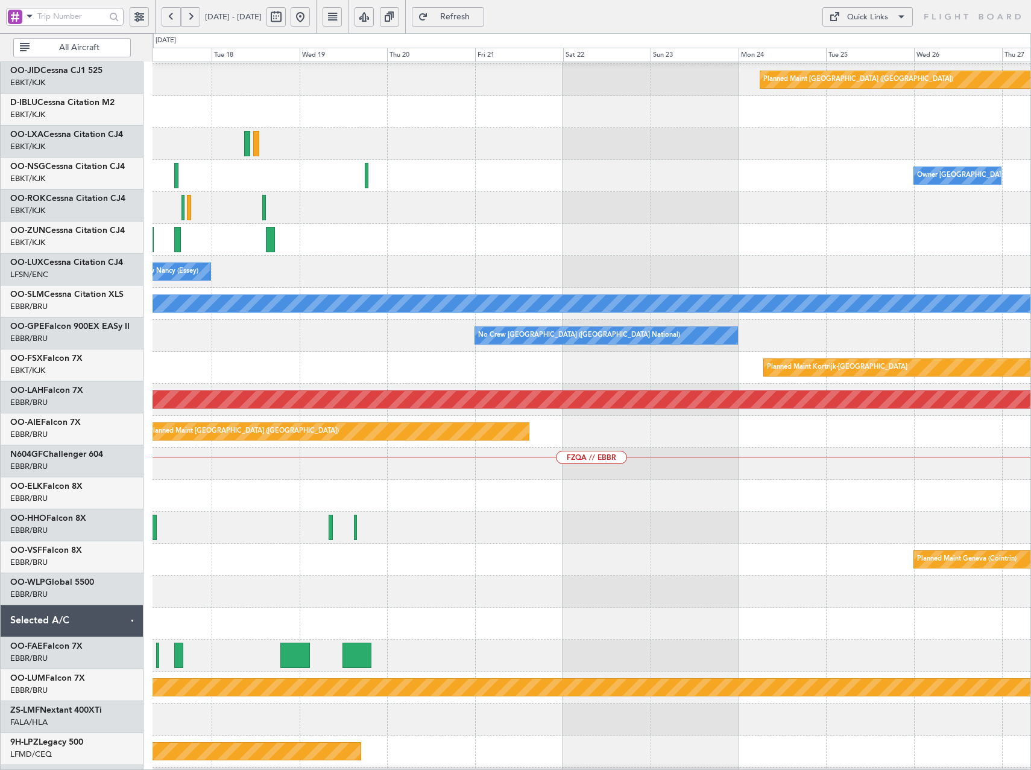
click at [115, 230] on div "Planned Maint Paris (Le Bourget) Owner Kortrijk-Wevelgem No Crew Nancy (Essey) …" at bounding box center [515, 401] width 1031 height 736
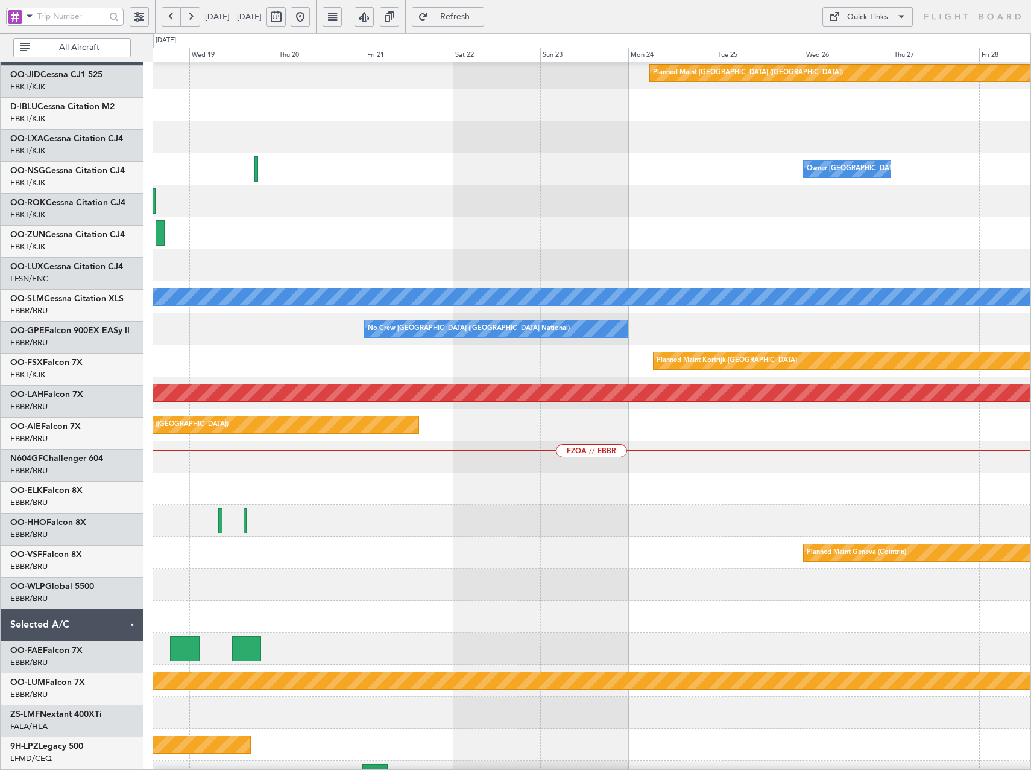
click at [119, 210] on div "Planned Maint Paris (Le Bourget) Owner Kortrijk-Wevelgem No Crew Nancy (Essey) …" at bounding box center [515, 401] width 1031 height 736
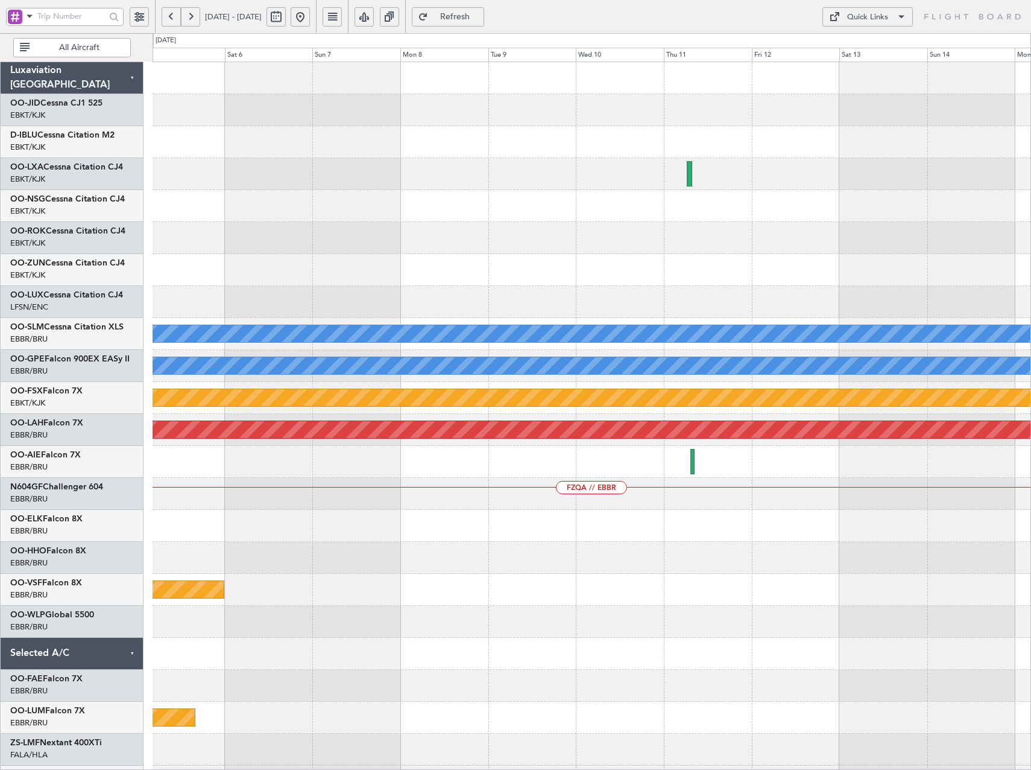
click at [0, 282] on html "14 Oct 2025 - 24 Oct 2025 Refresh Quick Links All Aircraft Planned Maint Zurich…" at bounding box center [515, 385] width 1031 height 770
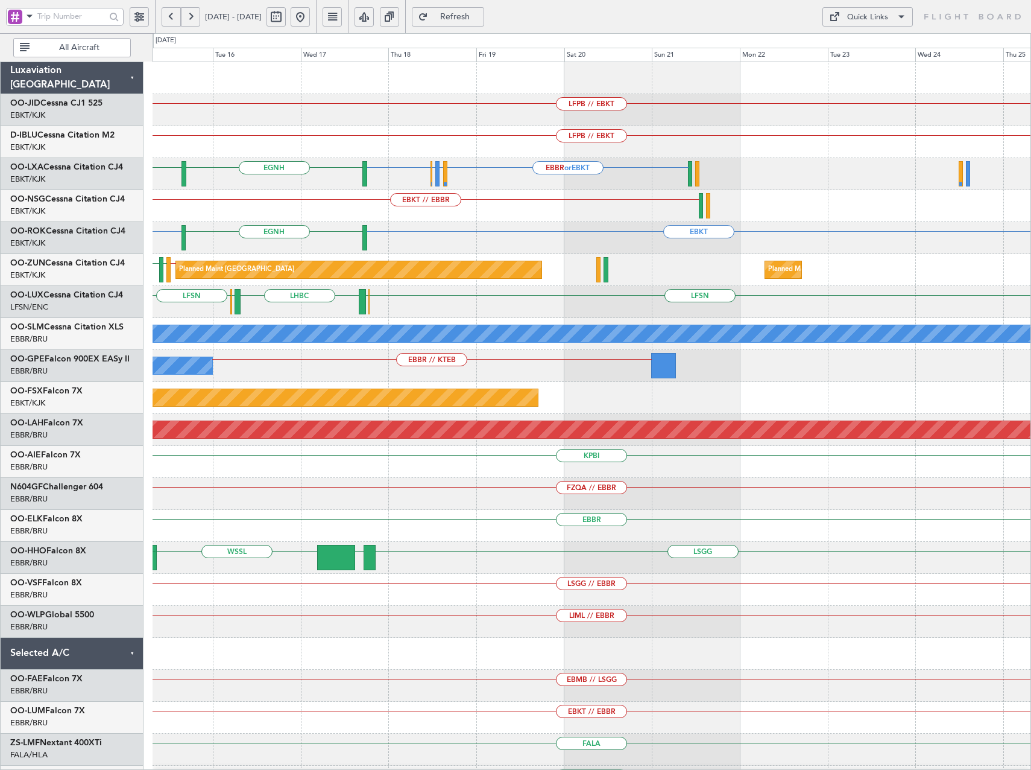
click at [394, 186] on div "EBBR or EBKT LFLB or EBKT EBBR or EBKT EBKT EGNH EBKT" at bounding box center [592, 174] width 878 height 32
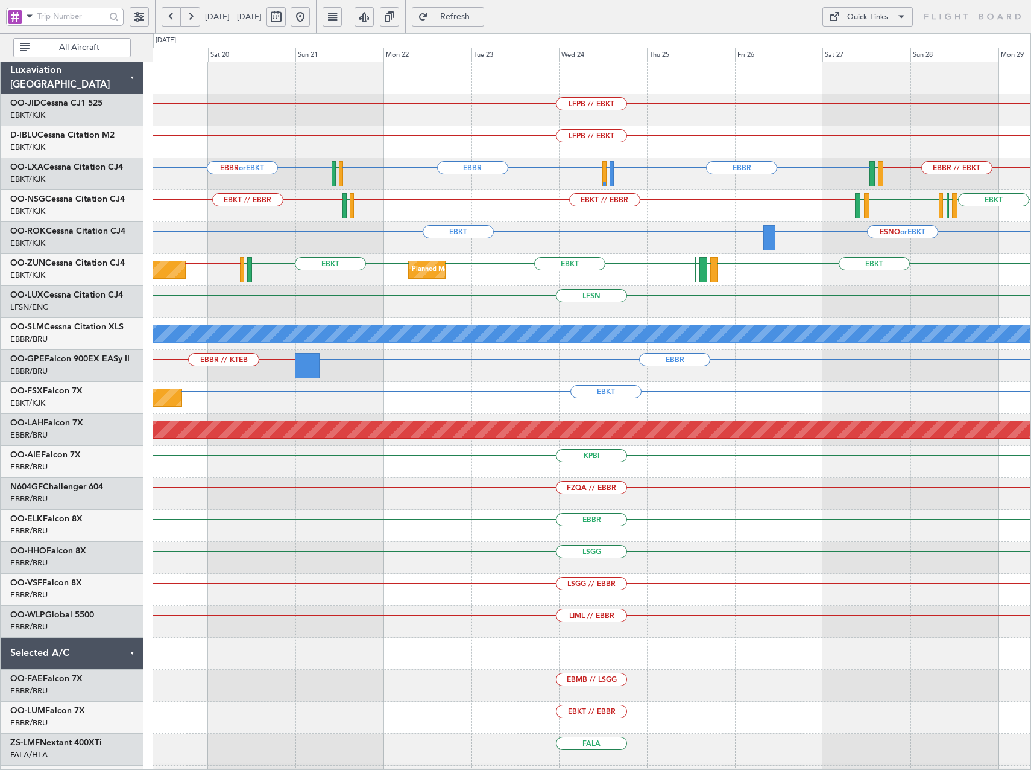
click at [879, 19] on div "Quick Links" at bounding box center [867, 17] width 41 height 12
click at [858, 46] on button "Trip Builder" at bounding box center [868, 45] width 90 height 29
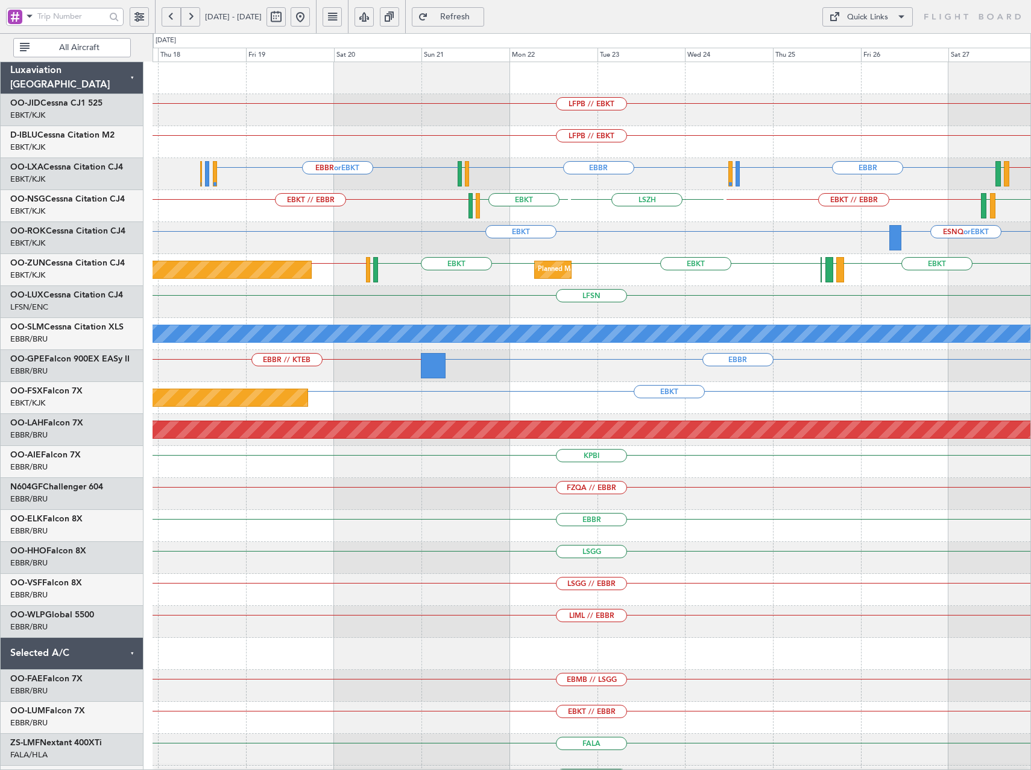
click at [1018, 233] on div "LFPB // EBKT LFPB // EBKT EBBR LFLB or EBBR EBBR EBBR or EBKT LSGS EBBR // EBKT…" at bounding box center [592, 461] width 878 height 799
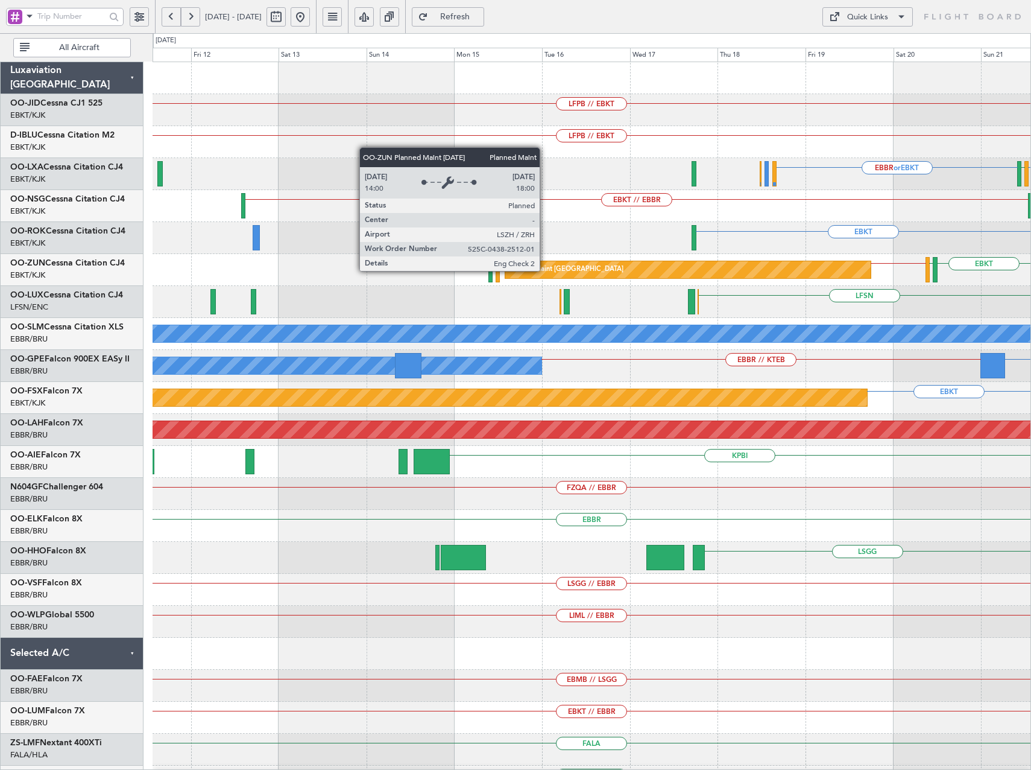
click at [836, 311] on div "LFPB // EBKT LFPB // EBKT EBBR EBBR or EBKT LSGS EBKT // EBBR LSGS EBKT LSZH EB…" at bounding box center [592, 461] width 878 height 799
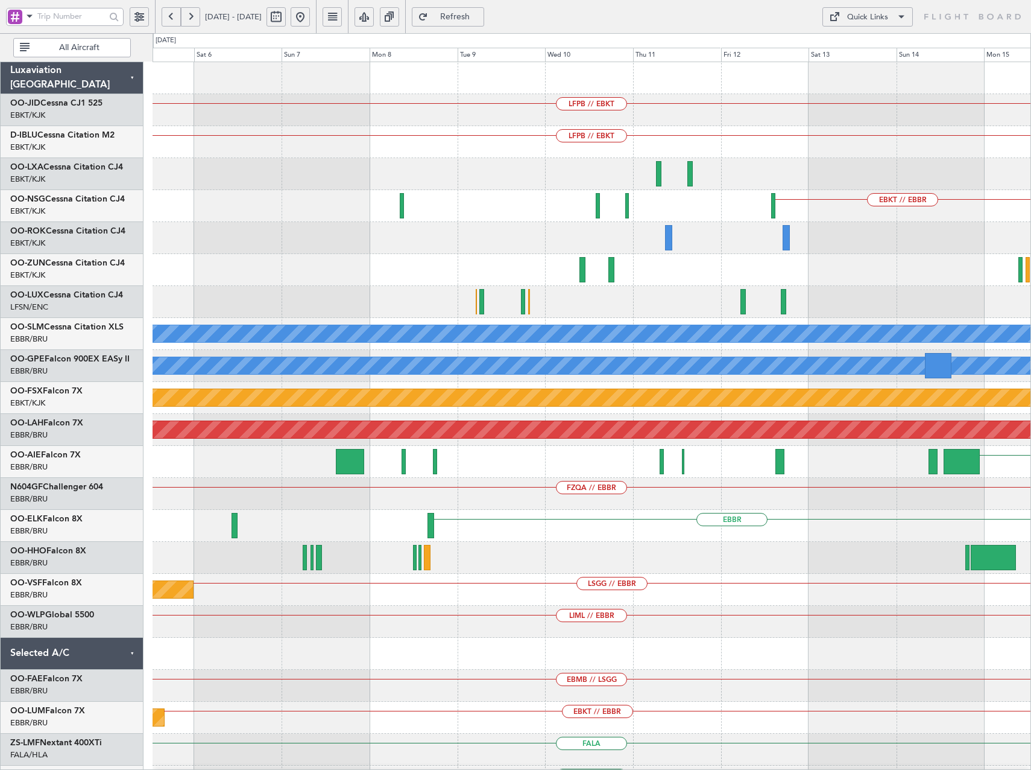
click at [940, 312] on div "LFPB // EBKT LFPB // EBKT EBKT // EBBR EBKT Planned Maint Zurich LFSN A/C Unava…" at bounding box center [592, 461] width 878 height 799
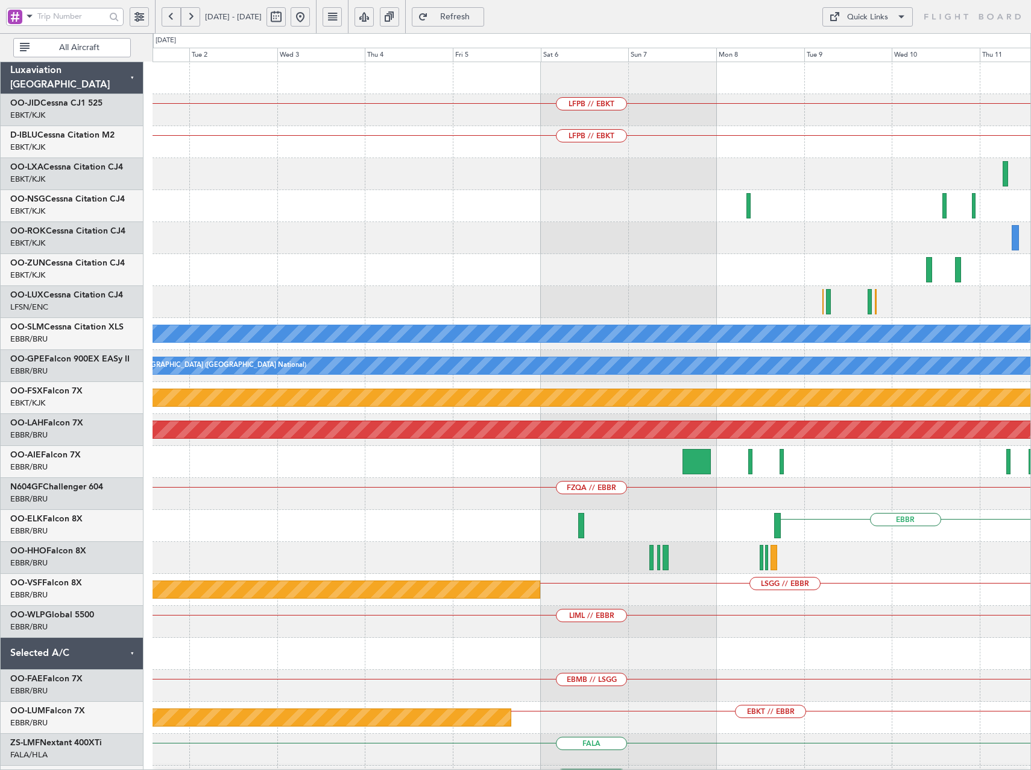
click at [1031, 326] on html "19 Dec 2025 - 29 Dec 2025 Refresh Quick Links All Aircraft LFPB // EBKT LFPB //…" at bounding box center [515, 385] width 1031 height 770
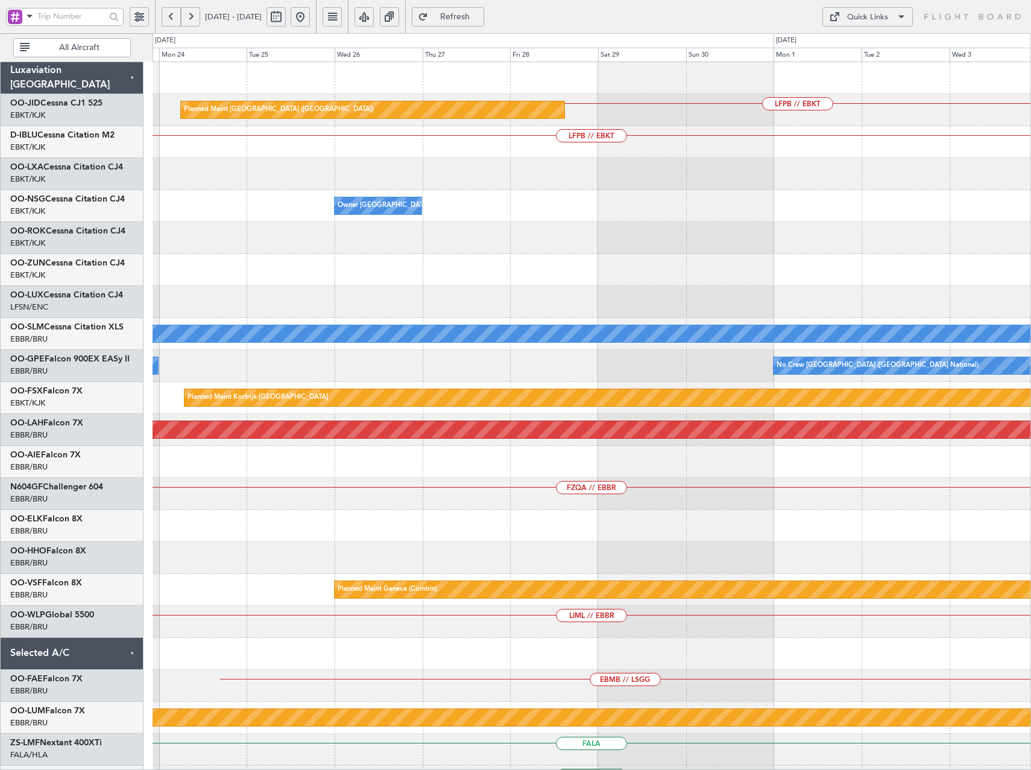
click at [682, 305] on div "LFPB // EBKT Planned Maint Paris (Le Bourget) LFPB // EBKT Owner Kortrijk-Wevel…" at bounding box center [592, 461] width 878 height 799
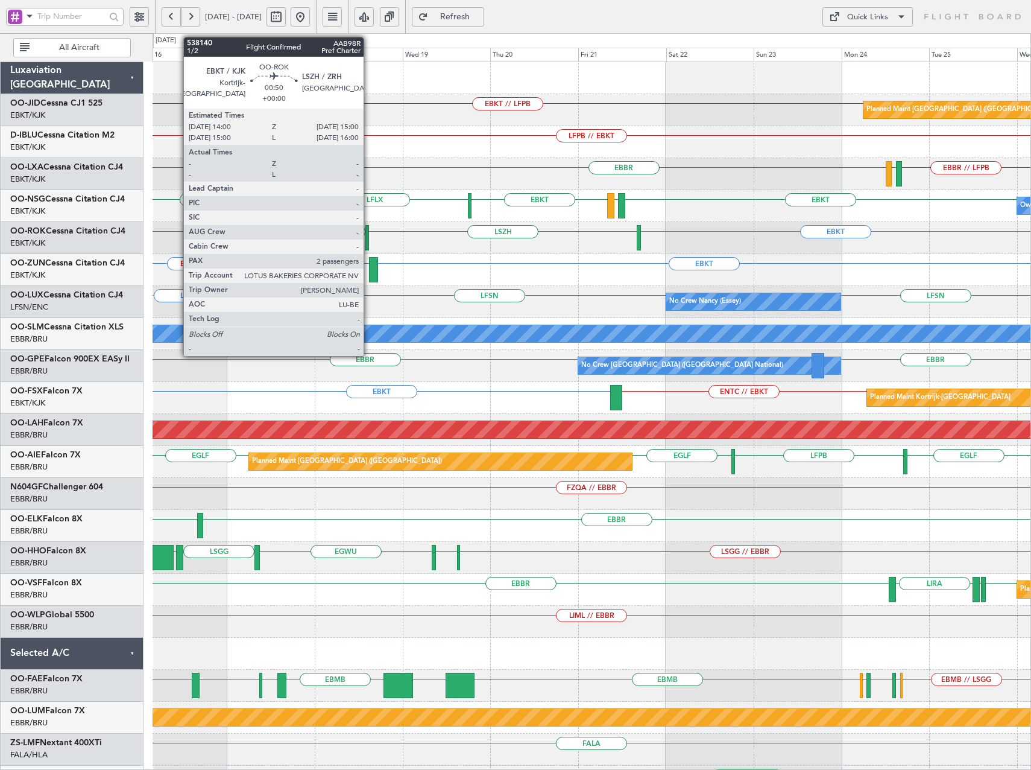
click at [369, 235] on div at bounding box center [368, 237] width 4 height 25
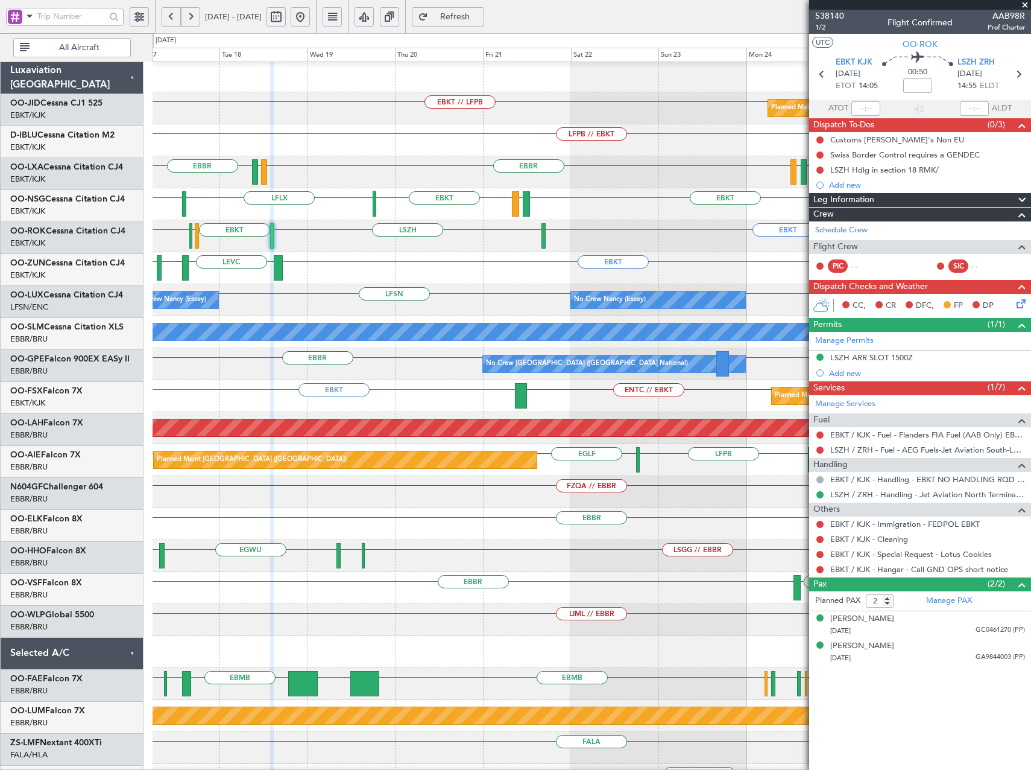
scroll to position [2, 0]
click at [526, 250] on div "EBKT LSZH EBKT LSGG ELLX LSGG EBKT" at bounding box center [592, 236] width 878 height 32
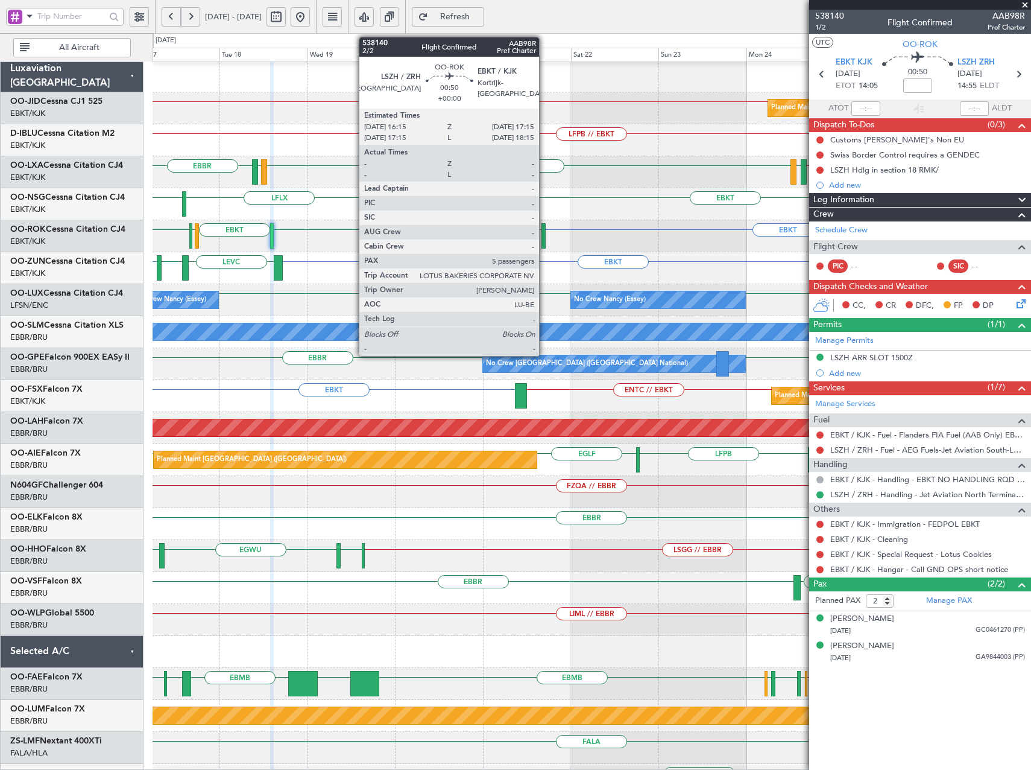
click at [545, 239] on div at bounding box center [544, 235] width 4 height 25
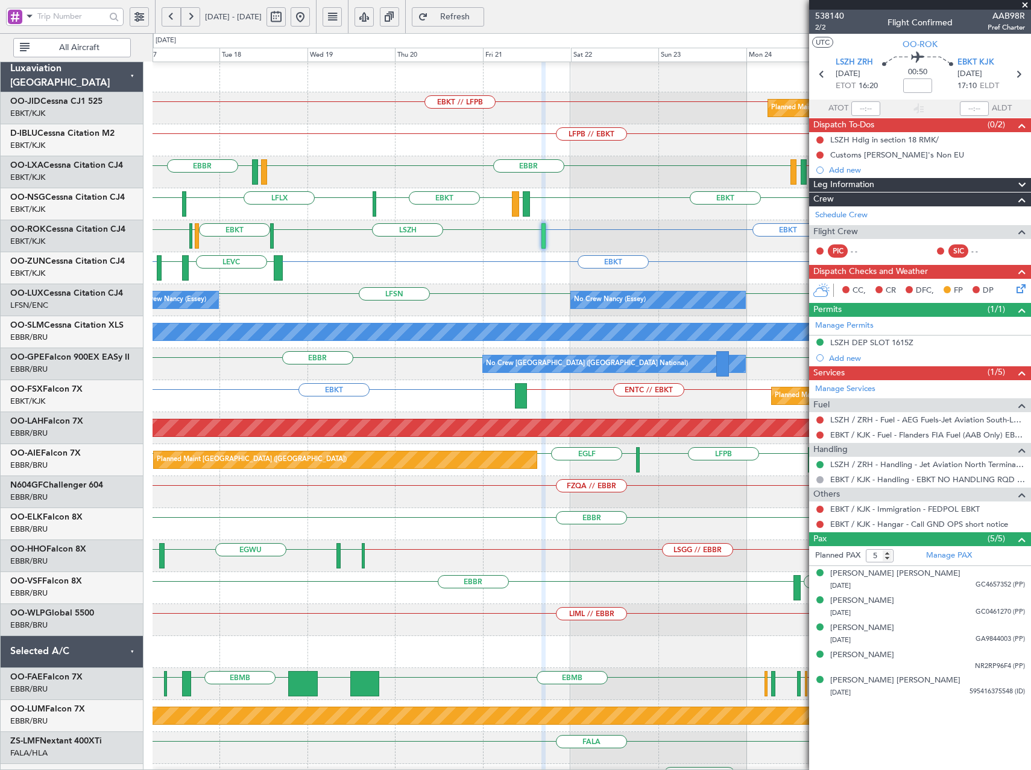
click at [0, 267] on html "17 Nov 2025 - 27 Nov 2025 Refresh Quick Links All Aircraft EBKT // LFPB Planned…" at bounding box center [515, 385] width 1031 height 770
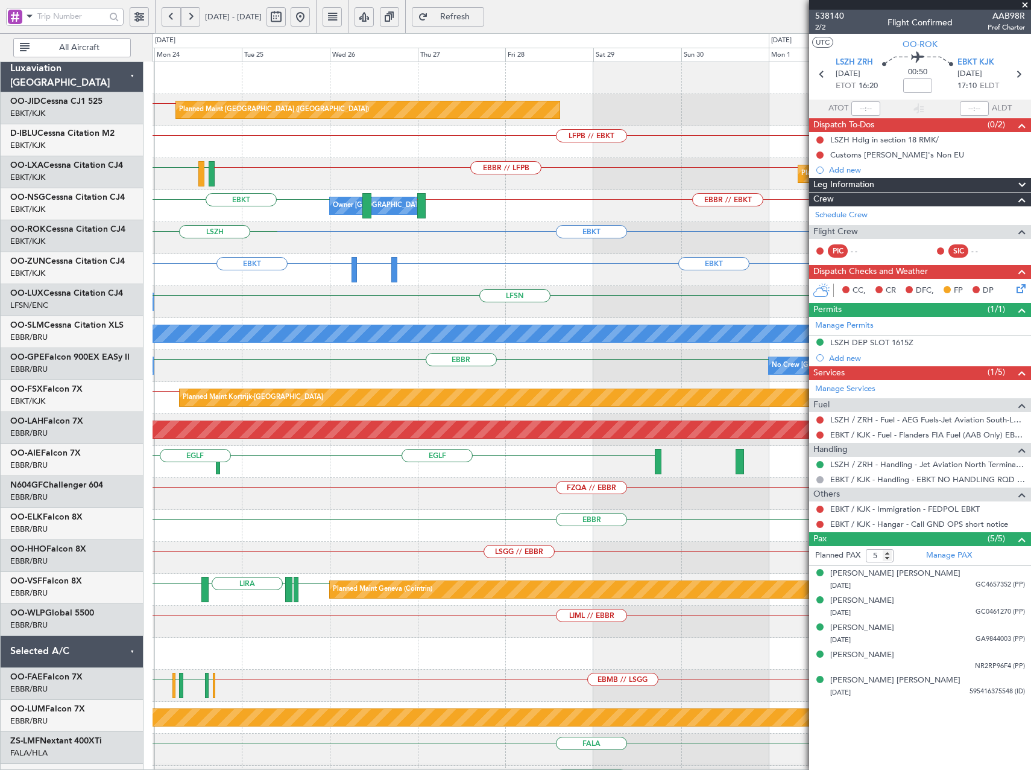
scroll to position [0, 0]
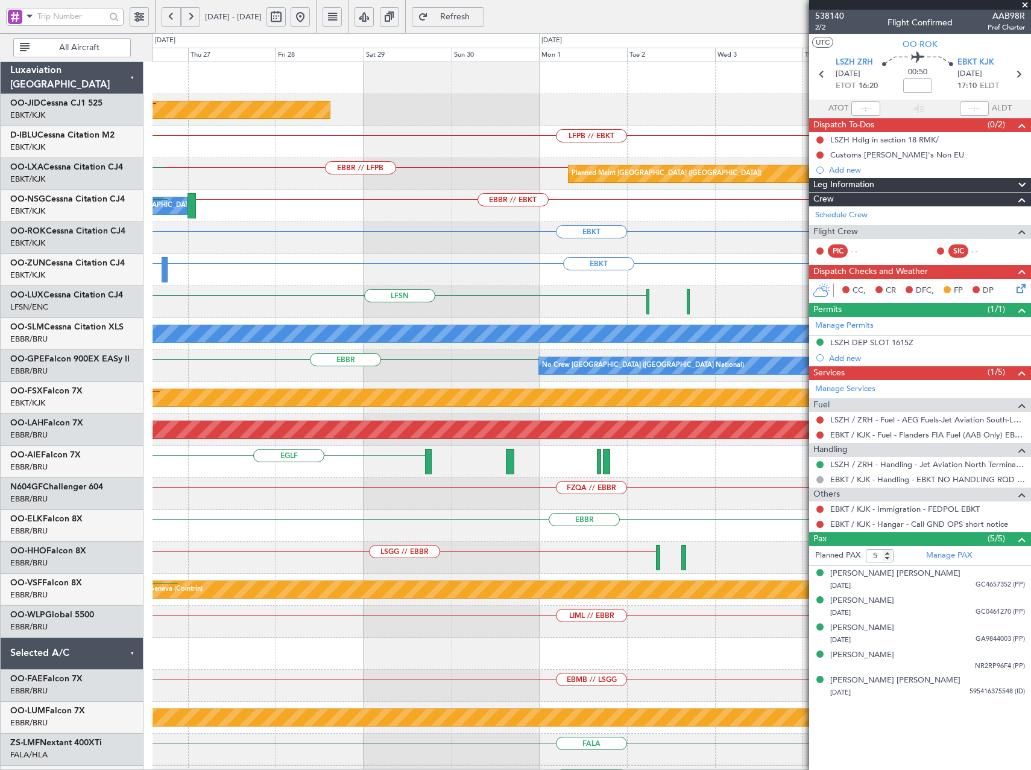
click at [186, 274] on div "Planned Maint Paris (Le Bourget) EBKT // LFPB LFPB // EBKT EBBR // LFPB Planned…" at bounding box center [592, 461] width 878 height 799
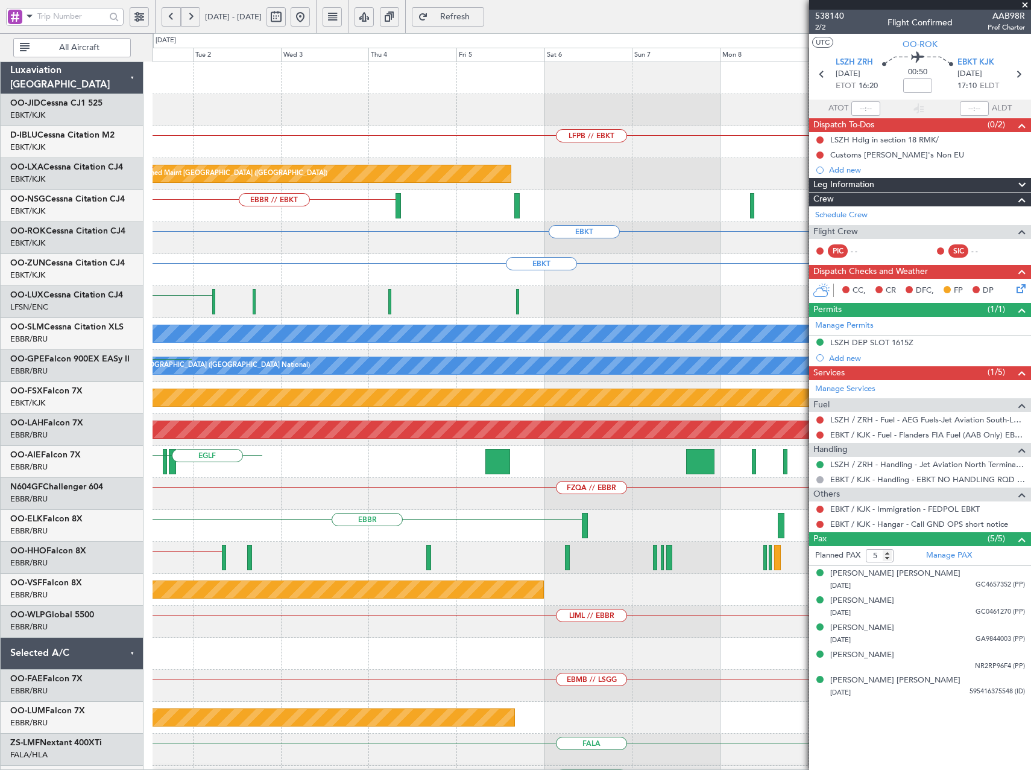
click at [133, 316] on div "LFPB // EBKT Planned Maint Paris (Le Bourget) EBBR // LFPB EBBR // EBKT EBKT EB…" at bounding box center [515, 401] width 1031 height 736
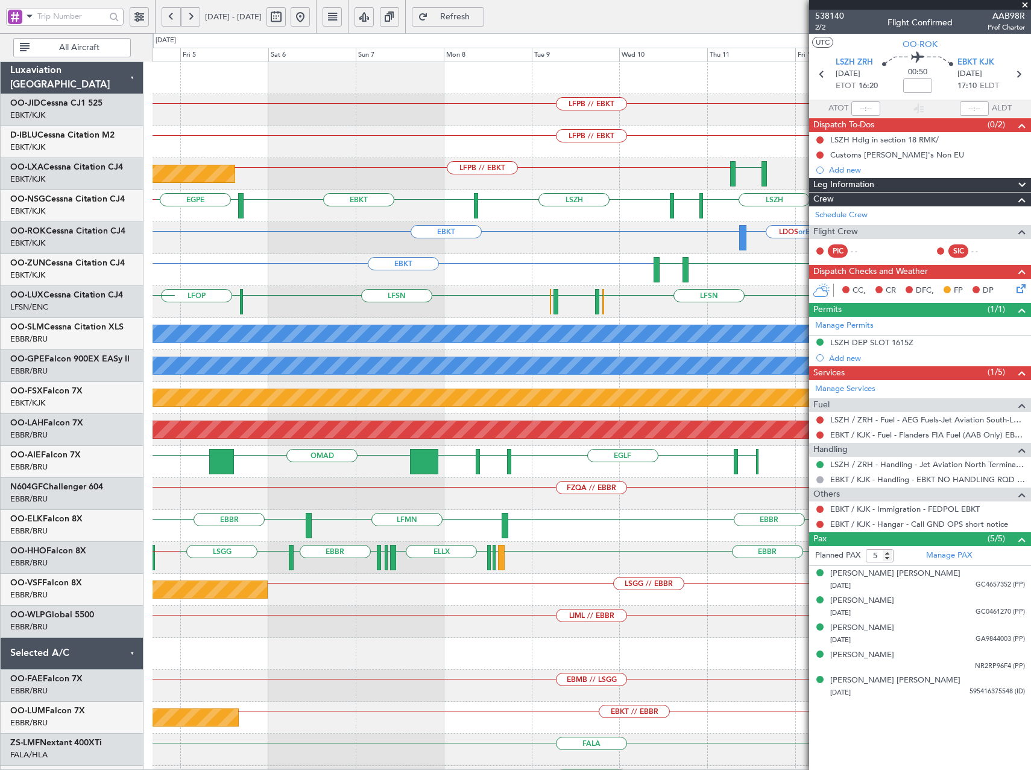
click at [324, 295] on div "LFPB // EBKT LFPB // EBKT LFPB // EBKT LFMQ Planned Maint Paris (Le Bourget) LS…" at bounding box center [592, 461] width 878 height 799
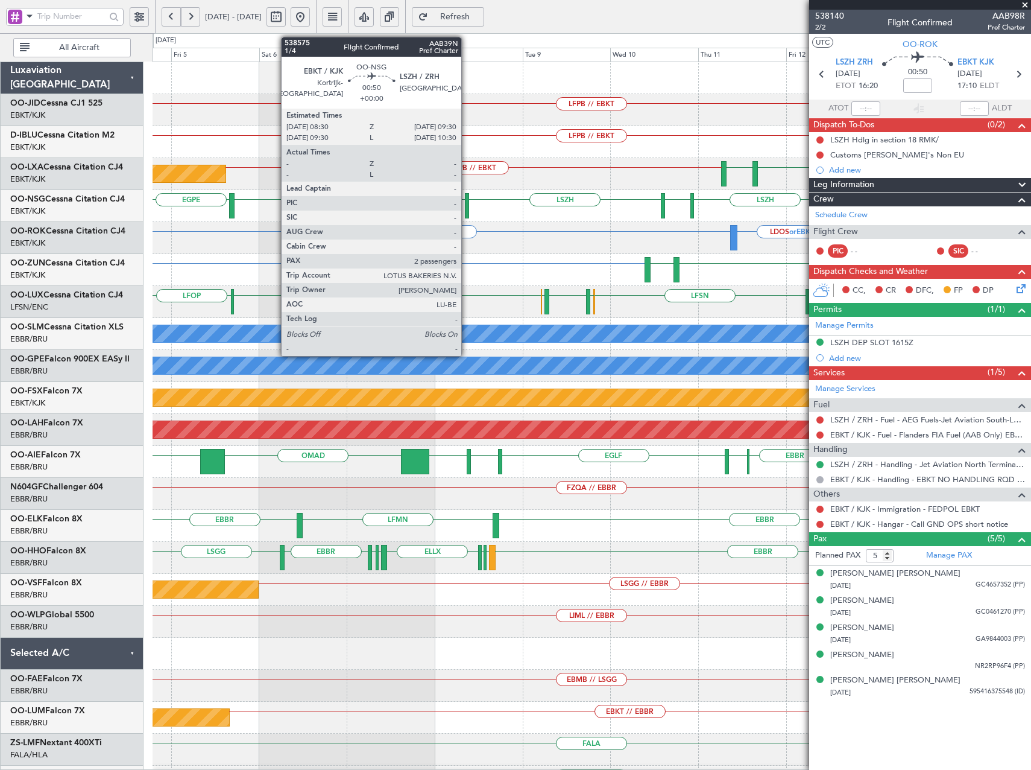
click at [467, 203] on div at bounding box center [467, 205] width 4 height 25
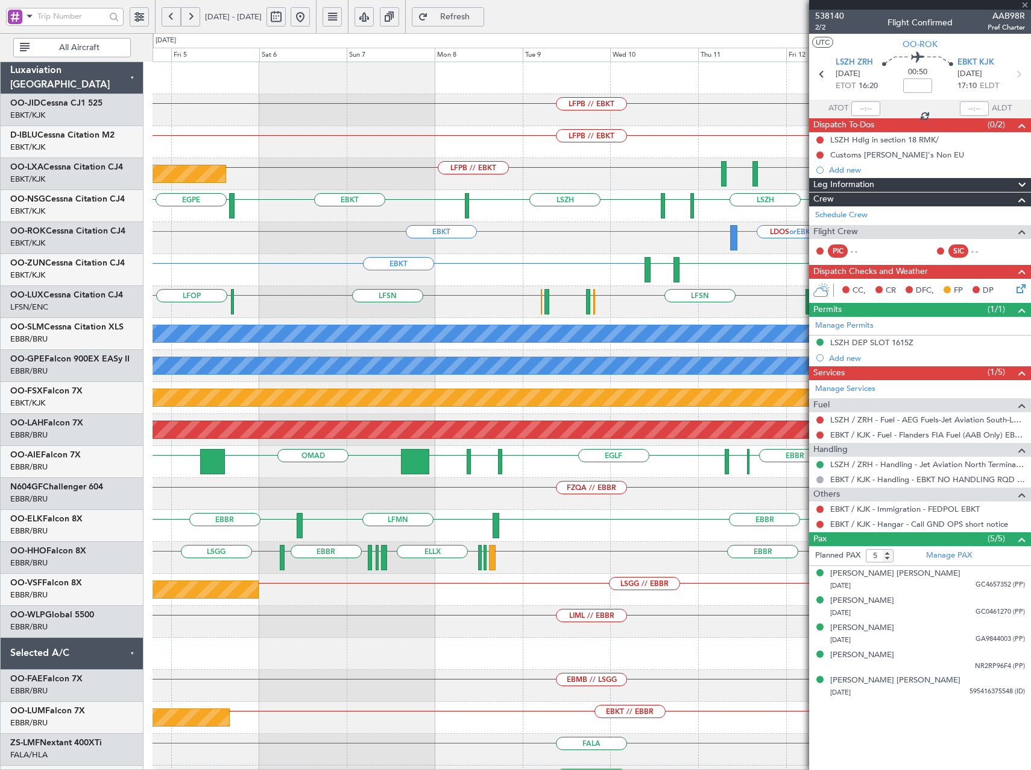
type input "2"
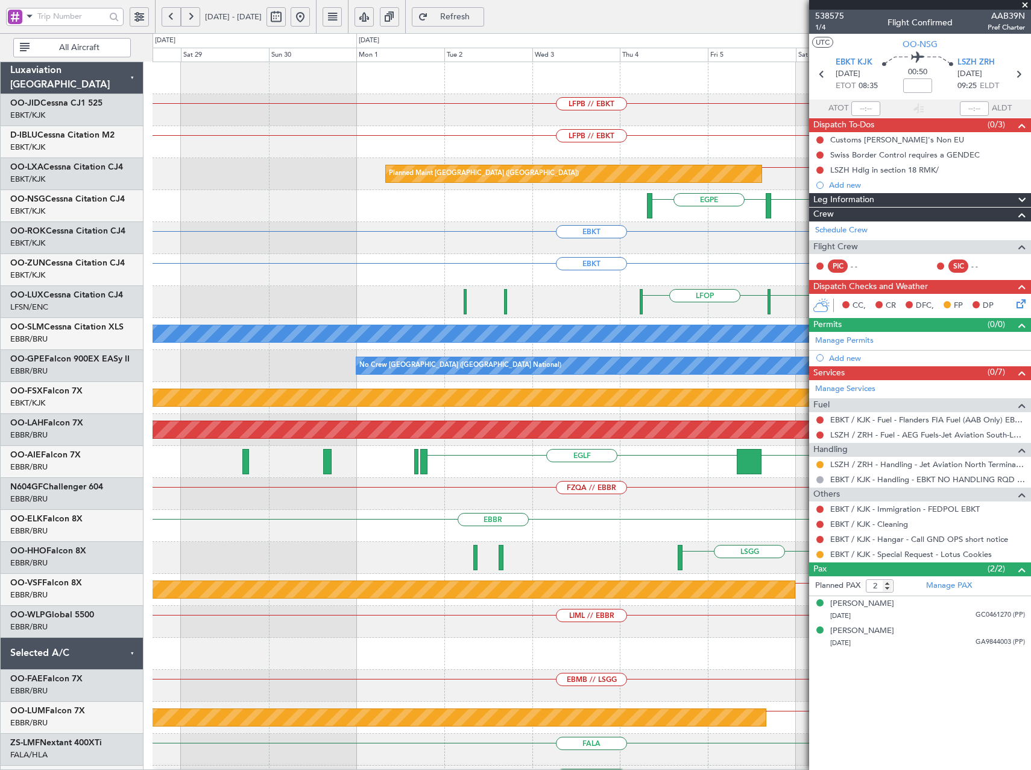
click at [875, 276] on fb-app "04 Dec 2025 - 14 Dec 2025 Refresh Quick Links All Aircraft LFPB // EBKT Planned…" at bounding box center [515, 392] width 1031 height 755
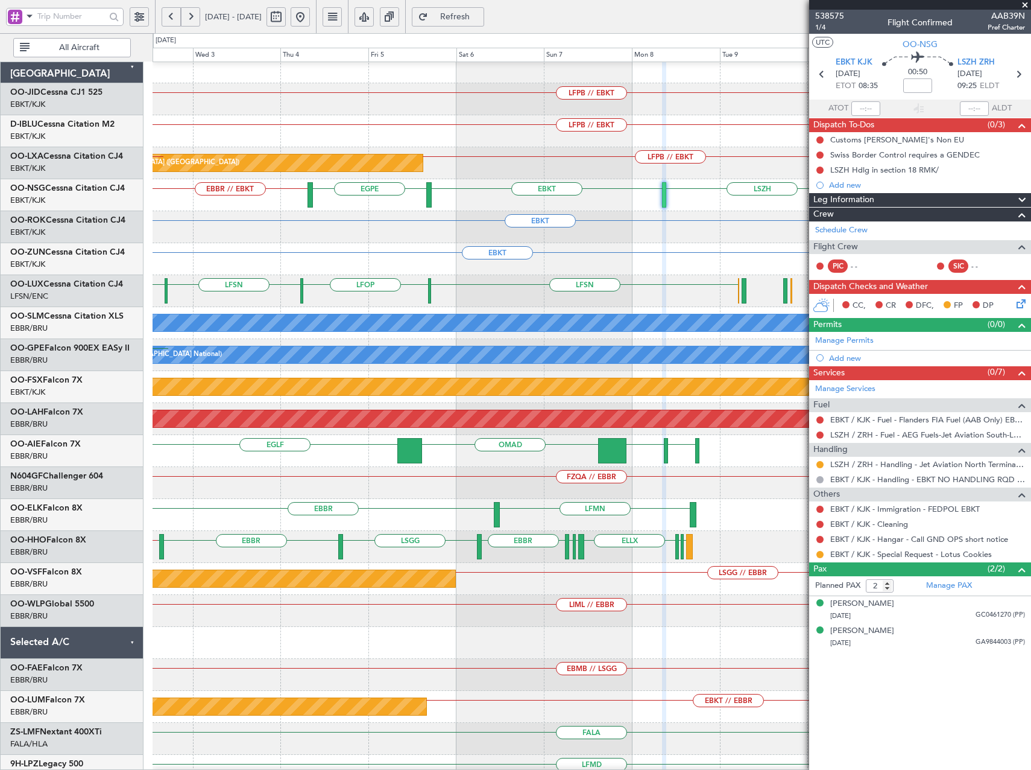
scroll to position [13, 0]
click at [218, 252] on div "EBKT" at bounding box center [592, 259] width 878 height 32
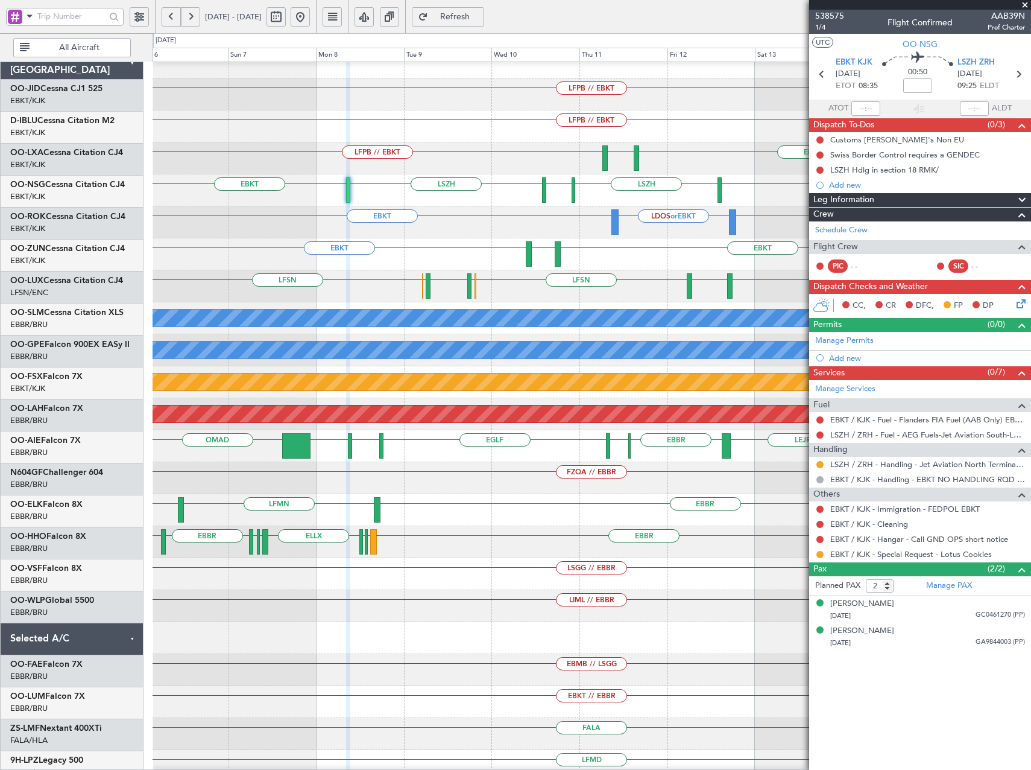
scroll to position [16, 0]
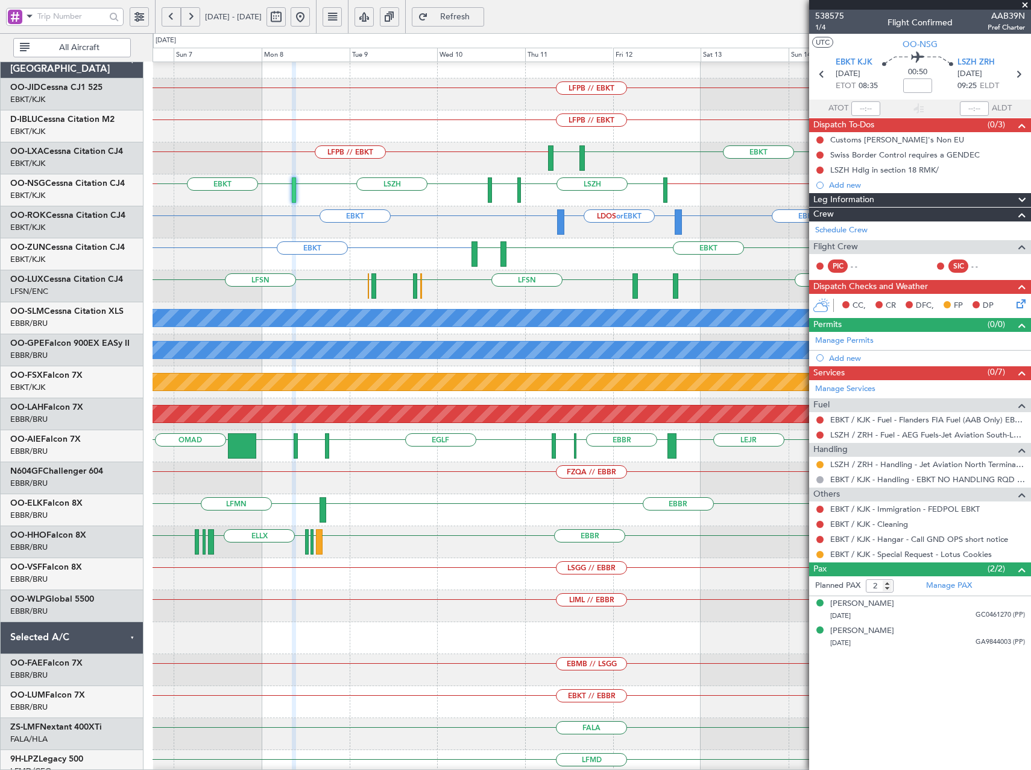
click at [470, 190] on div "EBKT // EBBR LSZH EBKT LSZH EBKT EGPE EBBR // EBKT" at bounding box center [592, 190] width 878 height 32
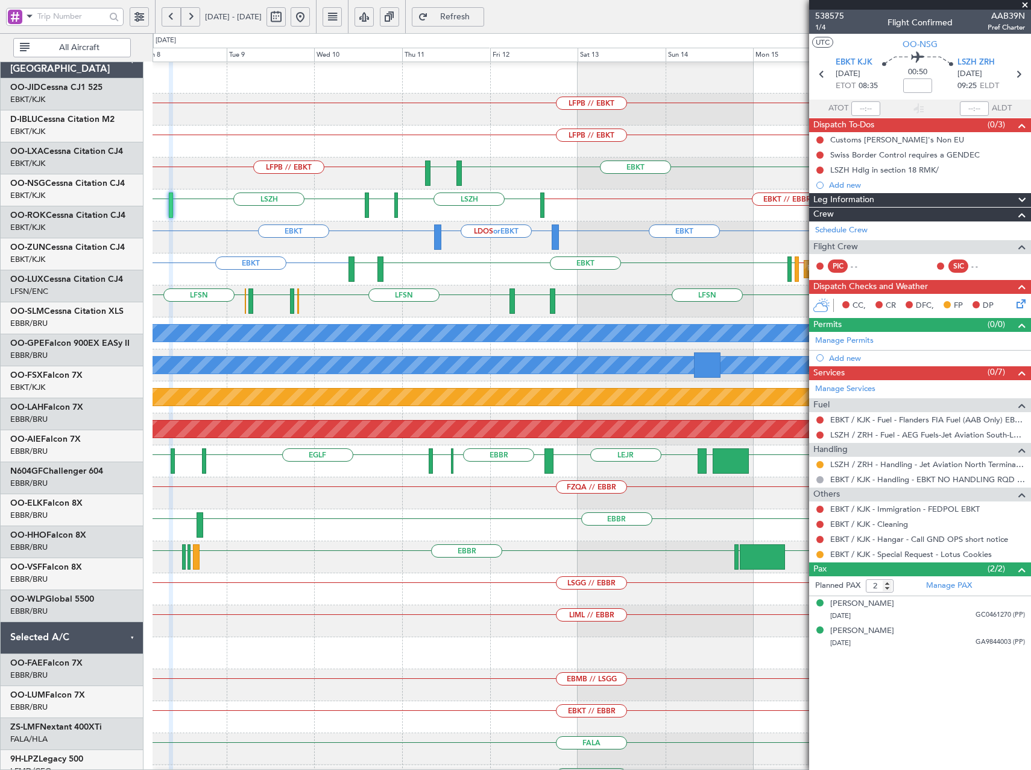
scroll to position [0, 0]
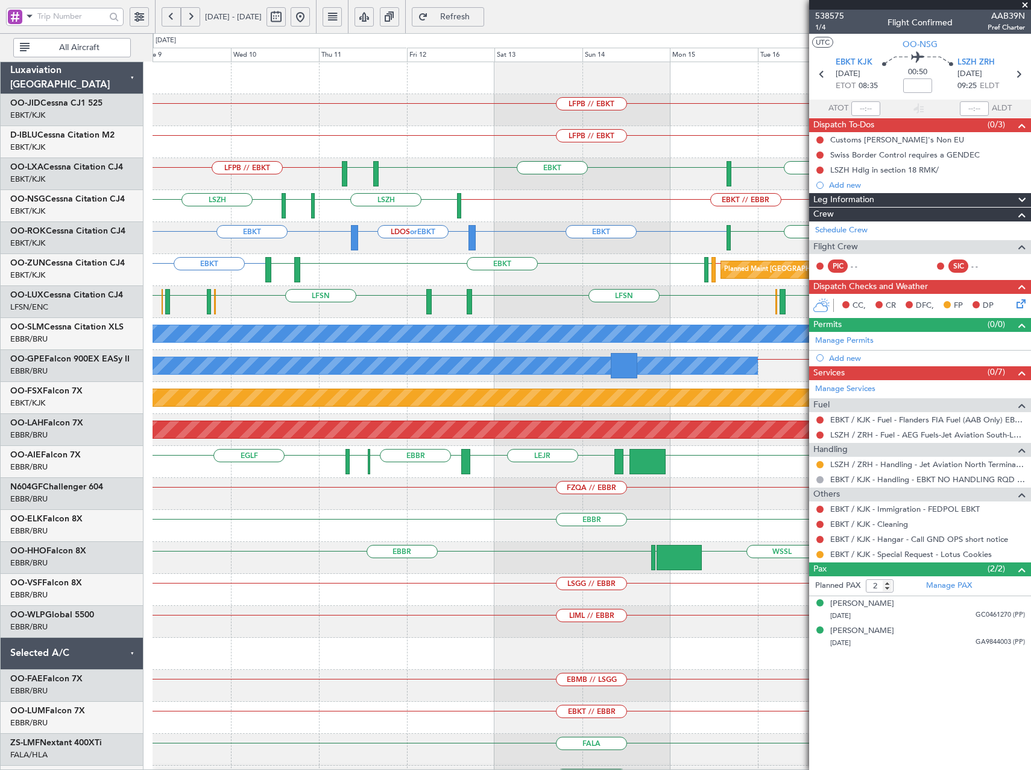
click at [381, 204] on div "EBKT // EBBR LSZH EBKT LSZH EBKT" at bounding box center [592, 206] width 878 height 32
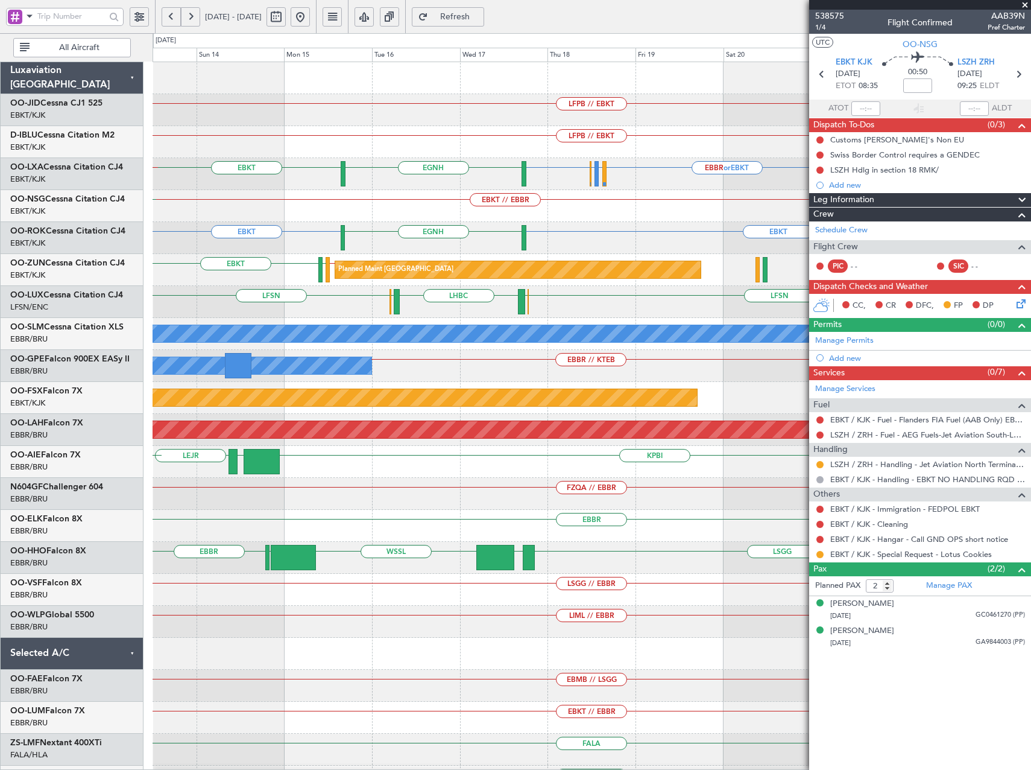
click at [302, 209] on div "EBKT // EBBR LSZH" at bounding box center [592, 206] width 878 height 32
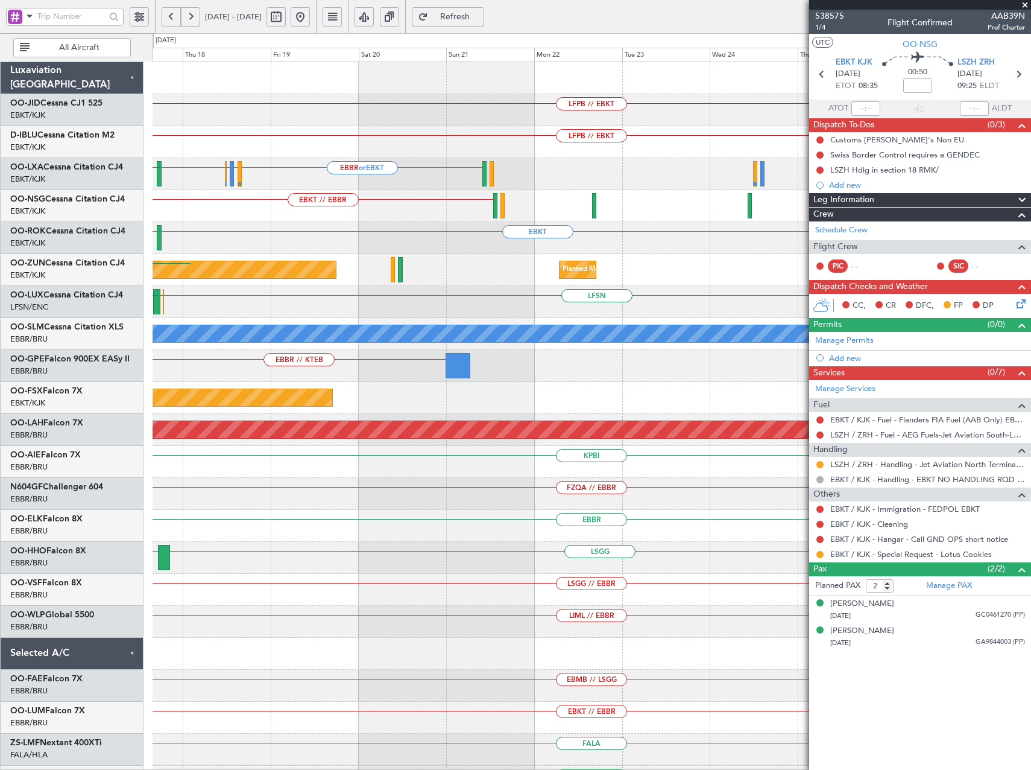
click at [252, 230] on div "LFPB // EBKT LFPB // EBKT EBBR or EBKT LFLB or EBKT EBBR or EBKT EBKT EGNH EBKT…" at bounding box center [592, 461] width 878 height 799
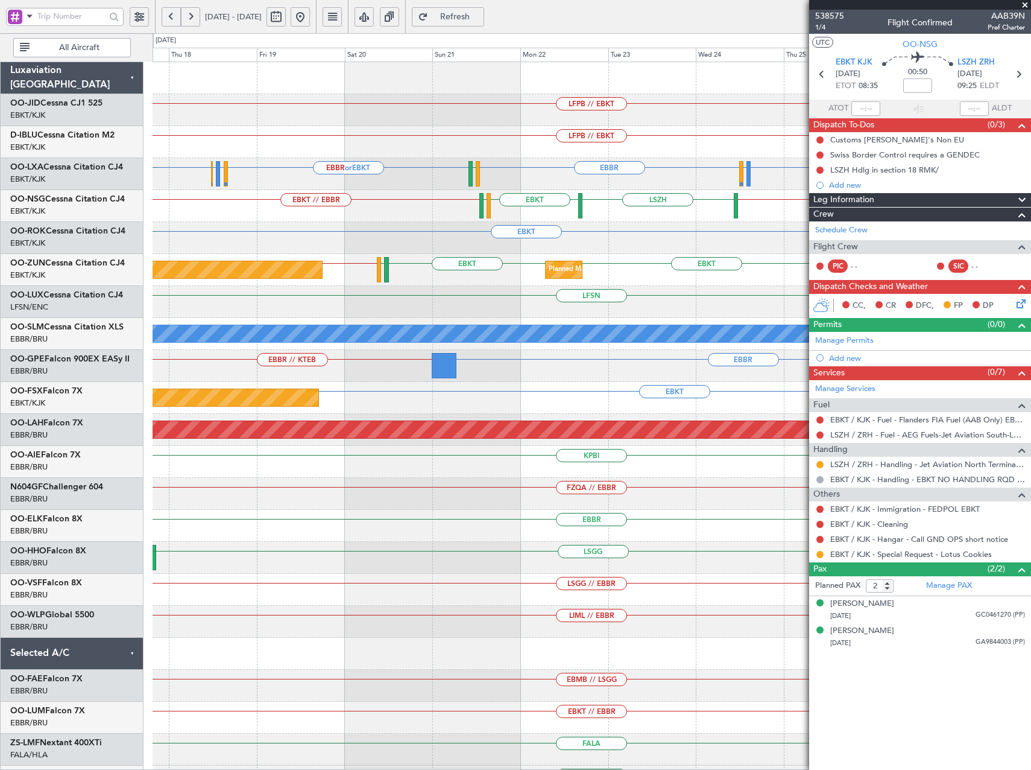
click at [580, 218] on div "EBKT // EBBR EBKT // EBBR LSZH EBKT LSGS EBKT LFTH" at bounding box center [592, 206] width 878 height 32
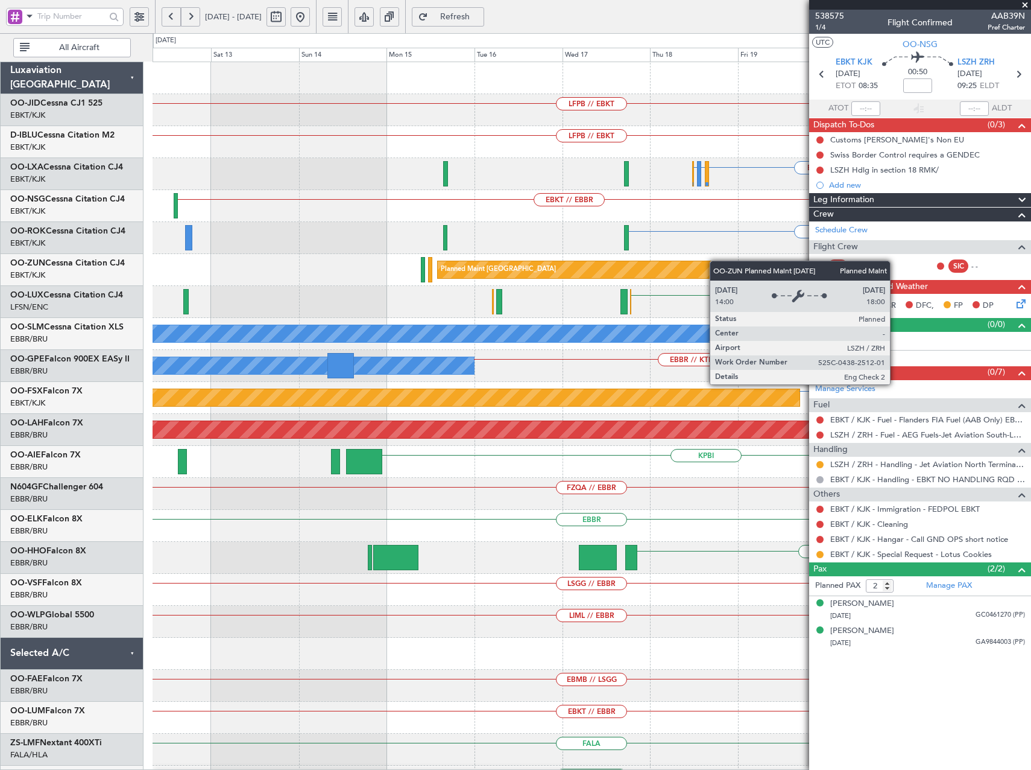
click at [744, 262] on div "LFPB // EBKT LFPB // EBKT EBBR or EBKT LFLB or EBKT EBBR or EBKT EBBR LSGS LFLB…" at bounding box center [592, 461] width 878 height 799
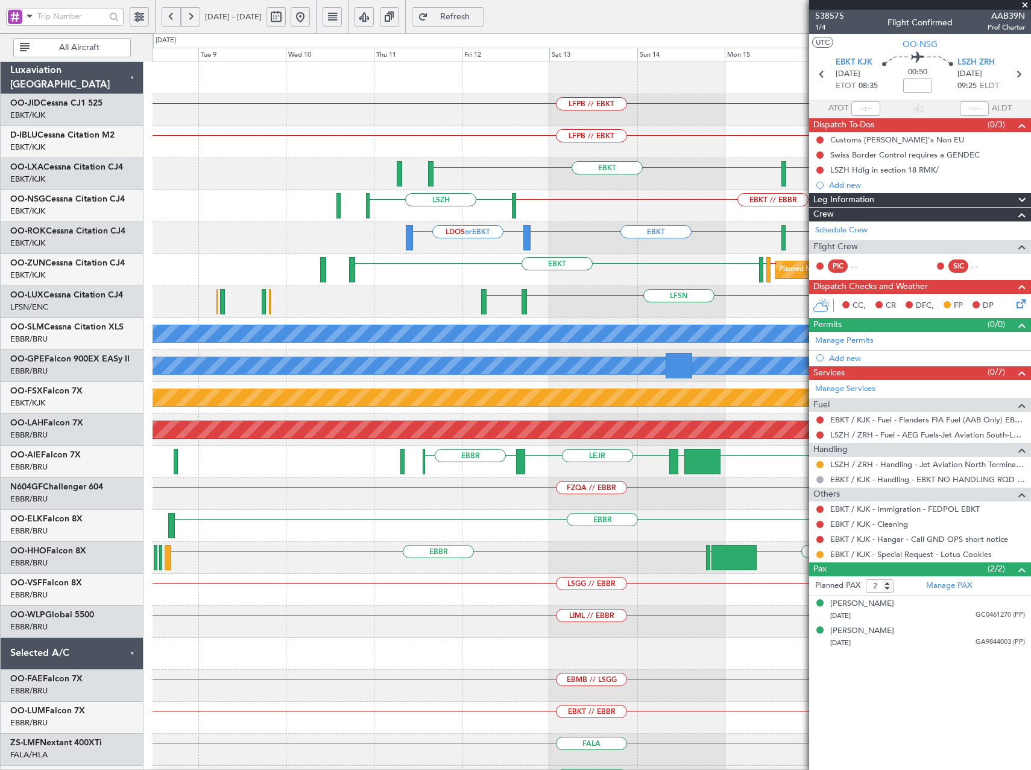
click at [618, 249] on div "LFPB // EBKT LFPB // EBKT EBKT EGNH EBKT EBBR or EBKT LFLB or EBKT EBBR or EBKT…" at bounding box center [592, 461] width 878 height 799
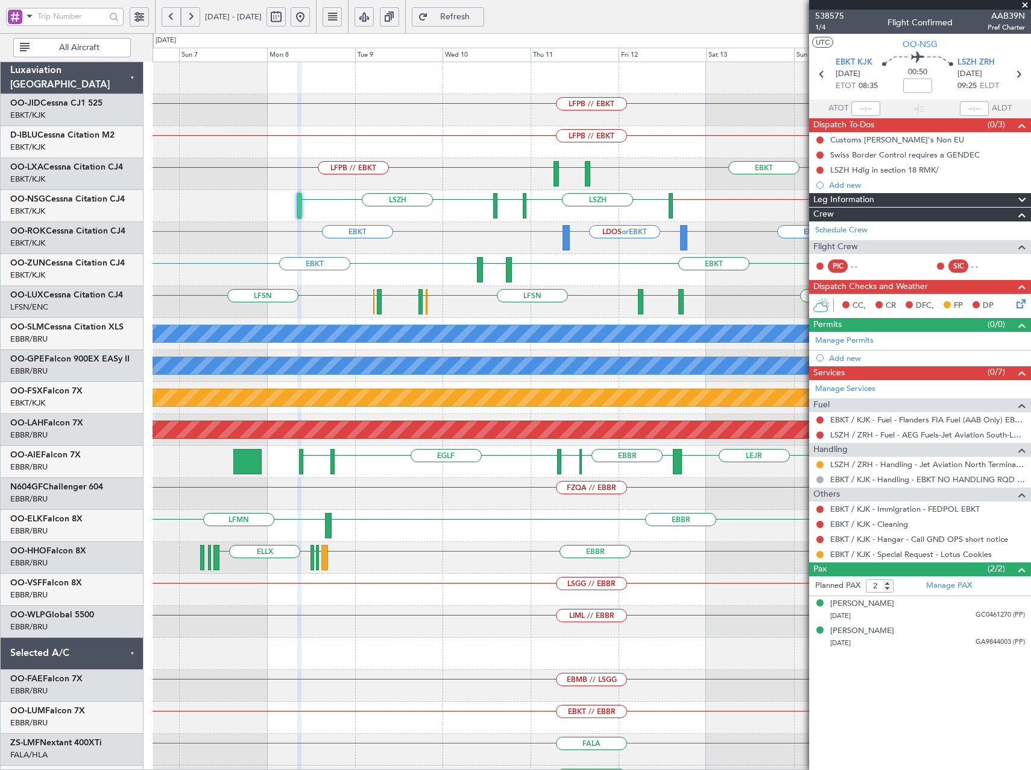
click at [449, 243] on div "EBKT EBKT LDOS or EBKT EGNH EBKT" at bounding box center [592, 238] width 878 height 32
click at [310, 16] on button at bounding box center [300, 16] width 19 height 19
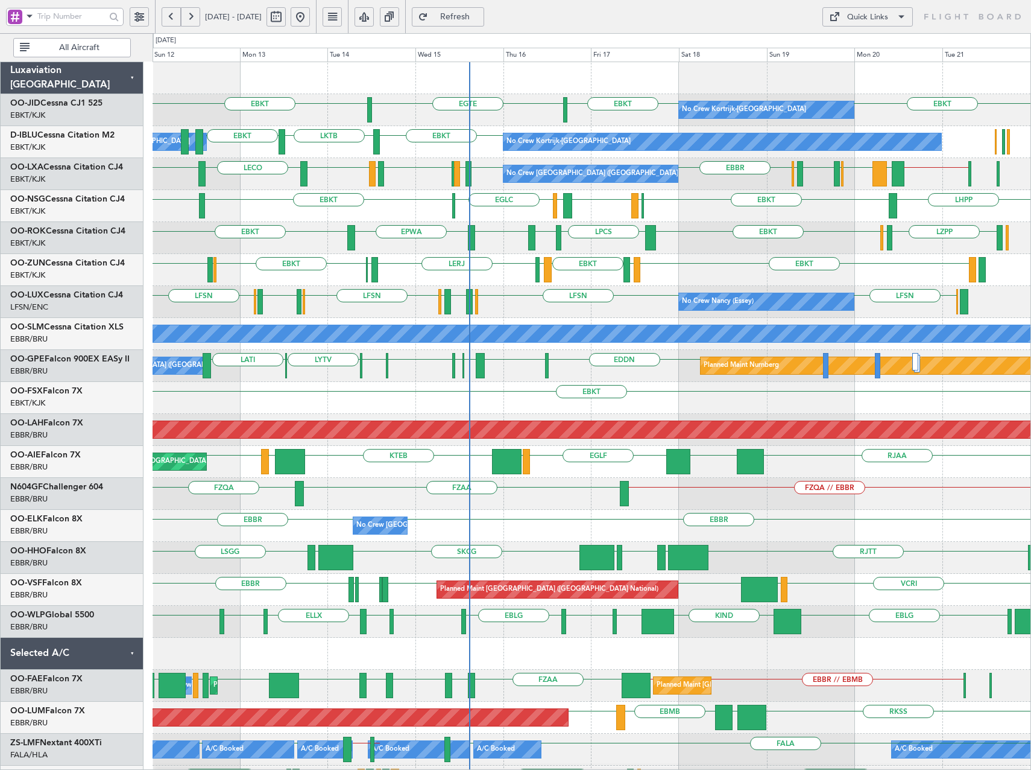
click at [802, 669] on div at bounding box center [592, 654] width 878 height 32
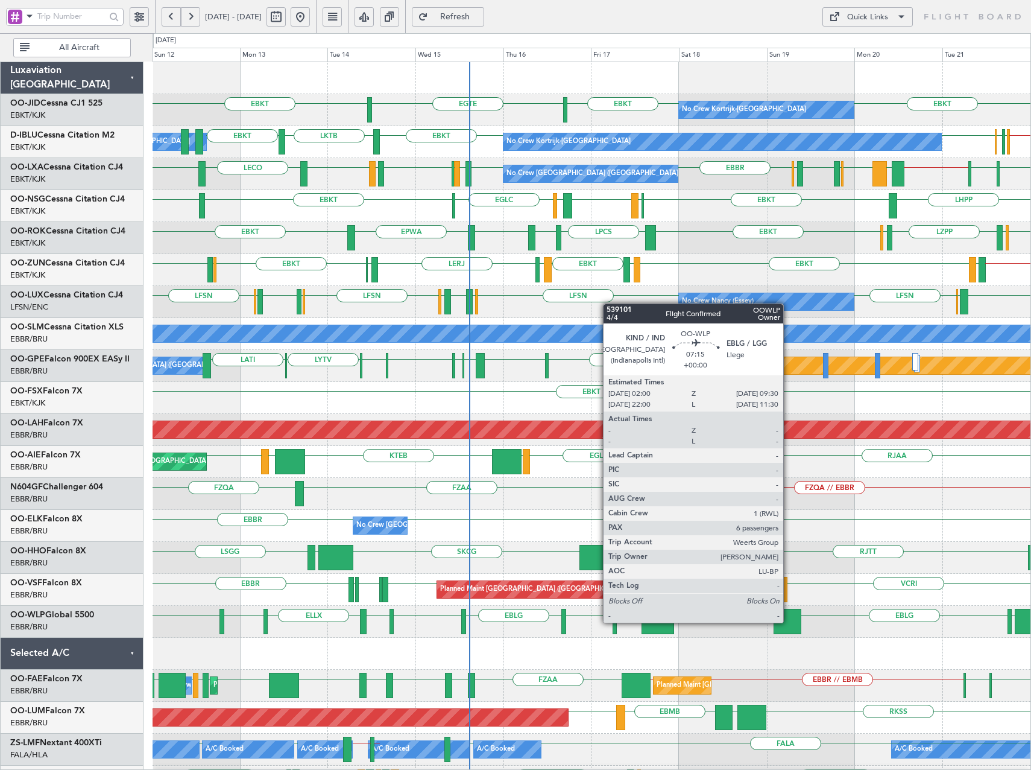
click at [789, 622] on div at bounding box center [788, 621] width 28 height 25
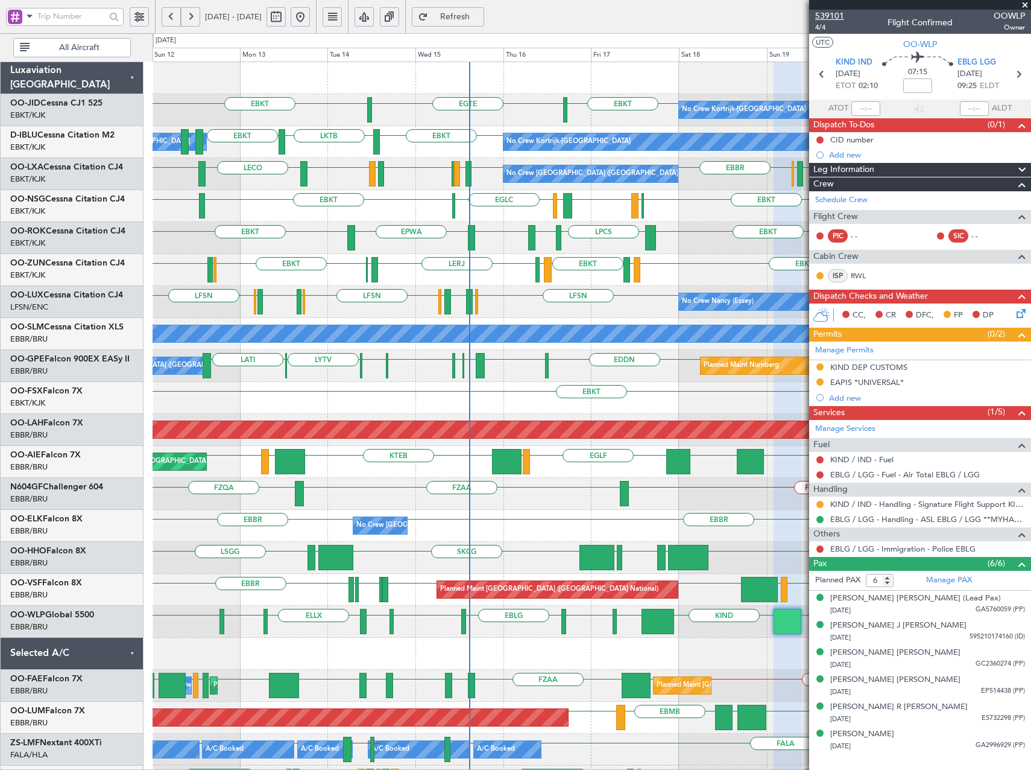
click at [843, 14] on span "539101" at bounding box center [829, 16] width 29 height 13
click at [1028, 1] on span at bounding box center [1025, 5] width 12 height 11
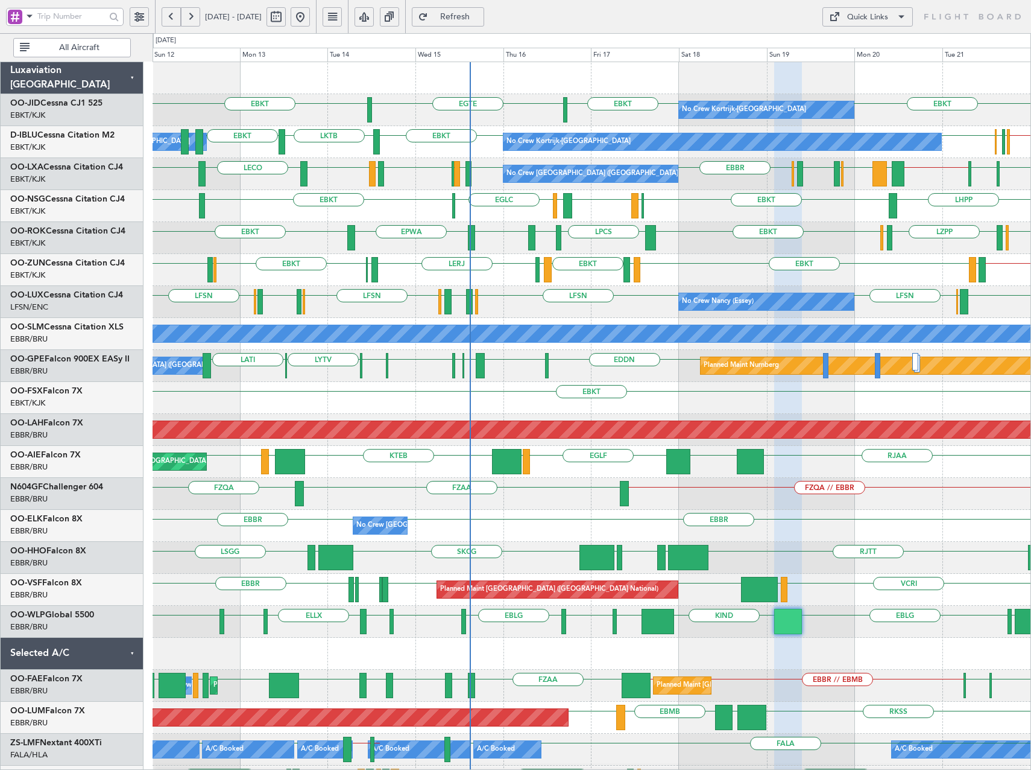
type input "0"
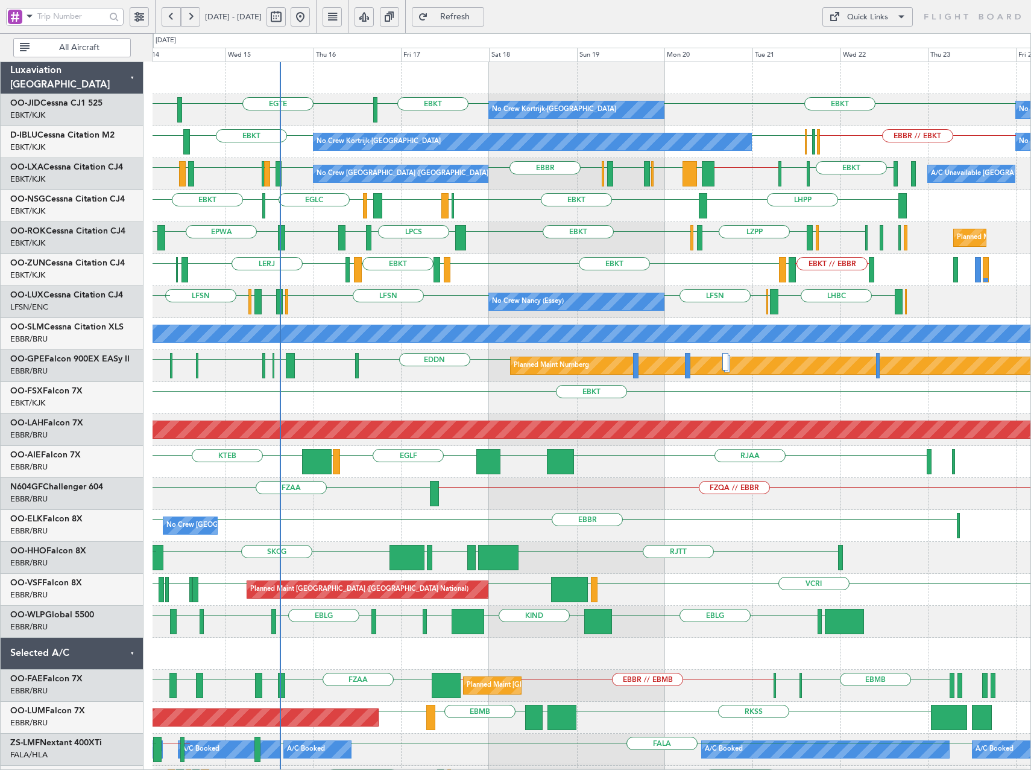
click at [531, 249] on div "EBKT [GEOGRAPHIC_DATA] EBKT EBKT No Crew Kortrijk-[GEOGRAPHIC_DATA] No Crew EBK…" at bounding box center [592, 541] width 878 height 959
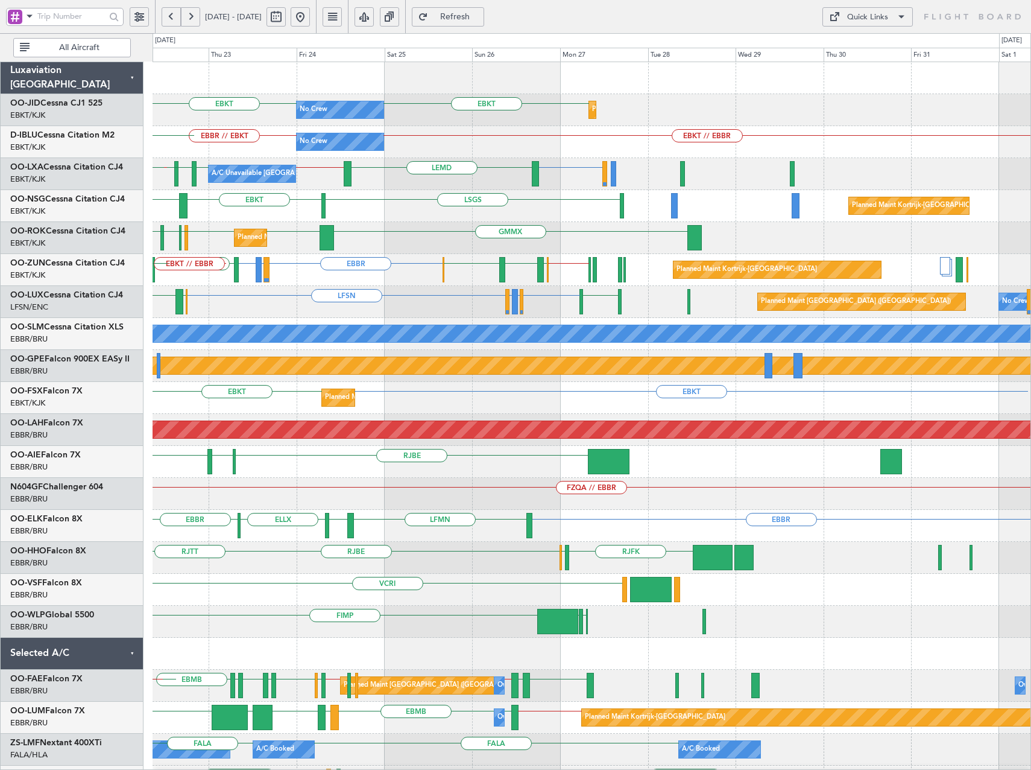
click at [245, 279] on div "EBKT EBKT No Crew Planned Maint [GEOGRAPHIC_DATA]-[GEOGRAPHIC_DATA] No Crew Kor…" at bounding box center [592, 493] width 878 height 863
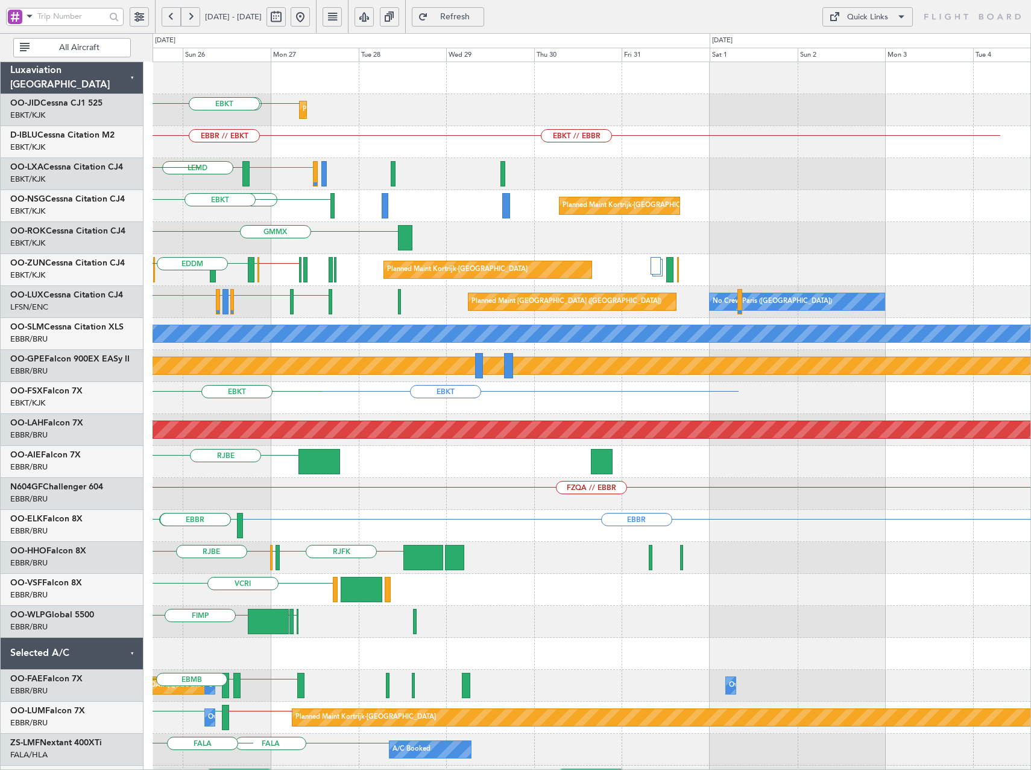
click at [412, 234] on div "GMMX Planned Maint [GEOGRAPHIC_DATA]-[GEOGRAPHIC_DATA] EBKT EBKT" at bounding box center [592, 238] width 878 height 32
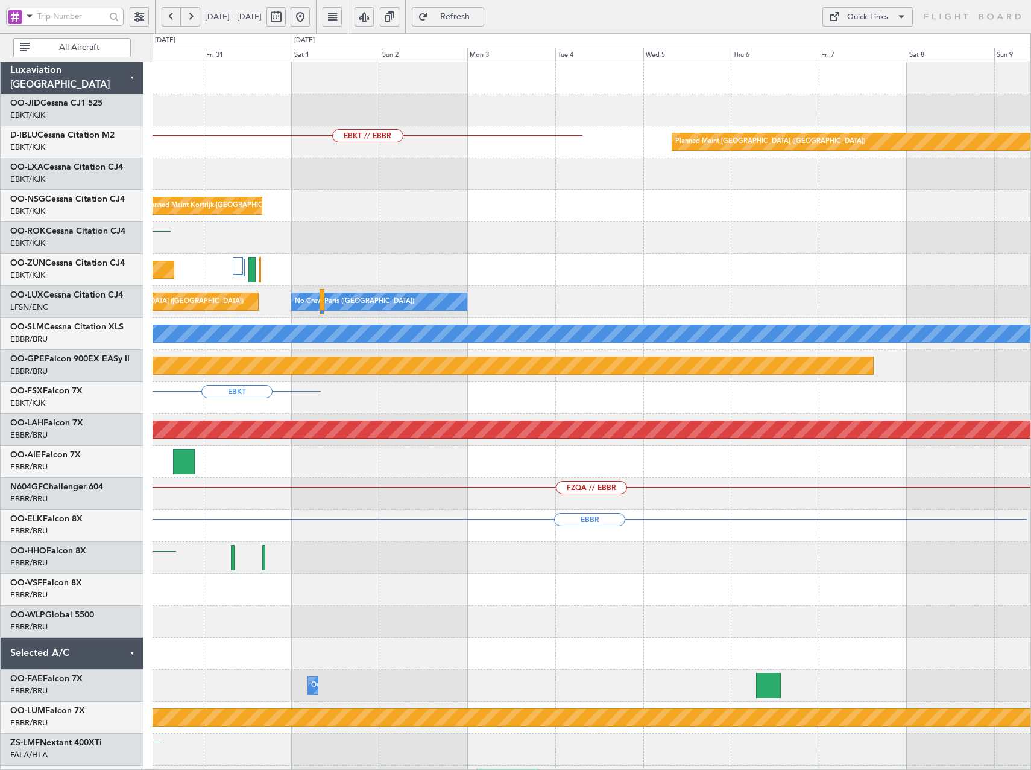
click at [213, 226] on div "GMMX" at bounding box center [592, 238] width 878 height 32
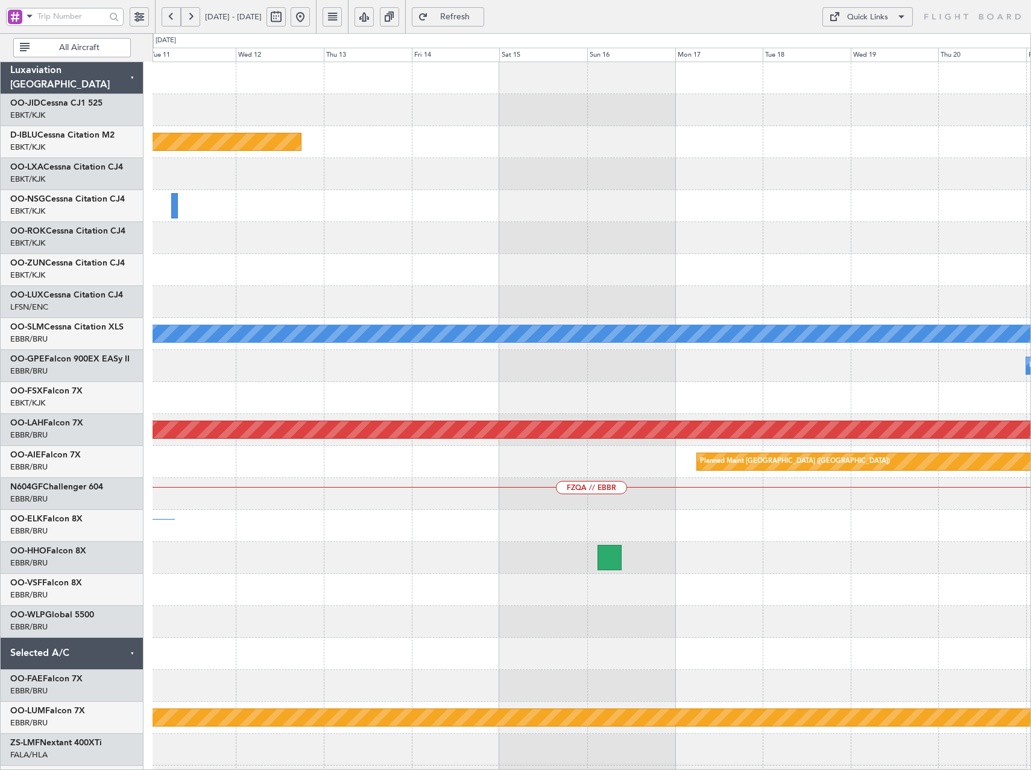
click at [278, 248] on div at bounding box center [592, 238] width 878 height 32
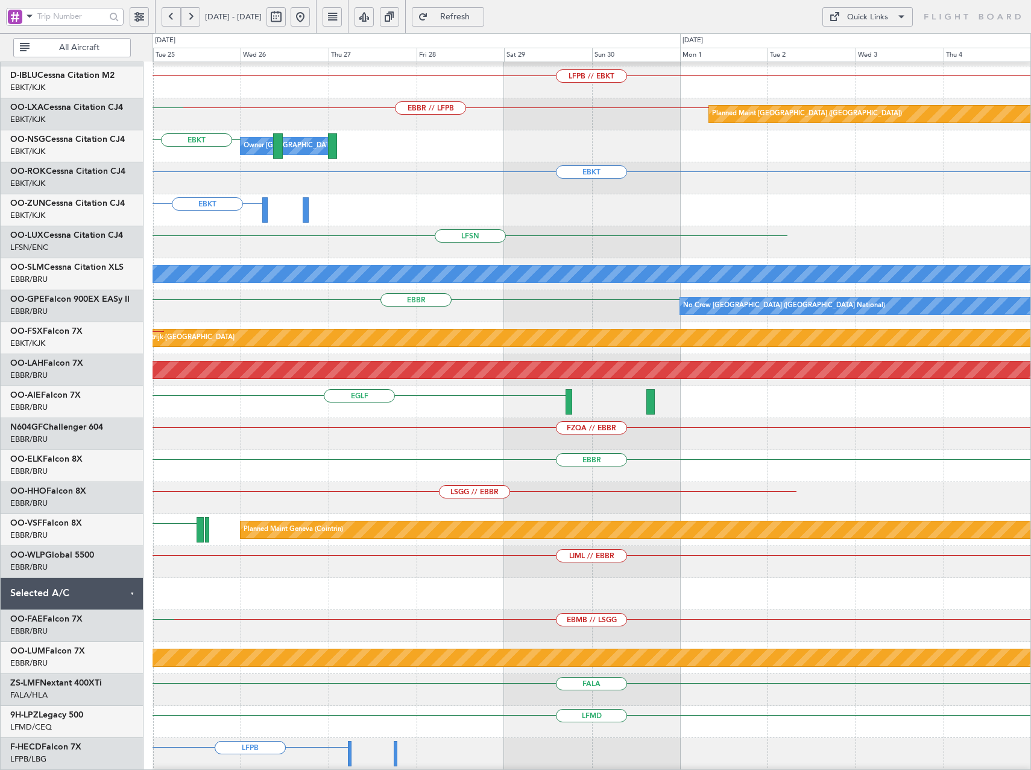
scroll to position [1, 0]
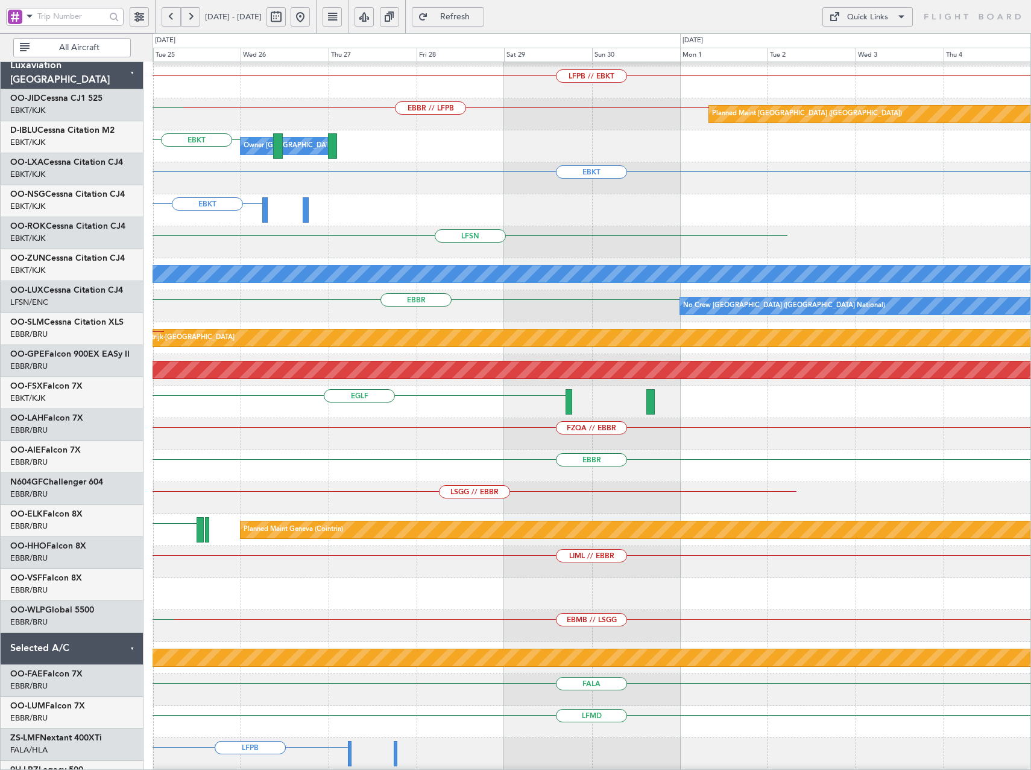
click at [112, 271] on div "Planned Maint [GEOGRAPHIC_DATA] ([GEOGRAPHIC_DATA]) EBKT // LFPB LFPB // EBKT E…" at bounding box center [515, 401] width 1031 height 736
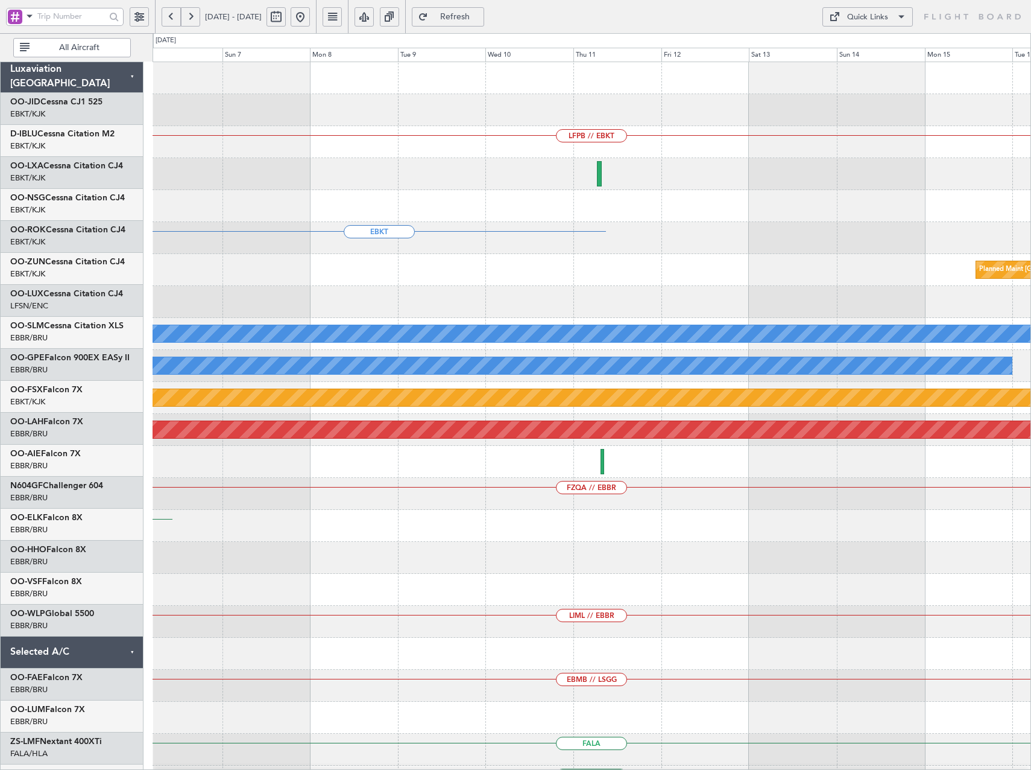
scroll to position [0, 0]
click at [78, 290] on div "LFPB // EBKT Planned Maint [GEOGRAPHIC_DATA] ([GEOGRAPHIC_DATA]) EBKT Planned M…" at bounding box center [515, 401] width 1031 height 736
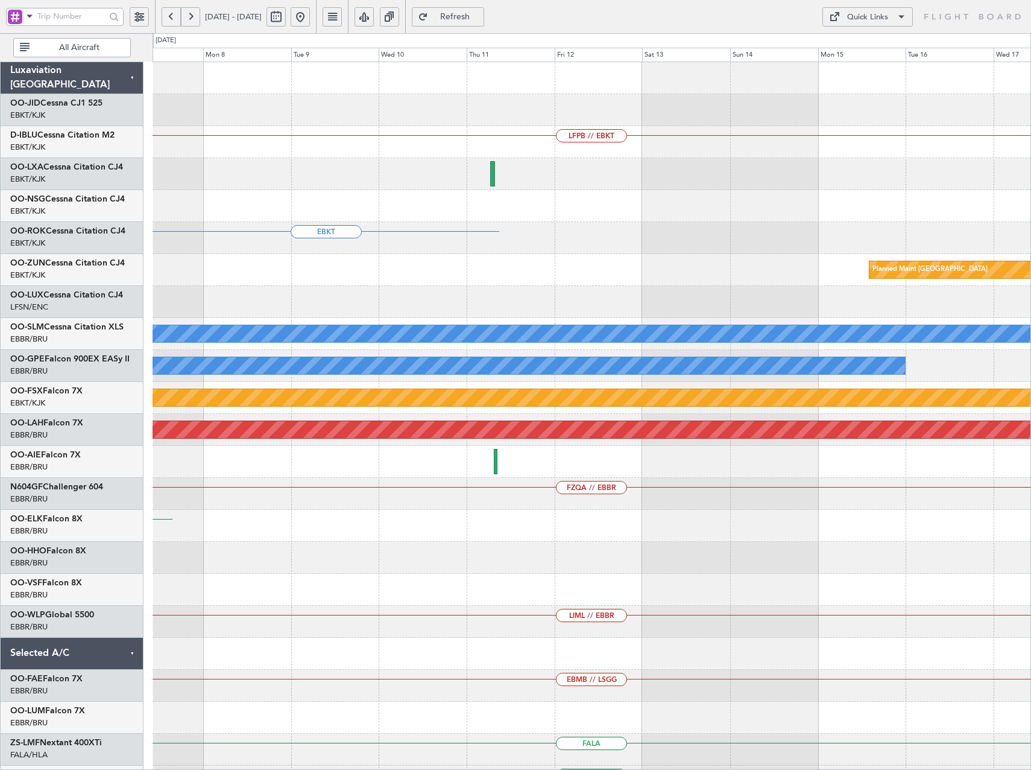
click at [697, 267] on div "Planned Maint [GEOGRAPHIC_DATA]" at bounding box center [592, 270] width 878 height 32
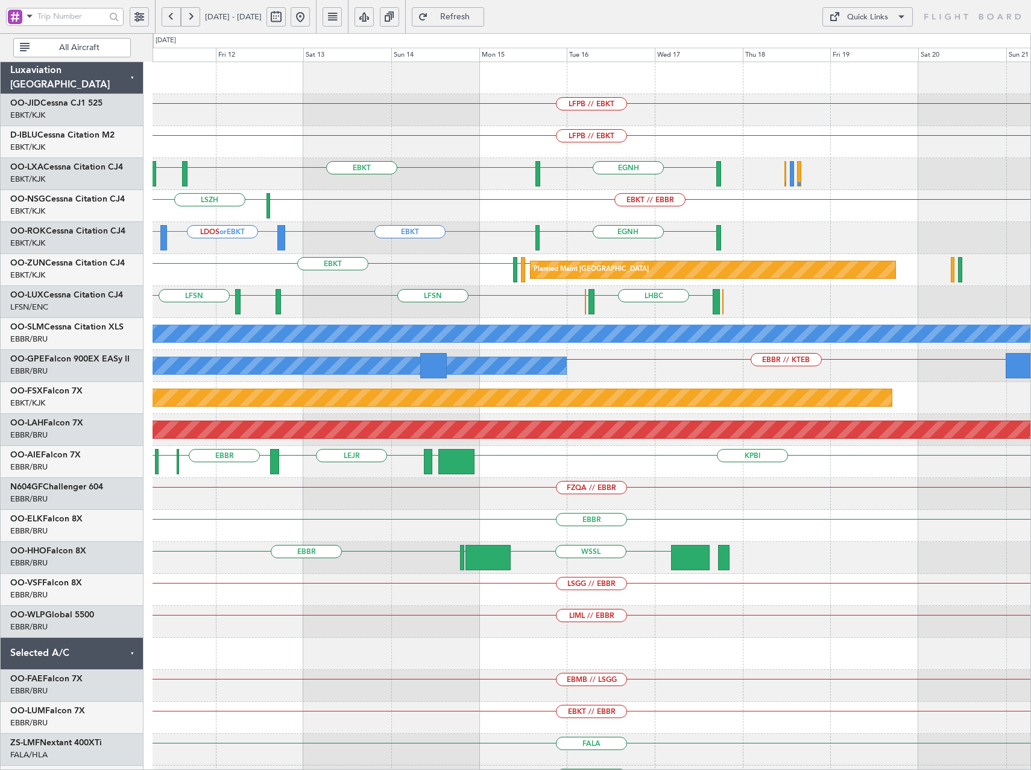
click at [416, 264] on div "LFPB // EBKT LFPB // EBKT [GEOGRAPHIC_DATA] EBKT LFMQ LFPB // EBKT EBKT // EBBR…" at bounding box center [592, 461] width 878 height 799
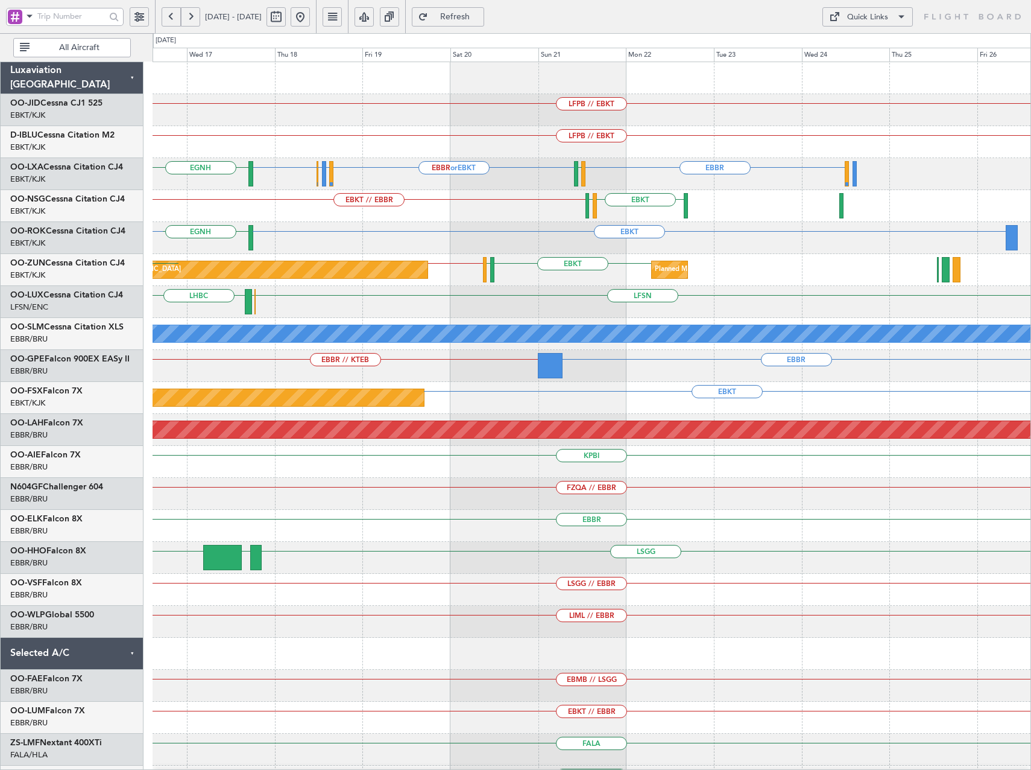
click at [527, 258] on div "LFPB // EBKT LFPB // EBKT EBBR or EBKT [GEOGRAPHIC_DATA] LFLB or EBKT EBBR or E…" at bounding box center [592, 461] width 878 height 799
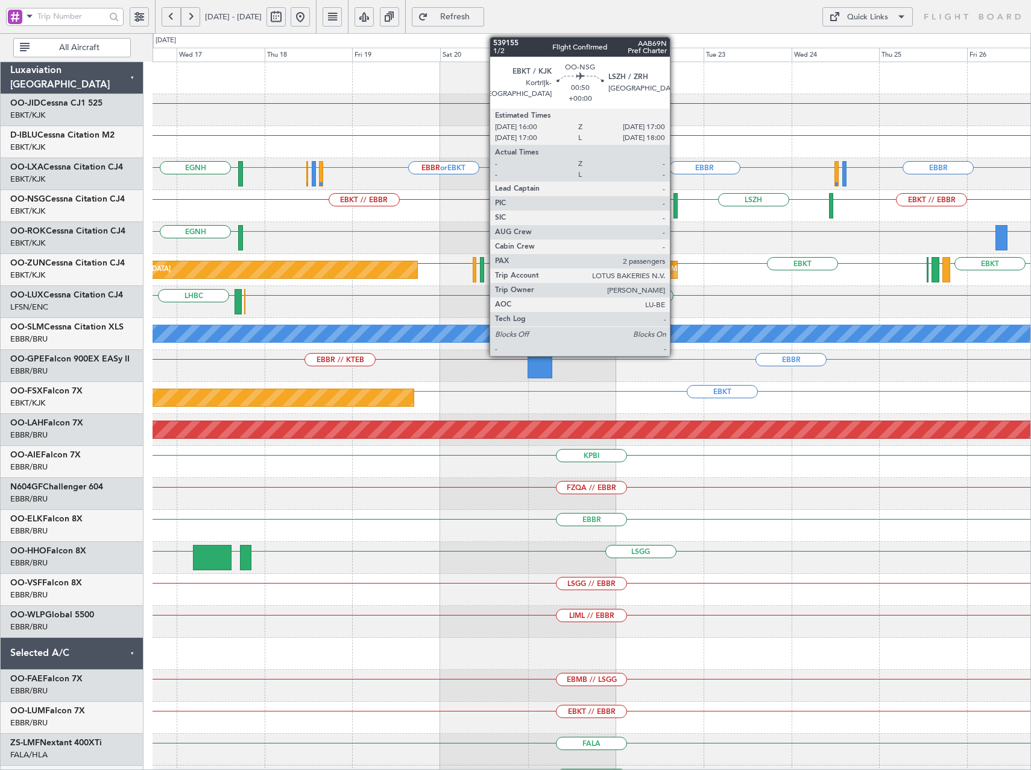
click at [676, 203] on div at bounding box center [676, 205] width 4 height 25
